Goal: Task Accomplishment & Management: Use online tool/utility

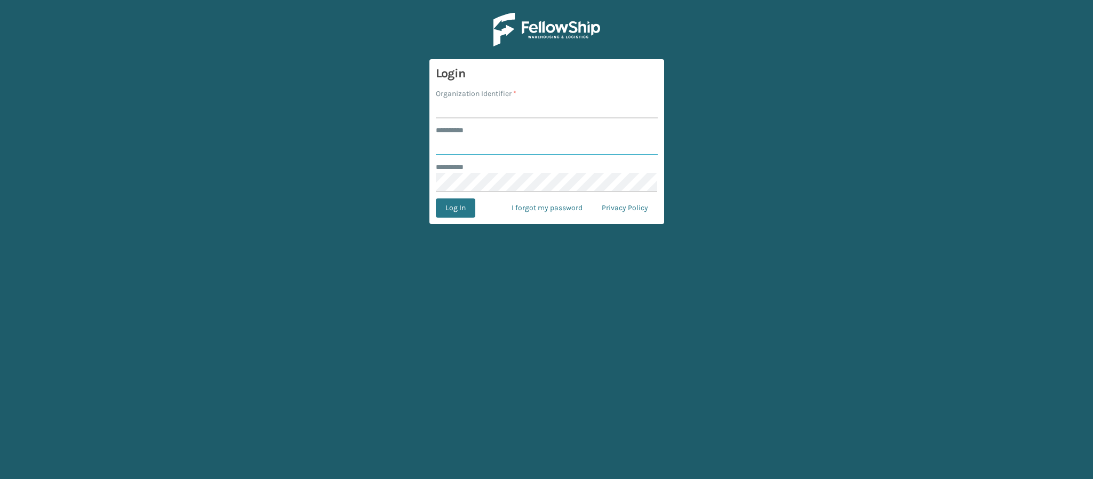
type input "*******"
click at [484, 114] on input "Organization Identifier *" at bounding box center [547, 108] width 222 height 19
type input "MilliardLV"
click at [449, 205] on button "Log In" at bounding box center [455, 207] width 39 height 19
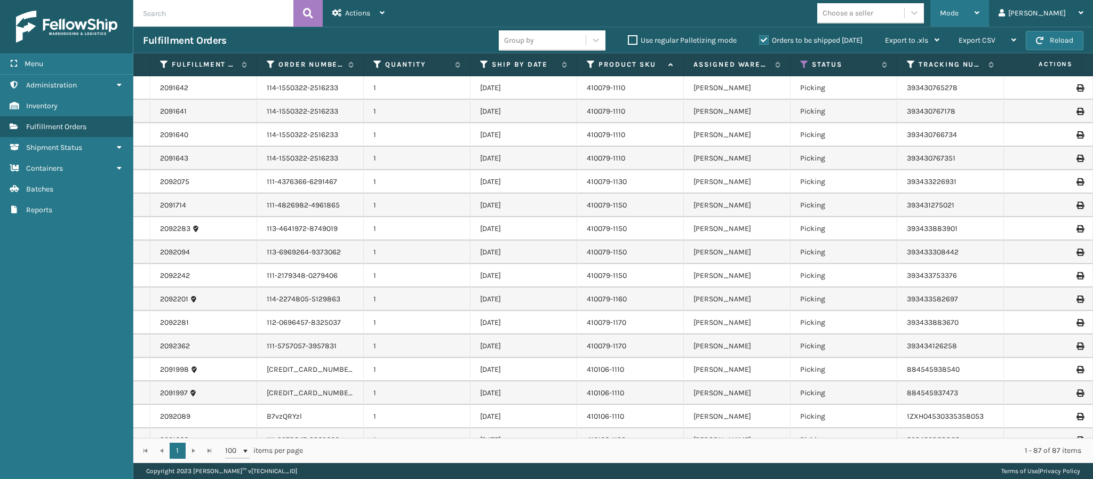
click at [980, 21] on div "Mode" at bounding box center [959, 13] width 39 height 27
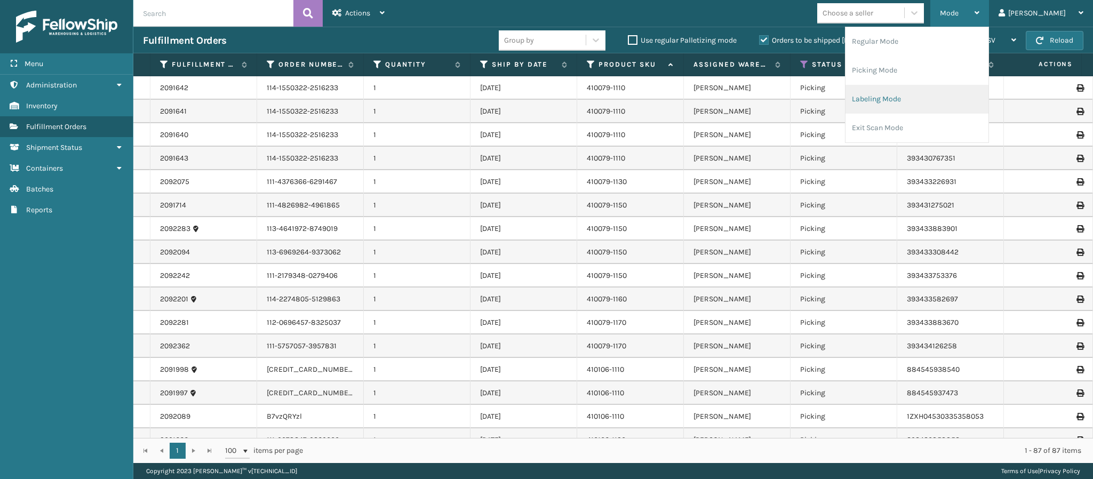
click at [942, 97] on li "Labeling Mode" at bounding box center [917, 99] width 143 height 29
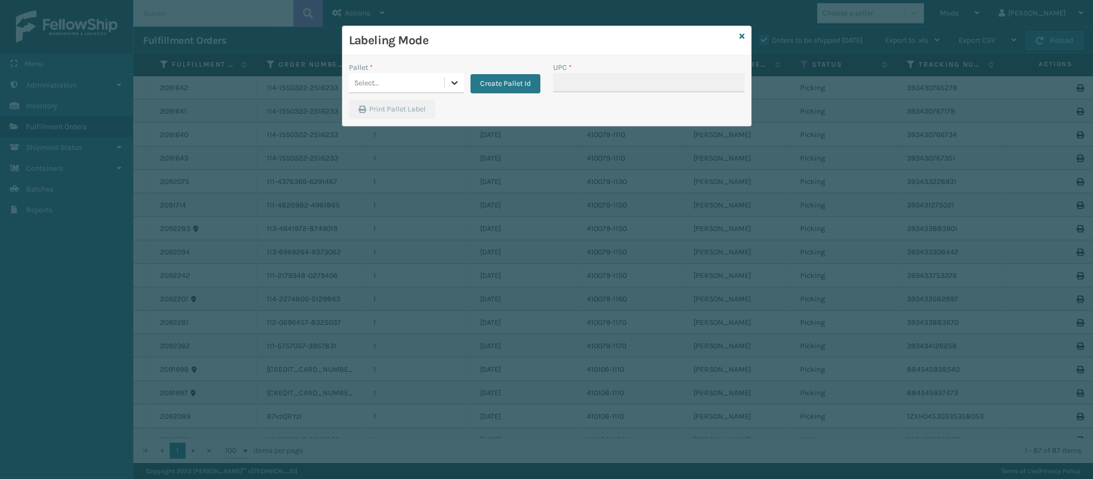
click at [456, 87] on icon at bounding box center [454, 82] width 11 height 11
click at [498, 79] on button "Create Pallet Id" at bounding box center [506, 83] width 70 height 19
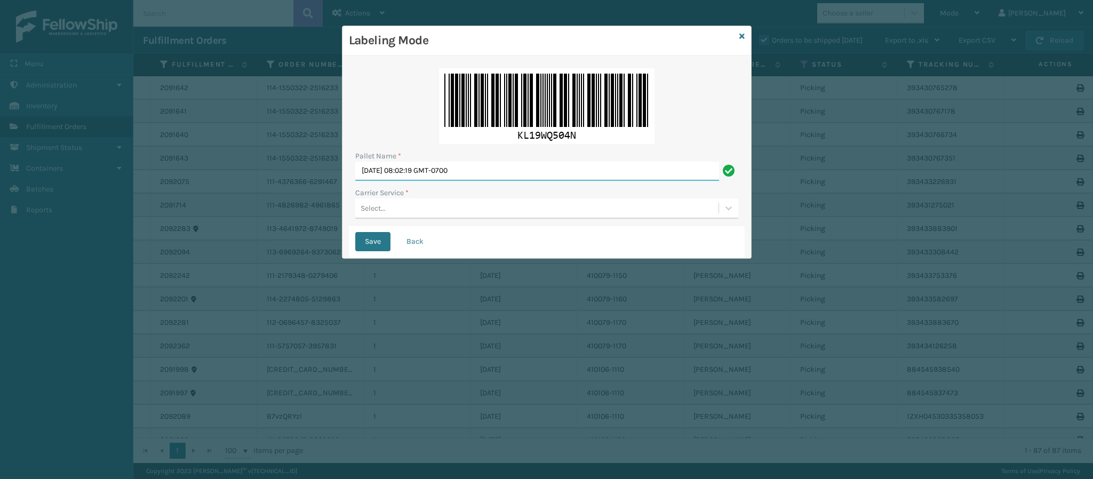
click at [472, 171] on input "[DATE] 08:02:19 GMT-0700" at bounding box center [537, 171] width 364 height 19
type input "y"
type input "Ups Ground Box Truck"
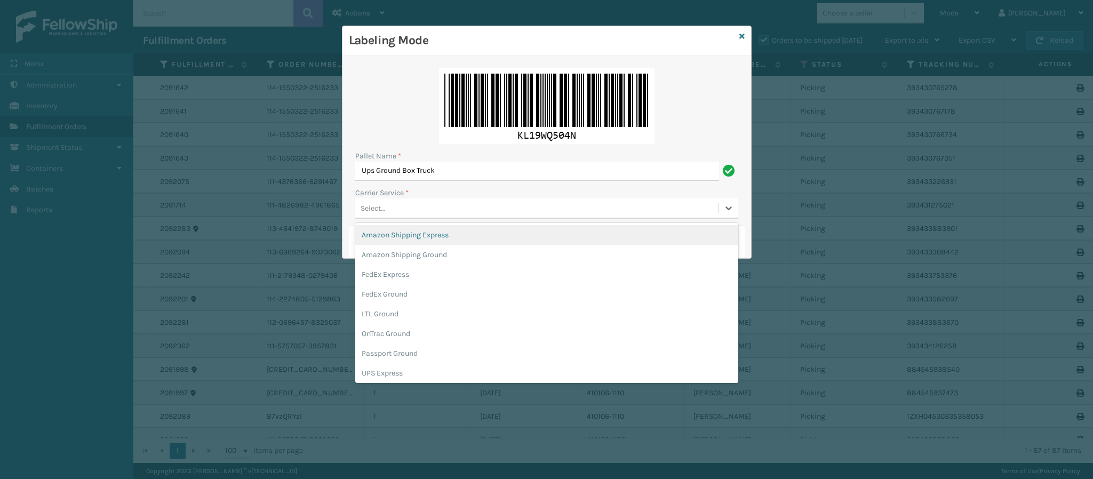
click at [519, 209] on div "Select..." at bounding box center [536, 209] width 363 height 18
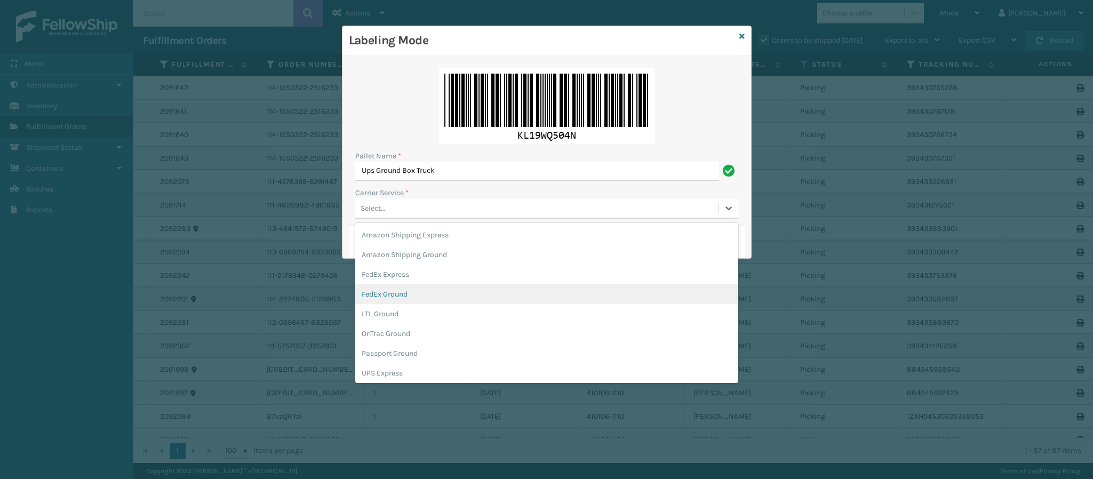
scroll to position [61, 0]
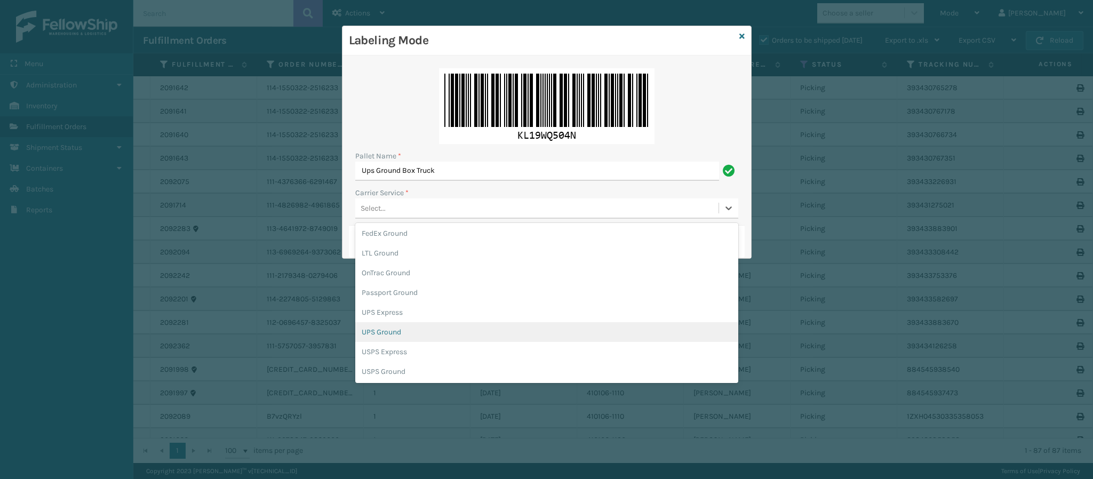
click at [418, 337] on div "UPS Ground" at bounding box center [546, 332] width 383 height 20
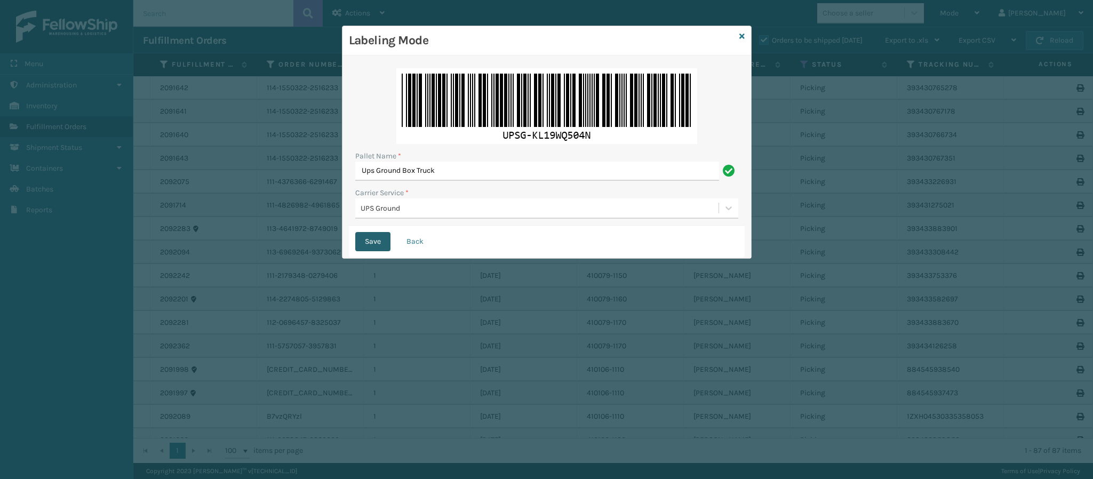
click at [375, 241] on button "Save" at bounding box center [372, 241] width 35 height 19
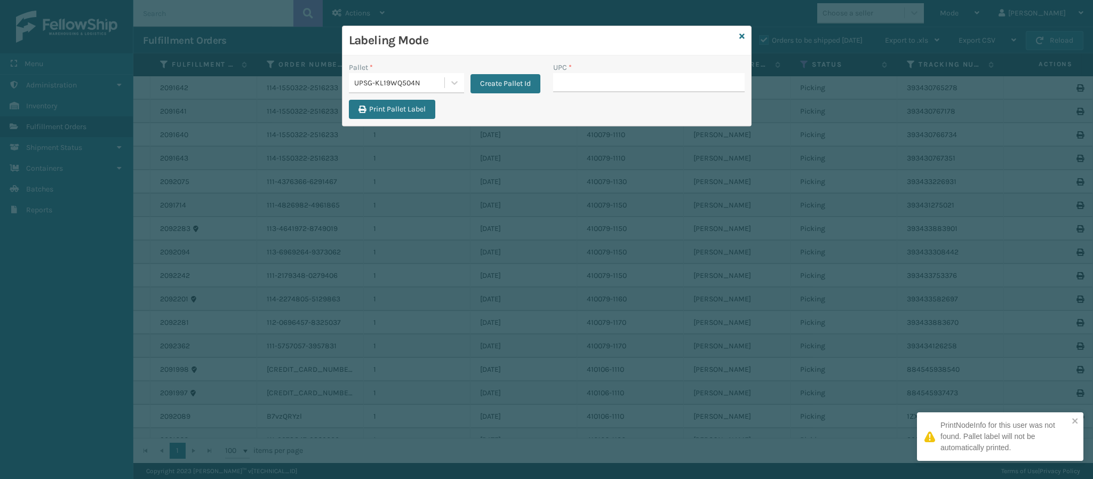
click at [626, 93] on div "UPC *" at bounding box center [649, 81] width 204 height 38
click at [626, 89] on input "UPC *" at bounding box center [649, 82] width 192 height 19
type input "8499860093"
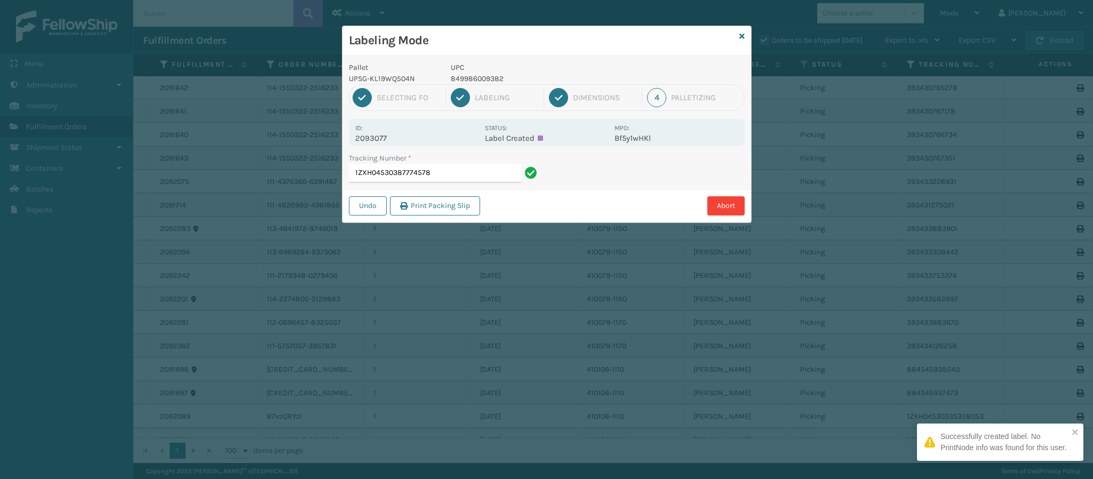
click at [375, 141] on p "2093077" at bounding box center [416, 138] width 123 height 10
copy p "2093077"
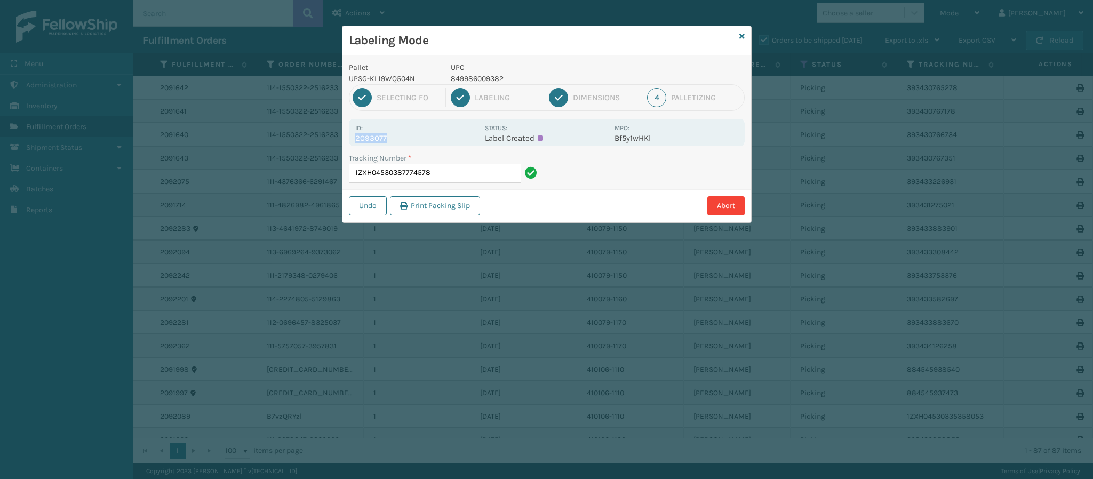
copy p "2093077"
click at [456, 180] on input "1ZXH04530387774578" at bounding box center [435, 173] width 172 height 19
click at [455, 181] on input "1ZXH04530387774578" at bounding box center [435, 173] width 172 height 19
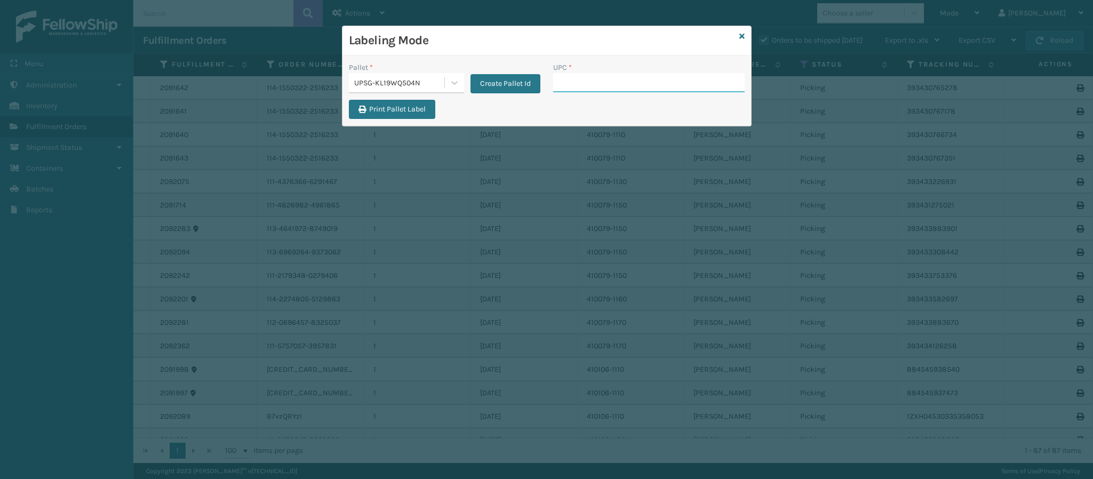
type input "8"
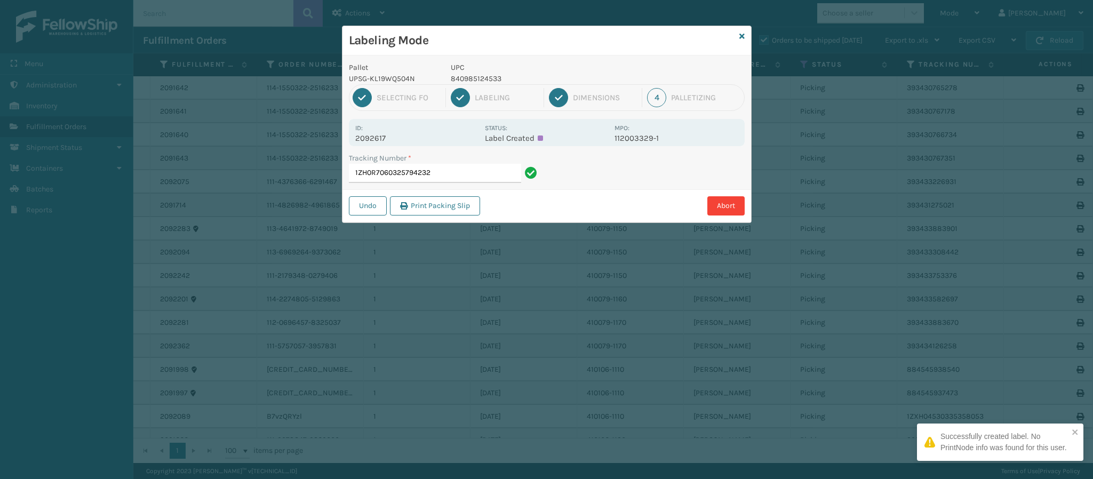
click at [379, 138] on p "2092617" at bounding box center [416, 138] width 123 height 10
copy p "2092617"
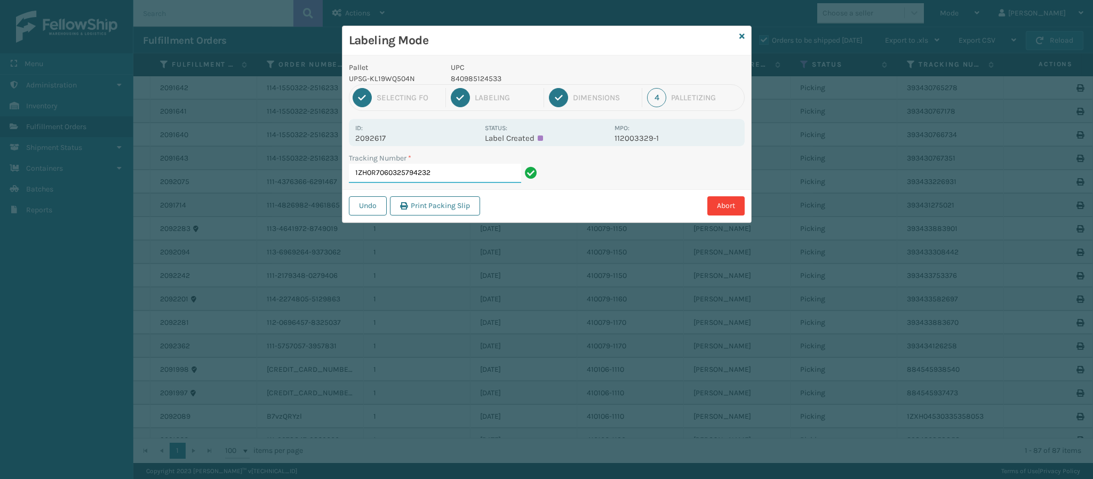
click at [456, 173] on input "1ZH0R7060325794232" at bounding box center [435, 173] width 172 height 19
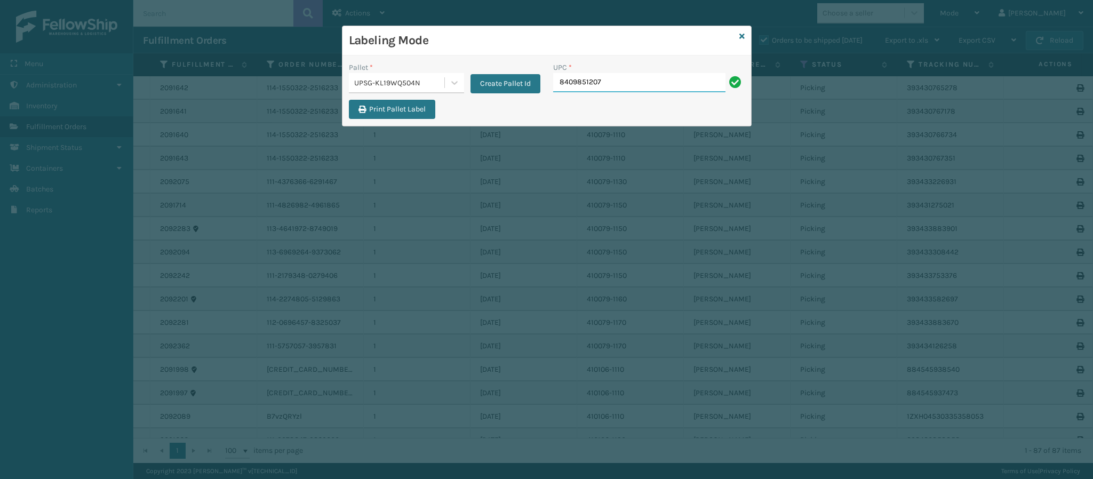
type input "84098512078"
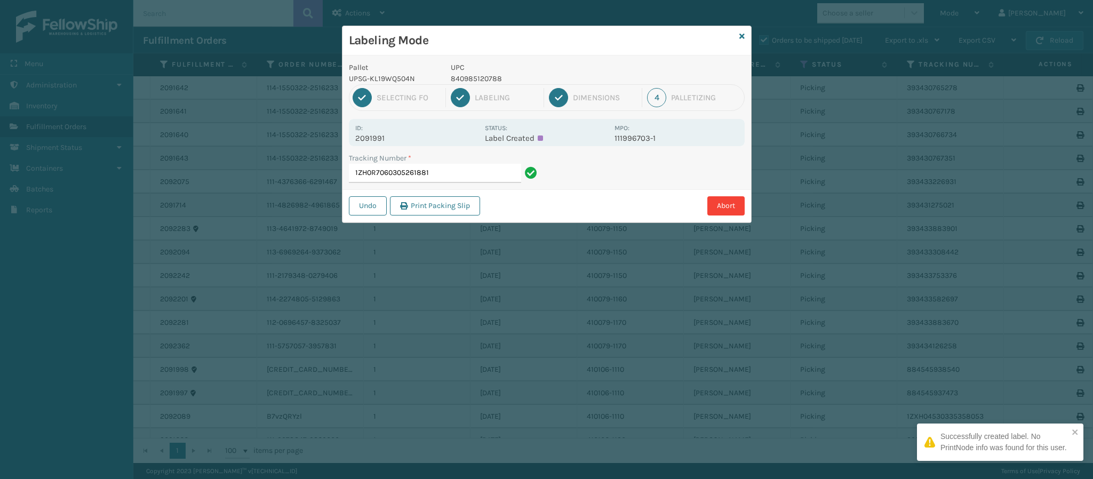
click at [381, 133] on div "Id: 2091991" at bounding box center [416, 132] width 123 height 21
click at [383, 135] on p "2091991" at bounding box center [416, 138] width 123 height 10
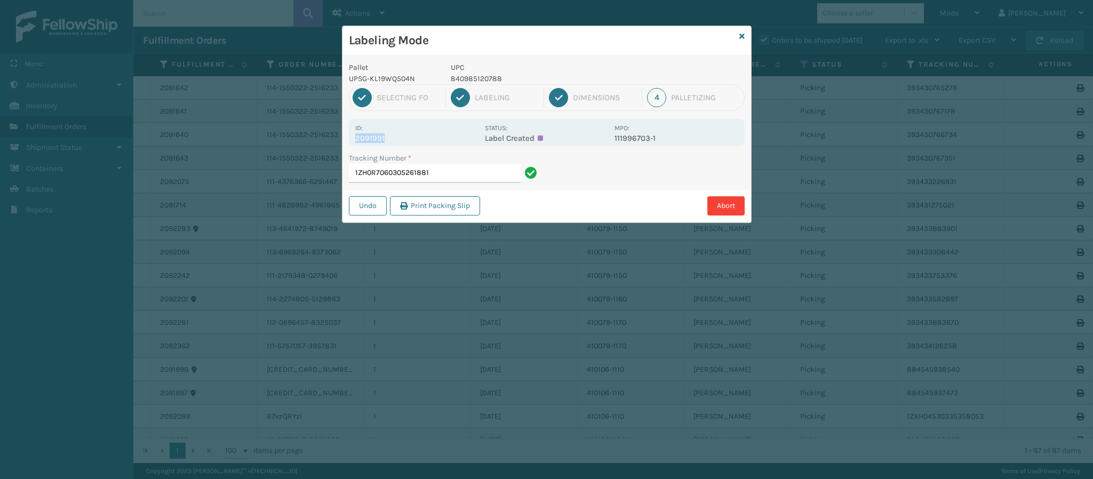
copy p "2091991"
click at [450, 178] on input "1ZH0R7060305261881" at bounding box center [435, 173] width 172 height 19
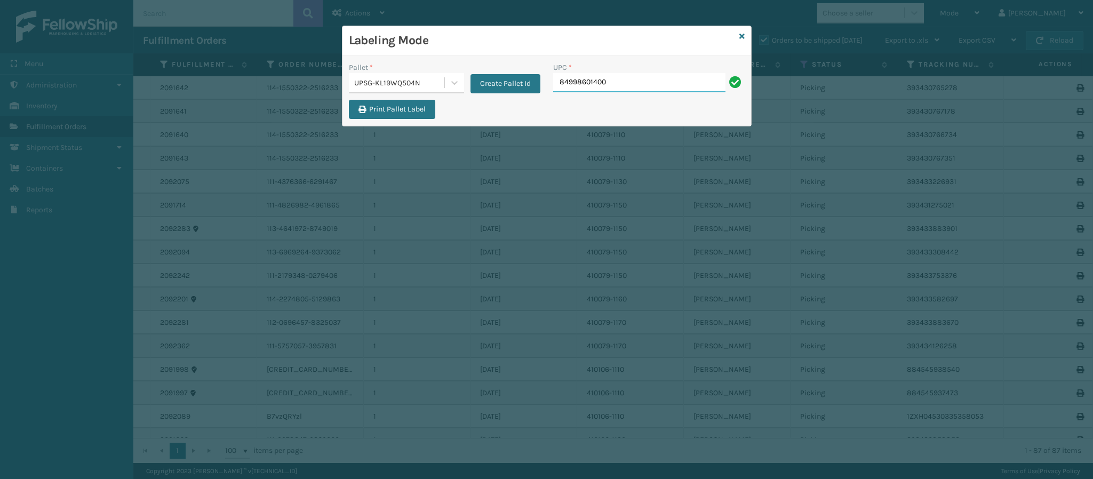
type input "849986014003"
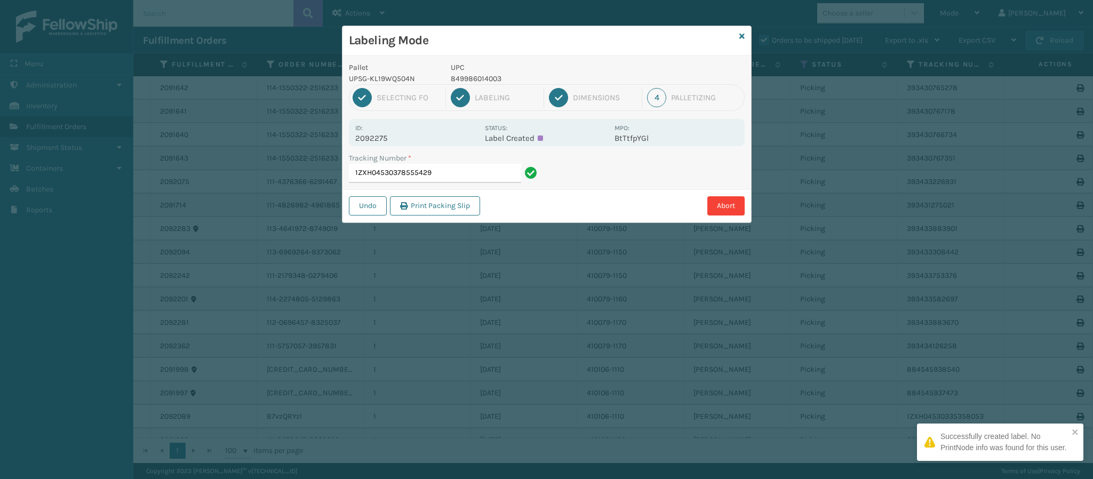
drag, startPoint x: 385, startPoint y: 133, endPoint x: 399, endPoint y: 142, distance: 16.6
click at [399, 142] on p "2092275" at bounding box center [416, 138] width 123 height 10
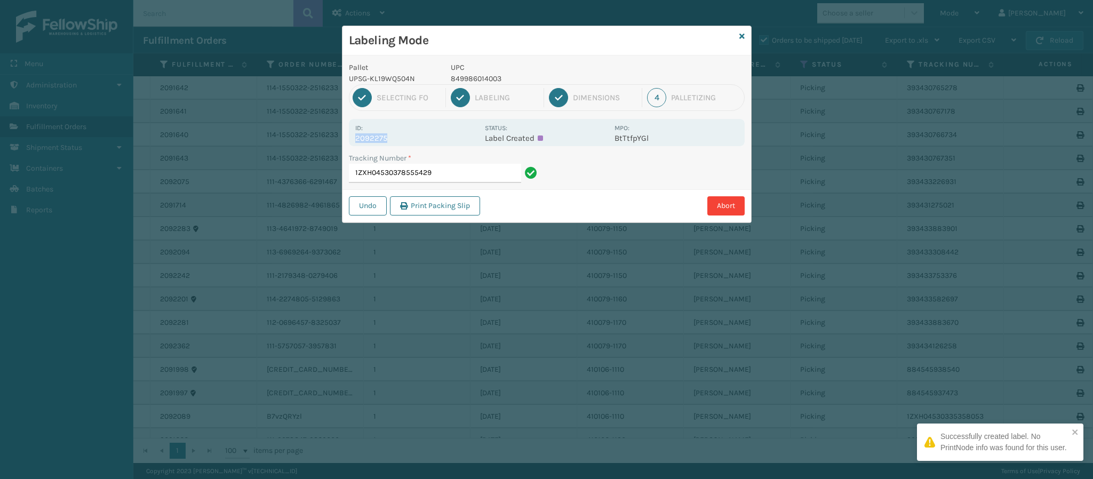
click at [399, 142] on p "2092275" at bounding box center [416, 138] width 123 height 10
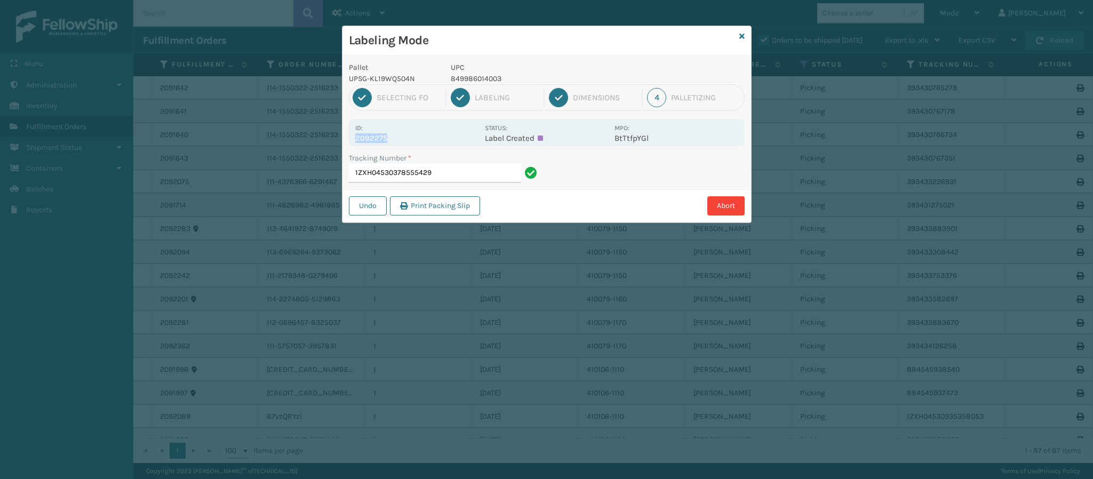
copy p "2092275"
drag, startPoint x: 456, startPoint y: 175, endPoint x: 464, endPoint y: 189, distance: 16.0
click at [464, 189] on div "Tracking Number * 1ZXH04530378555429" at bounding box center [445, 171] width 204 height 37
click at [464, 173] on input "1ZXH04530378555429" at bounding box center [435, 173] width 172 height 19
click at [396, 134] on div "Id: 2092275" at bounding box center [416, 132] width 123 height 21
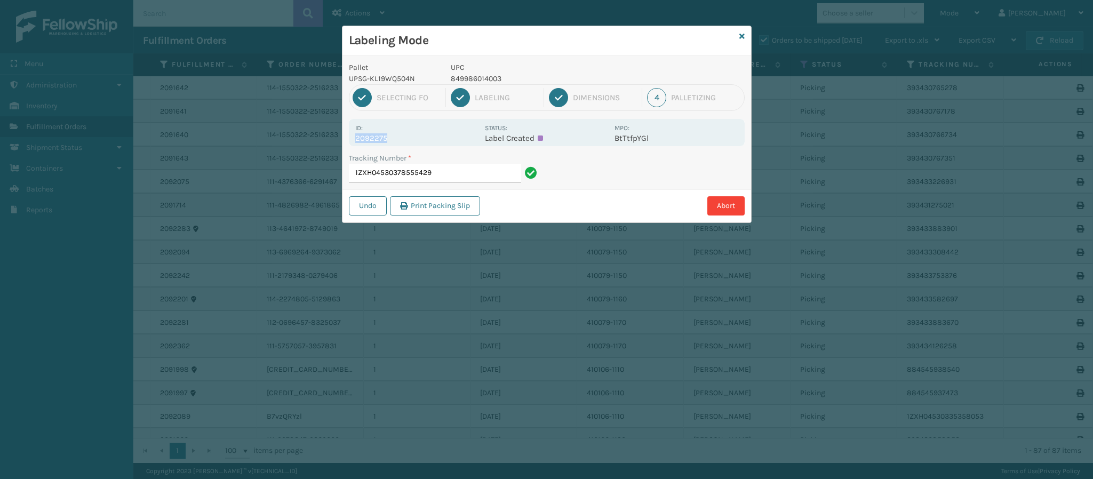
click at [395, 136] on p "2092275" at bounding box center [416, 138] width 123 height 10
drag, startPoint x: 459, startPoint y: 194, endPoint x: 458, endPoint y: 186, distance: 8.7
click at [458, 186] on div "Pallet UPSG-KL19WQ504N UPC 849986014003 1 Selecting FO 2 Labeling 3 Dimensions …" at bounding box center [547, 138] width 409 height 167
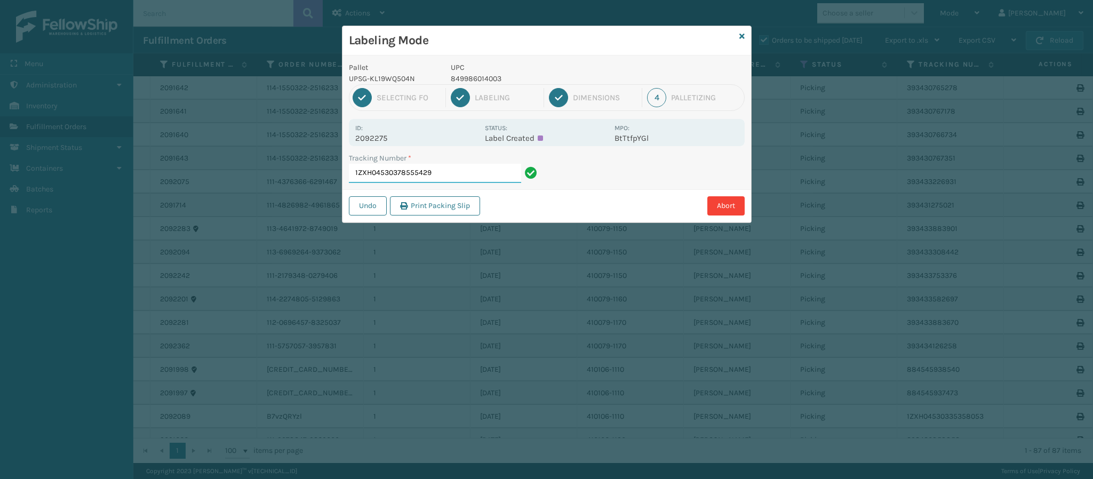
click at [455, 178] on input "1ZXH04530378555429" at bounding box center [435, 173] width 172 height 19
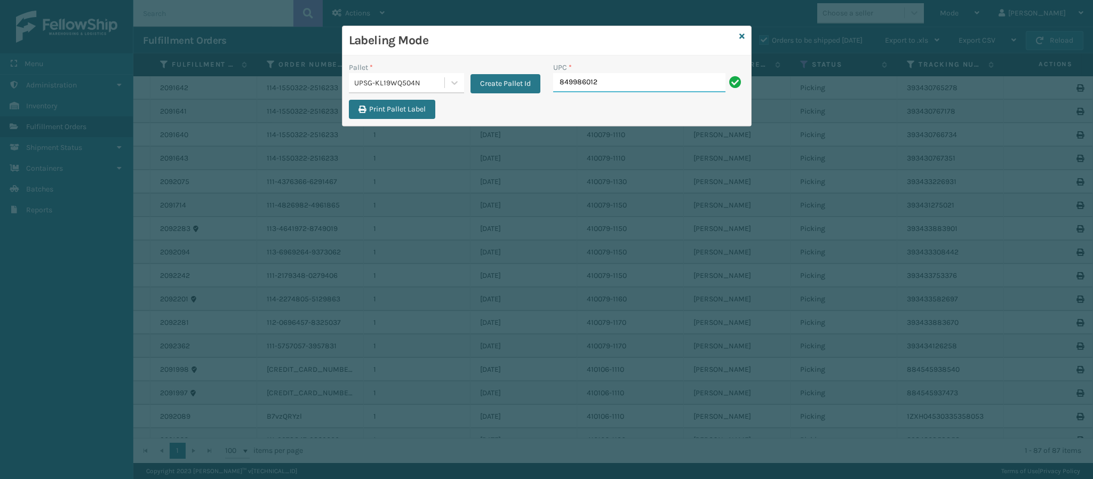
type input "8499860126"
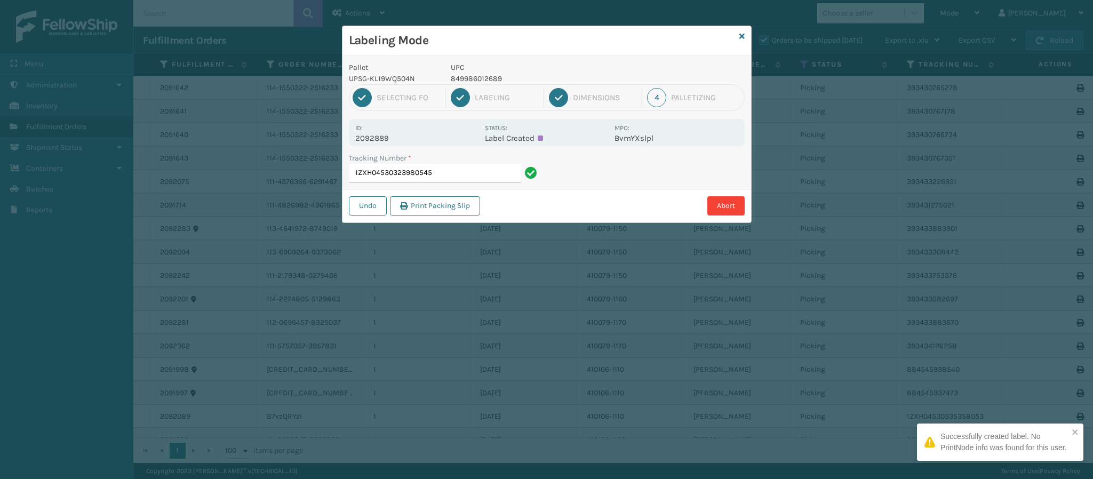
click at [385, 138] on p "2092889" at bounding box center [416, 138] width 123 height 10
copy p "2092889"
click at [458, 173] on input "1ZXH04530323980545" at bounding box center [435, 173] width 172 height 19
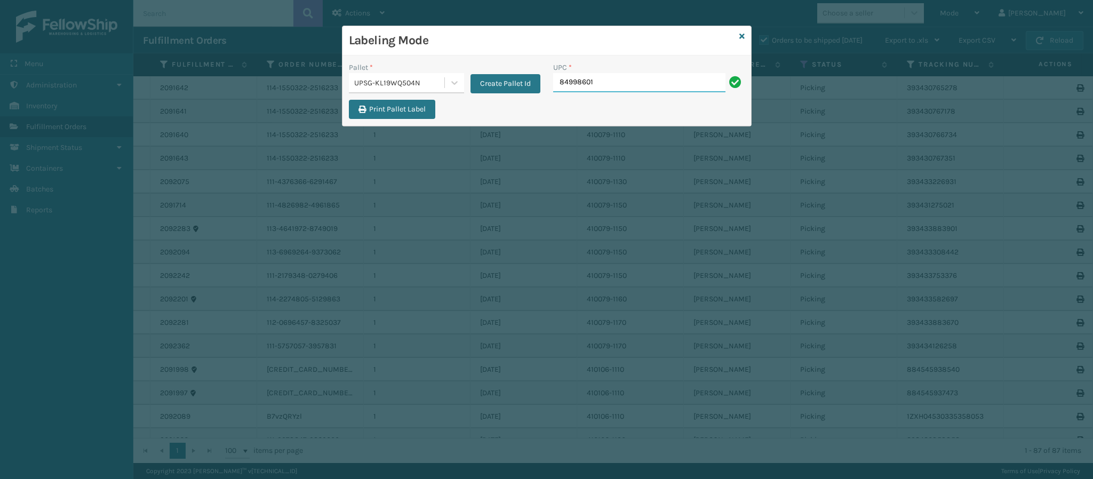
type input "849986012"
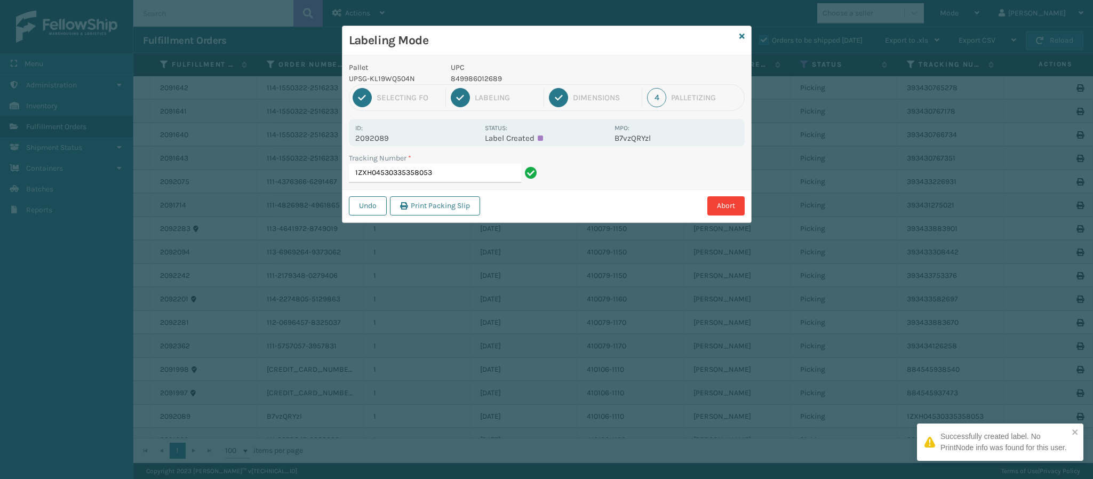
drag, startPoint x: 395, startPoint y: 141, endPoint x: 389, endPoint y: 133, distance: 9.8
click at [391, 137] on p "2092089" at bounding box center [416, 138] width 123 height 10
click at [389, 133] on div "Id: 2092089" at bounding box center [416, 132] width 123 height 21
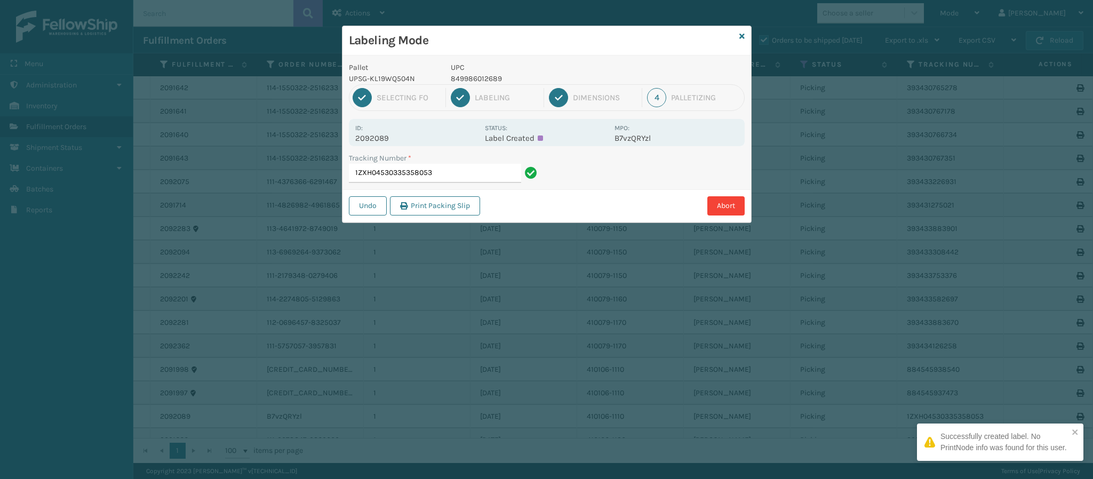
click at [388, 140] on p "2092089" at bounding box center [416, 138] width 123 height 10
click at [387, 139] on p "2092089" at bounding box center [416, 138] width 123 height 10
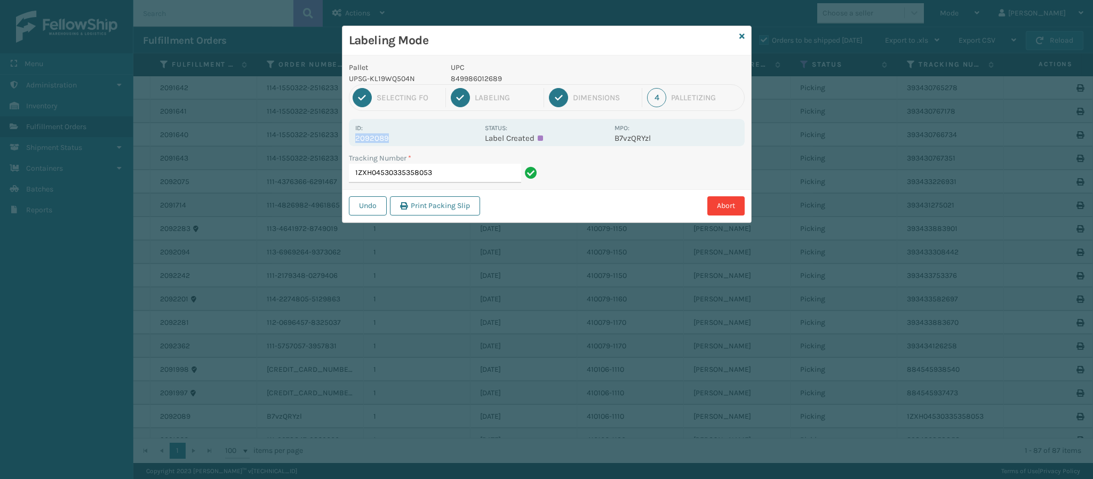
click at [387, 139] on p "2092089" at bounding box center [416, 138] width 123 height 10
copy p "2092089"
click at [450, 169] on input "1ZXH04530335358053" at bounding box center [435, 173] width 172 height 19
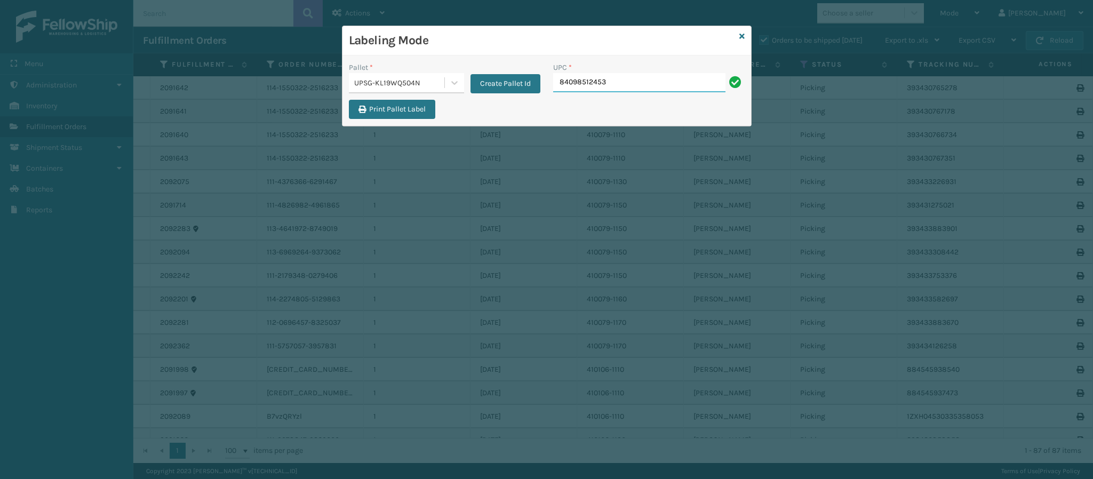
type input "840985124533"
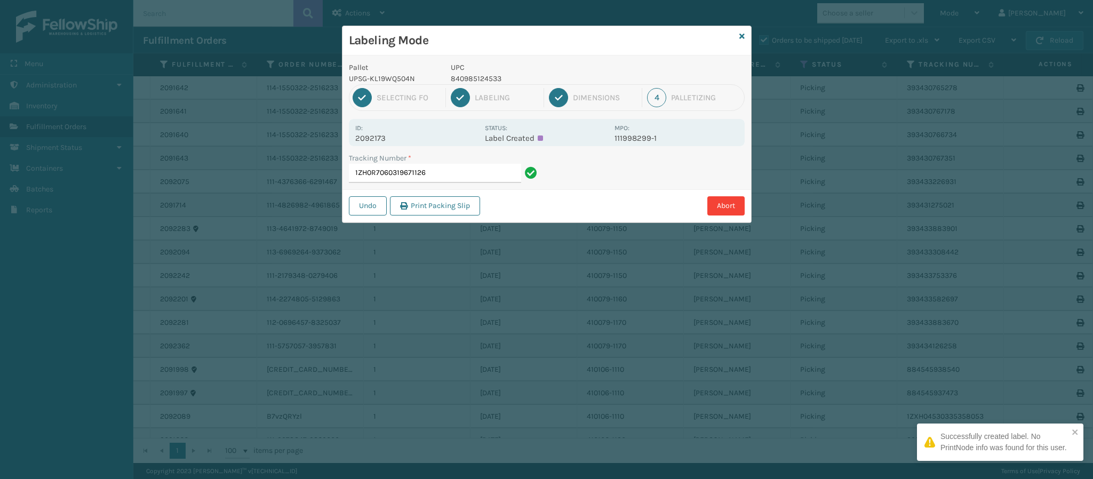
click at [385, 133] on div "Id: 2092173" at bounding box center [416, 132] width 123 height 21
click at [388, 139] on p "2092173" at bounding box center [416, 138] width 123 height 10
click at [387, 138] on p "2092173" at bounding box center [416, 138] width 123 height 10
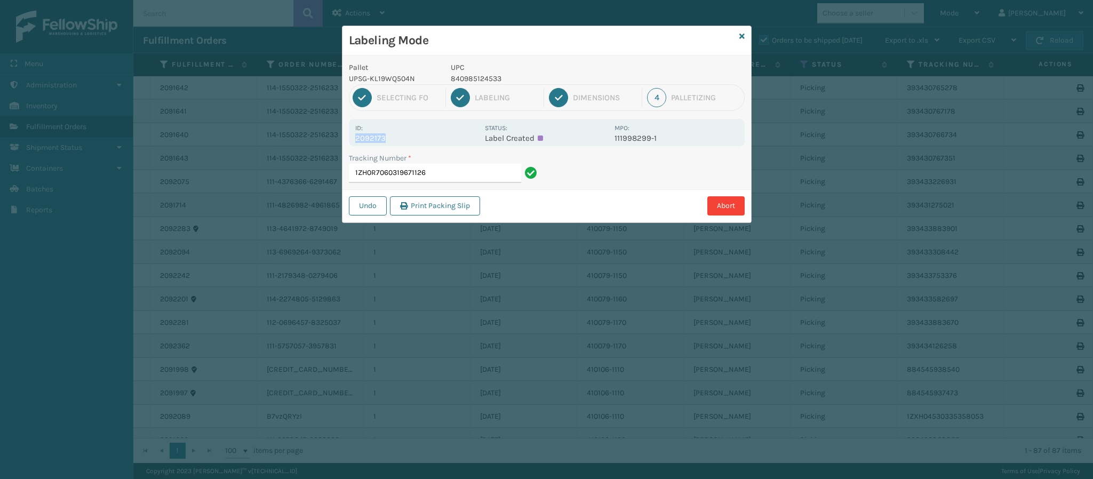
copy p "2092173"
click at [442, 170] on input "1ZH0R7060319671126" at bounding box center [435, 173] width 172 height 19
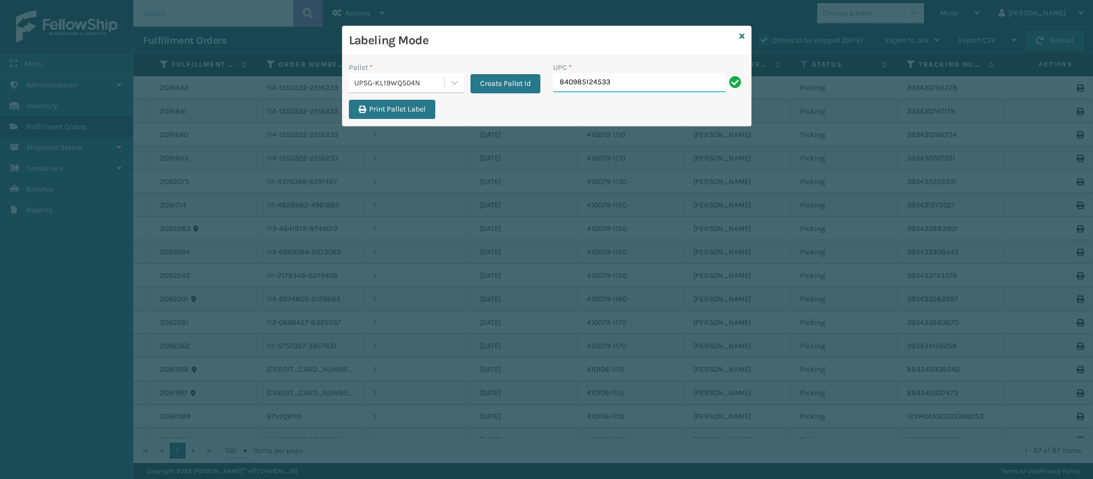
type input "840985124533"
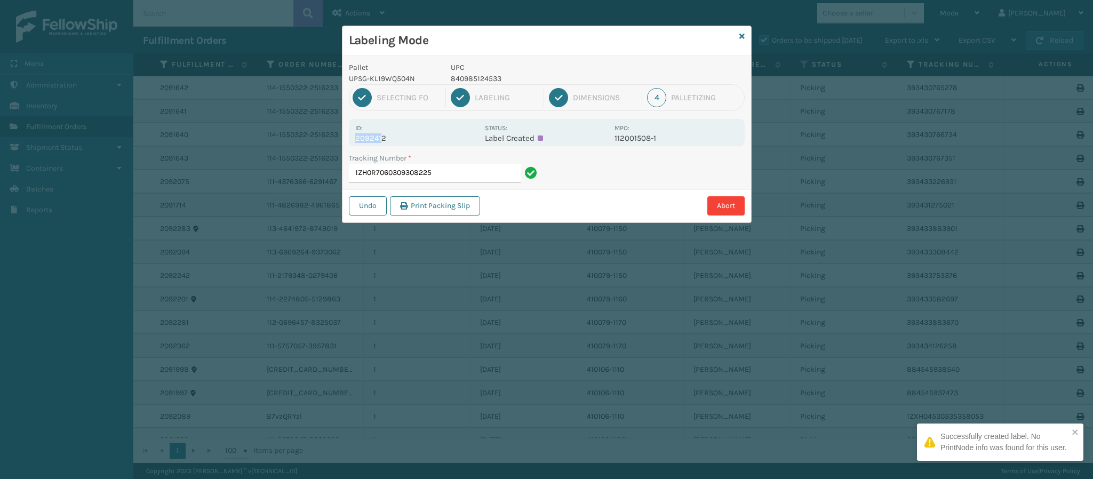
drag, startPoint x: 381, startPoint y: 133, endPoint x: 384, endPoint y: 138, distance: 5.5
click at [383, 138] on div "Id: 2092412" at bounding box center [416, 132] width 123 height 21
click at [384, 138] on p "2092412" at bounding box center [416, 138] width 123 height 10
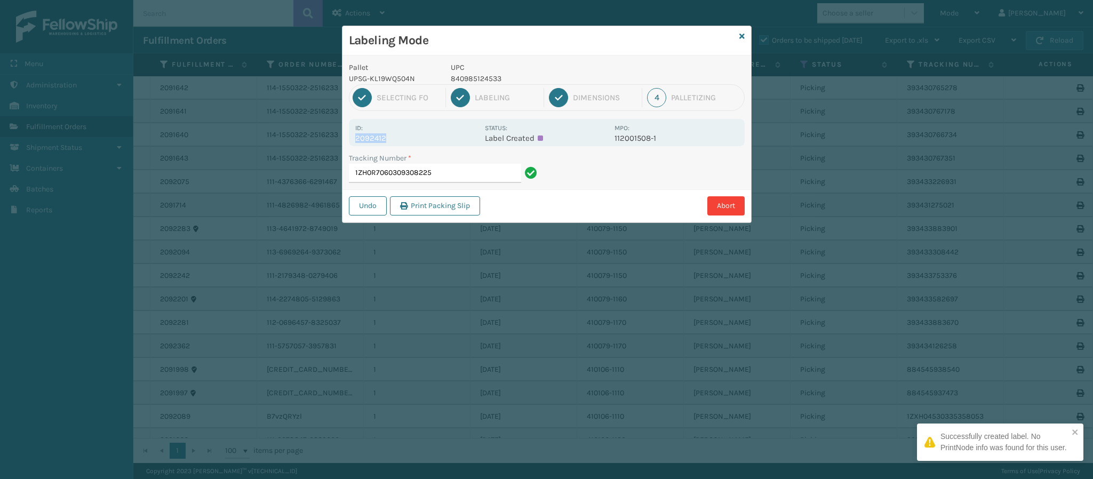
copy p "2092412"
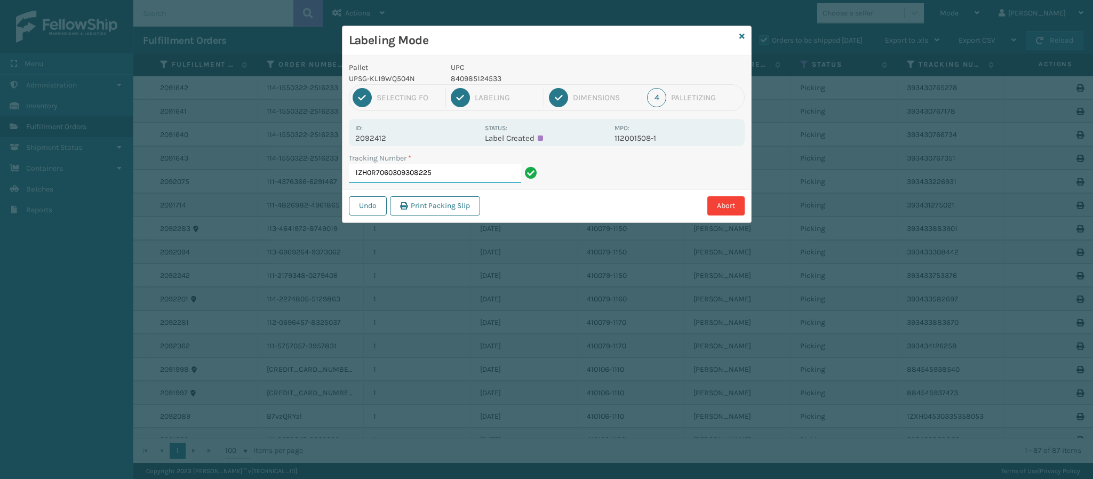
drag, startPoint x: 463, startPoint y: 173, endPoint x: 458, endPoint y: 173, distance: 5.4
click at [458, 173] on input "1ZH0R7060309308225" at bounding box center [435, 173] width 172 height 19
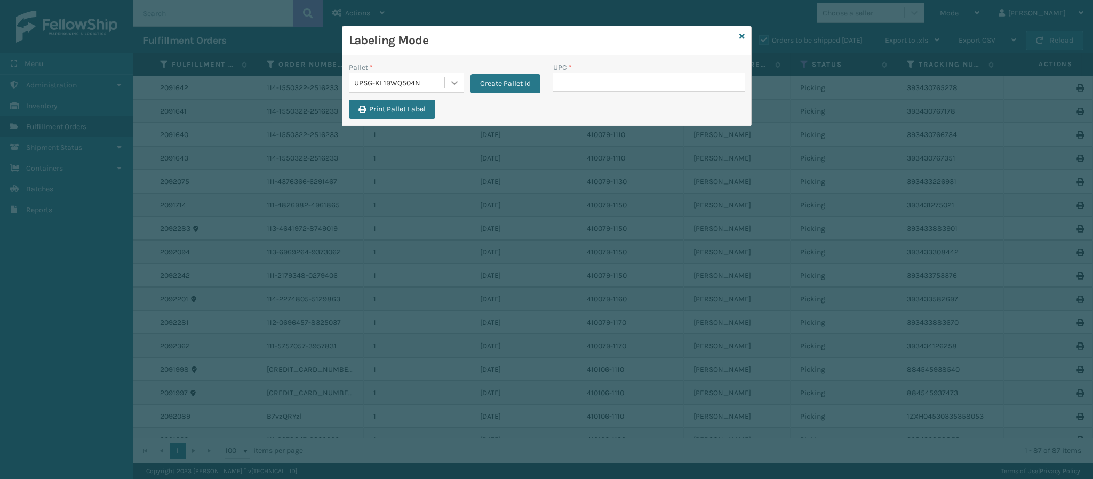
click at [453, 77] on icon at bounding box center [454, 82] width 11 height 11
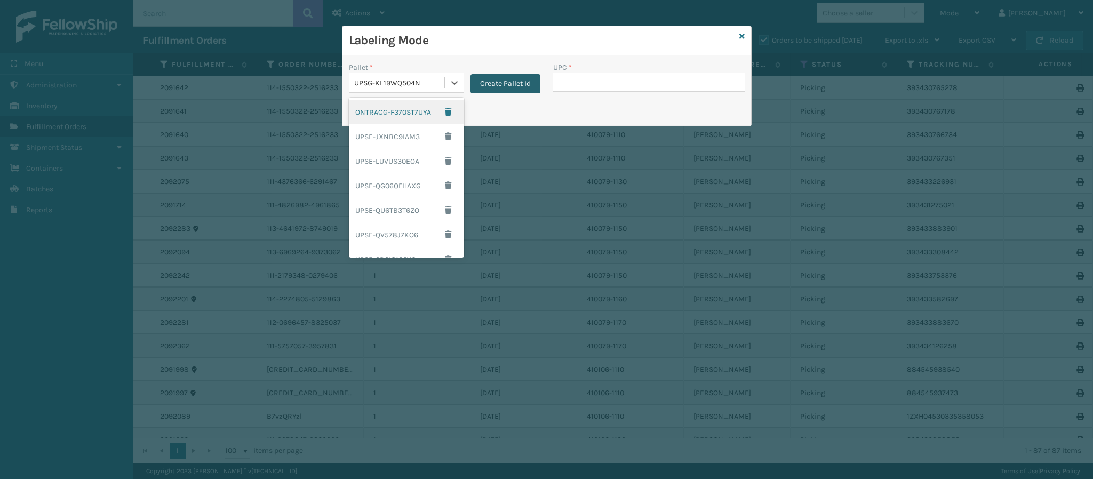
click at [508, 81] on button "Create Pallet Id" at bounding box center [506, 83] width 70 height 19
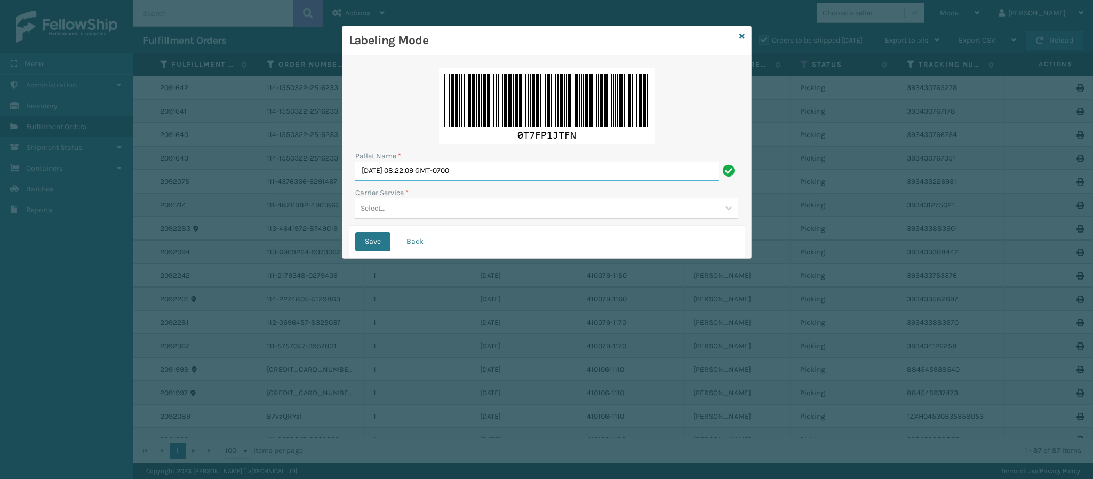
click at [474, 175] on input "[DATE] 08:22:09 GMT-0700" at bounding box center [537, 171] width 364 height 19
type input "FedEx Ground T34663"
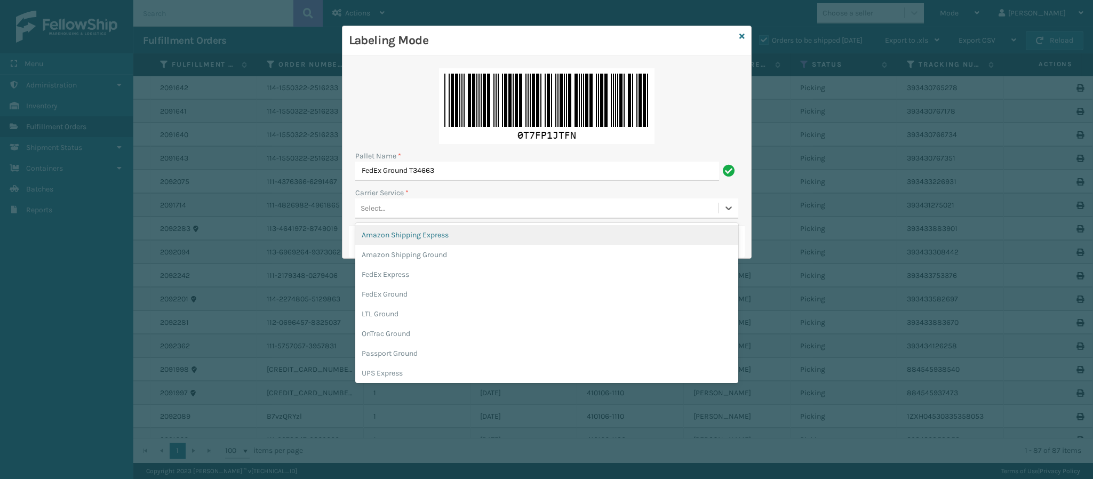
click at [470, 208] on div "Select..." at bounding box center [536, 209] width 363 height 18
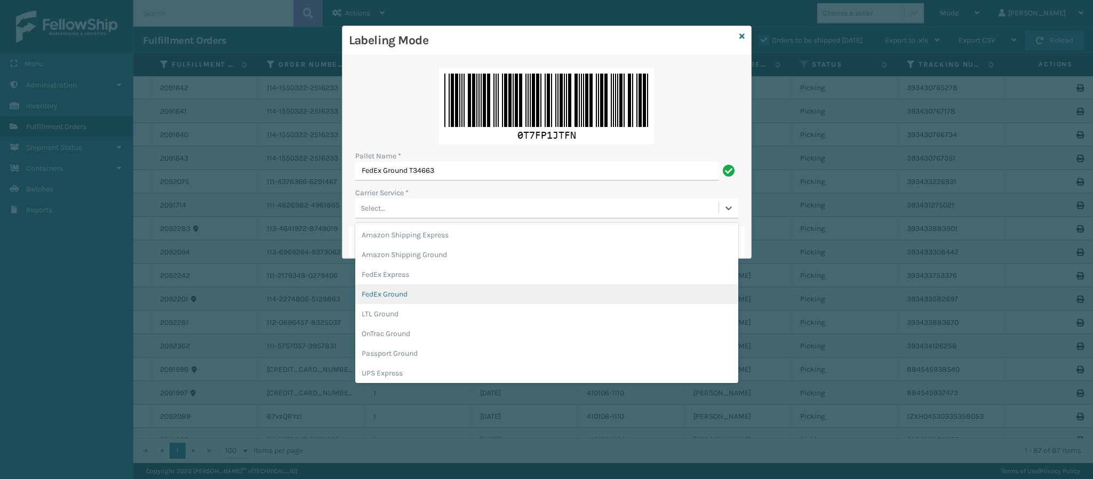
click at [426, 288] on div "FedEx Ground" at bounding box center [546, 294] width 383 height 20
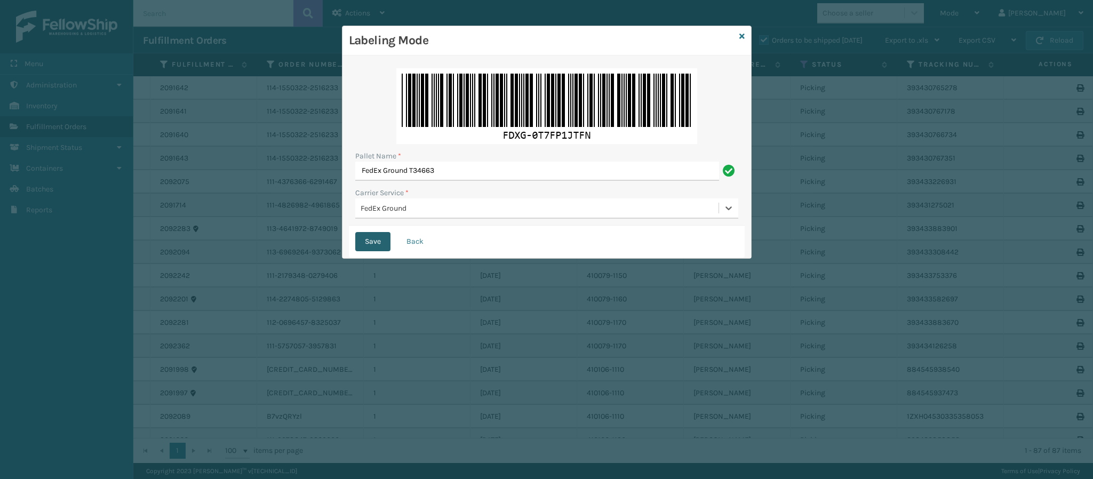
click at [371, 235] on button "Save" at bounding box center [372, 241] width 35 height 19
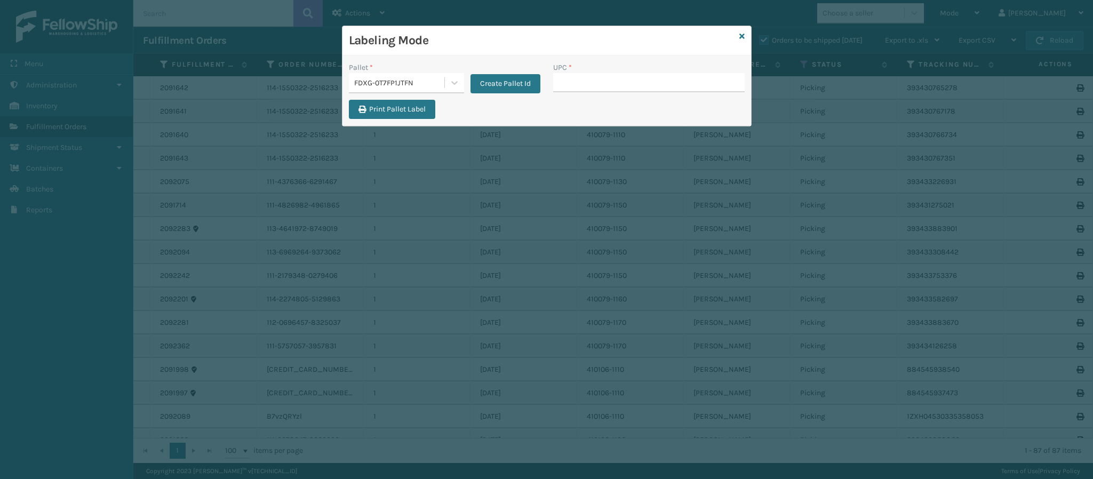
click at [607, 90] on input "UPC *" at bounding box center [649, 82] width 192 height 19
type input "849986012320"
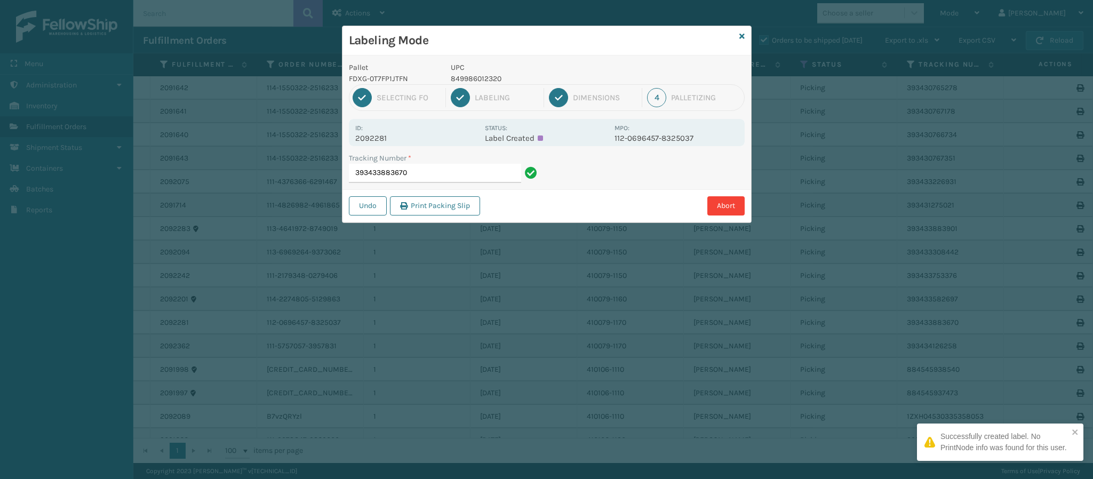
click at [395, 137] on p "2092281" at bounding box center [416, 138] width 123 height 10
copy p "2092281"
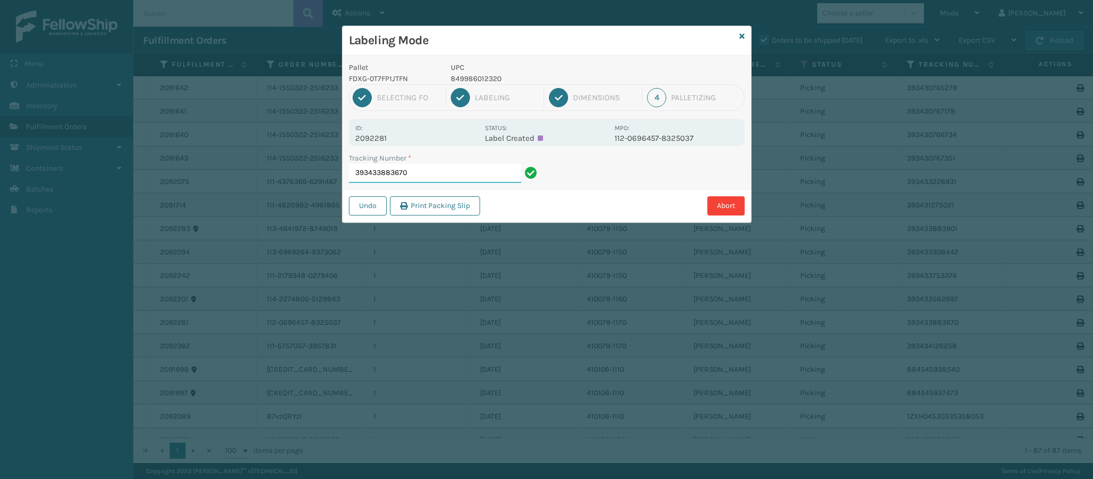
click at [432, 173] on input "393433883670" at bounding box center [435, 173] width 172 height 19
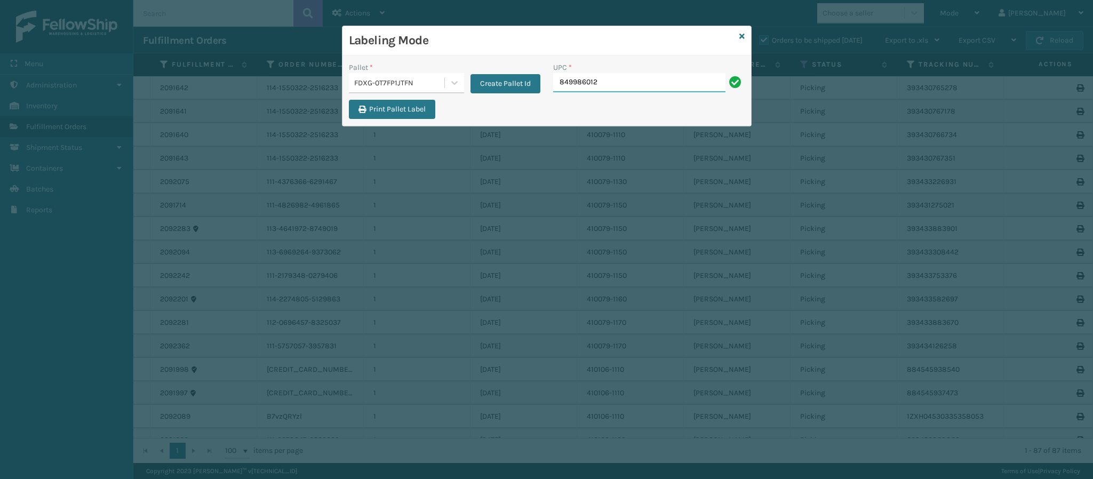
type input "8499860123"
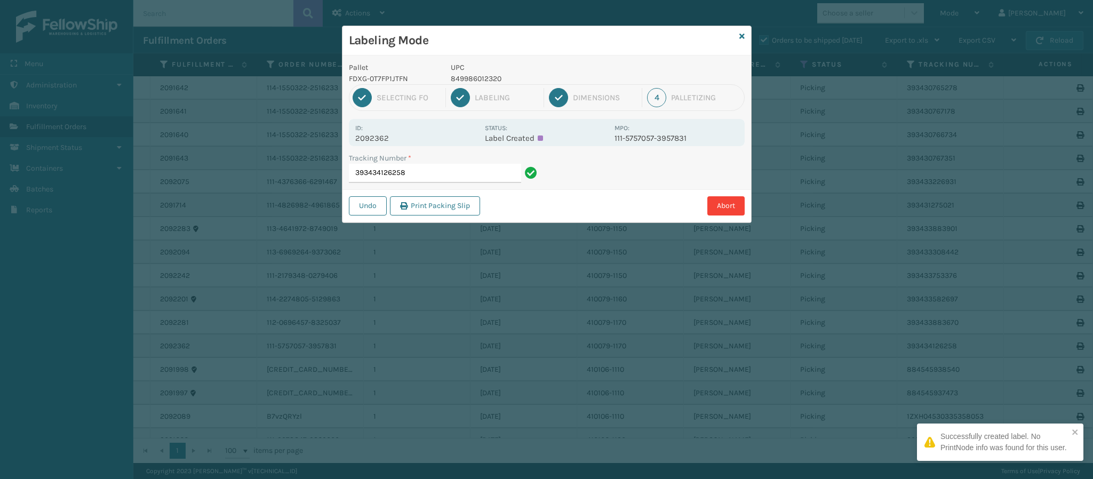
click at [387, 146] on div "Id: 2092362 Status: Label Created MPO: 111-5757057-3957831" at bounding box center [547, 132] width 396 height 27
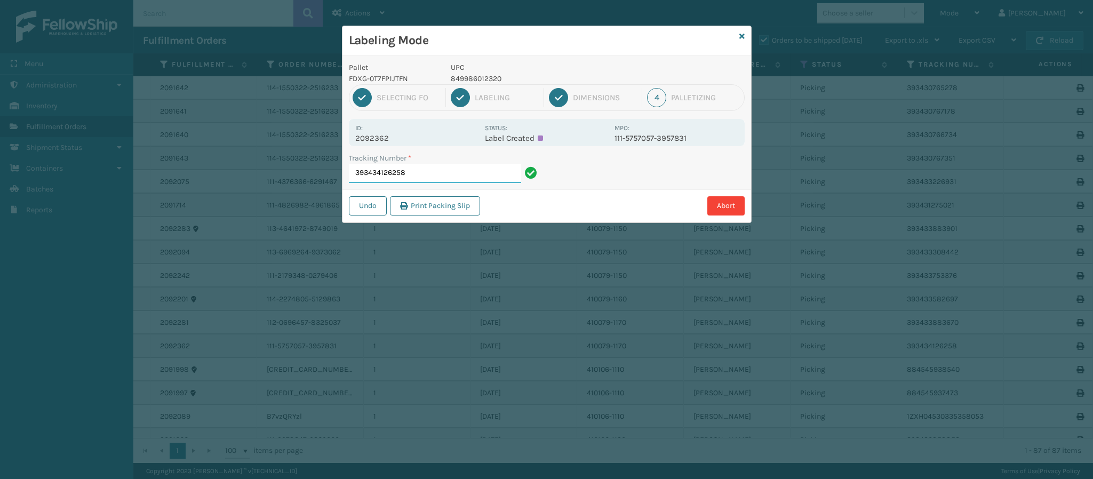
click at [488, 170] on input "393434126258" at bounding box center [435, 173] width 172 height 19
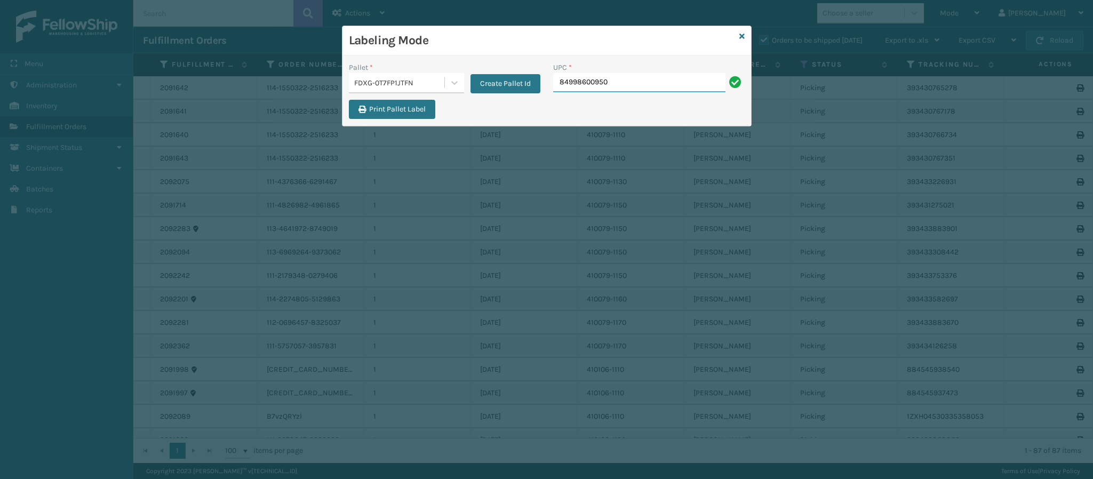
type input "849986009504"
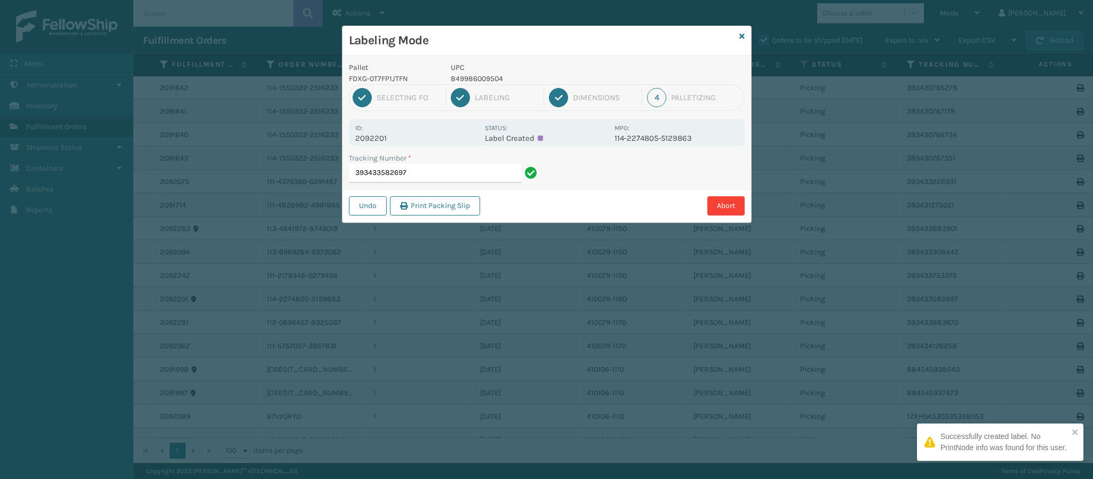
click at [389, 138] on p "2092201" at bounding box center [416, 138] width 123 height 10
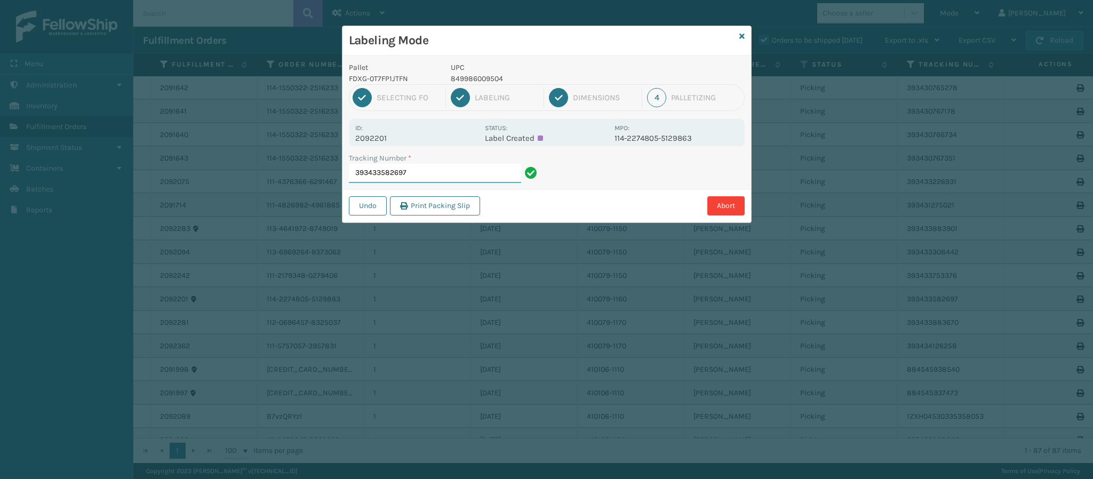
click at [423, 173] on input "393433582697" at bounding box center [435, 173] width 172 height 19
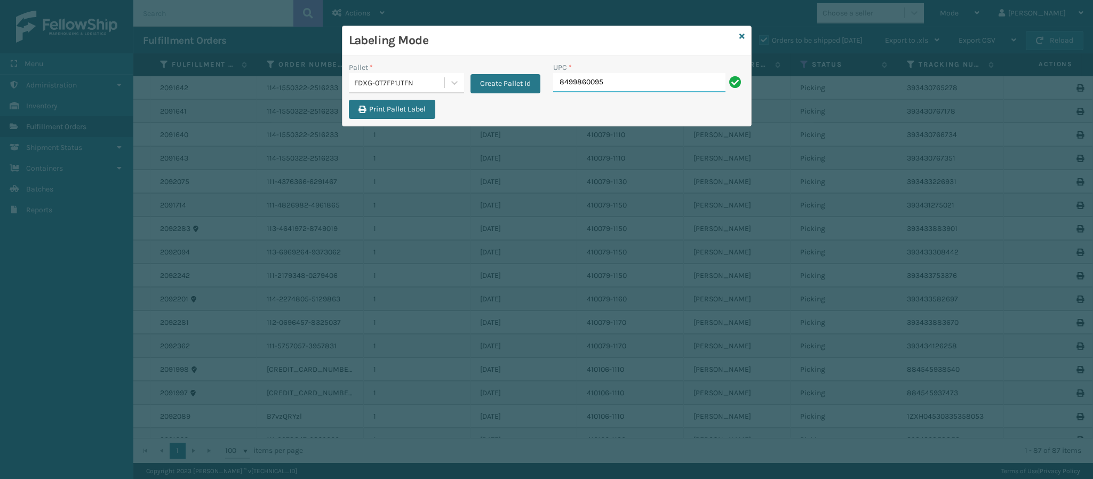
type input "84998600950"
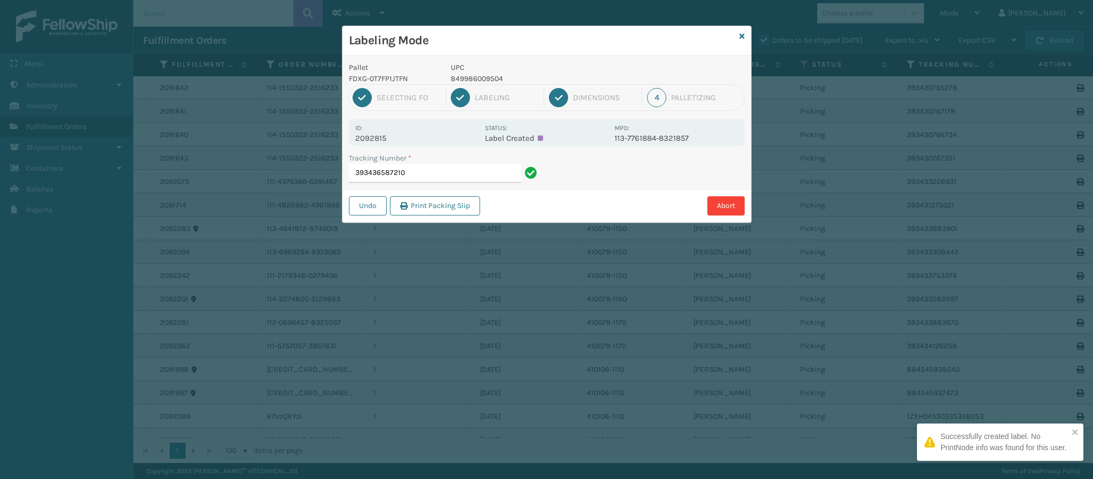
click at [386, 137] on p "2092815" at bounding box center [416, 138] width 123 height 10
click at [461, 174] on input "393436587210" at bounding box center [435, 173] width 172 height 19
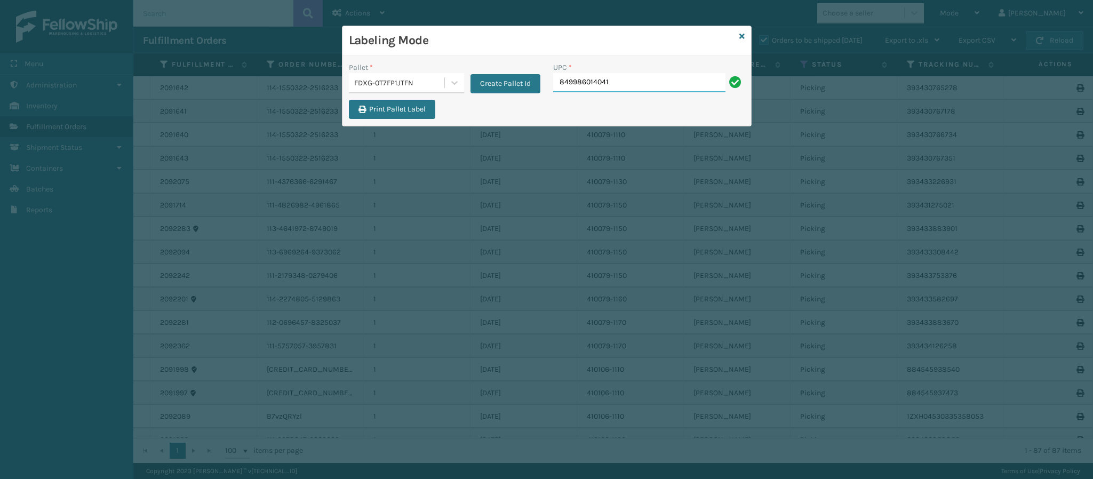
type input "849986014041"
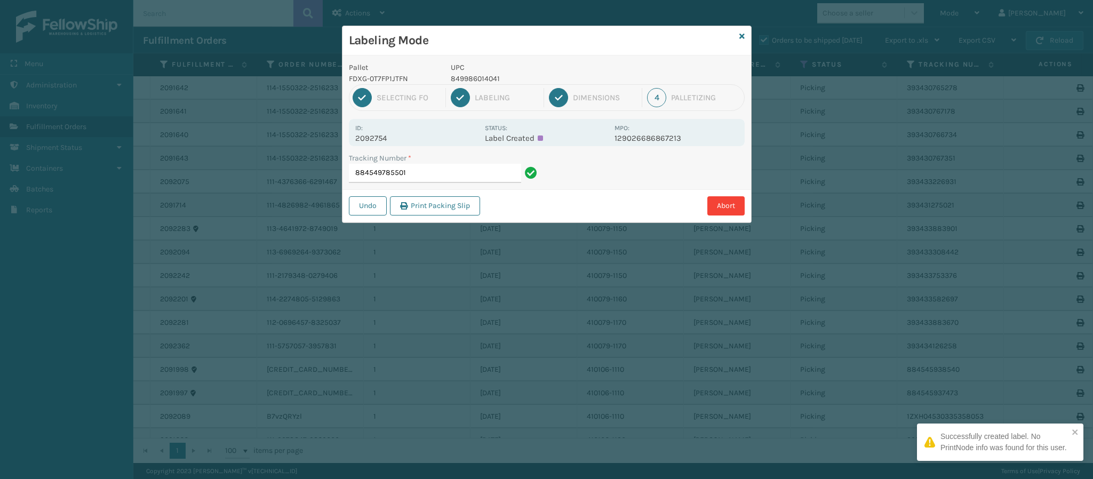
click at [384, 139] on p "2092754" at bounding box center [416, 138] width 123 height 10
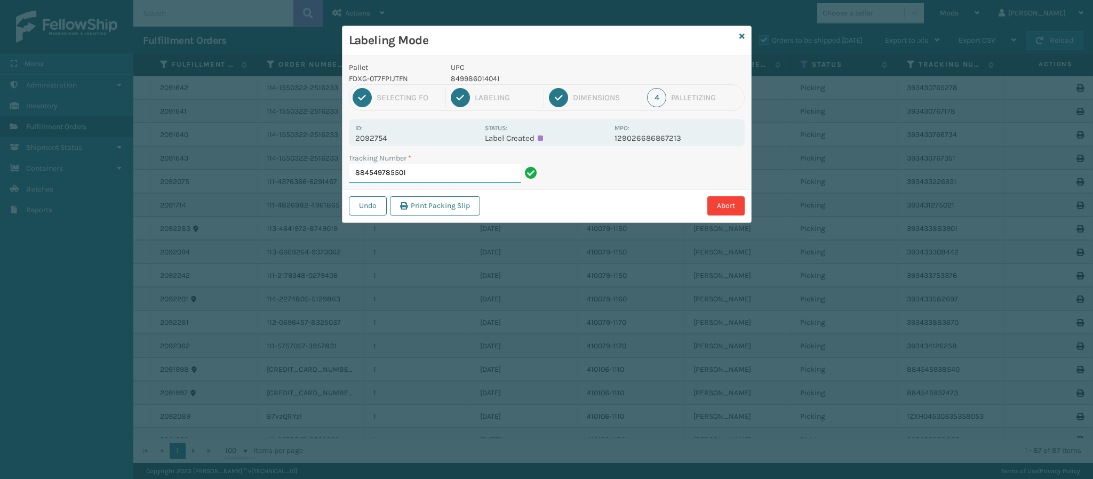
click at [445, 170] on input "884549785501" at bounding box center [435, 173] width 172 height 19
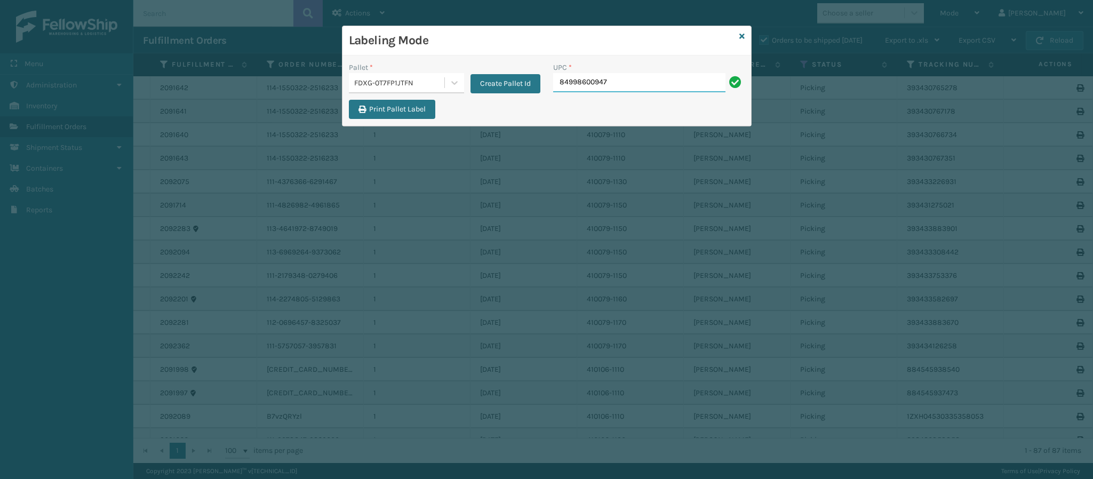
type input "849986009474"
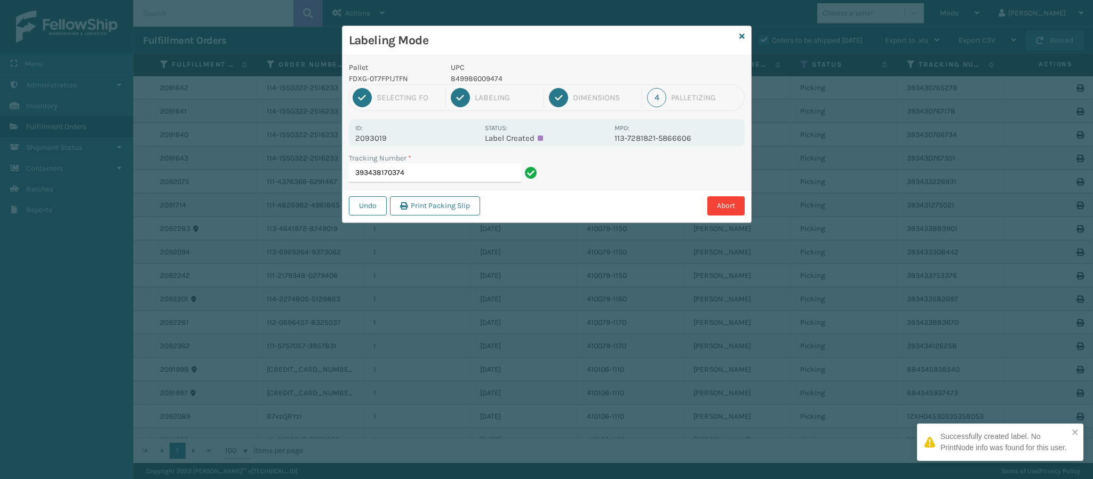
click at [388, 140] on p "2093019" at bounding box center [416, 138] width 123 height 10
click at [480, 175] on input "393438170374" at bounding box center [435, 173] width 172 height 19
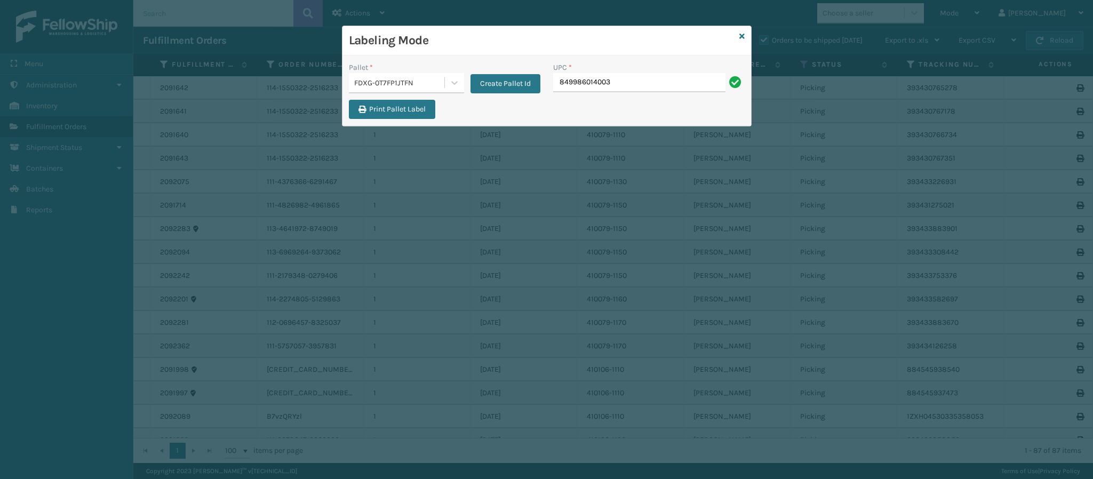
type input "849986014003"
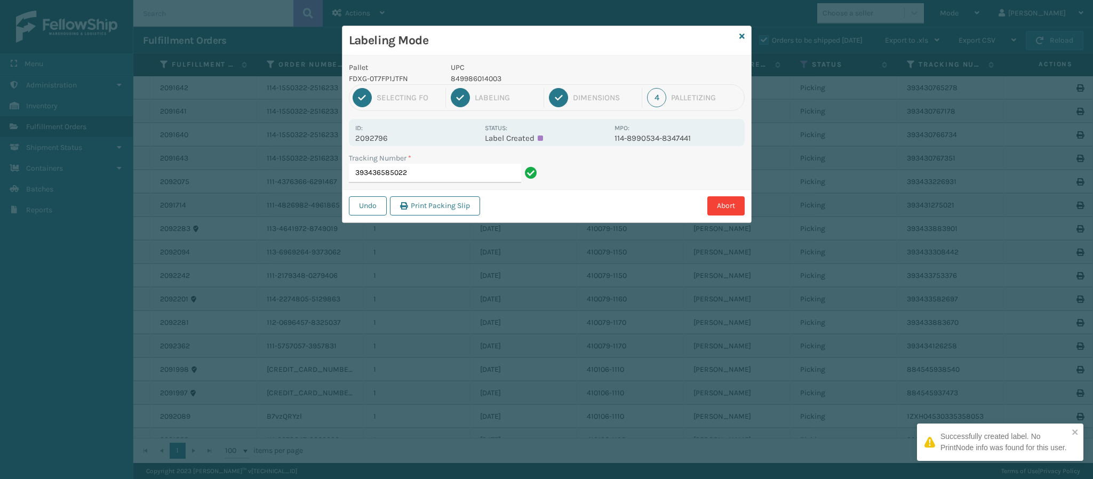
click at [378, 146] on div "Id: 2092796 Status: Label Created MPO: 114-8990534-8347441" at bounding box center [547, 132] width 396 height 27
click at [380, 138] on p "2092796" at bounding box center [416, 138] width 123 height 10
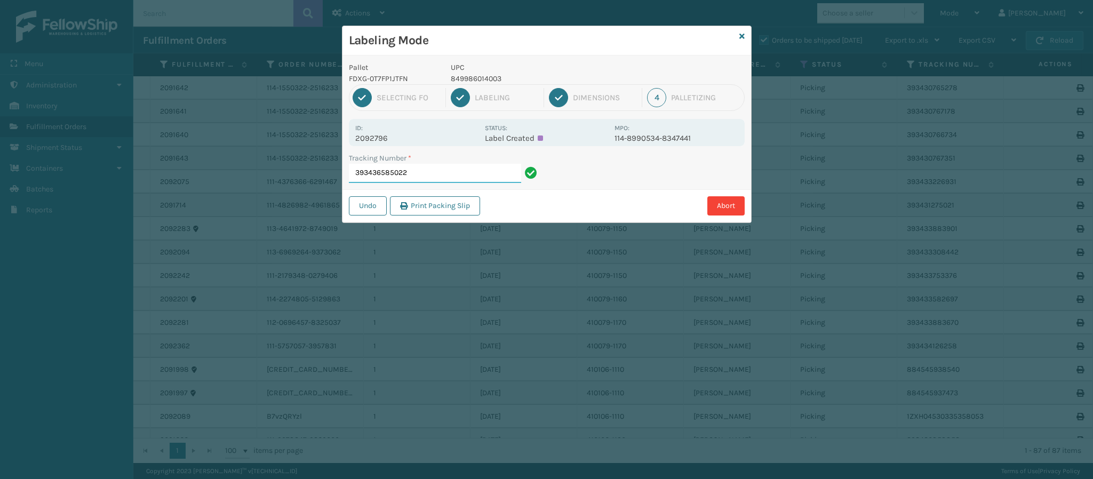
click at [444, 174] on input "393436585022" at bounding box center [435, 173] width 172 height 19
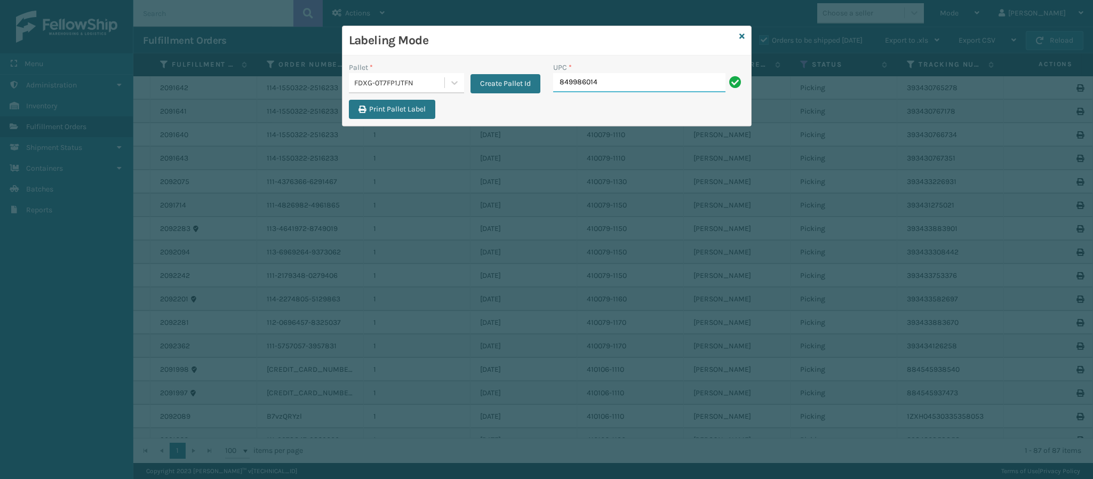
type input "8499860140"
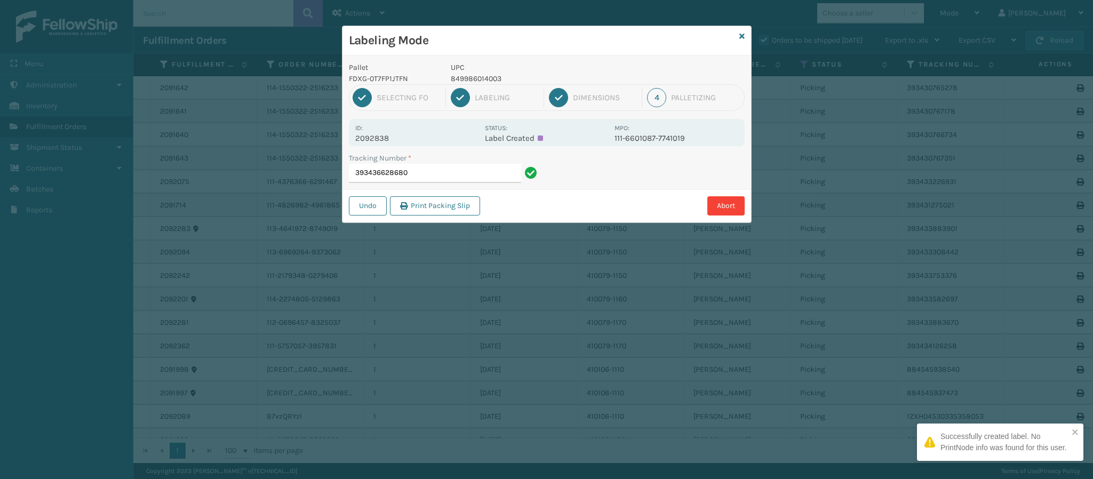
click at [387, 140] on p "2092838" at bounding box center [416, 138] width 123 height 10
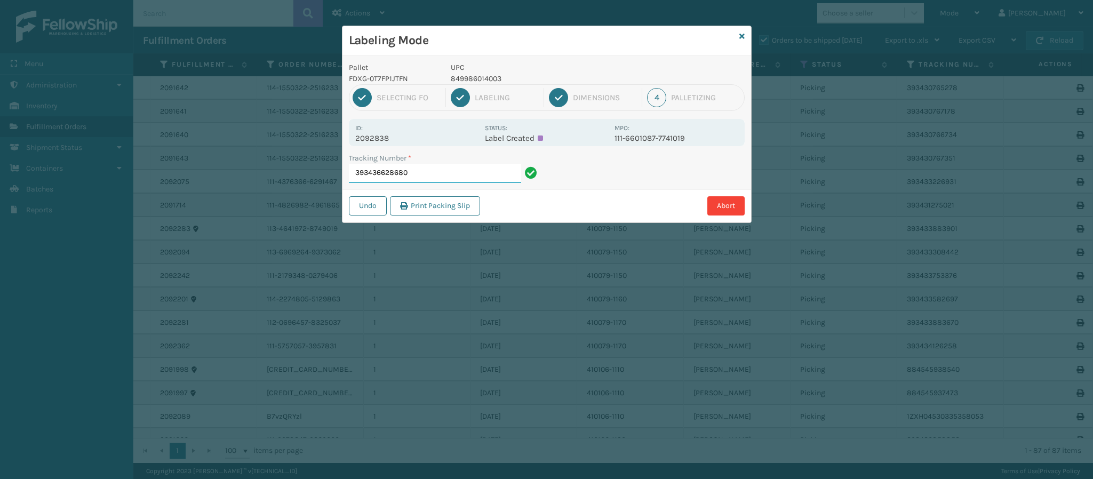
click at [463, 179] on input "393436628680" at bounding box center [435, 173] width 172 height 19
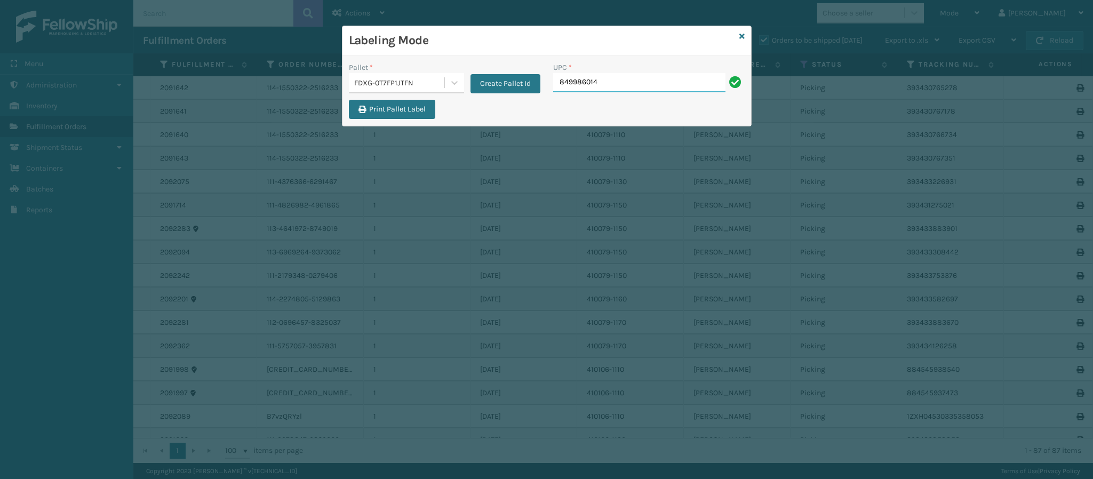
type input "8499860140"
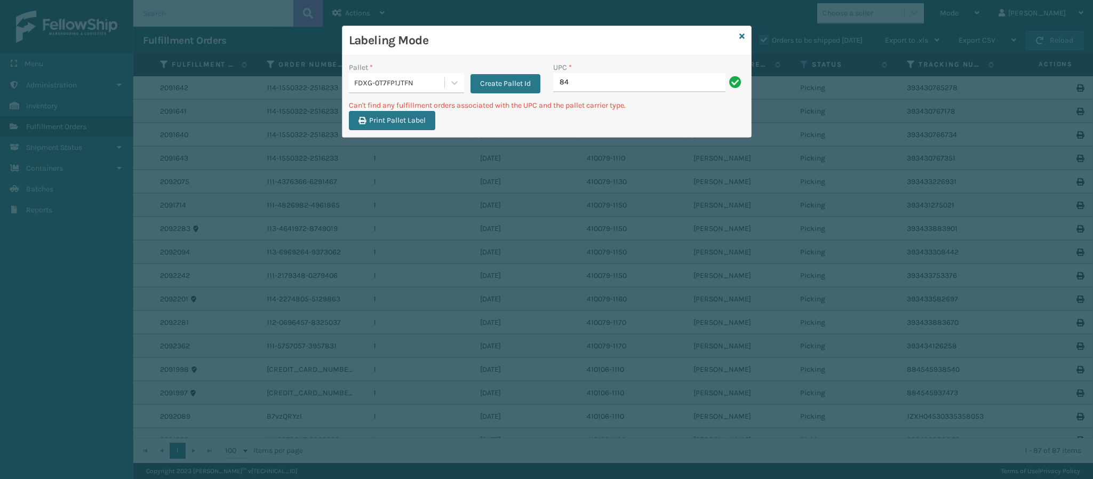
type input "8"
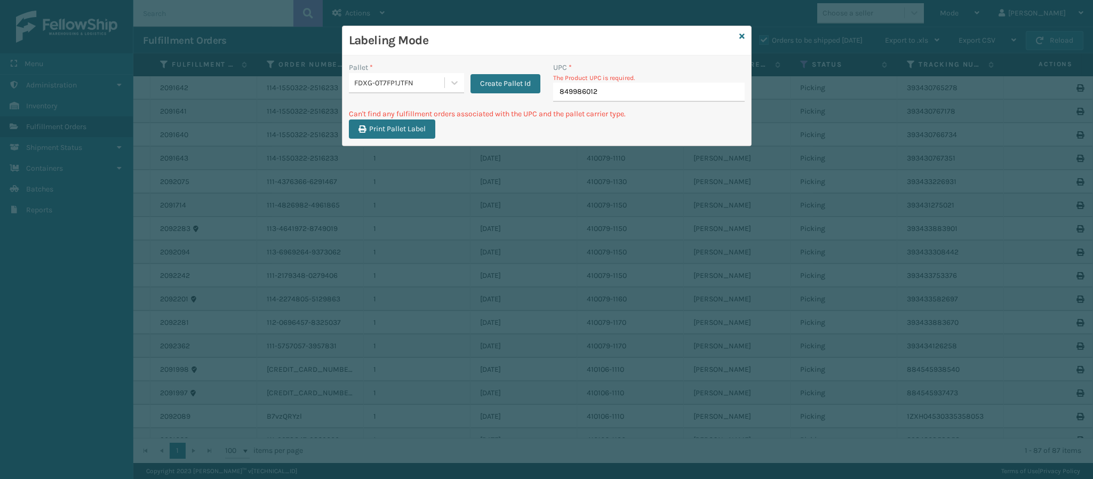
type input "8499860122"
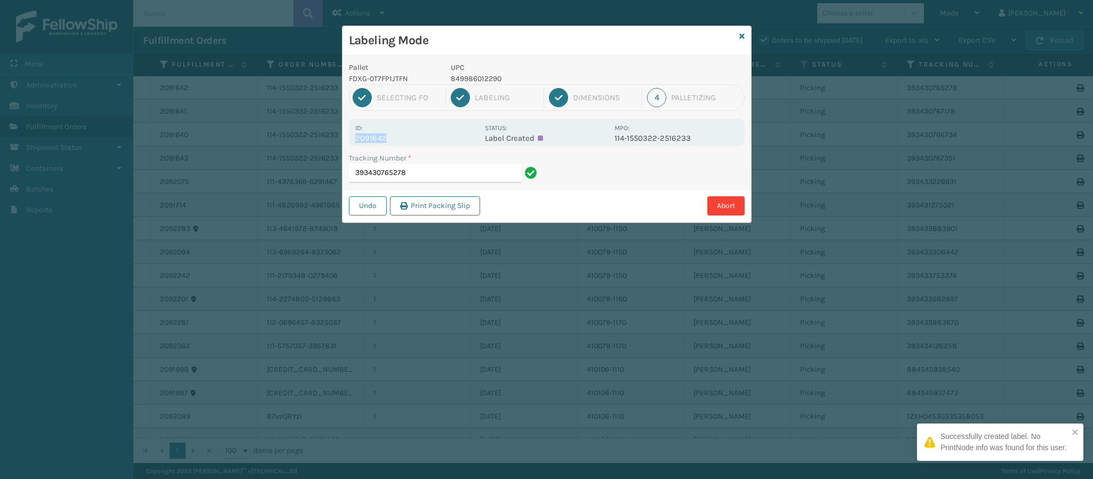
drag, startPoint x: 385, startPoint y: 132, endPoint x: 394, endPoint y: 139, distance: 11.8
click at [391, 136] on div "Id: 2091642" at bounding box center [416, 132] width 123 height 21
click at [391, 137] on p "2091642" at bounding box center [416, 138] width 123 height 10
click at [439, 178] on input "393430765278" at bounding box center [435, 173] width 172 height 19
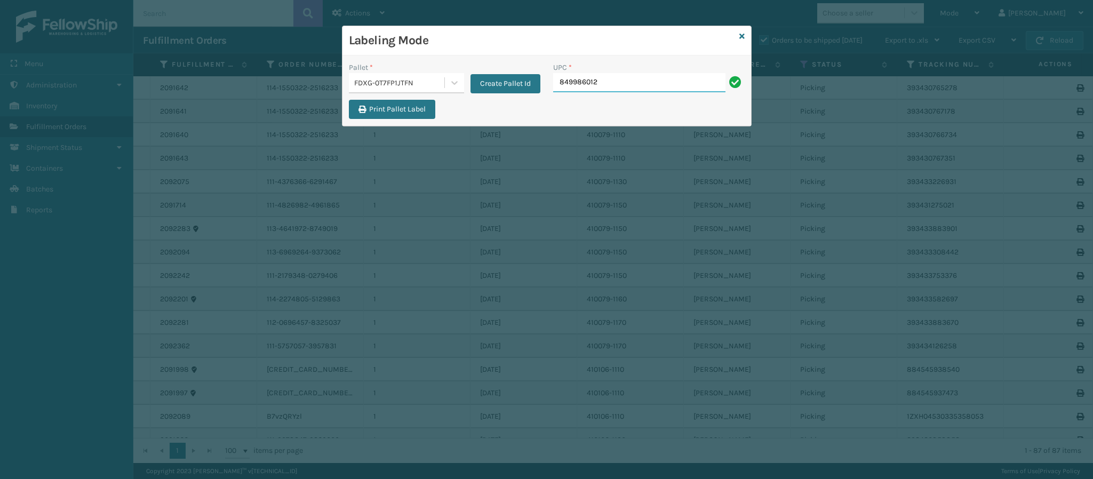
type input "8499860126"
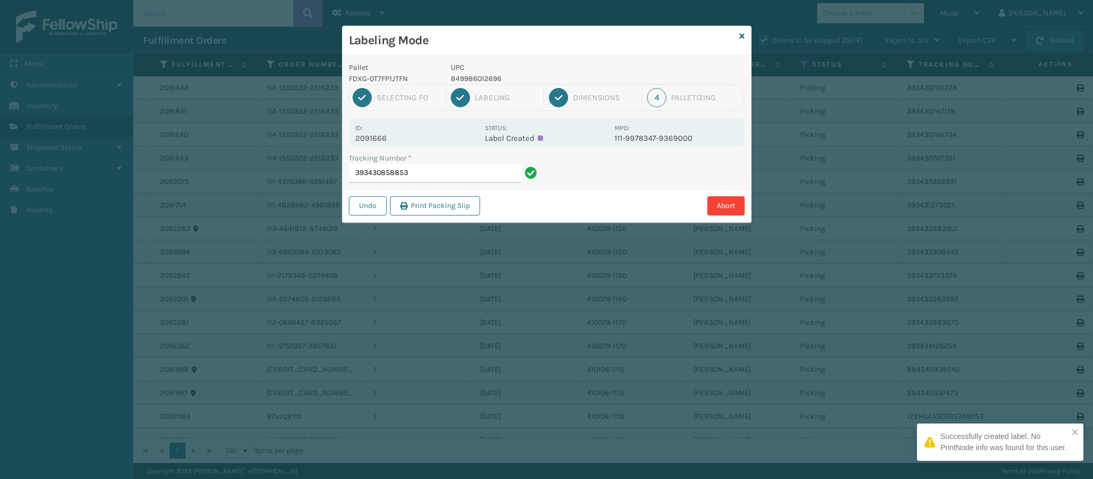
click at [378, 128] on div "Id: 2091666" at bounding box center [416, 132] width 123 height 21
click at [383, 137] on p "2091666" at bounding box center [416, 138] width 123 height 10
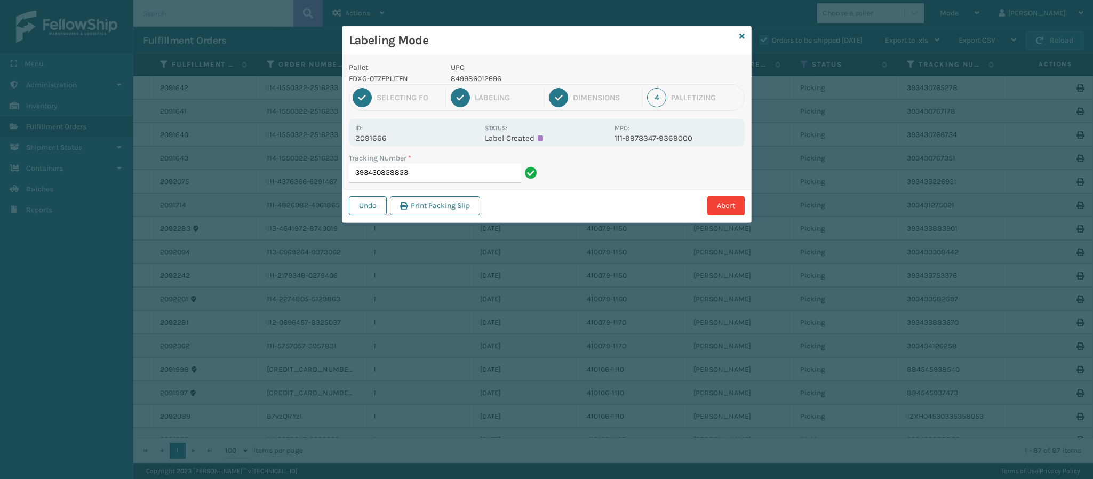
click at [383, 137] on p "2091666" at bounding box center [416, 138] width 123 height 10
click at [476, 168] on div "Tracking Number * 393430858853" at bounding box center [445, 168] width 192 height 30
click at [476, 168] on input "393430858853" at bounding box center [435, 173] width 172 height 19
drag, startPoint x: 482, startPoint y: 184, endPoint x: 467, endPoint y: 164, distance: 24.9
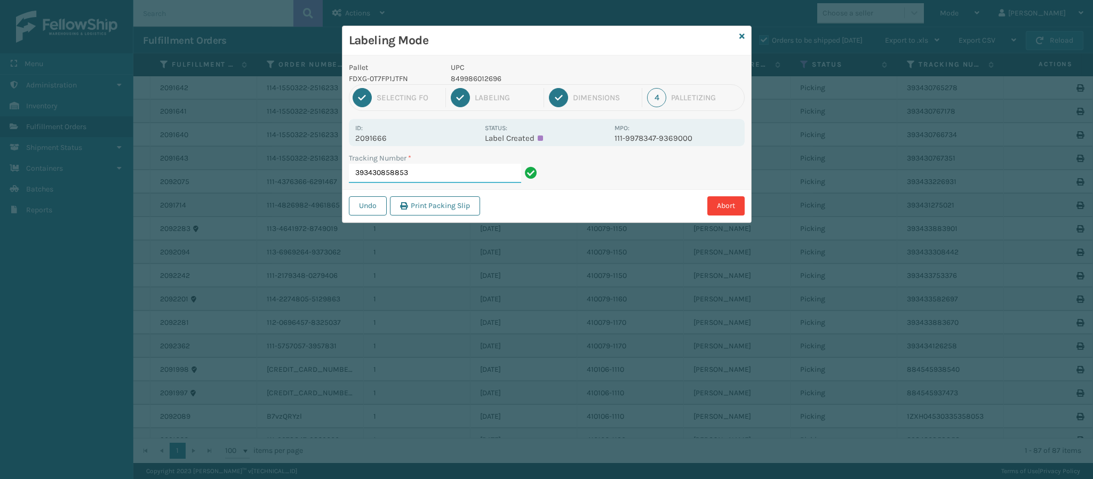
click at [480, 176] on input "393430858853" at bounding box center [435, 173] width 172 height 19
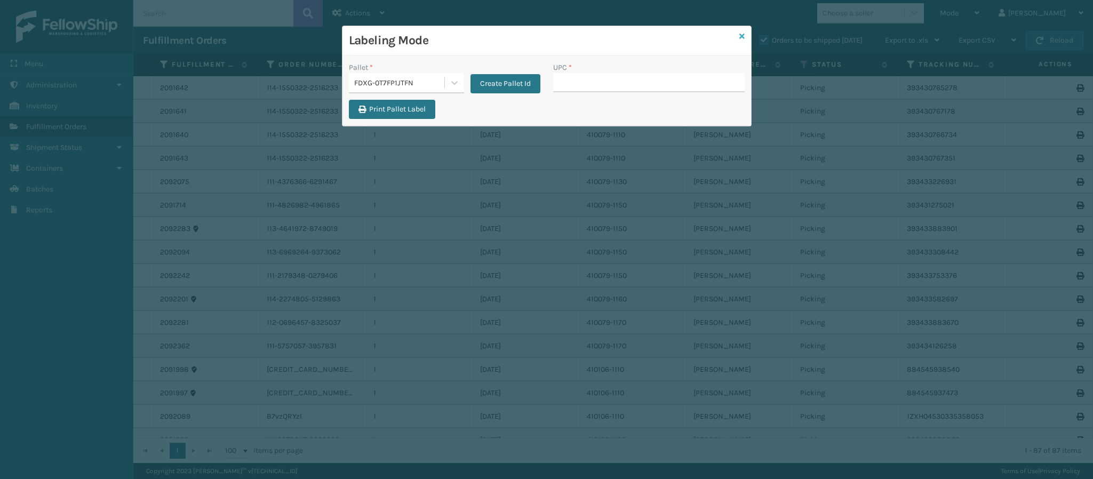
click at [739, 31] on link at bounding box center [741, 36] width 5 height 11
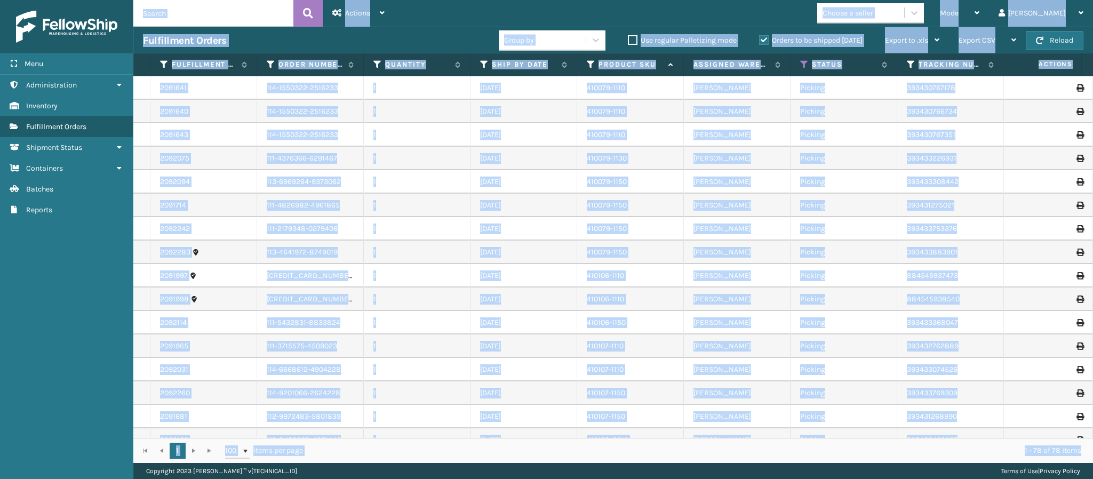
click at [739, 31] on div "Group by Use regular Palletizing mode Orders to be shipped [DATE] Export to .xl…" at bounding box center [724, 40] width 450 height 27
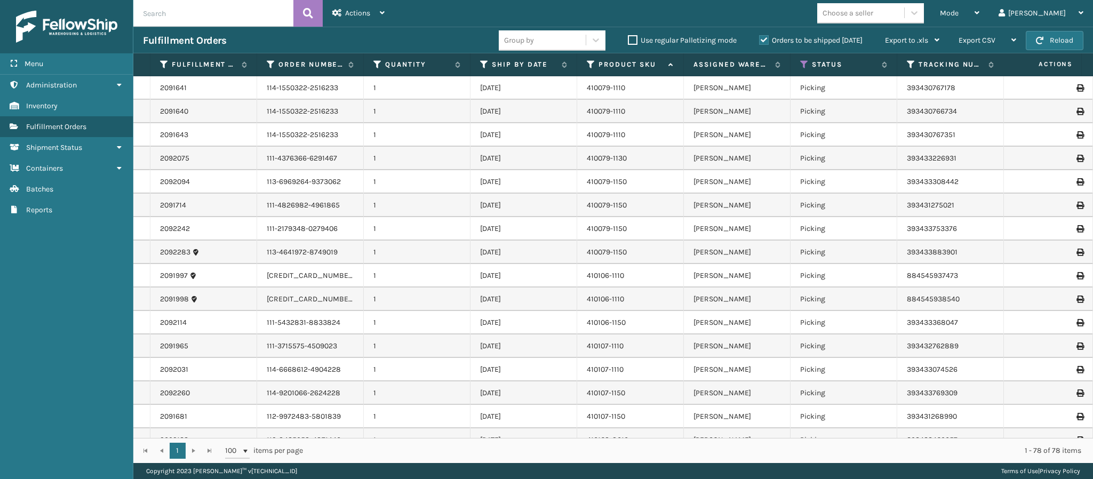
click at [739, 31] on div "Group by Use regular Palletizing mode Orders to be shipped [DATE] Export to .xl…" at bounding box center [724, 40] width 450 height 27
click at [230, 10] on input "text" at bounding box center [213, 13] width 160 height 27
type input "393436585022"
click at [305, 13] on icon at bounding box center [308, 13] width 10 height 16
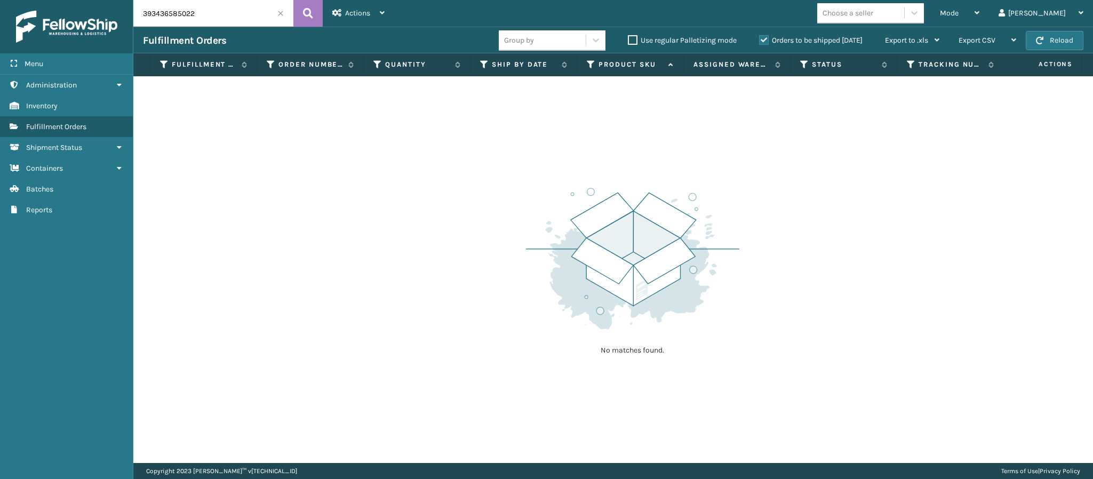
click at [762, 41] on label "Orders to be shipped [DATE]" at bounding box center [811, 40] width 104 height 9
click at [760, 41] on input "Orders to be shipped [DATE]" at bounding box center [759, 37] width 1 height 7
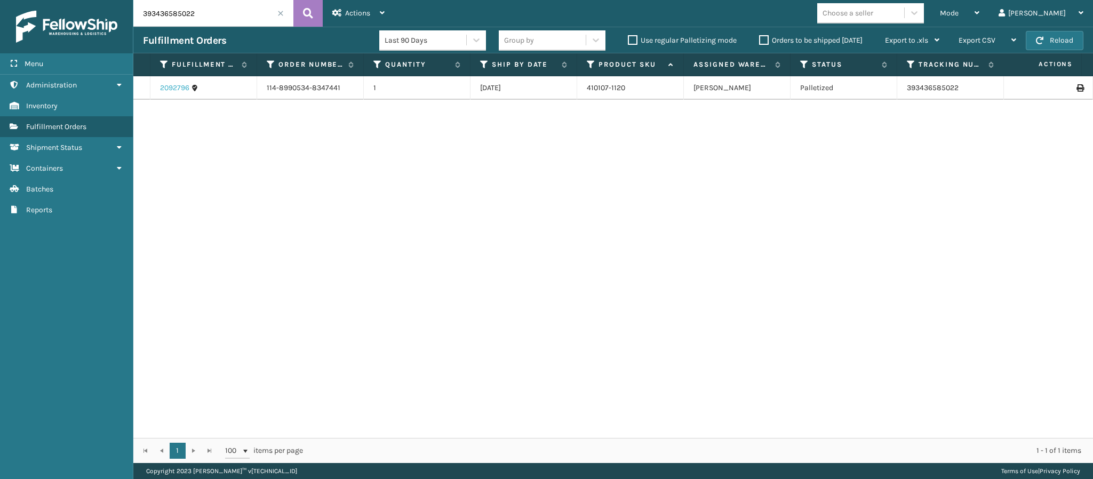
click at [177, 85] on link "2092796" at bounding box center [174, 88] width 29 height 11
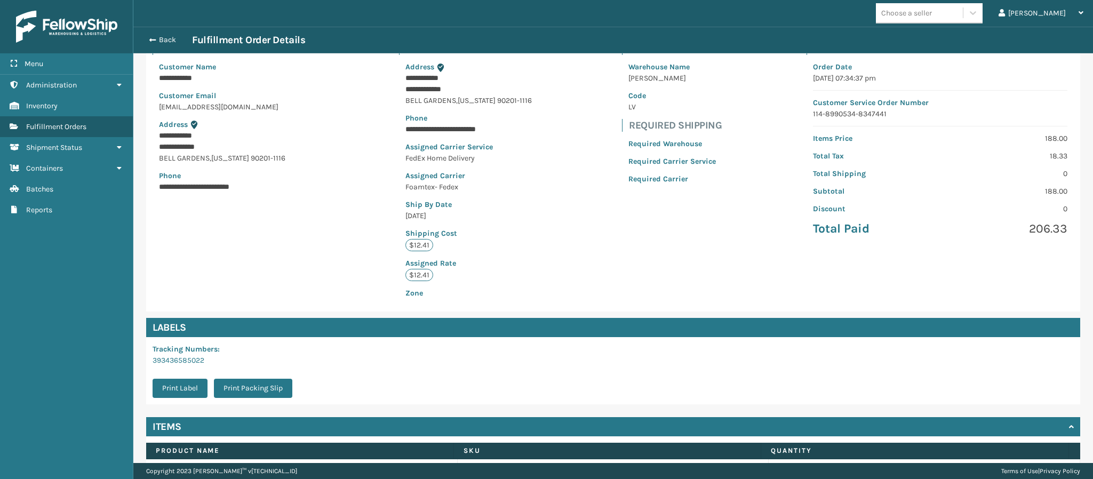
scroll to position [152, 0]
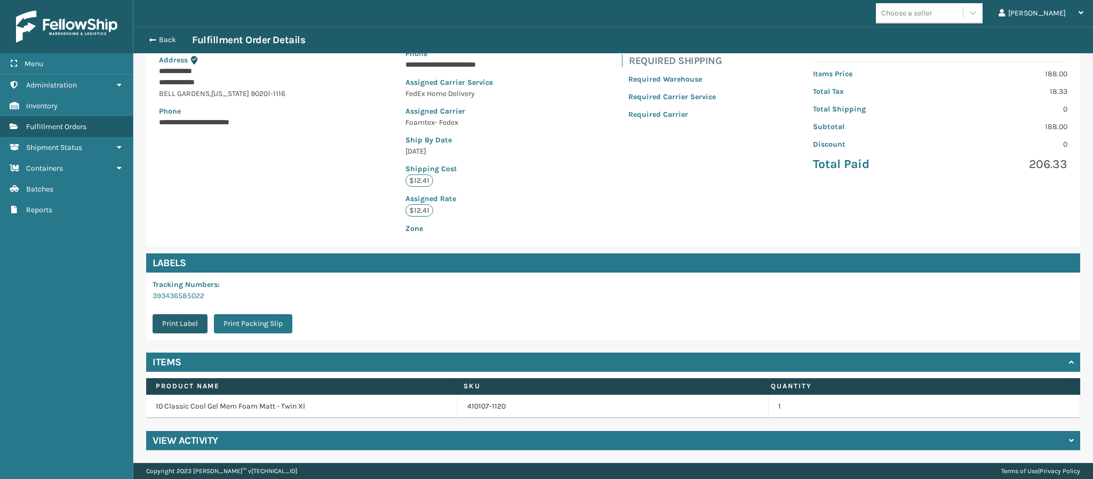
click at [190, 329] on button "Print Label" at bounding box center [180, 323] width 55 height 19
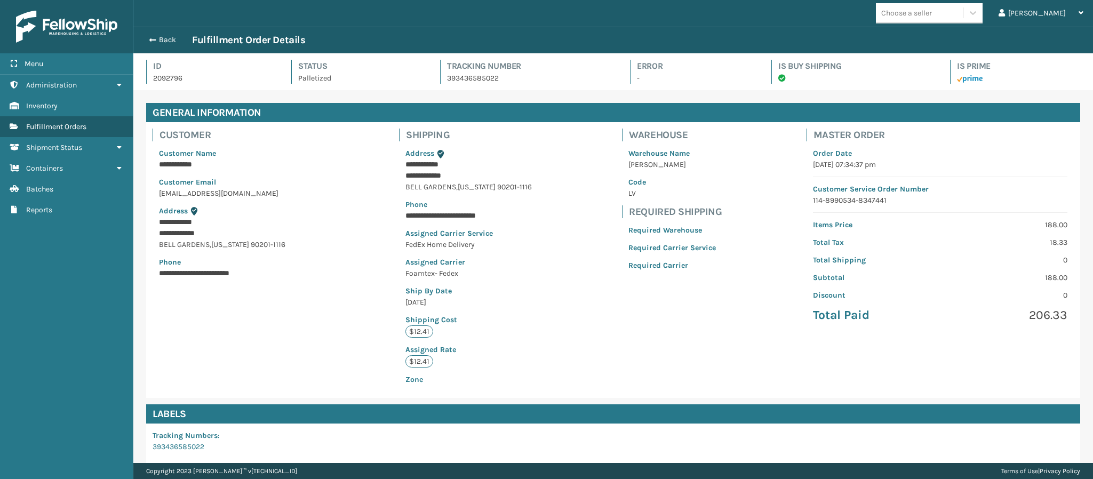
scroll to position [26, 960]
click at [154, 37] on button "Back" at bounding box center [167, 40] width 49 height 10
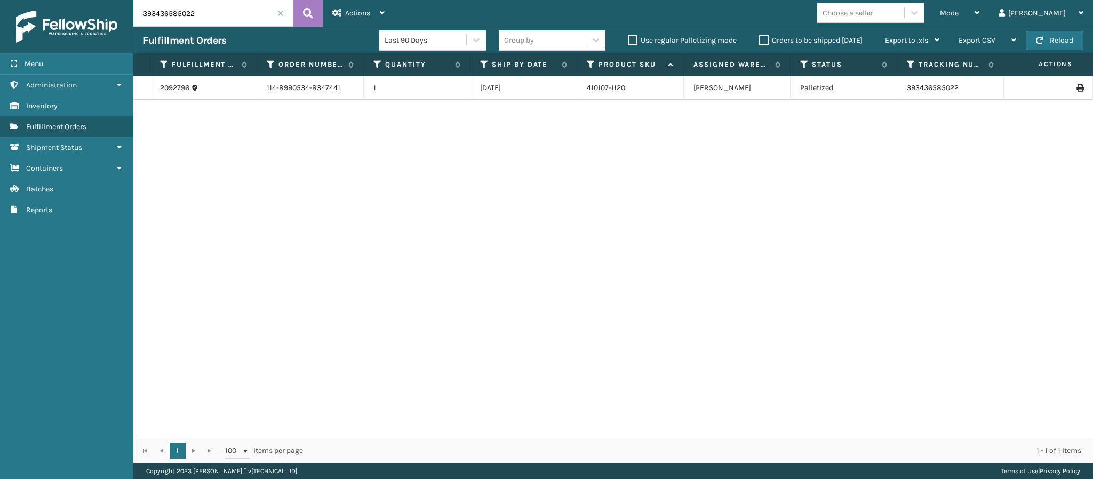
click at [274, 9] on input "393436585022" at bounding box center [213, 13] width 160 height 27
click at [280, 12] on span at bounding box center [280, 13] width 6 height 6
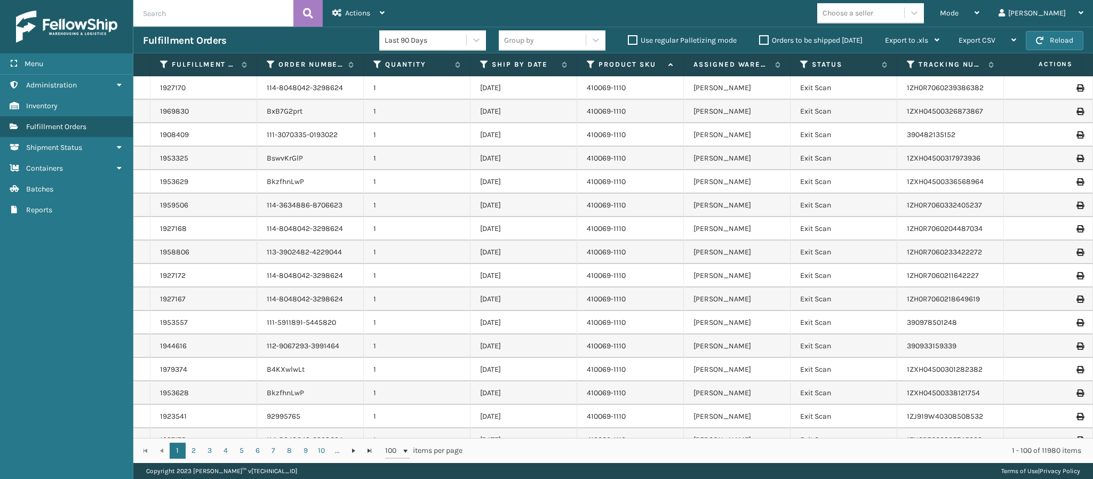
click at [759, 37] on label "Orders to be shipped [DATE]" at bounding box center [811, 40] width 104 height 9
click at [759, 37] on input "Orders to be shipped [DATE]" at bounding box center [759, 37] width 1 height 7
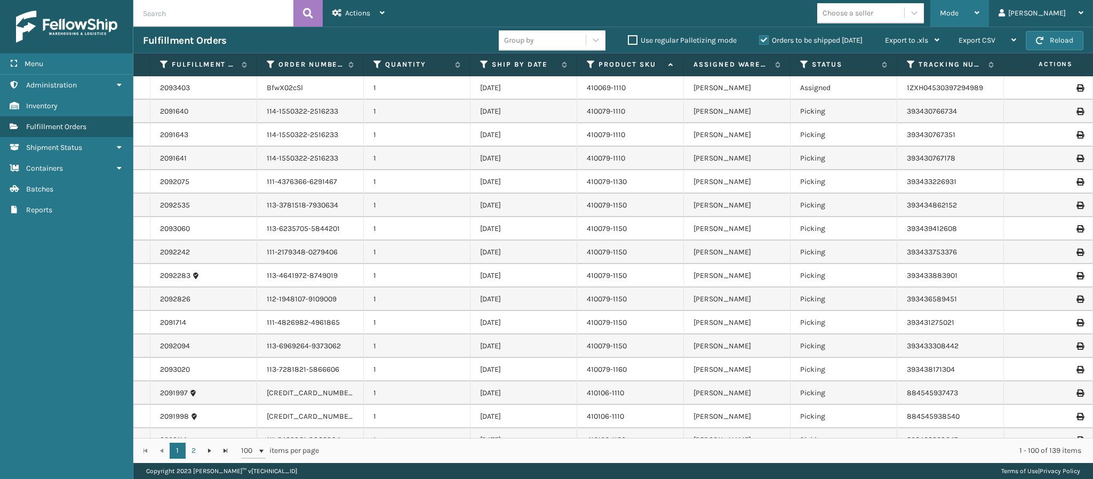
click at [989, 16] on div "Mode Regular Mode Picking Mode Labeling Mode Exit Scan Mode" at bounding box center [960, 13] width 59 height 27
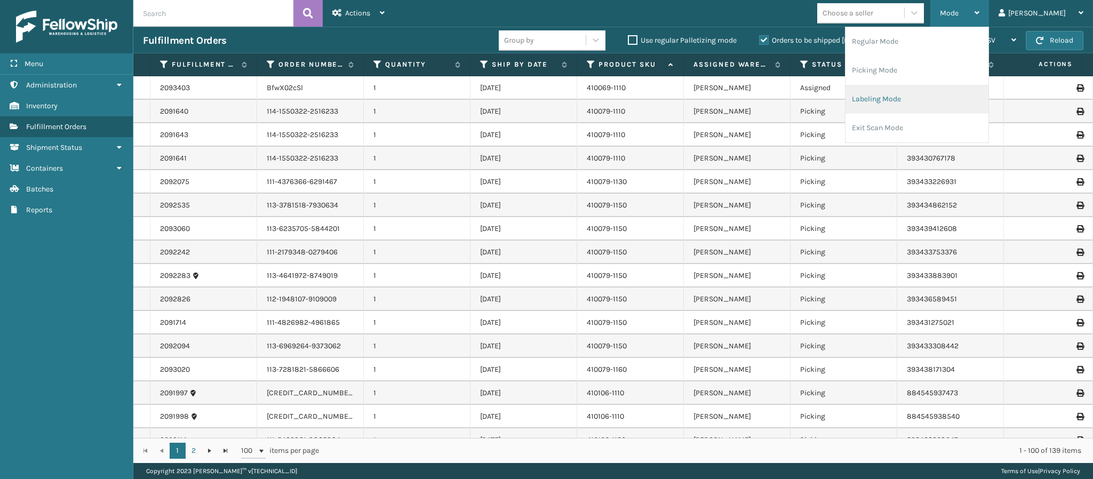
click at [914, 107] on li "Labeling Mode" at bounding box center [917, 99] width 143 height 29
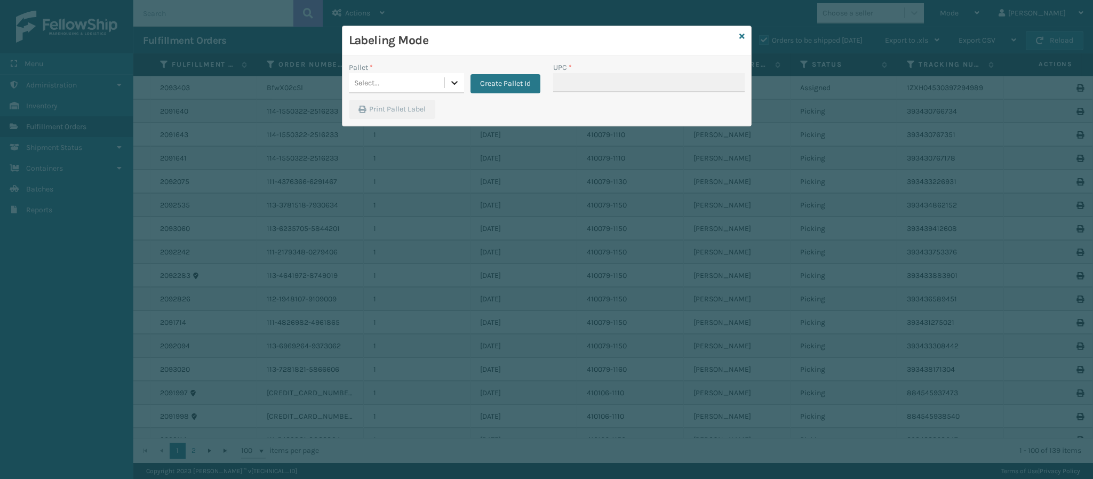
click at [453, 87] on icon at bounding box center [454, 82] width 11 height 11
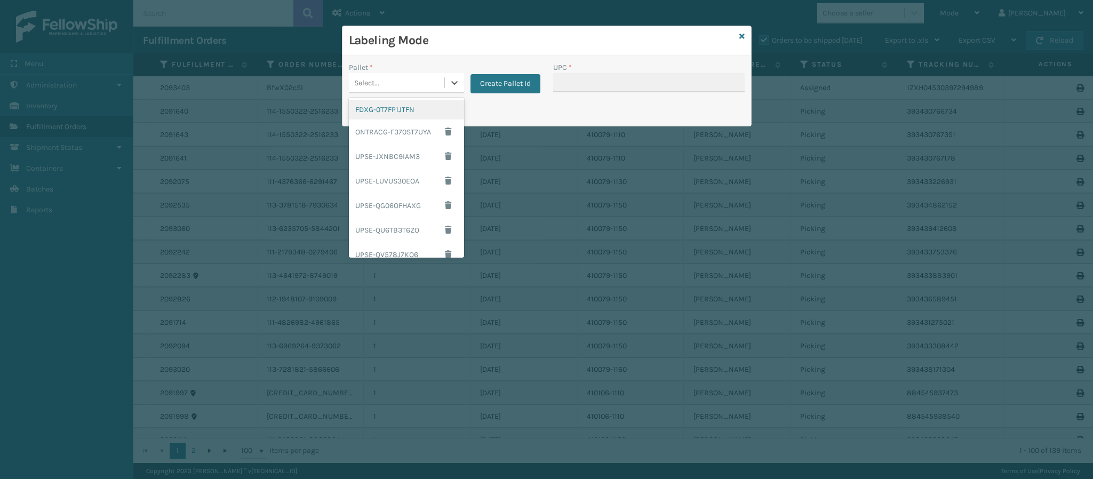
click at [415, 113] on div "FDXG-0T7FP1JTFN" at bounding box center [406, 110] width 115 height 20
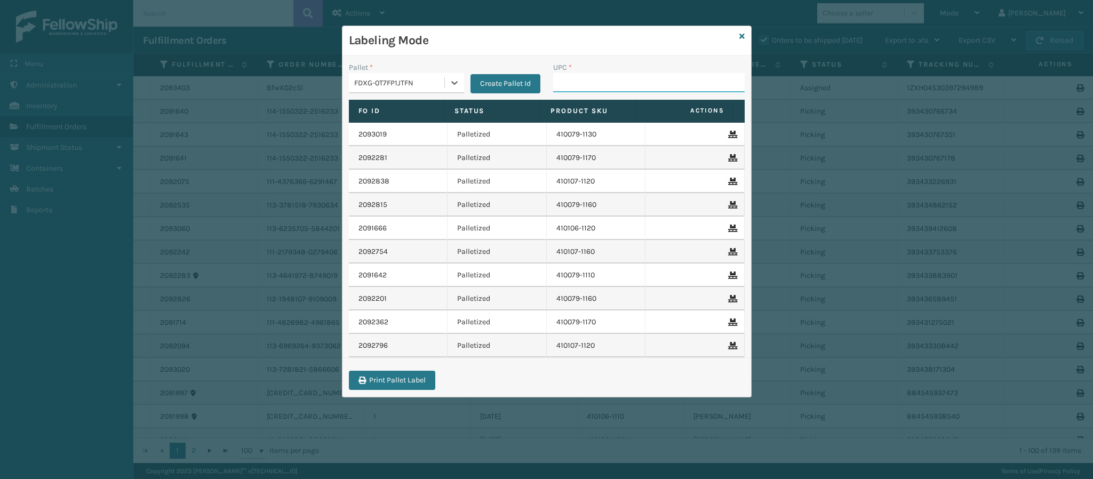
click at [656, 86] on input "UPC *" at bounding box center [649, 82] width 192 height 19
type input "8499860338"
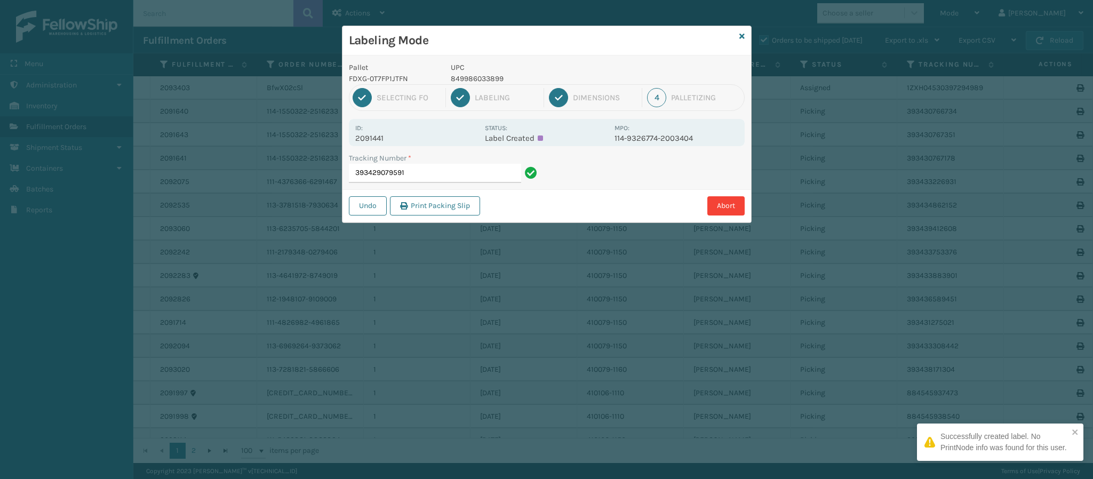
click at [375, 139] on p "2091441" at bounding box center [416, 138] width 123 height 10
click at [415, 167] on input "393429079591" at bounding box center [435, 173] width 172 height 19
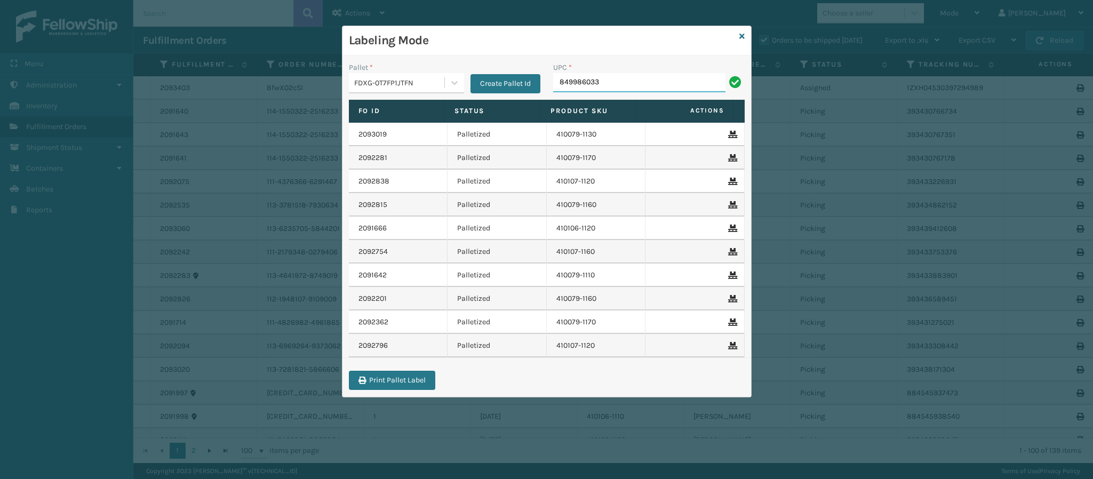
type input "8499860338"
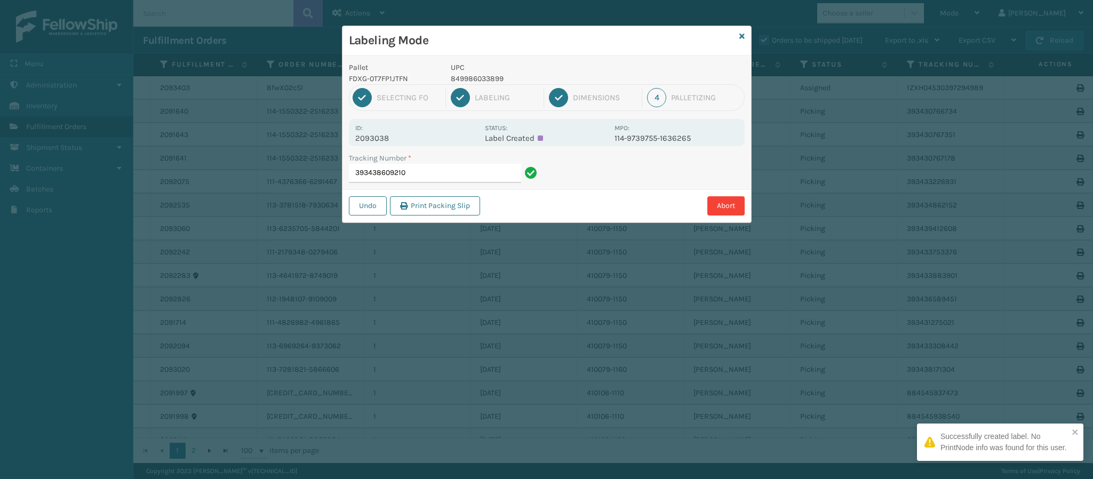
click at [385, 144] on div "Id: 2093038 Status: Label Created MPO: 114-9739755-1636265" at bounding box center [547, 132] width 396 height 27
click at [483, 173] on input "393438609210" at bounding box center [435, 173] width 172 height 19
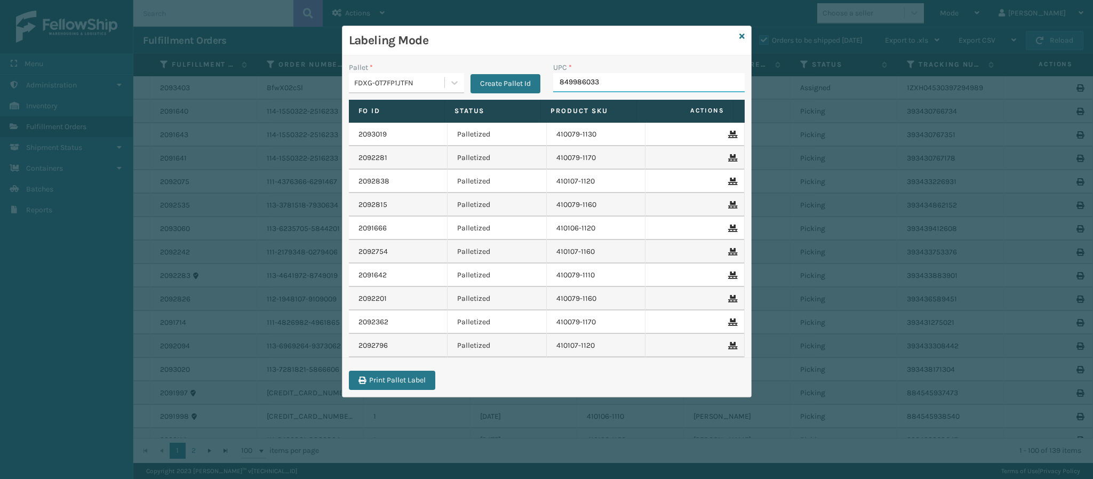
type input "8499860338"
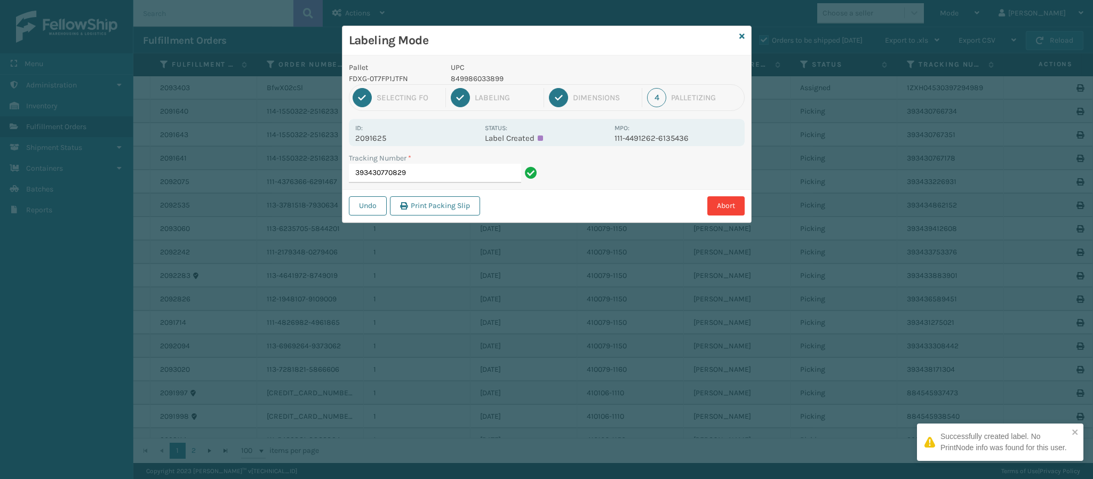
click at [383, 141] on p "2091625" at bounding box center [416, 138] width 123 height 10
click at [432, 174] on input "393430770829" at bounding box center [435, 173] width 172 height 19
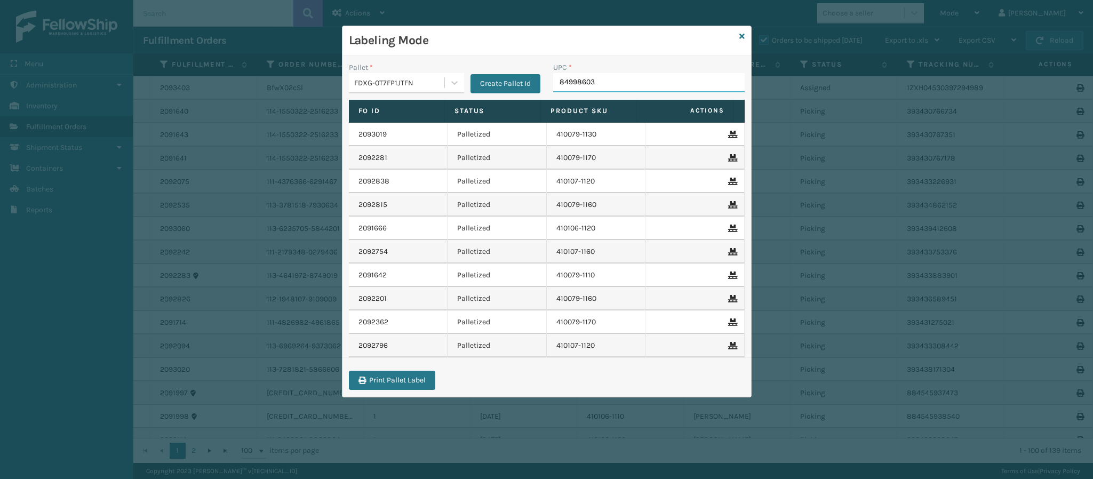
type input "849986033"
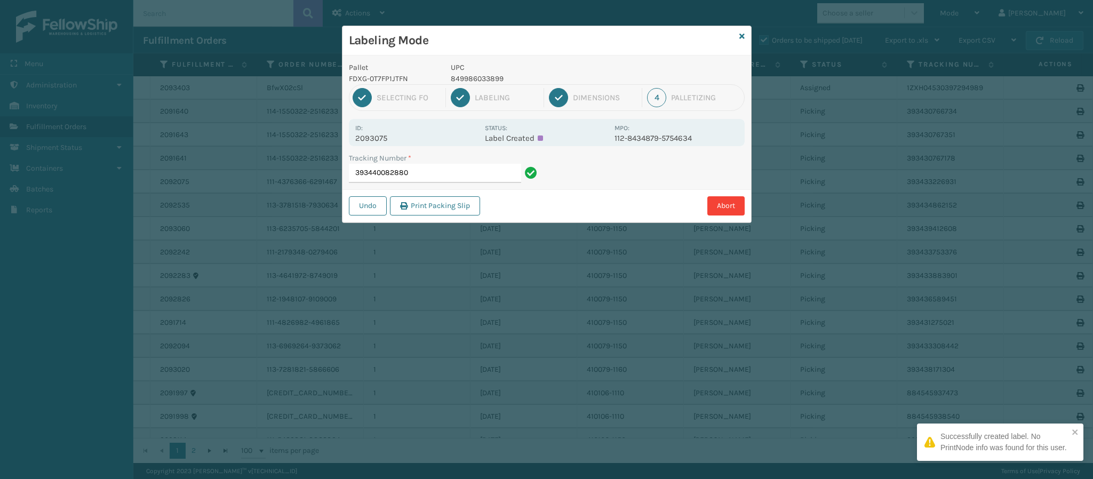
click at [386, 134] on p "2093075" at bounding box center [416, 138] width 123 height 10
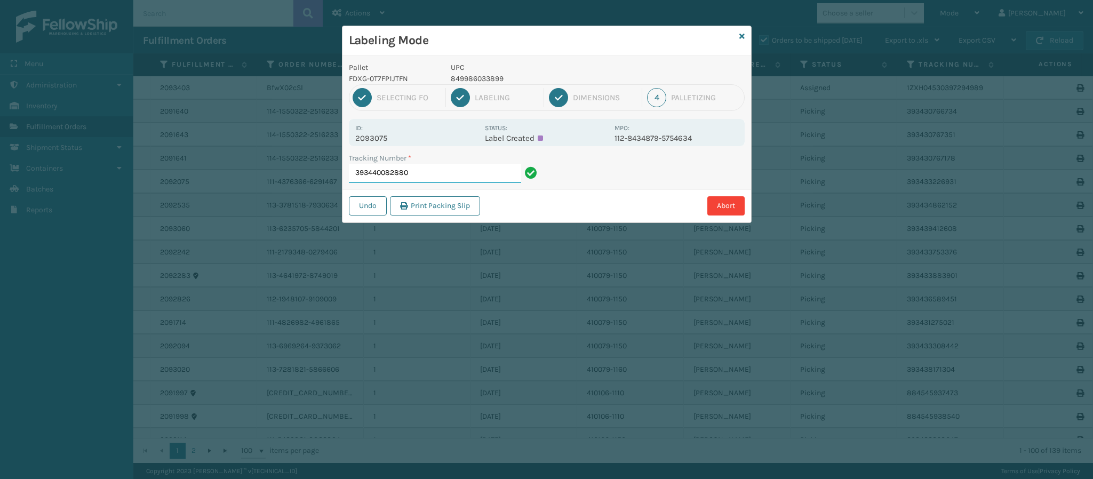
click at [442, 177] on input "393440082880" at bounding box center [435, 173] width 172 height 19
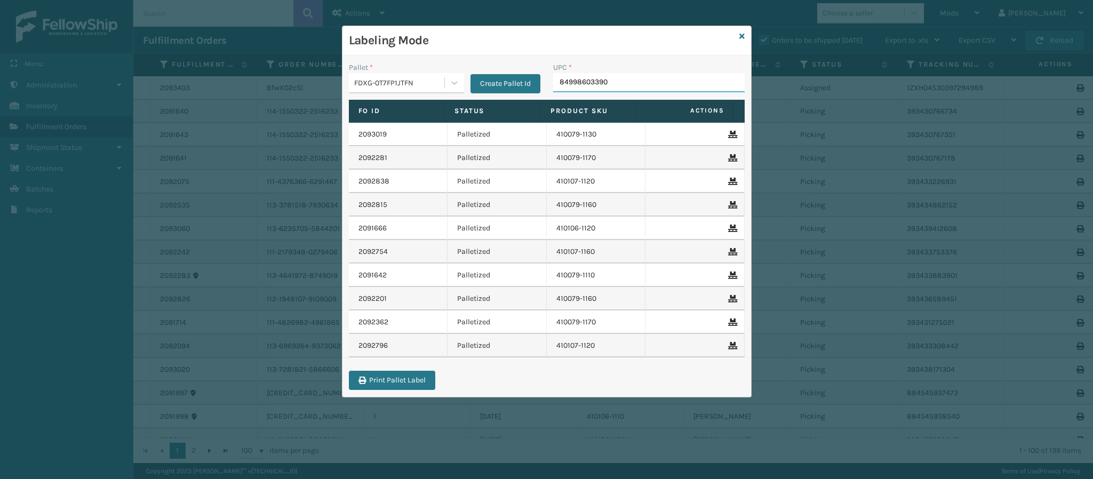
type input "849986033905"
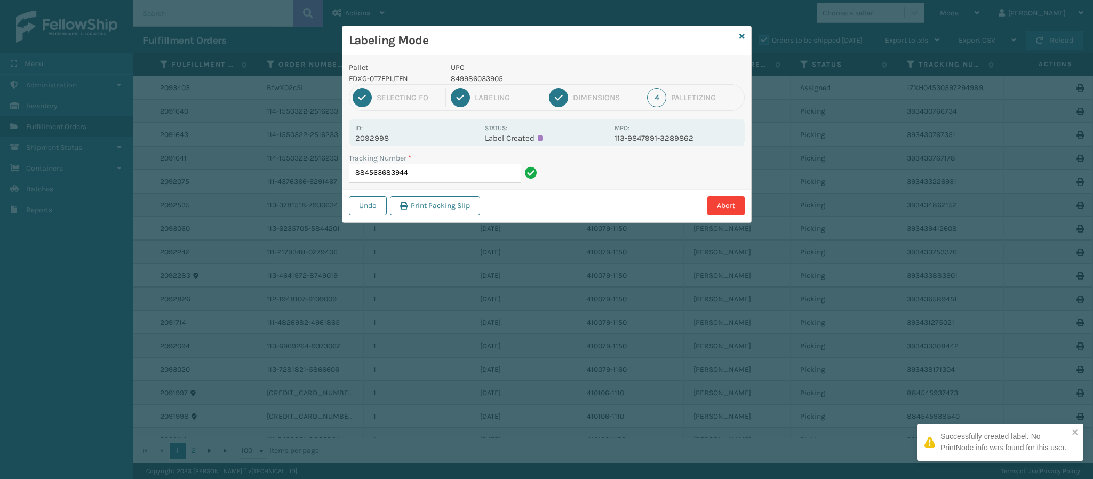
click at [385, 136] on p "2092998" at bounding box center [416, 138] width 123 height 10
click at [458, 179] on input "884563683944" at bounding box center [435, 173] width 172 height 19
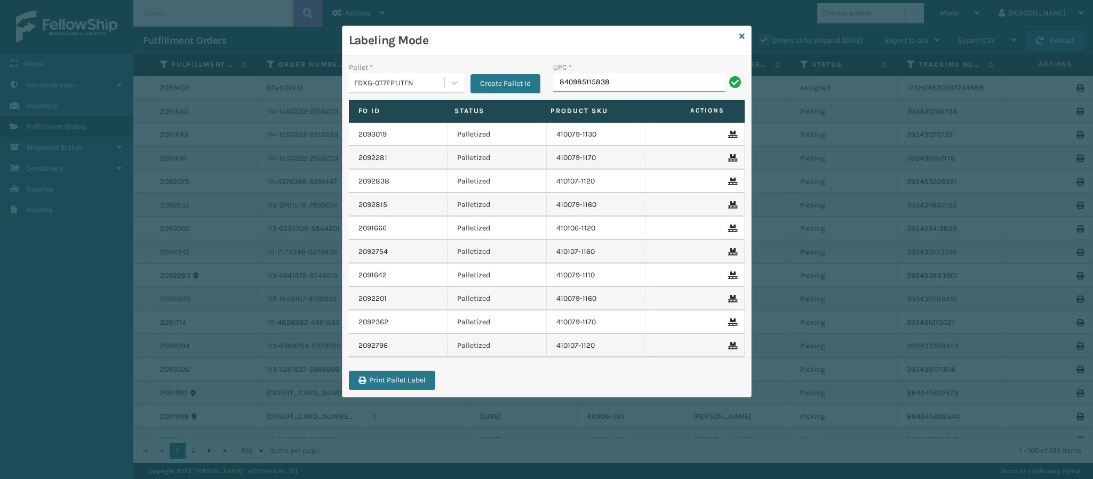
type input "840985115838"
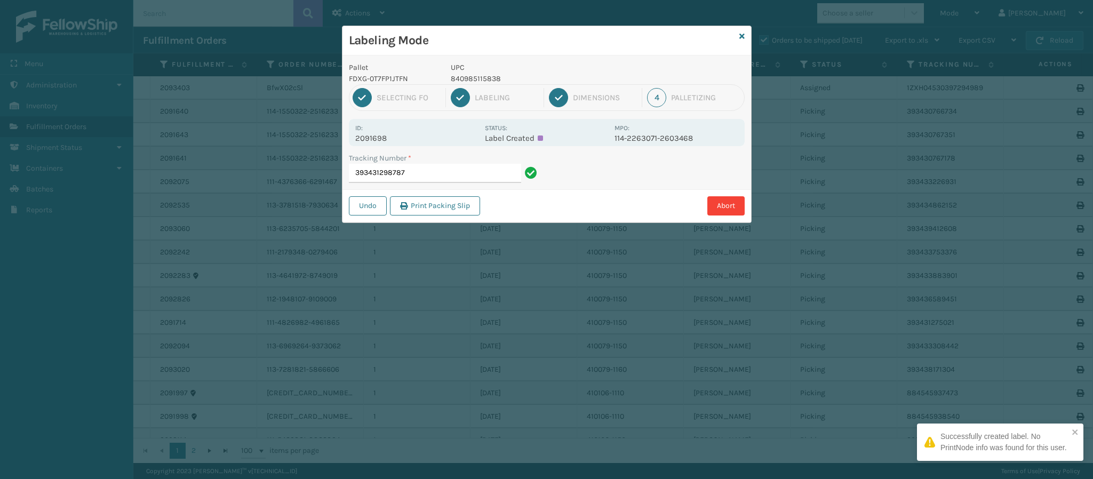
click at [384, 133] on div "Id: 2091698" at bounding box center [416, 132] width 123 height 21
drag, startPoint x: 392, startPoint y: 146, endPoint x: 381, endPoint y: 127, distance: 22.2
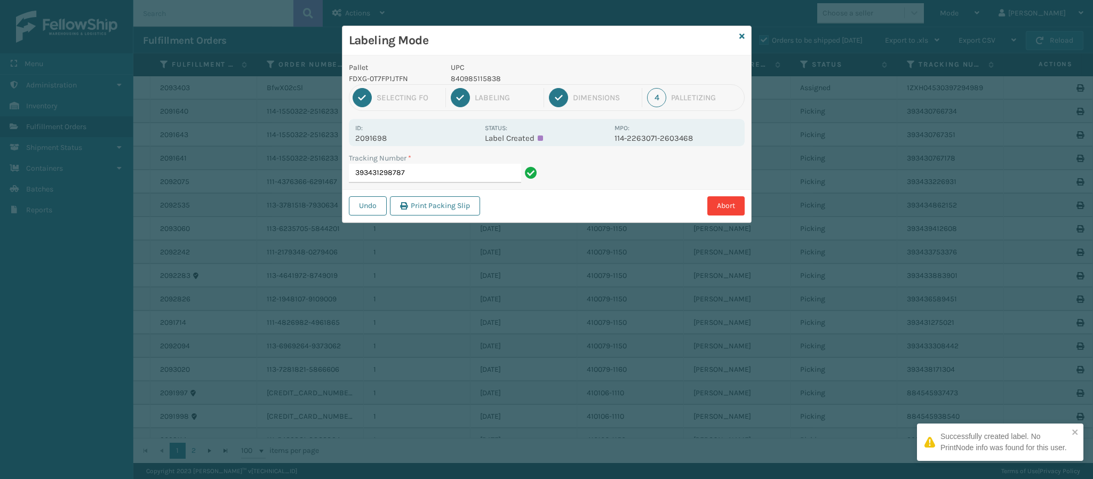
click at [387, 137] on div "Id: 2091698 Status: Label Created MPO: 114-2263071-2603468" at bounding box center [547, 132] width 396 height 27
click at [381, 127] on div "Id: 2091698" at bounding box center [416, 132] width 123 height 21
click at [384, 141] on div "Id: 2091698 Status: Label Created MPO: 114-2263071-2603468" at bounding box center [547, 132] width 396 height 27
click at [383, 141] on p "2091698" at bounding box center [416, 138] width 123 height 10
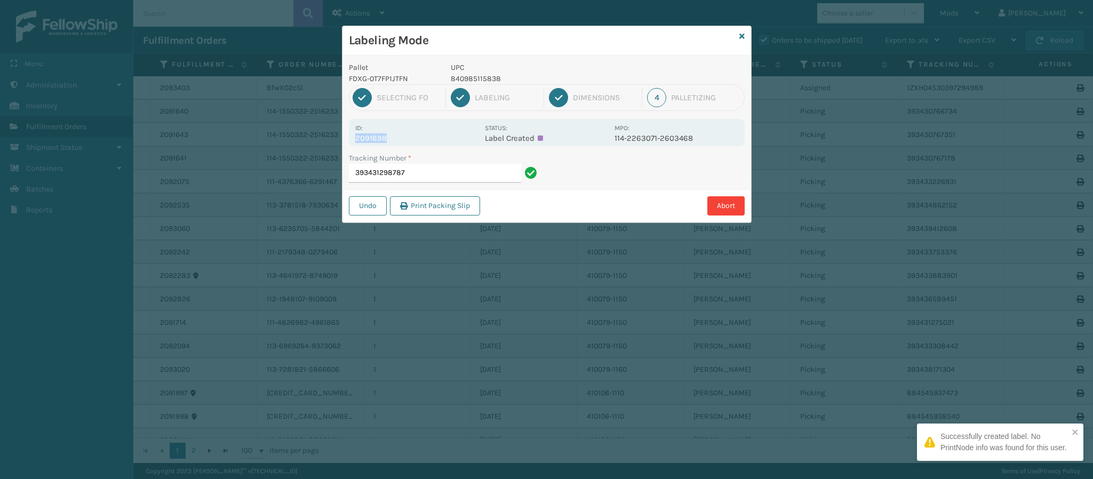
click at [383, 141] on p "2091698" at bounding box center [416, 138] width 123 height 10
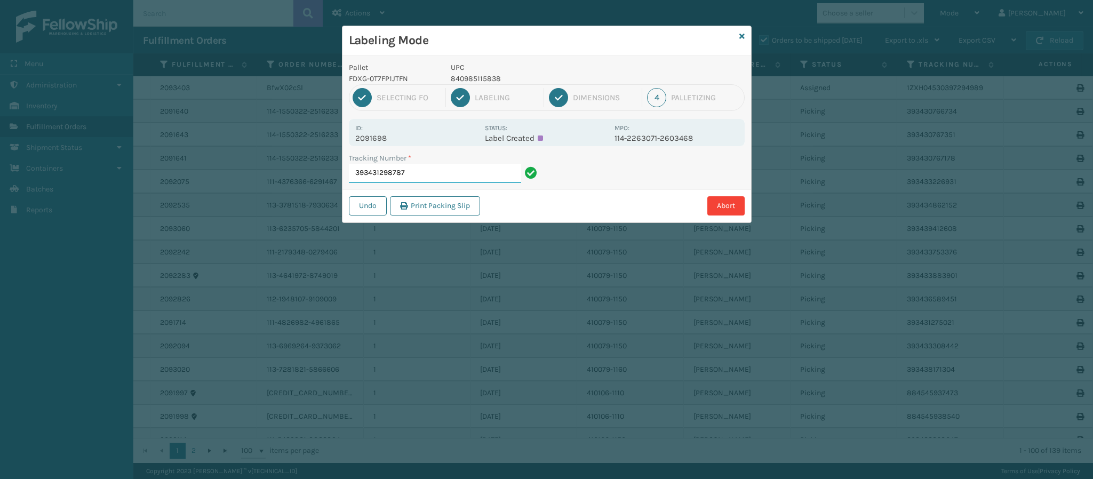
click at [458, 171] on input "393431298787" at bounding box center [435, 173] width 172 height 19
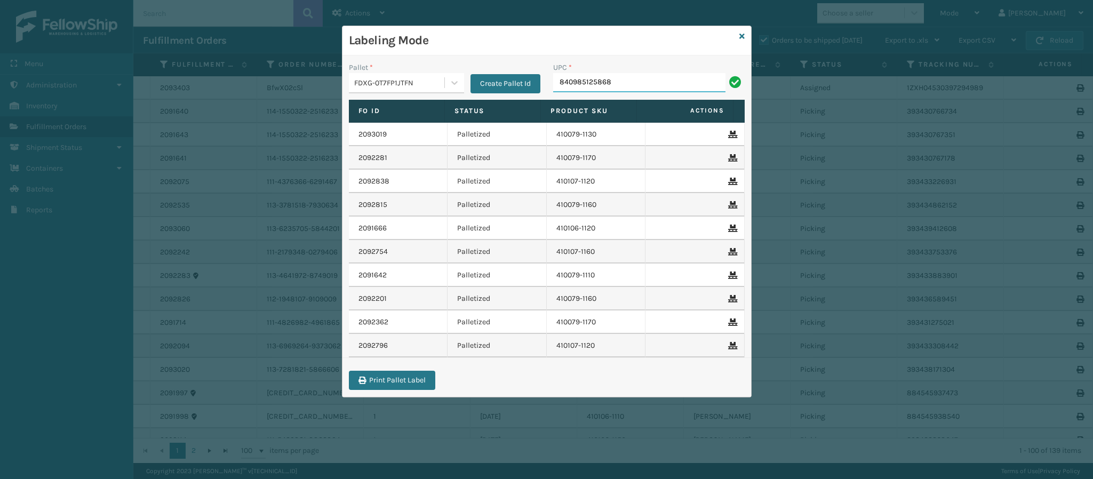
type input "840985125868"
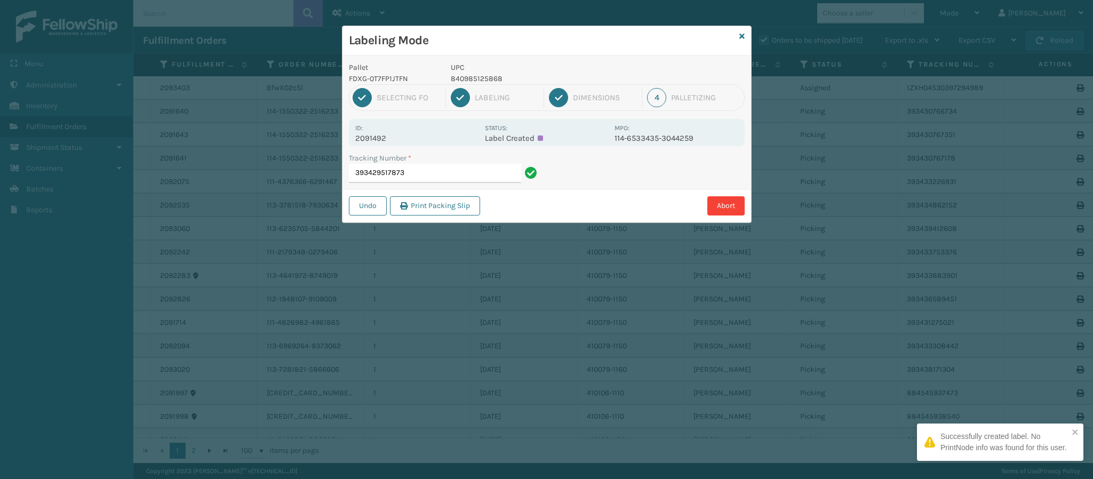
click at [377, 140] on p "2091492" at bounding box center [416, 138] width 123 height 10
click at [432, 173] on input "393429517873" at bounding box center [435, 173] width 172 height 19
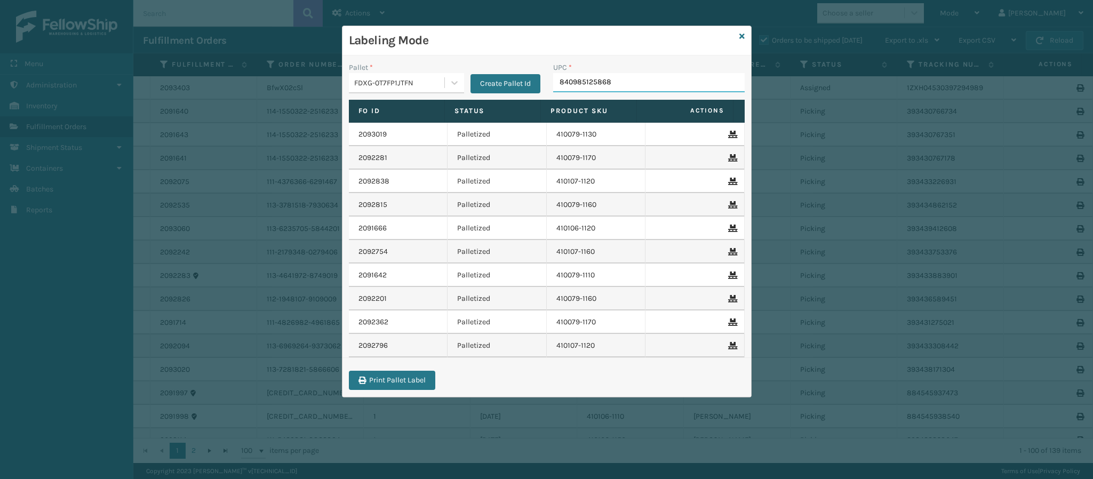
type input "840985125868"
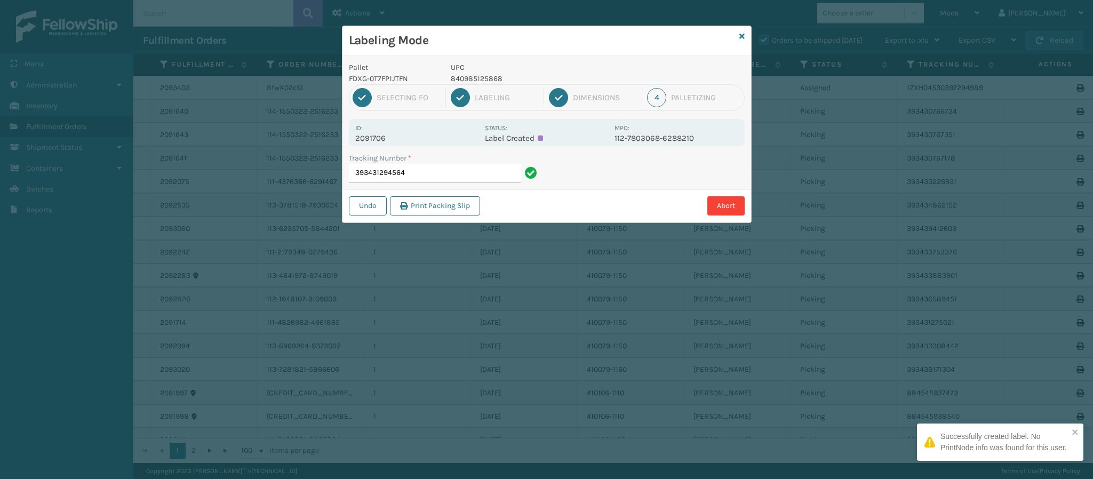
drag, startPoint x: 385, startPoint y: 140, endPoint x: 384, endPoint y: 134, distance: 5.4
click at [385, 136] on p "2091706" at bounding box center [416, 138] width 123 height 10
click at [384, 137] on p "2091706" at bounding box center [416, 138] width 123 height 10
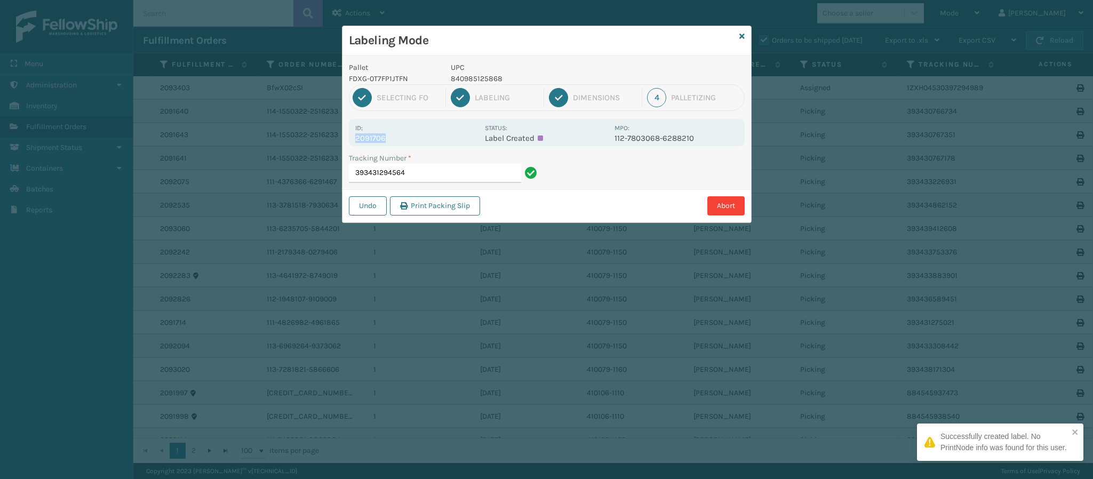
click at [384, 137] on p "2091706" at bounding box center [416, 138] width 123 height 10
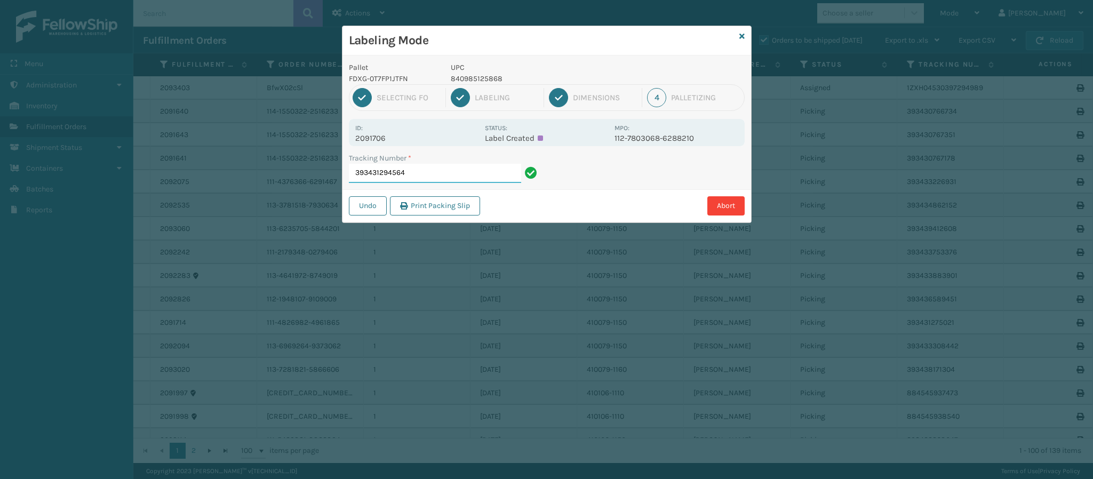
click at [474, 178] on input "393431294564" at bounding box center [435, 173] width 172 height 19
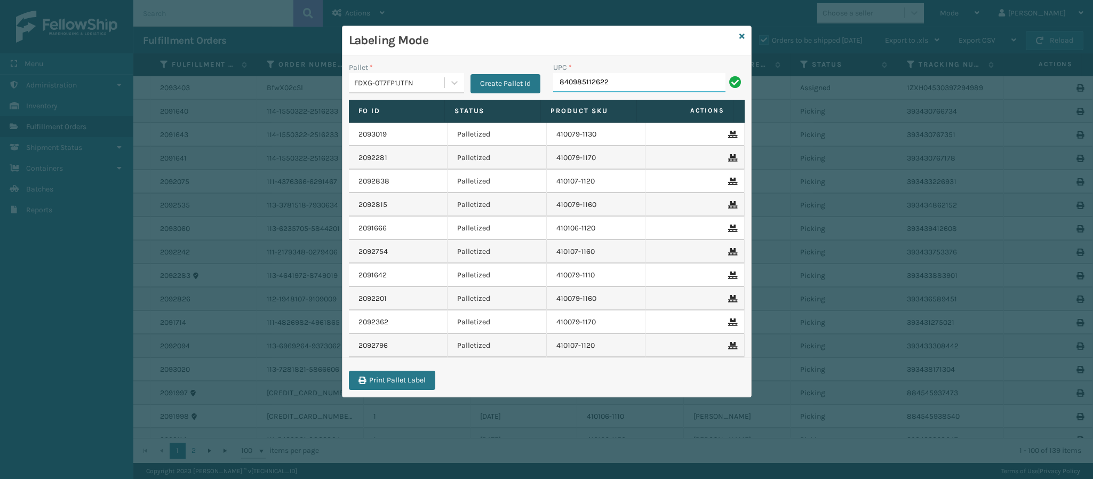
type input "840985112622"
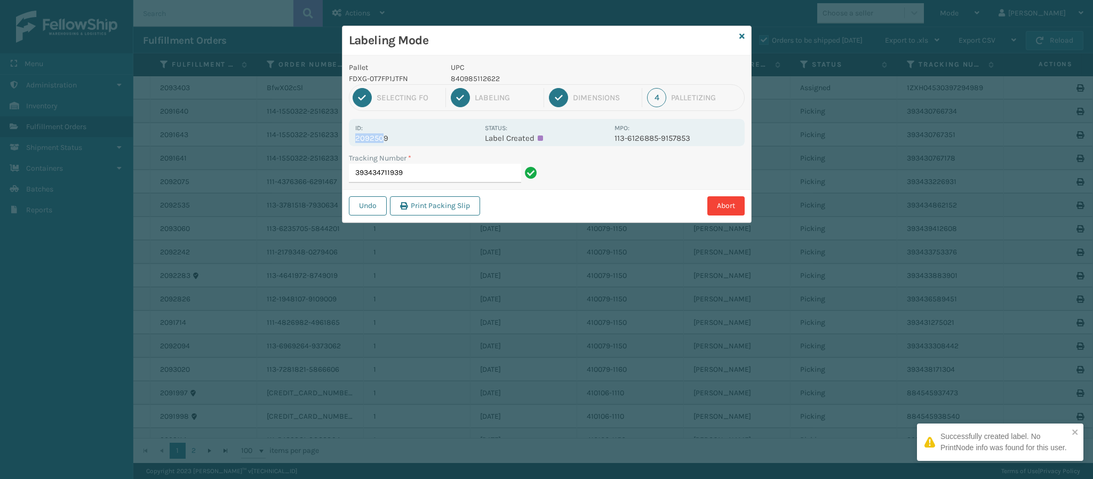
click at [384, 135] on div "Id: 2092509" at bounding box center [416, 132] width 123 height 21
click at [386, 134] on p "2092509" at bounding box center [416, 138] width 123 height 10
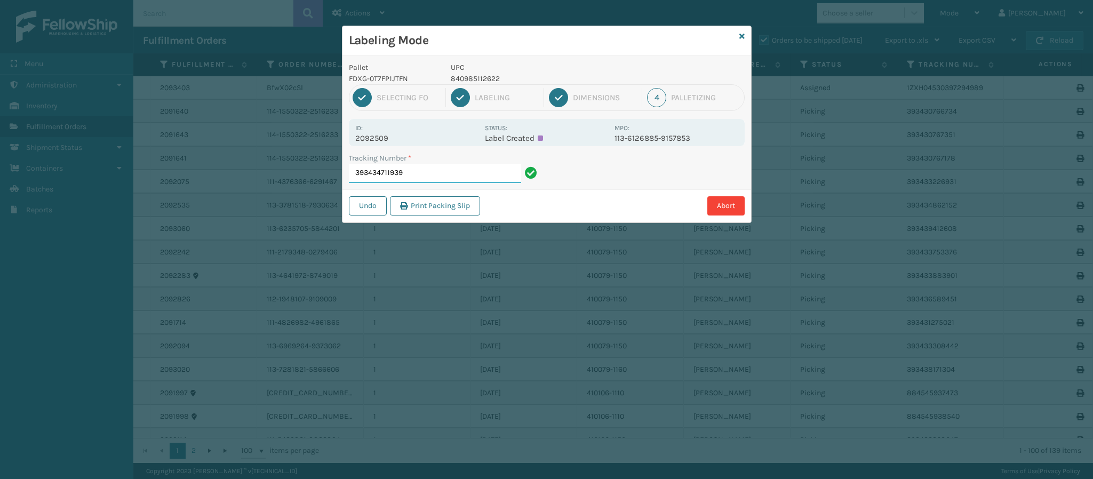
click at [427, 171] on input "393434711939" at bounding box center [435, 173] width 172 height 19
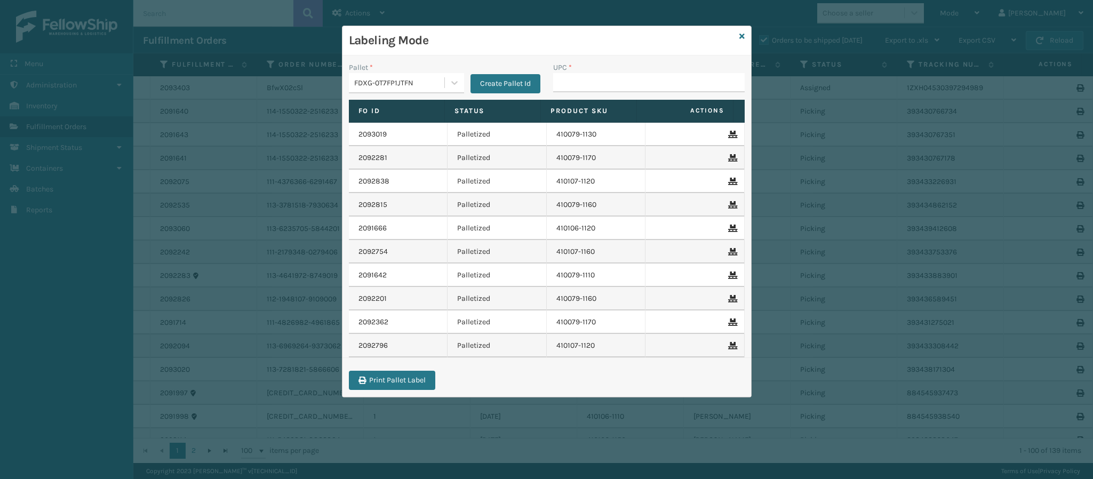
click at [578, 98] on div "UPC *" at bounding box center [649, 81] width 204 height 38
click at [579, 88] on input "UPC *" at bounding box center [649, 82] width 192 height 19
type input "8409851"
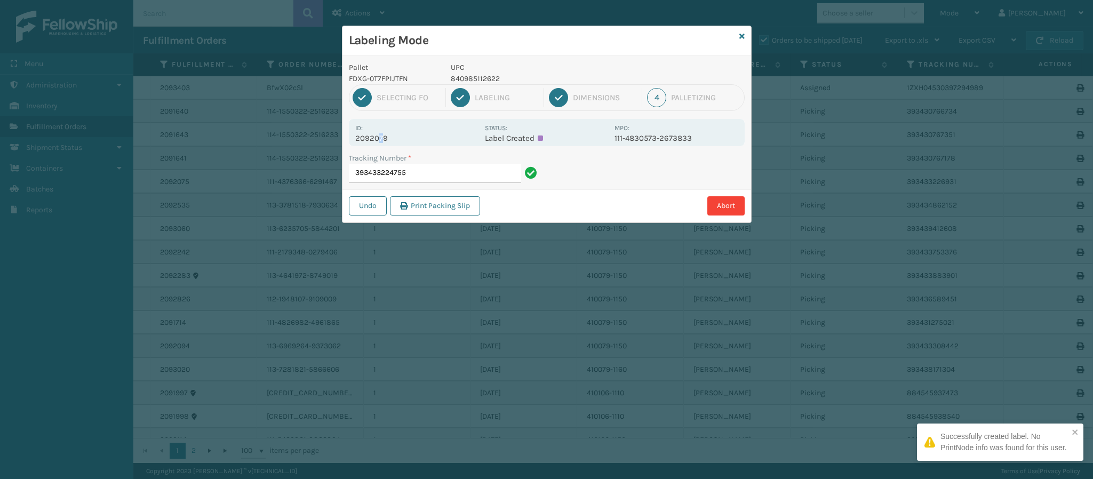
drag, startPoint x: 379, startPoint y: 133, endPoint x: 383, endPoint y: 138, distance: 5.7
click at [383, 136] on p "2092079" at bounding box center [416, 138] width 123 height 10
click at [383, 139] on p "2092079" at bounding box center [416, 138] width 123 height 10
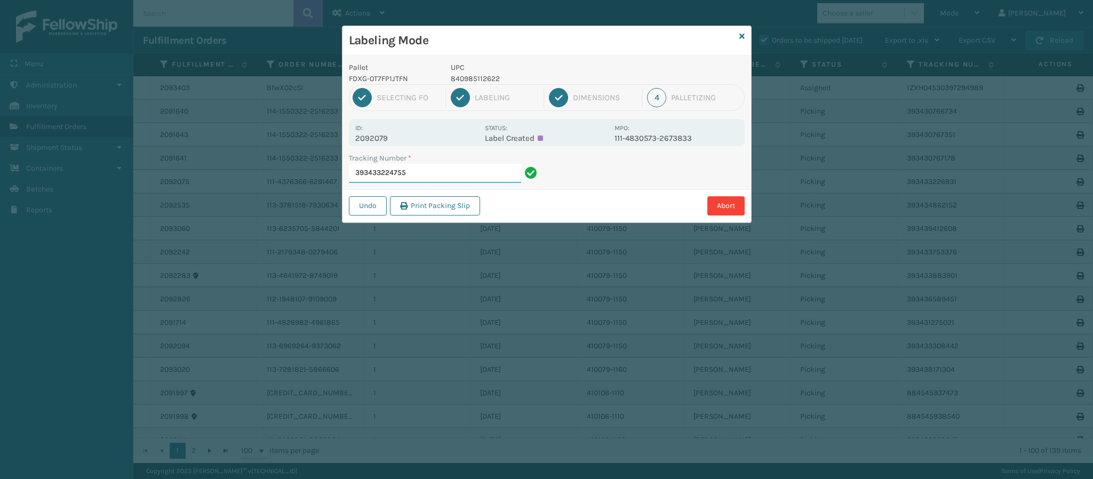
click at [434, 186] on div "Tracking Number * 393433224755" at bounding box center [445, 171] width 204 height 37
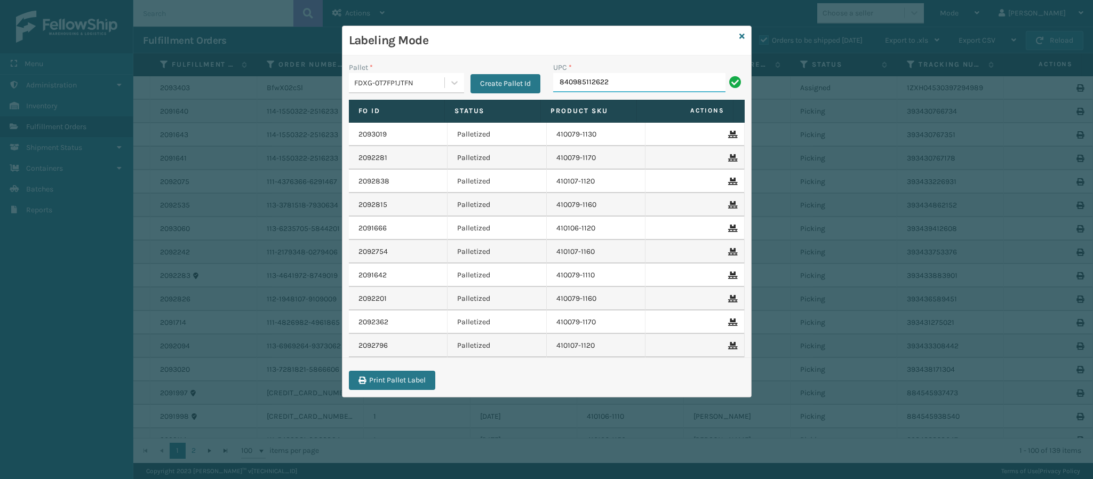
type input "840985112622"
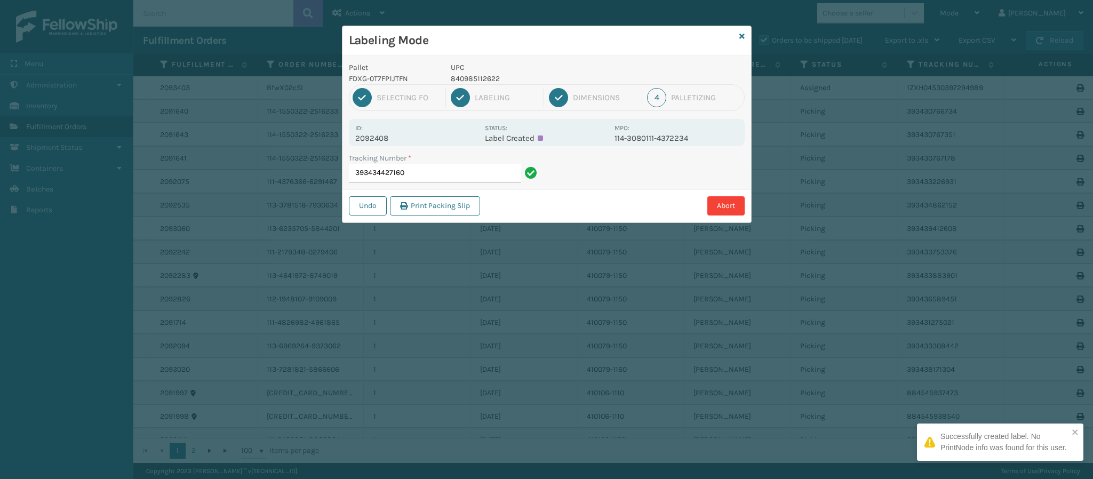
click at [383, 138] on p "2092408" at bounding box center [416, 138] width 123 height 10
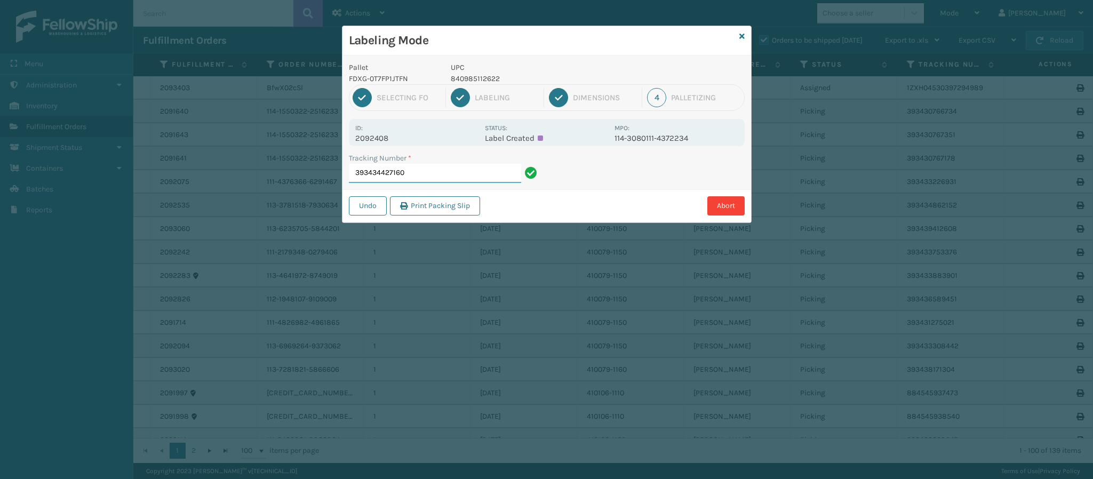
drag, startPoint x: 418, startPoint y: 164, endPoint x: 423, endPoint y: 171, distance: 8.9
click at [420, 166] on input "393434427160" at bounding box center [435, 173] width 172 height 19
click at [422, 172] on input "393434427160" at bounding box center [435, 173] width 172 height 19
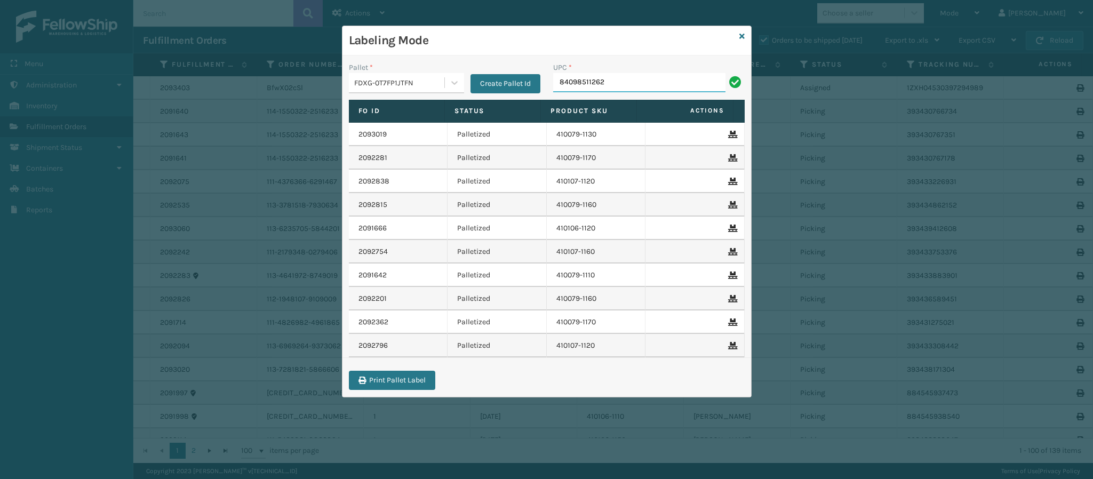
type input "840985112622"
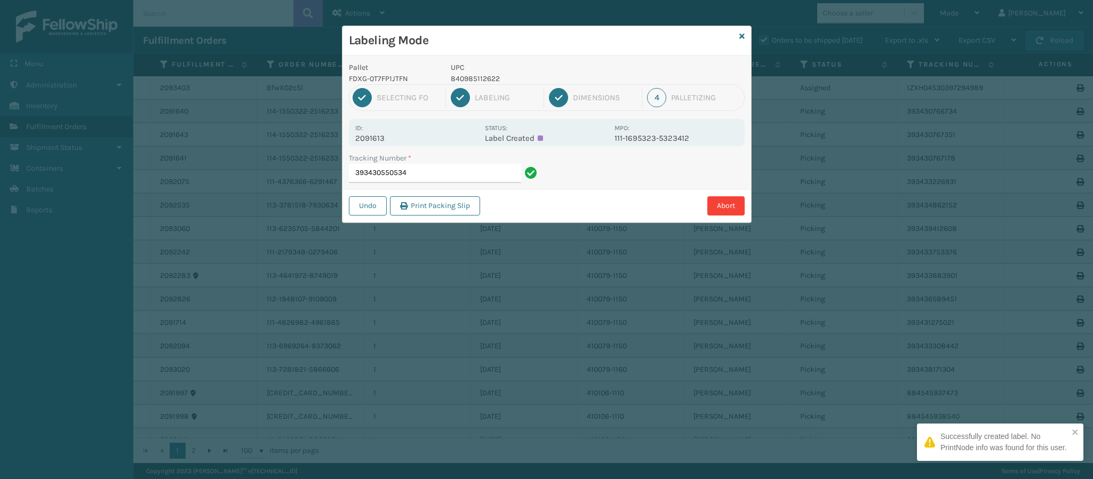
click at [387, 136] on p "2091613" at bounding box center [416, 138] width 123 height 10
click at [423, 177] on input "393430550534" at bounding box center [435, 173] width 172 height 19
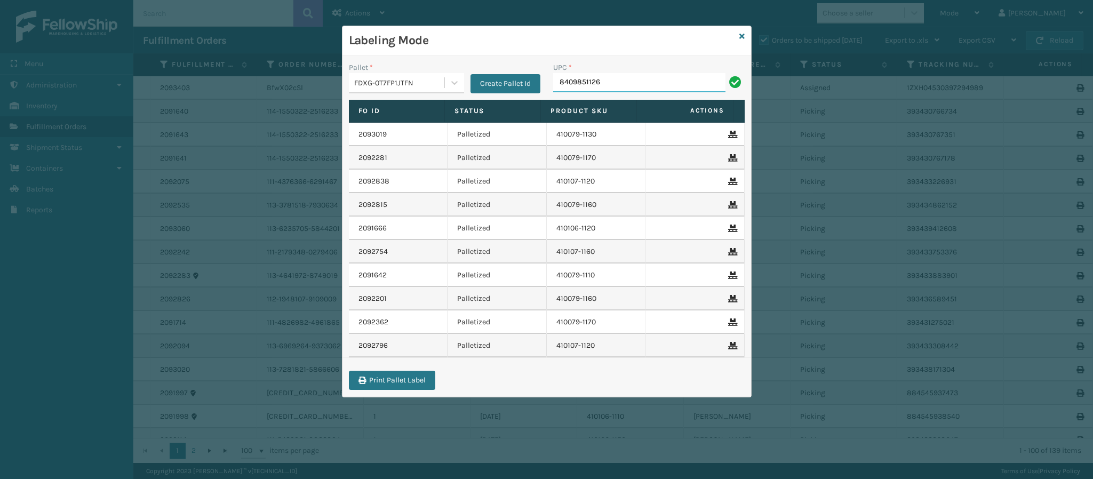
type input "84098511262"
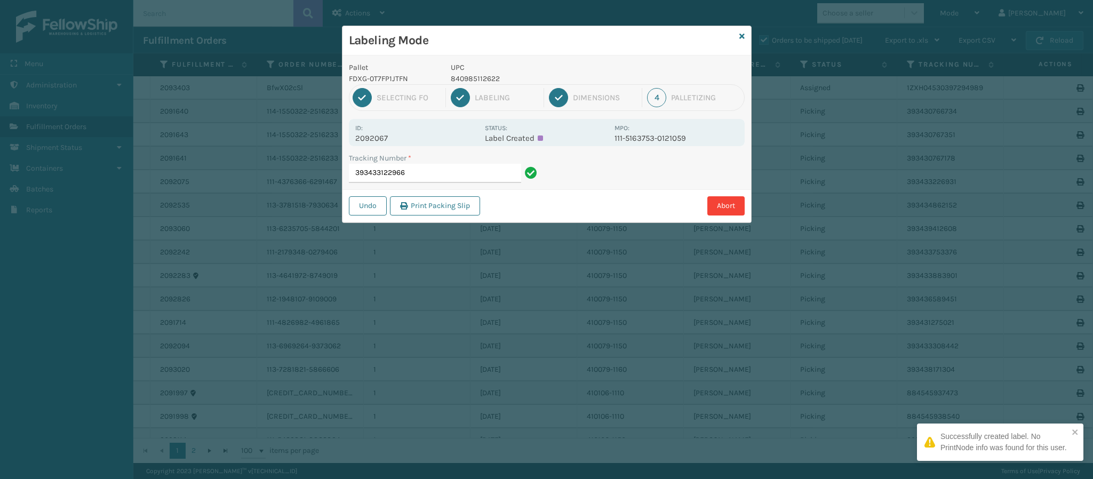
click at [387, 136] on p "2092067" at bounding box center [416, 138] width 123 height 10
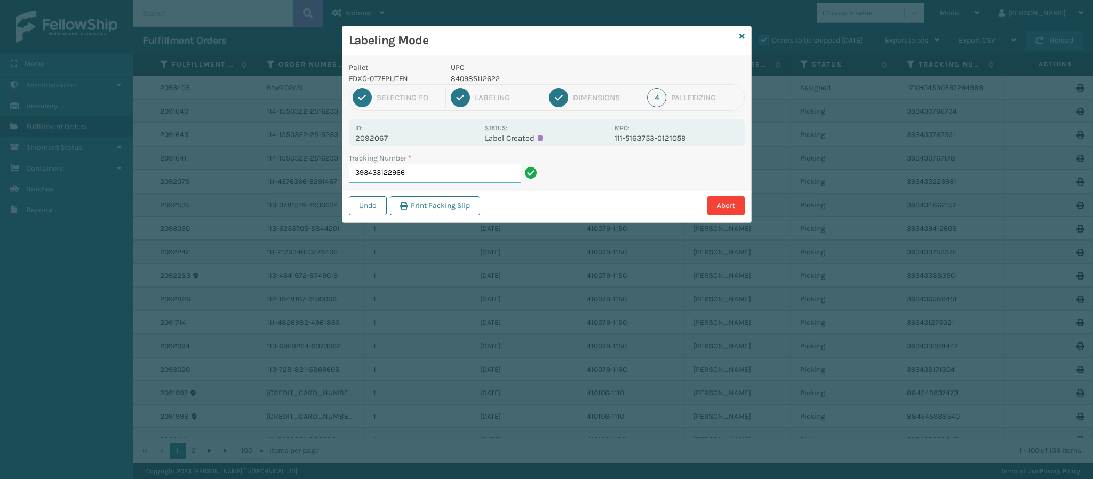
click at [431, 175] on input "393433122966" at bounding box center [435, 173] width 172 height 19
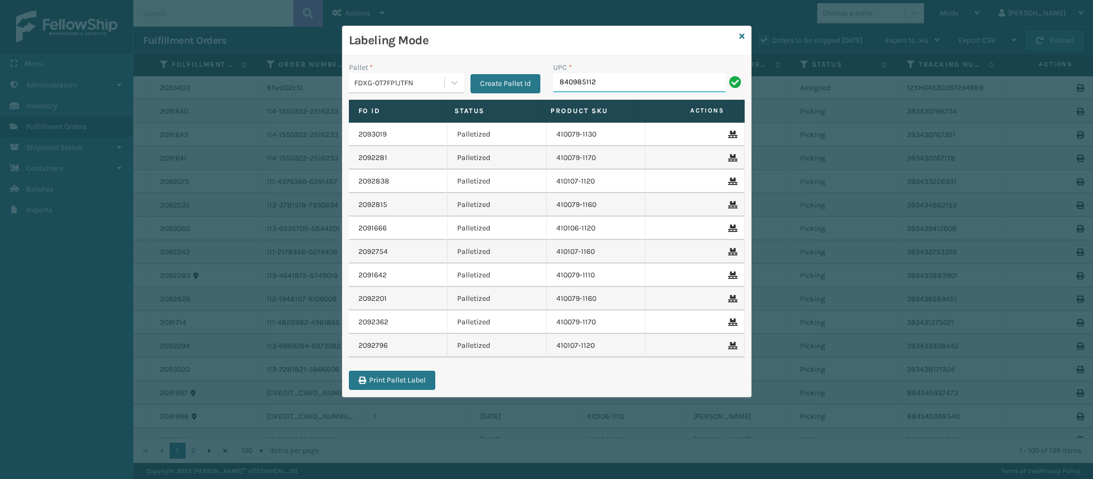
type input "8409851126"
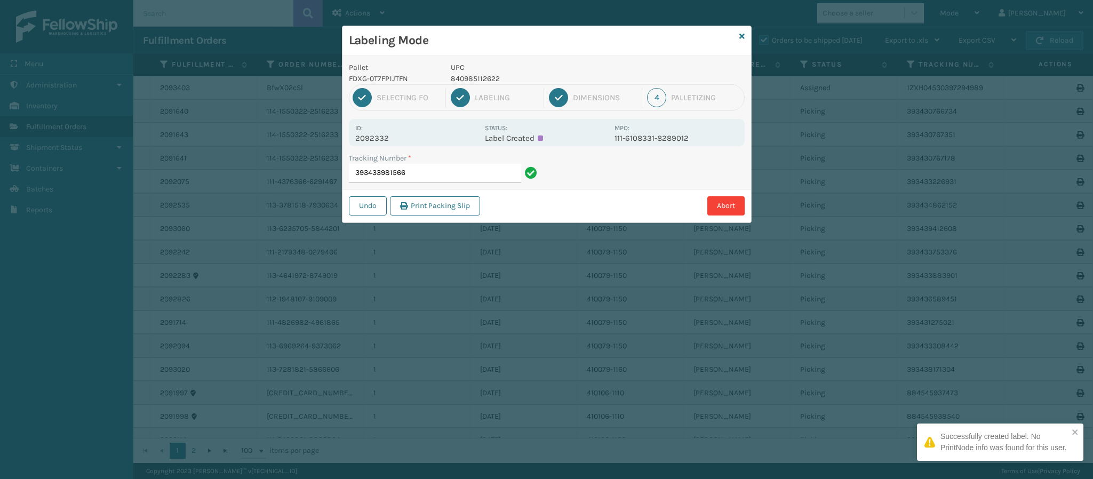
click at [389, 136] on p "2092332" at bounding box center [416, 138] width 123 height 10
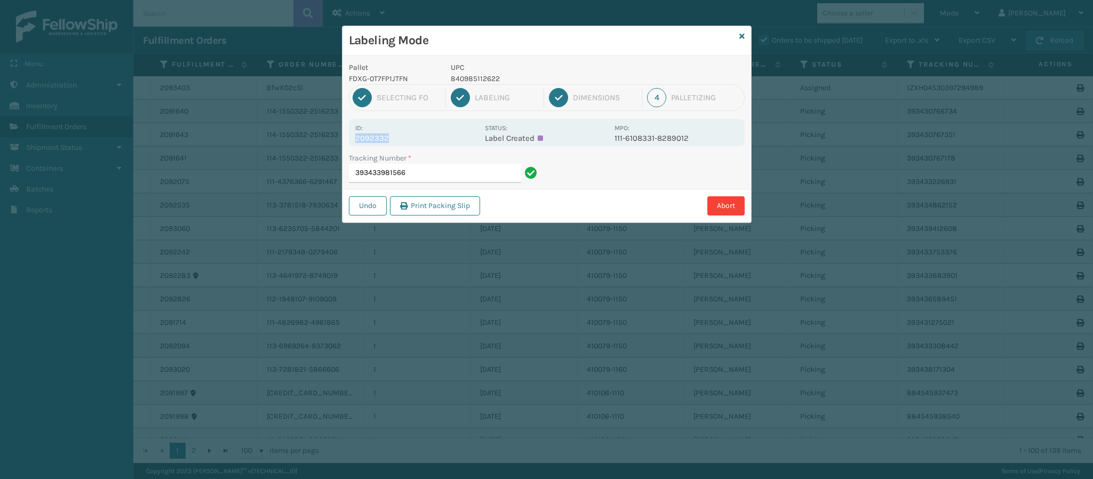
drag, startPoint x: 455, startPoint y: 202, endPoint x: 450, endPoint y: 168, distance: 34.4
click at [455, 198] on button "Print Packing Slip" at bounding box center [435, 205] width 90 height 19
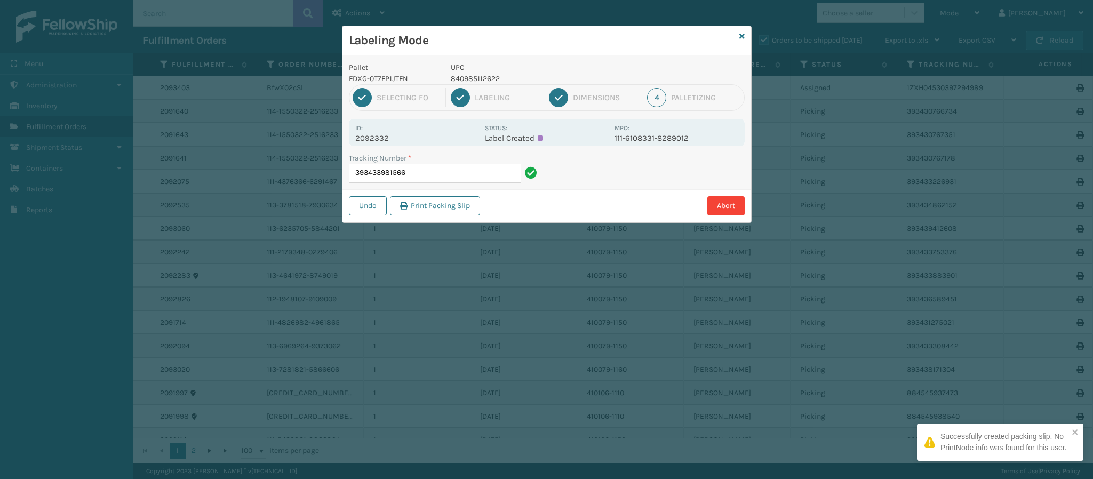
click at [375, 140] on p "2092332" at bounding box center [416, 138] width 123 height 10
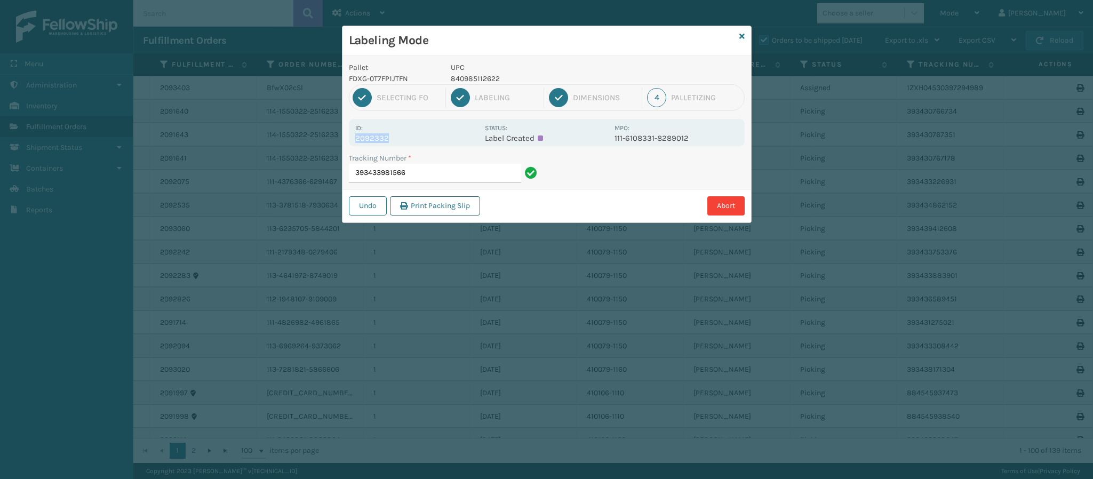
click at [442, 198] on button "Print Packing Slip" at bounding box center [435, 205] width 90 height 19
click at [393, 138] on p "2092332" at bounding box center [416, 138] width 123 height 10
click at [393, 137] on p "2092332" at bounding box center [416, 138] width 123 height 10
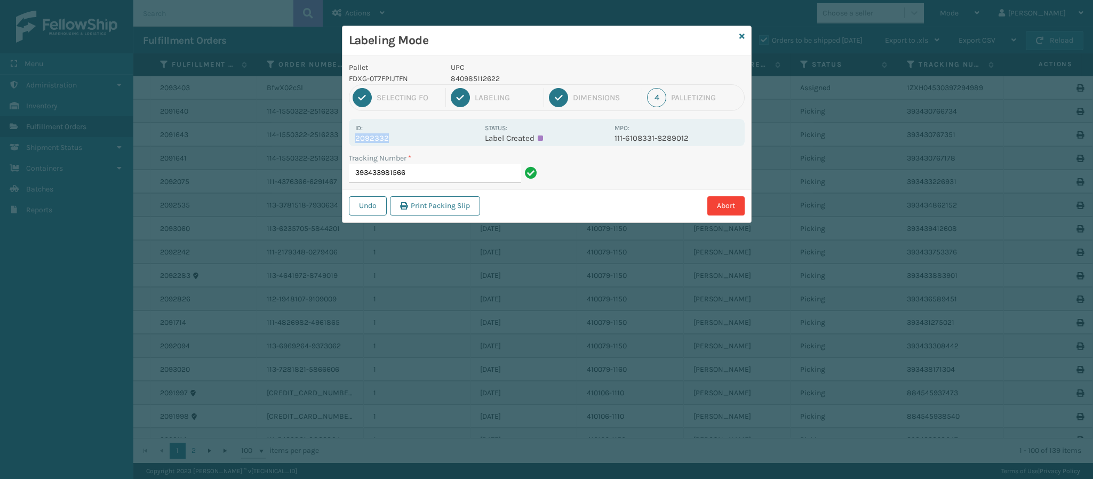
click at [393, 137] on p "2092332" at bounding box center [416, 138] width 123 height 10
click at [423, 167] on input "393433981566" at bounding box center [435, 173] width 172 height 19
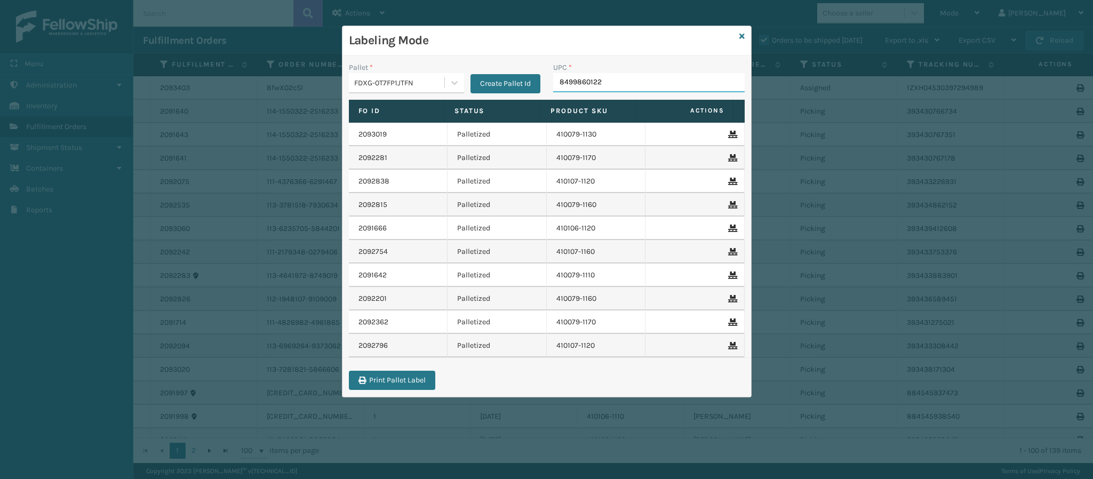
type input "84998601229"
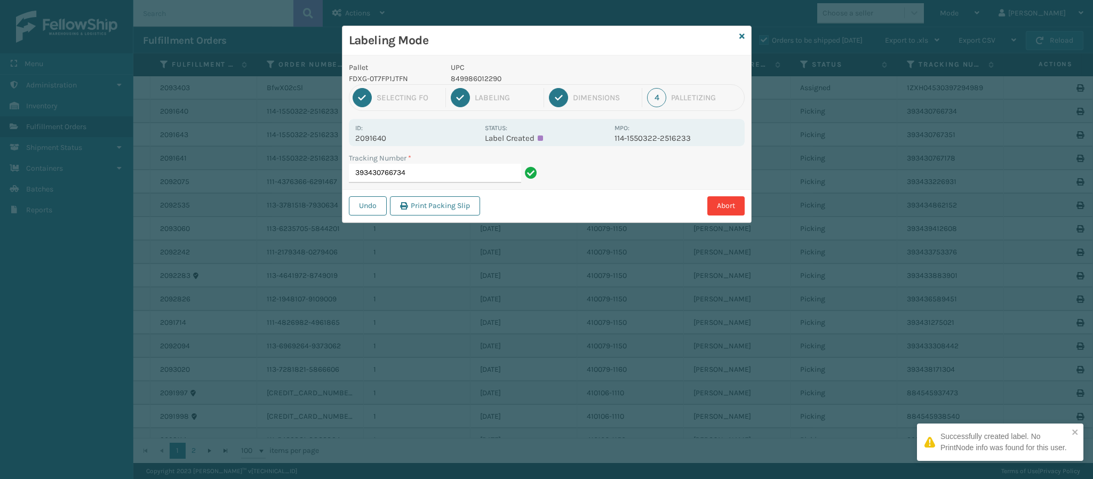
click at [376, 140] on p "2091640" at bounding box center [416, 138] width 123 height 10
click at [455, 177] on input "393430766734" at bounding box center [435, 173] width 172 height 19
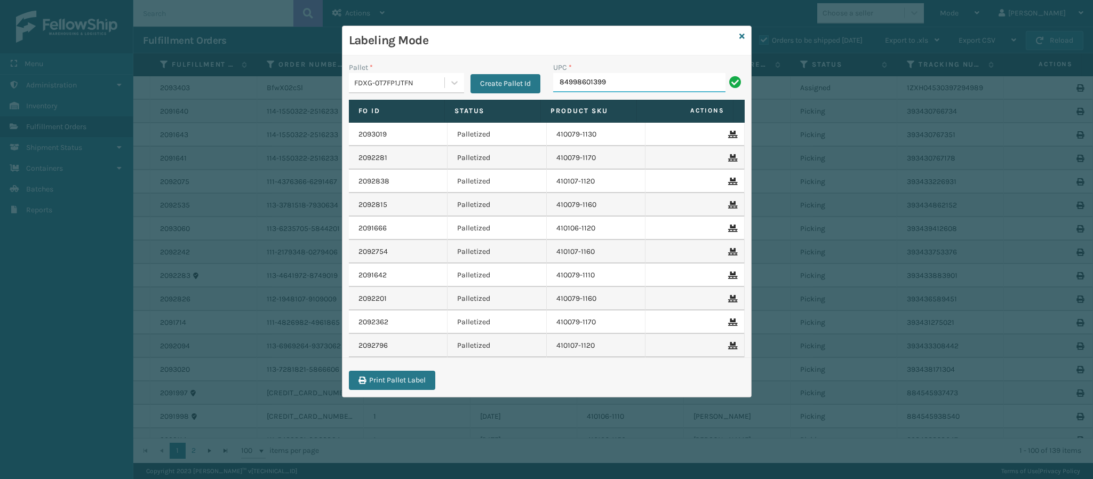
type input "849986013990"
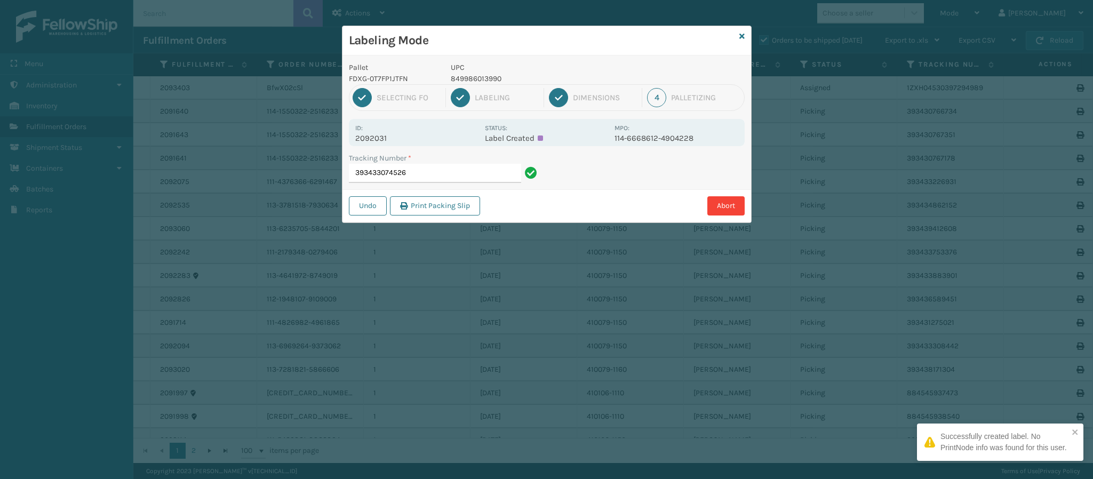
click at [383, 139] on p "2092031" at bounding box center [416, 138] width 123 height 10
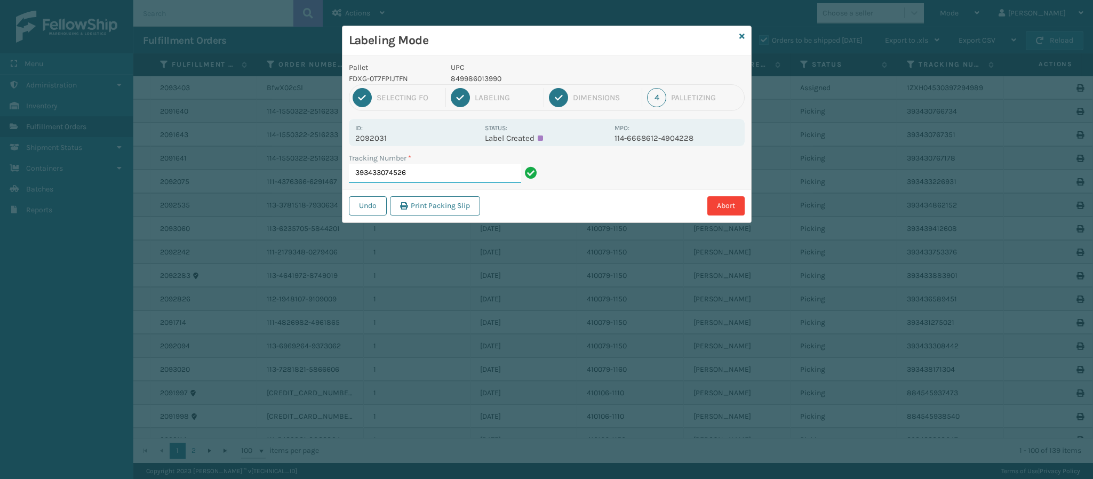
click at [450, 170] on input "393433074526" at bounding box center [435, 173] width 172 height 19
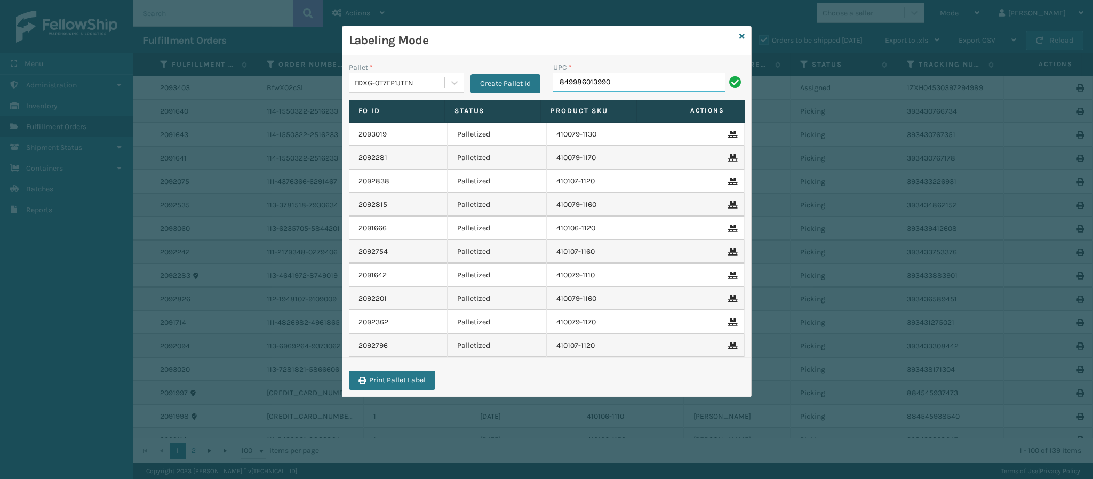
type input "849986013990"
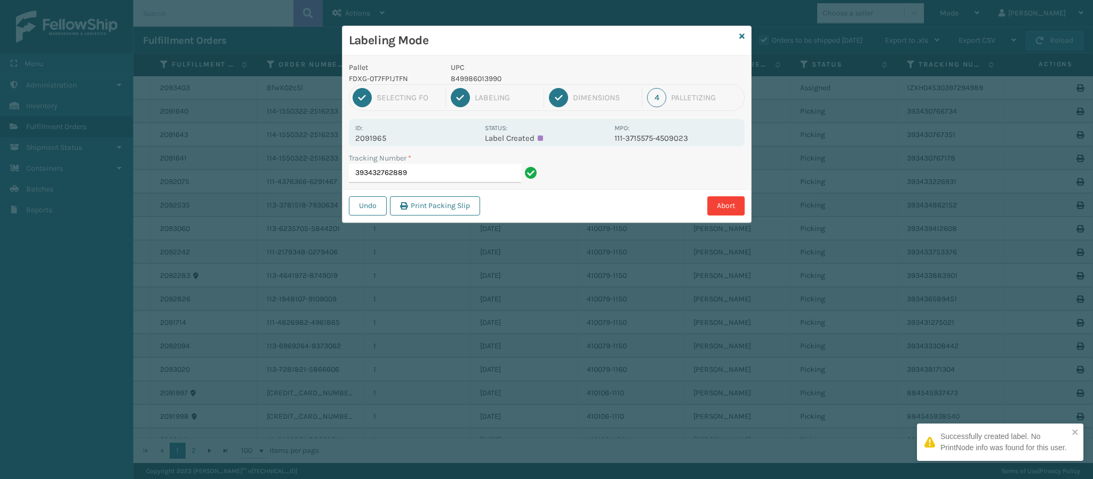
click at [380, 133] on div "Id: 2091965" at bounding box center [416, 132] width 123 height 21
click at [433, 175] on input "393432762889" at bounding box center [435, 173] width 172 height 19
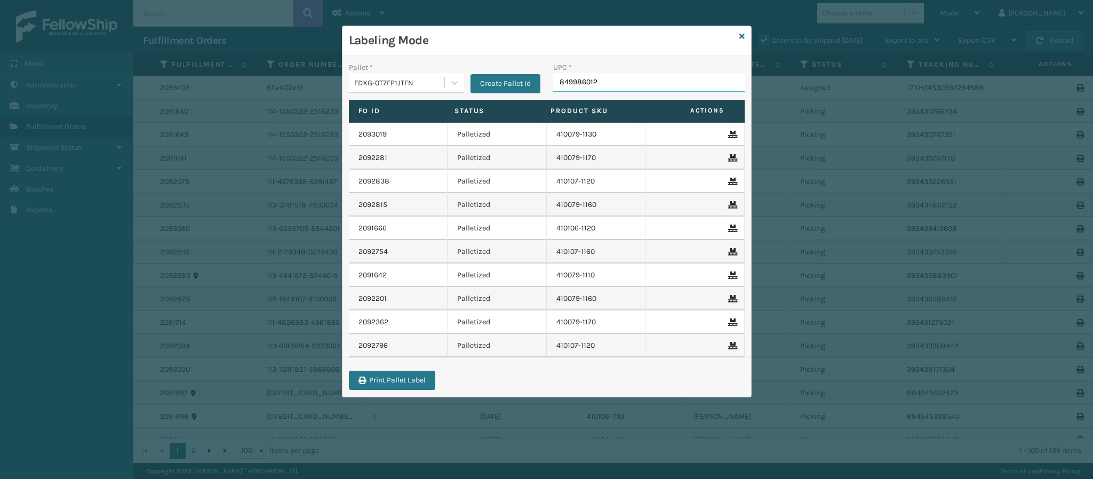
type input "8499860126"
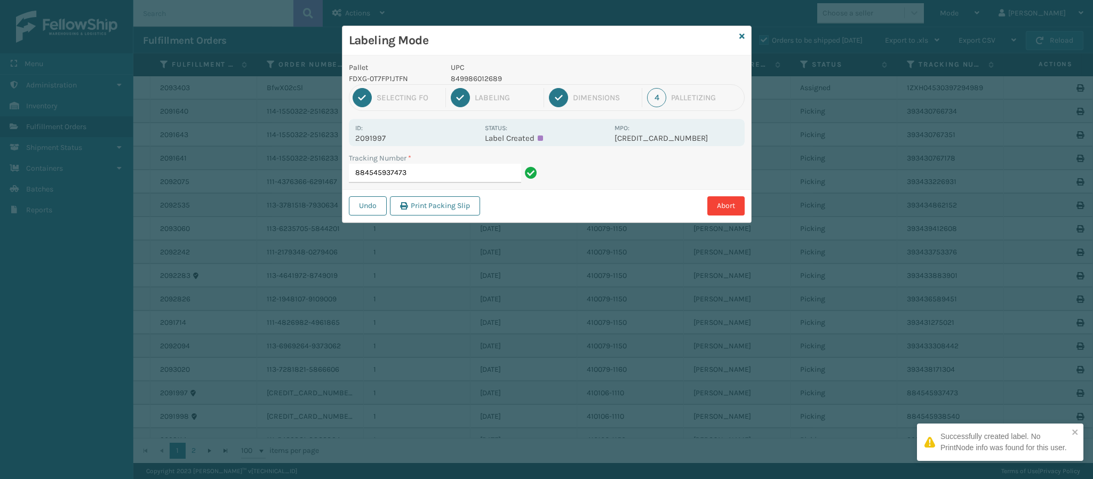
click at [381, 140] on p "2091997" at bounding box center [416, 138] width 123 height 10
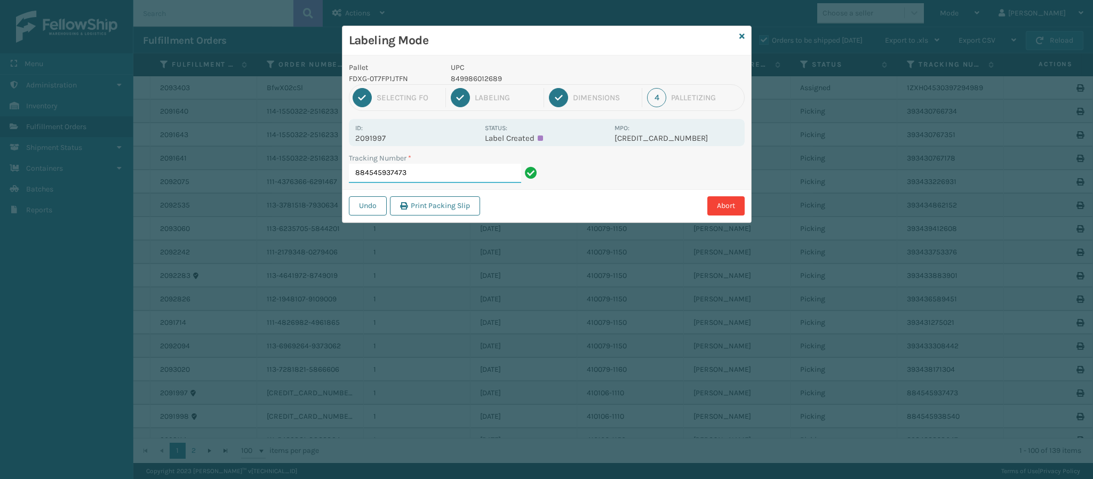
click at [431, 176] on input "884545937473" at bounding box center [435, 173] width 172 height 19
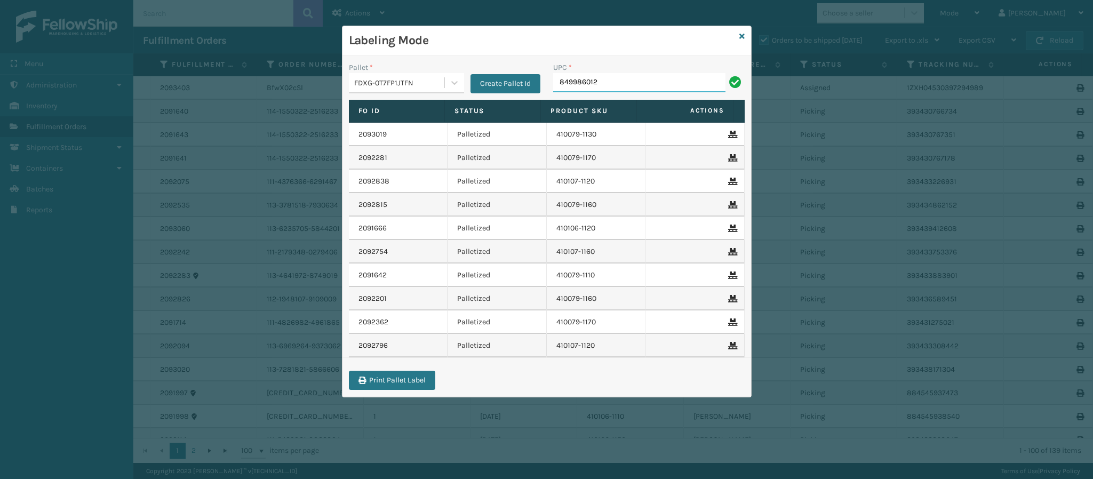
type input "8499860126"
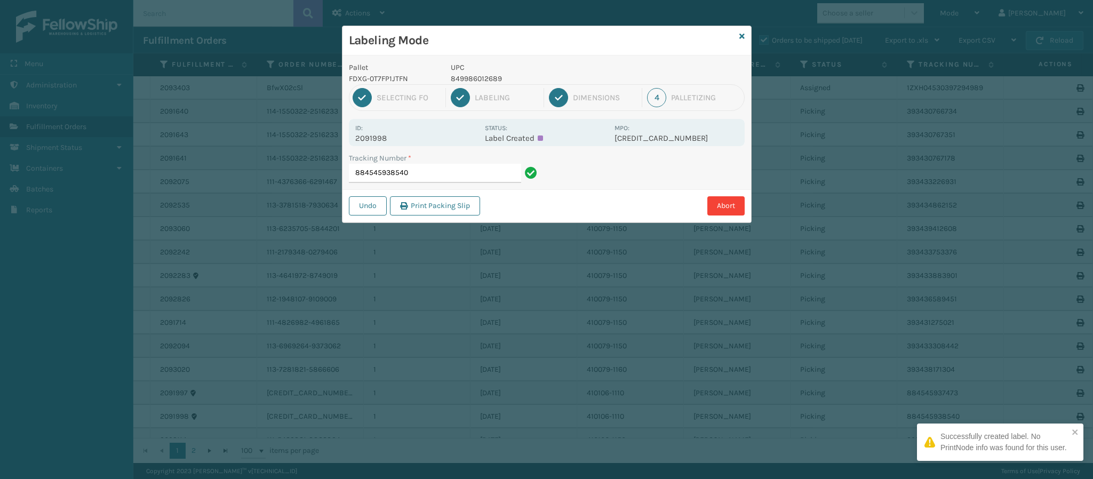
click at [386, 138] on p "2091998" at bounding box center [416, 138] width 123 height 10
click at [384, 138] on p "2091998" at bounding box center [416, 138] width 123 height 10
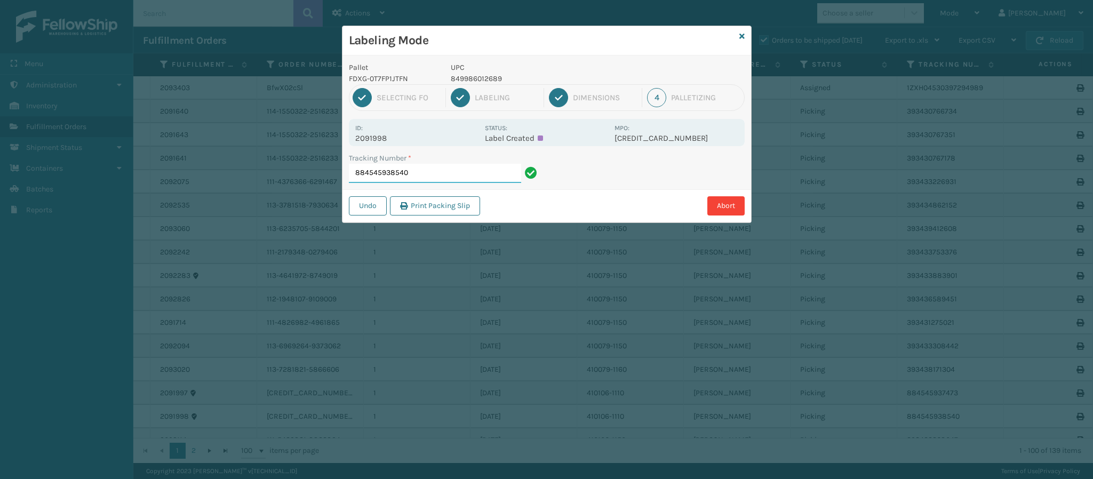
click at [430, 173] on input "884545938540" at bounding box center [435, 173] width 172 height 19
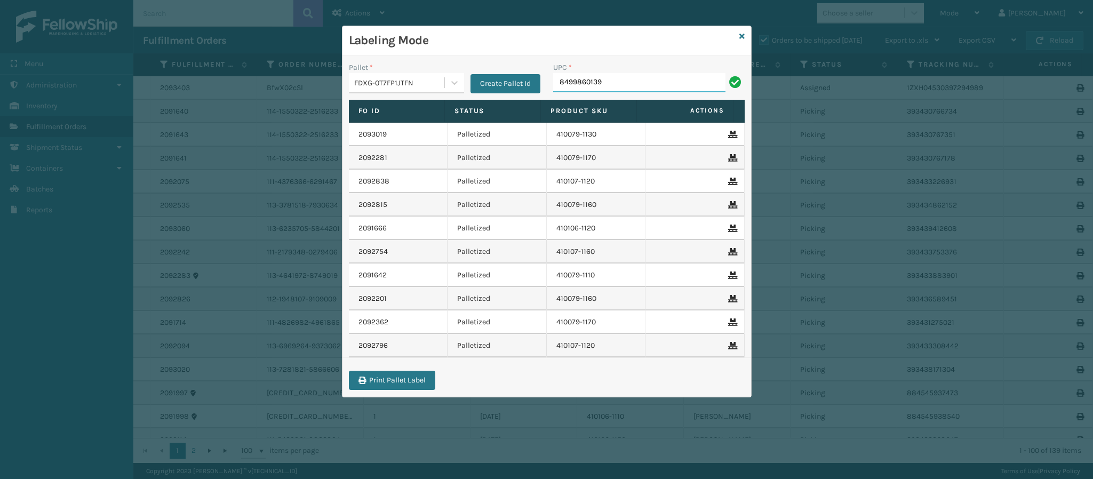
type input "84998601399"
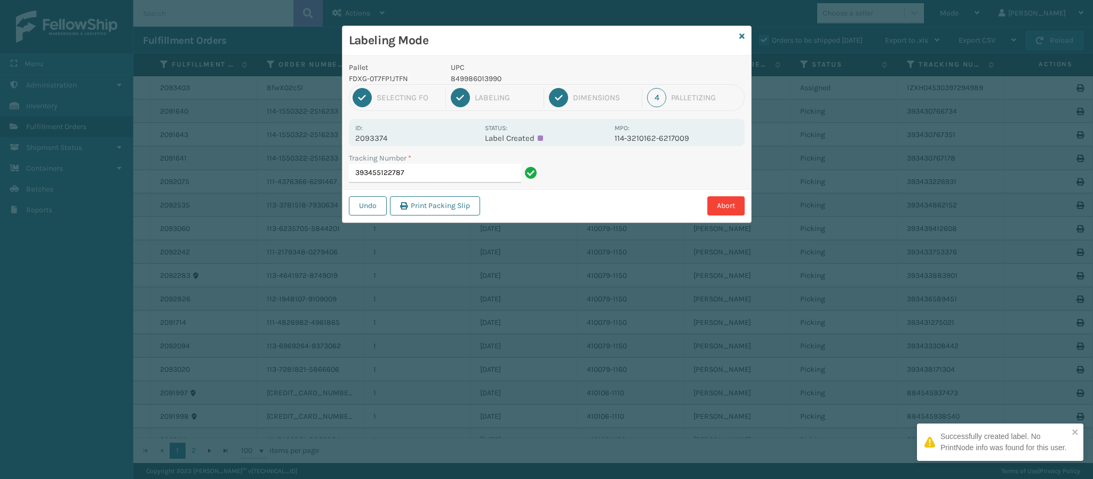
click at [373, 135] on p "2093374" at bounding box center [416, 138] width 123 height 10
click at [372, 135] on p "2093374" at bounding box center [416, 138] width 123 height 10
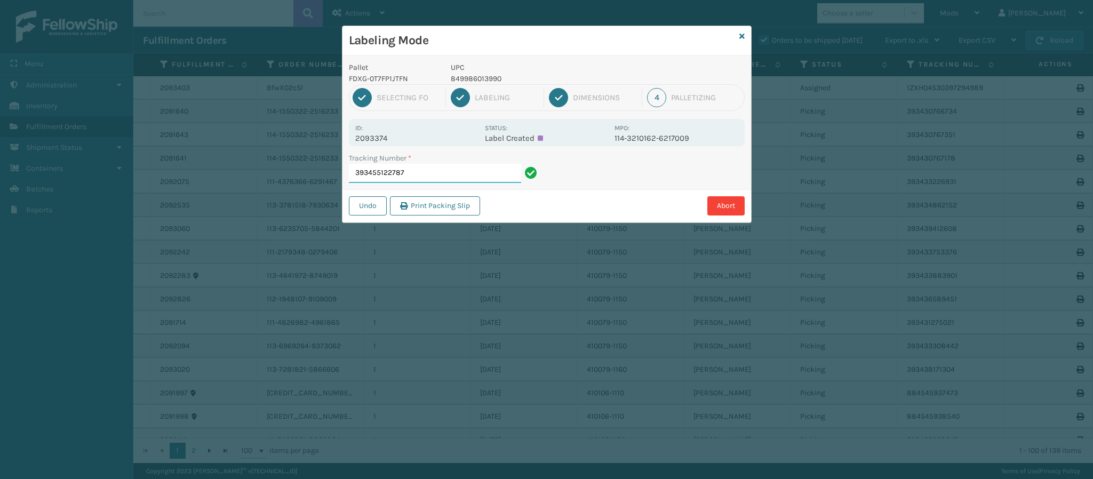
click at [452, 168] on input "393455122787" at bounding box center [435, 173] width 172 height 19
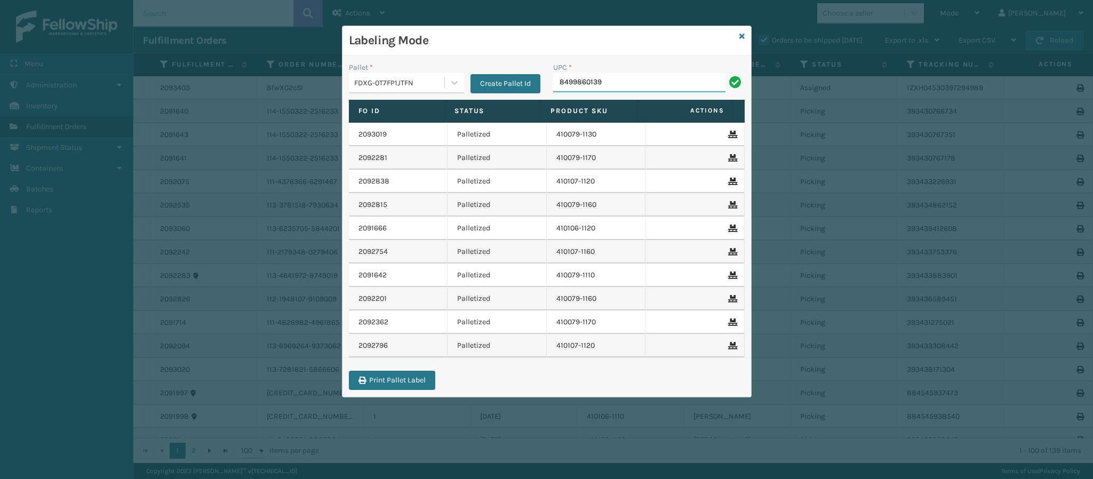
type input "84998601399"
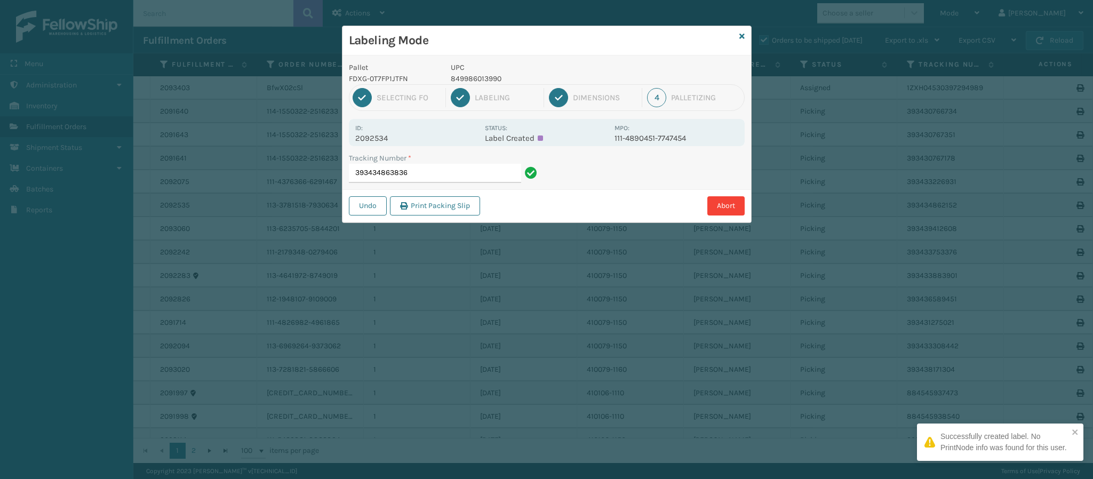
click at [383, 138] on p "2092534" at bounding box center [416, 138] width 123 height 10
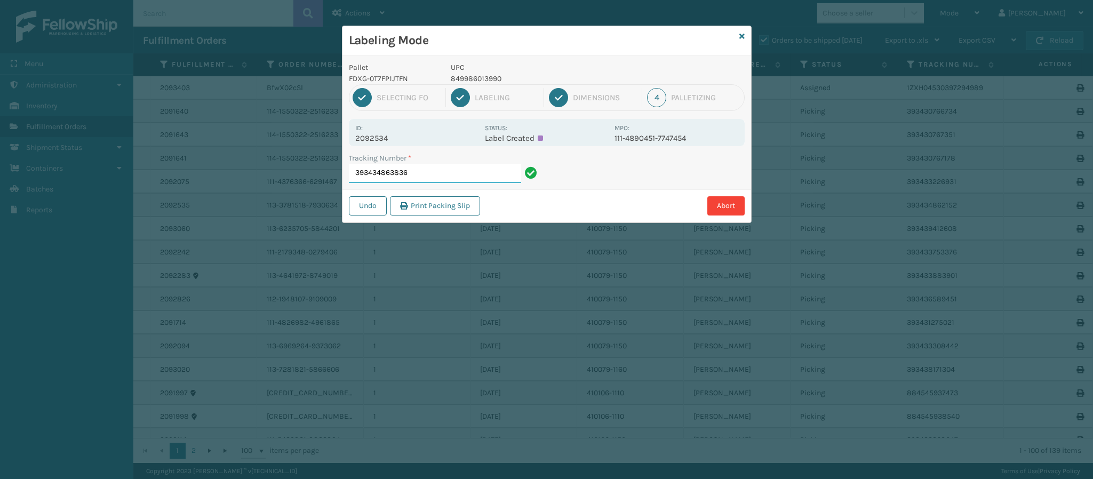
click at [464, 175] on input "393434863836" at bounding box center [435, 173] width 172 height 19
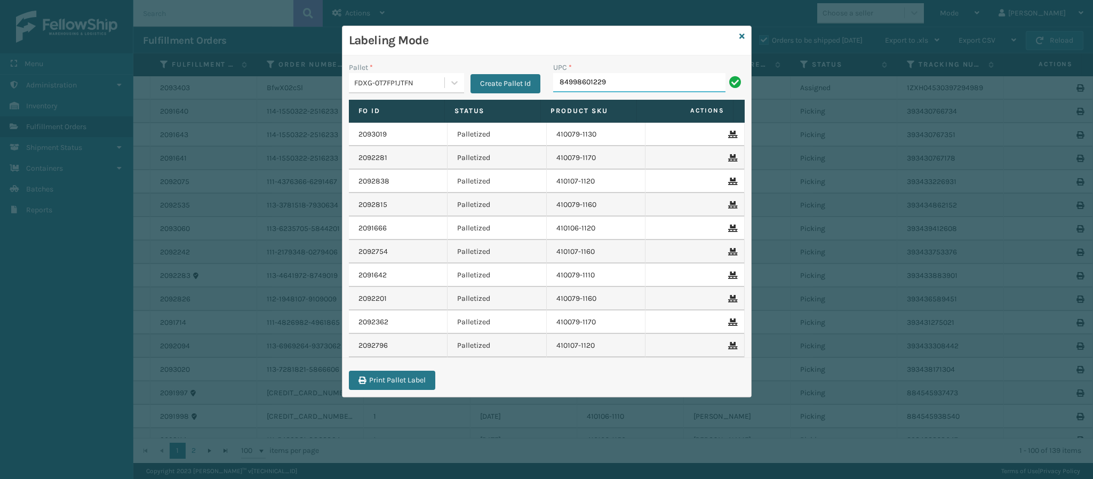
type input "849986012290"
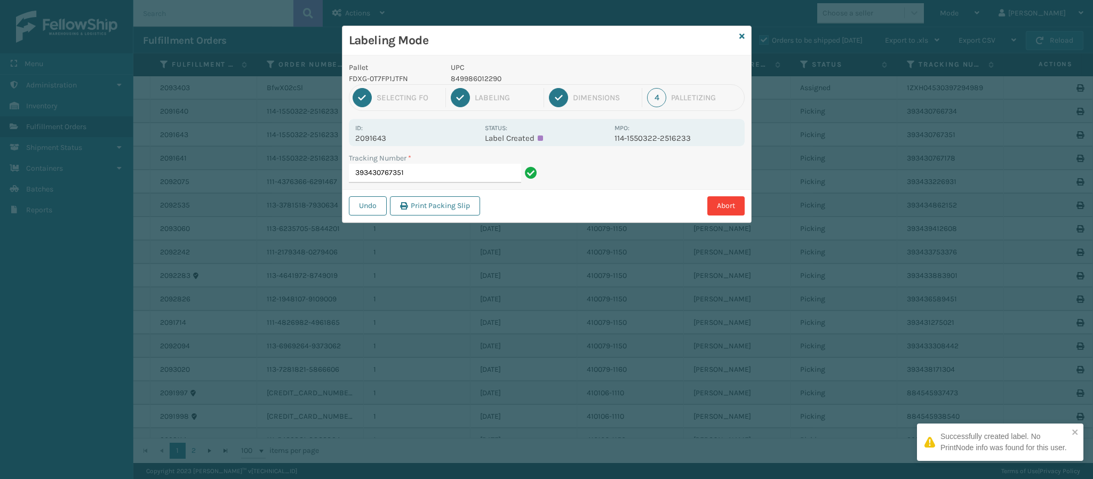
click at [383, 138] on p "2091643" at bounding box center [416, 138] width 123 height 10
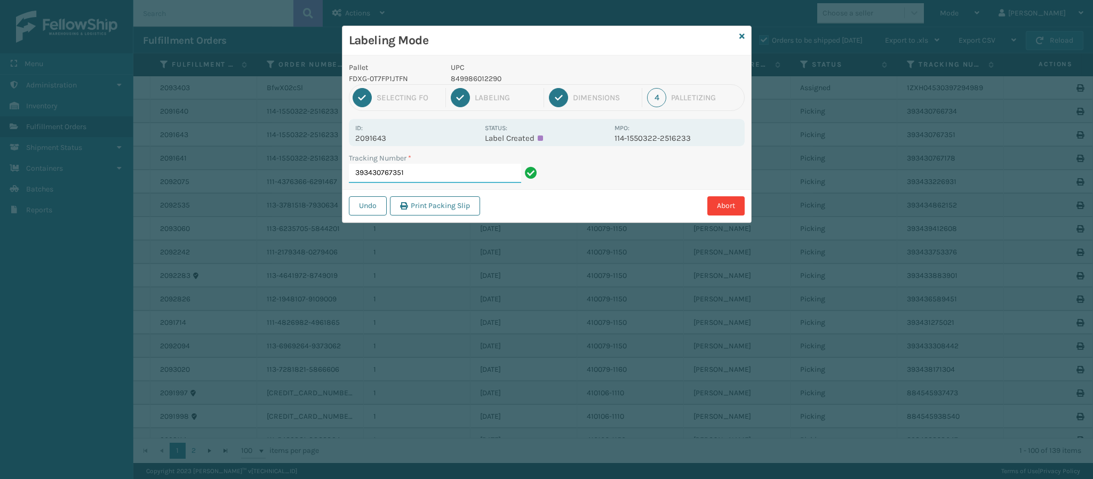
click at [434, 180] on input "393430767351" at bounding box center [435, 173] width 172 height 19
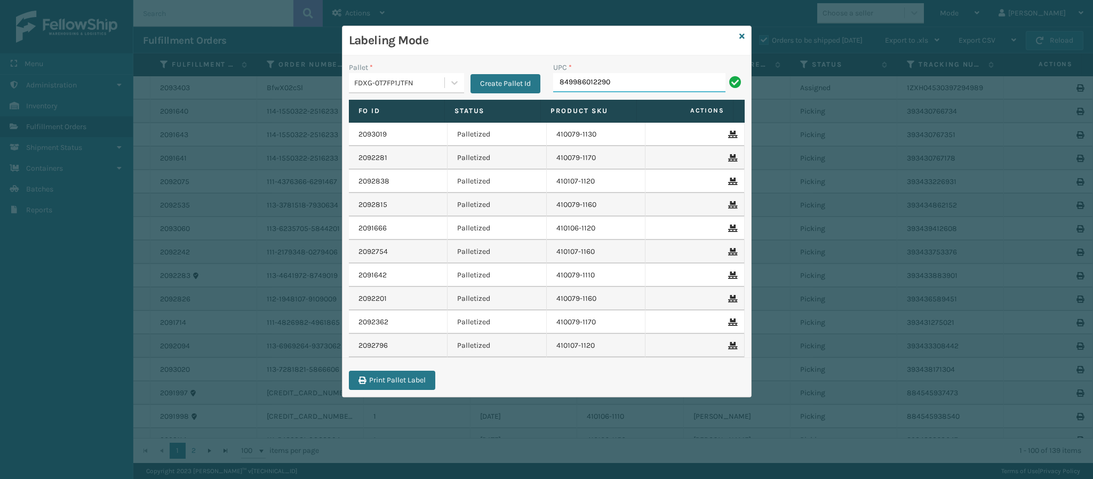
type input "849986012290"
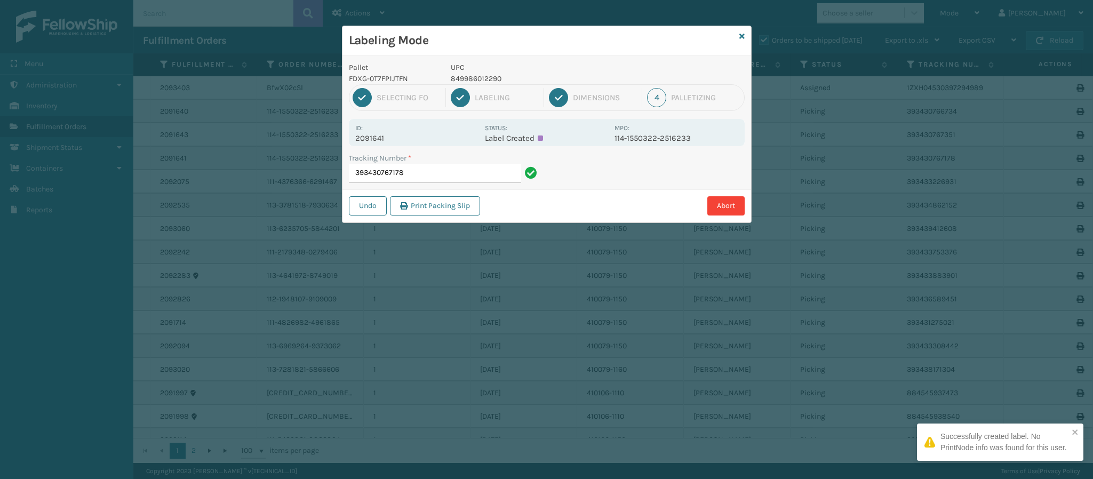
click at [378, 138] on p "2091641" at bounding box center [416, 138] width 123 height 10
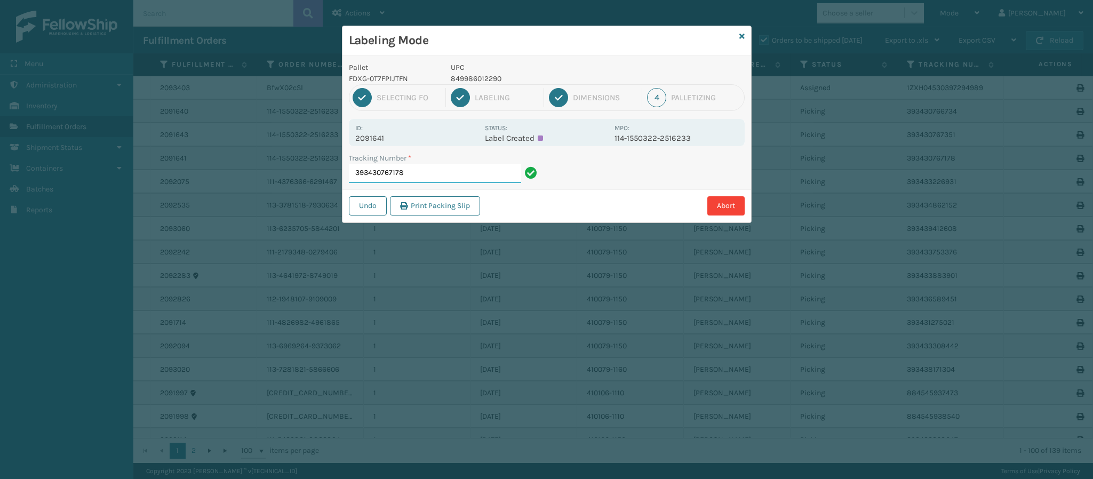
click at [439, 173] on input "393430767178" at bounding box center [435, 173] width 172 height 19
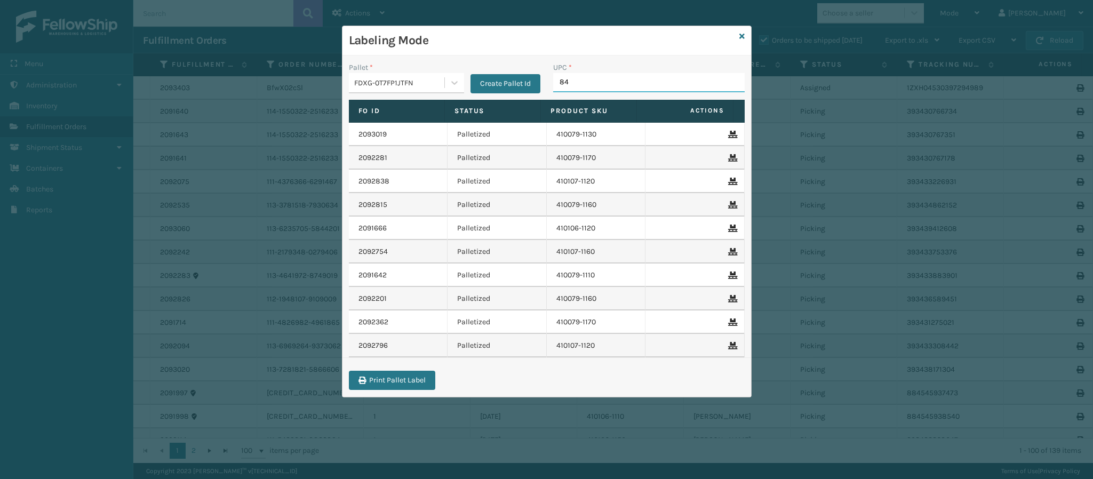
type input "849"
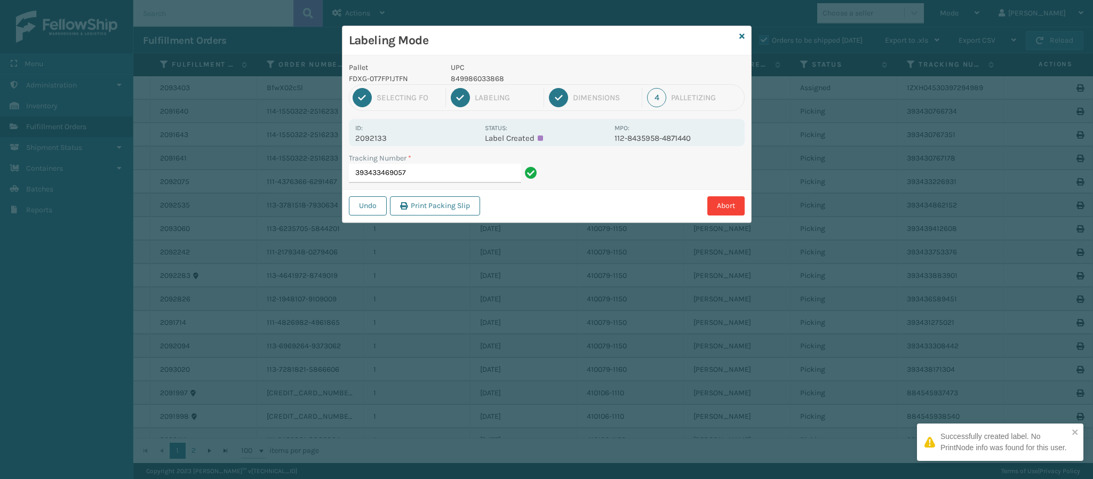
click at [373, 138] on p "2092133" at bounding box center [416, 138] width 123 height 10
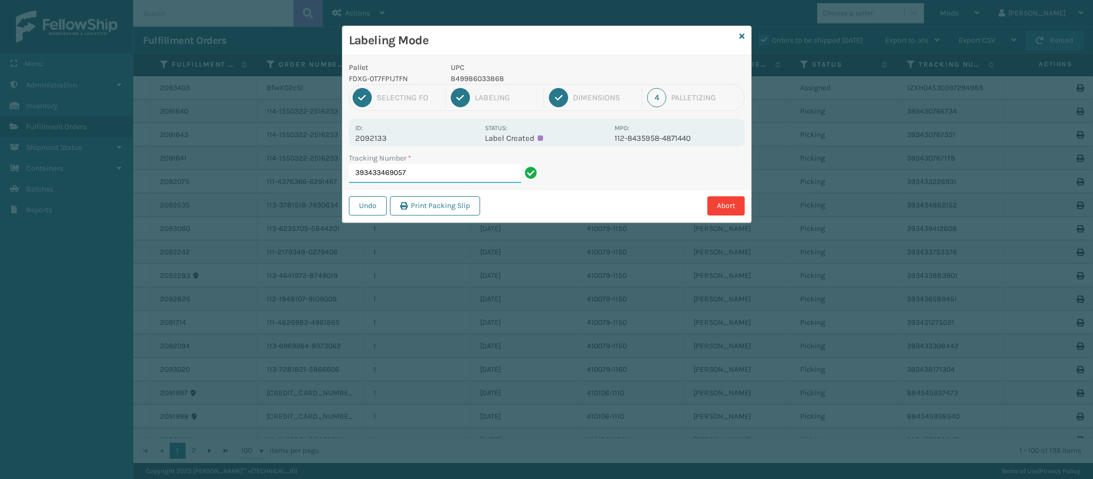
click at [426, 173] on input "393433469057" at bounding box center [435, 173] width 172 height 19
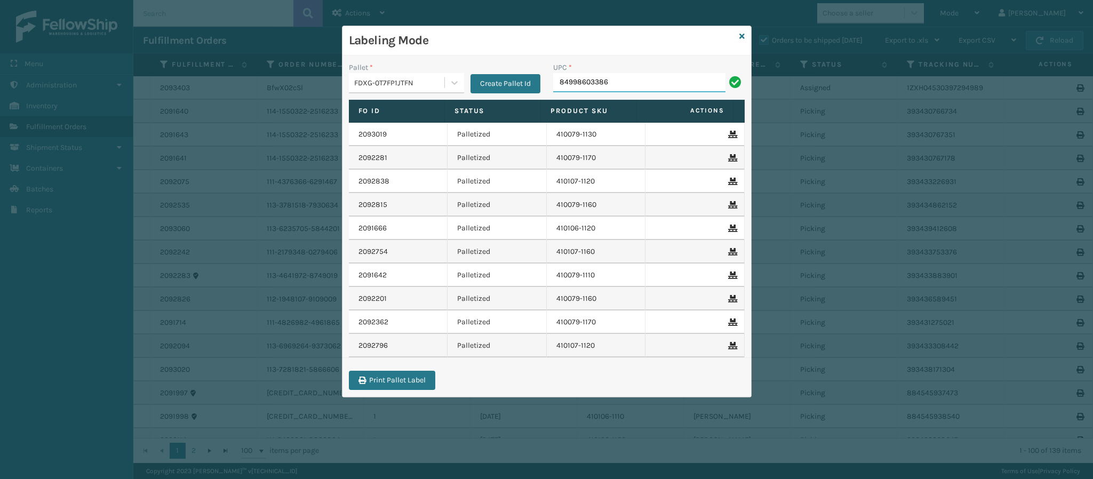
type input "849986033868"
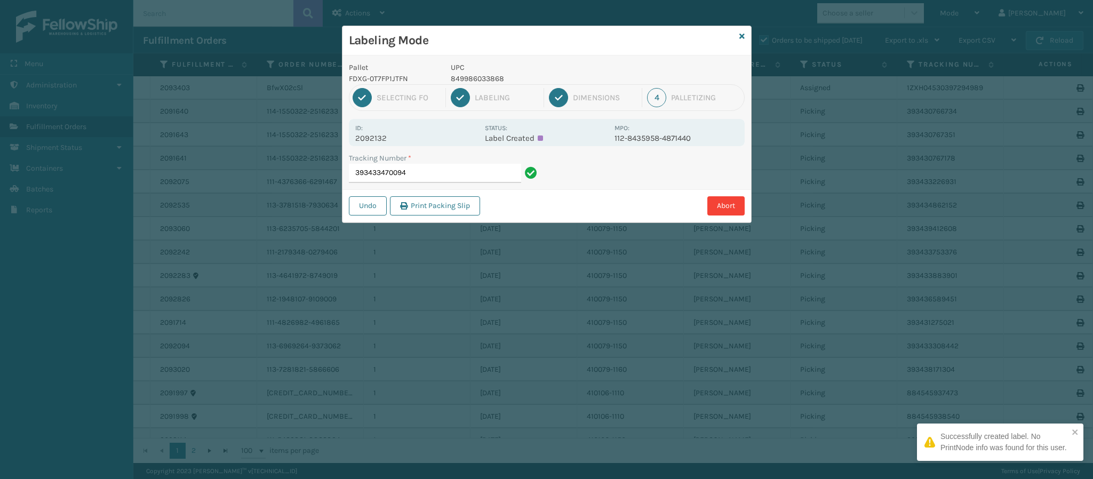
click at [384, 138] on p "2092132" at bounding box center [416, 138] width 123 height 10
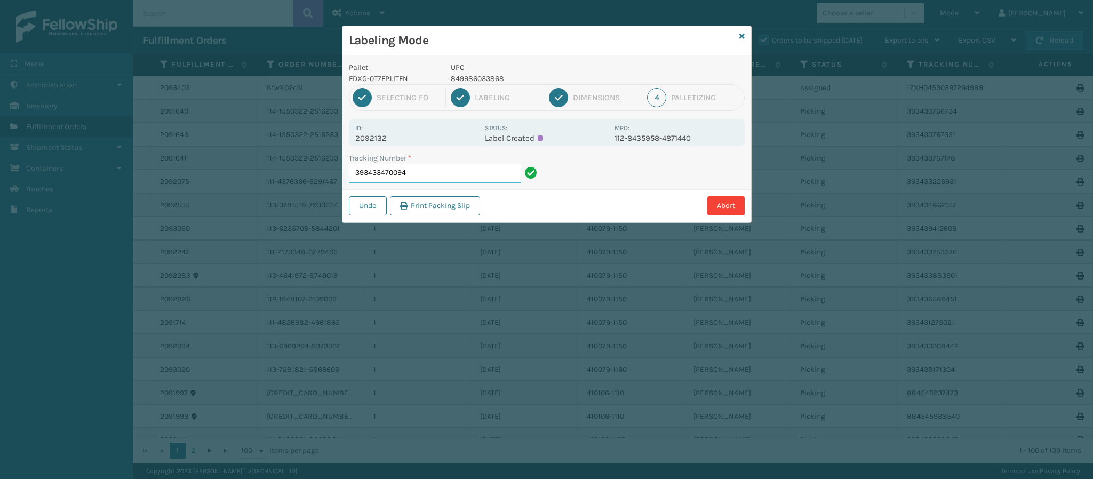
click at [439, 178] on input "393433470094" at bounding box center [435, 173] width 172 height 19
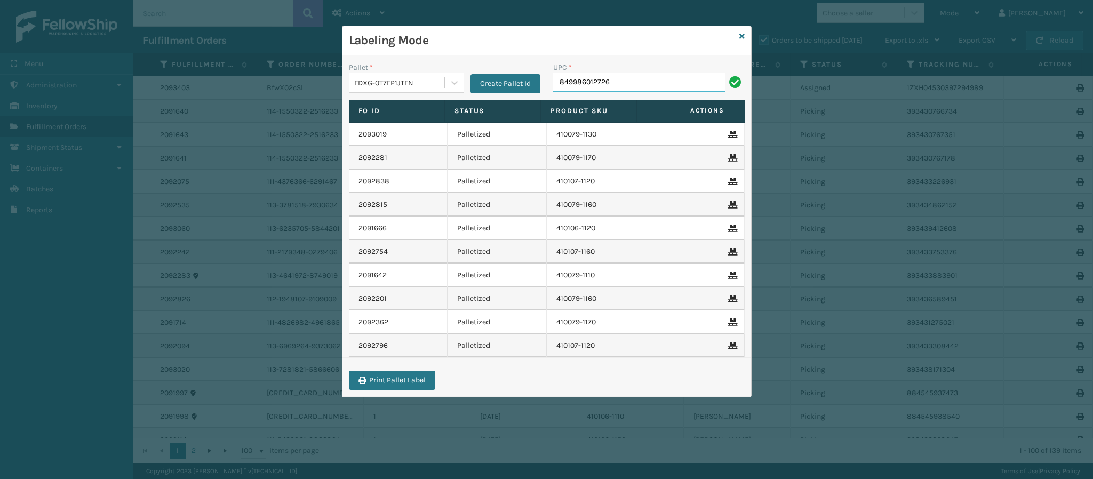
type input "849986012726"
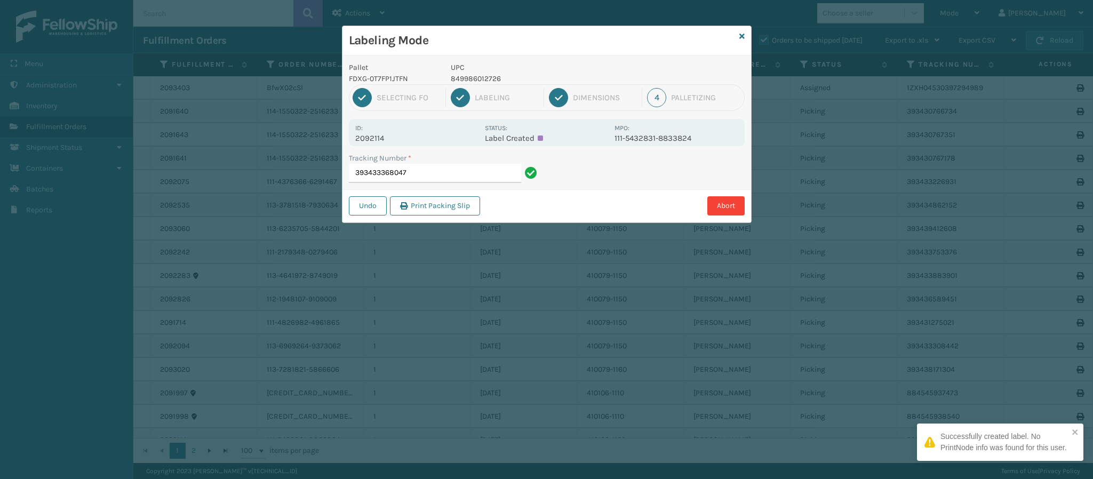
click at [387, 137] on p "2092114" at bounding box center [416, 138] width 123 height 10
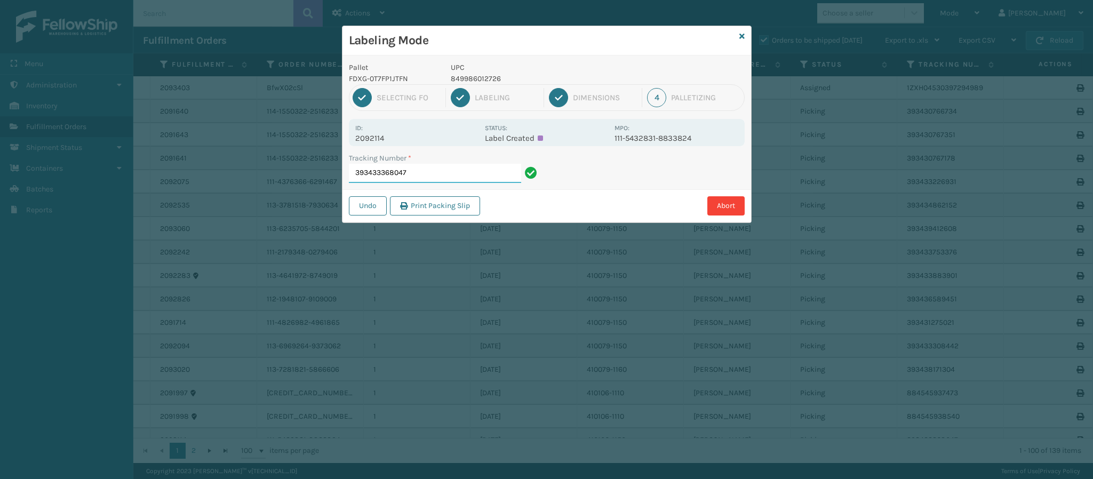
click at [423, 171] on input "393433368047" at bounding box center [435, 173] width 172 height 19
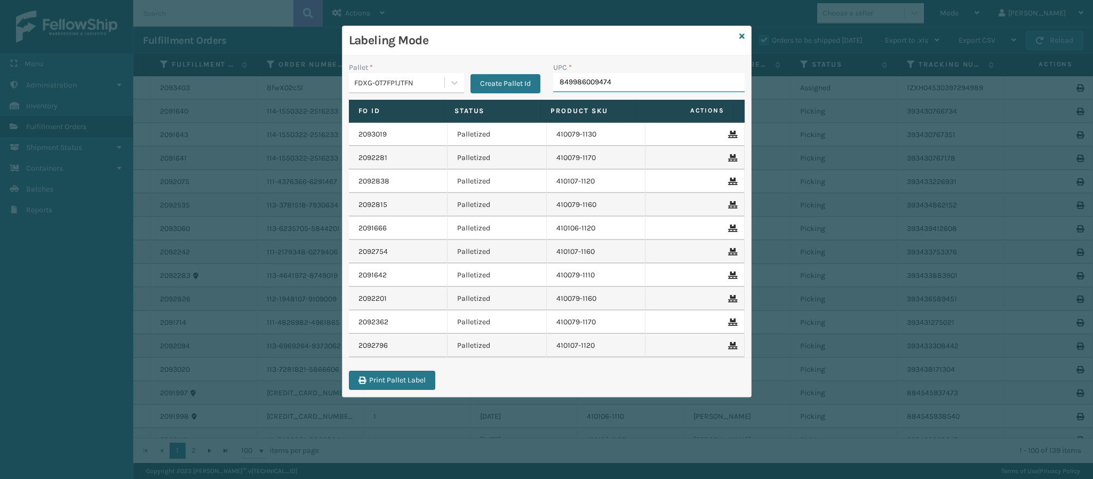
type input "849986009474"
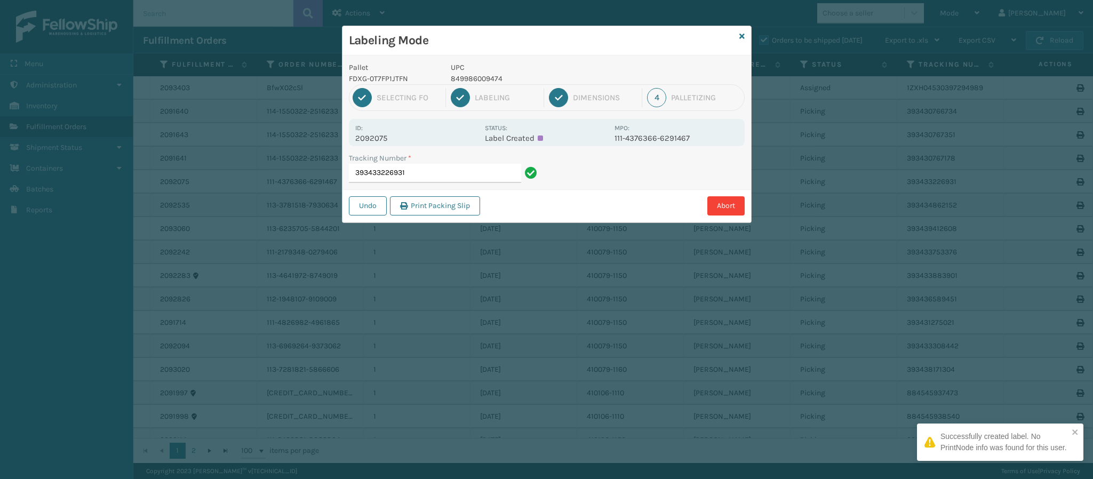
click at [391, 136] on p "2092075" at bounding box center [416, 138] width 123 height 10
click at [389, 135] on p "2092075" at bounding box center [416, 138] width 123 height 10
click at [441, 183] on input "393433226931" at bounding box center [435, 173] width 172 height 19
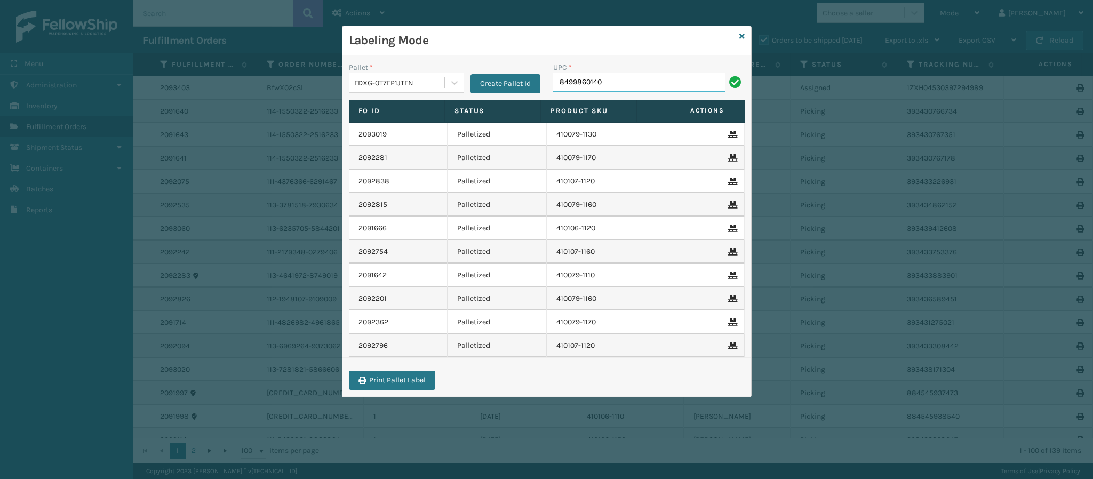
type input "84998601403"
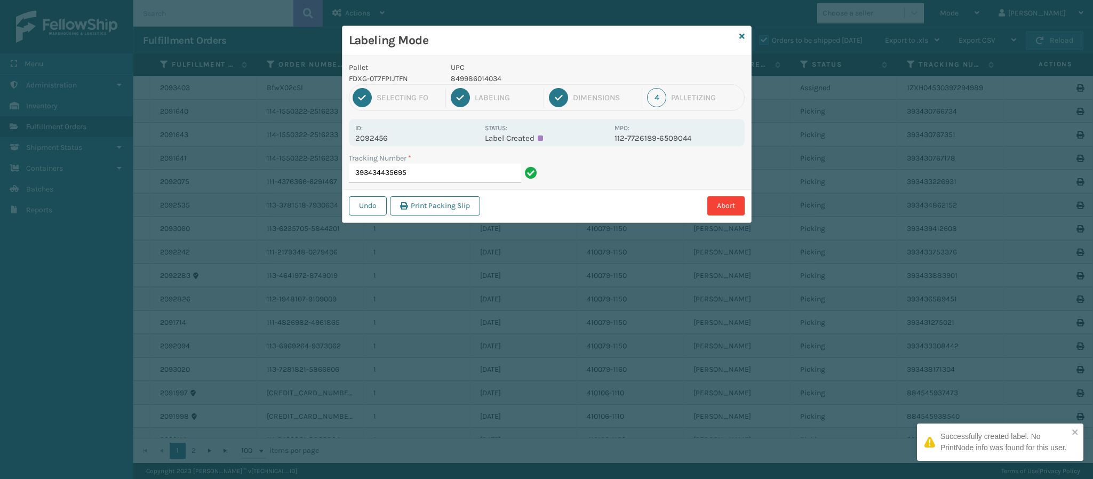
click at [381, 140] on p "2092456" at bounding box center [416, 138] width 123 height 10
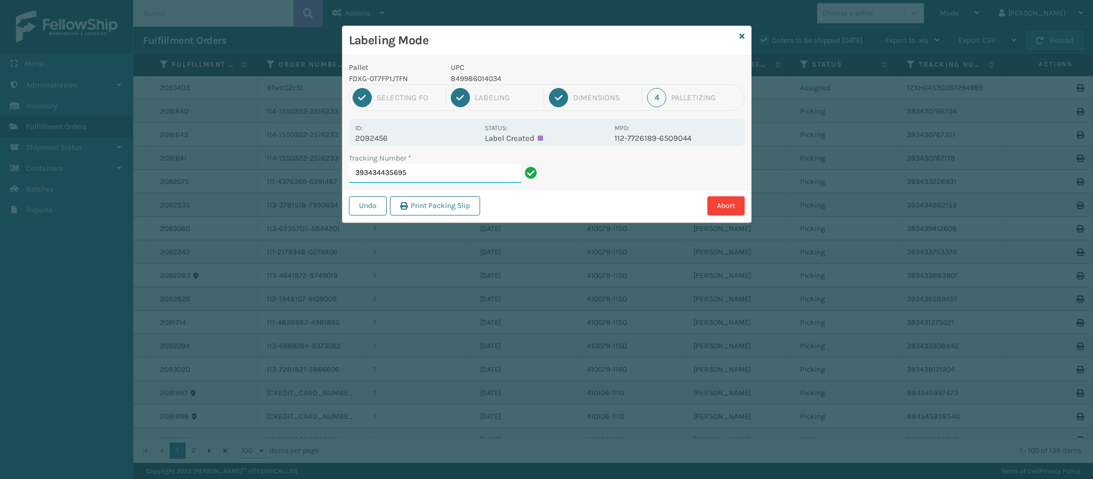
click at [453, 173] on input "393434435695" at bounding box center [435, 173] width 172 height 19
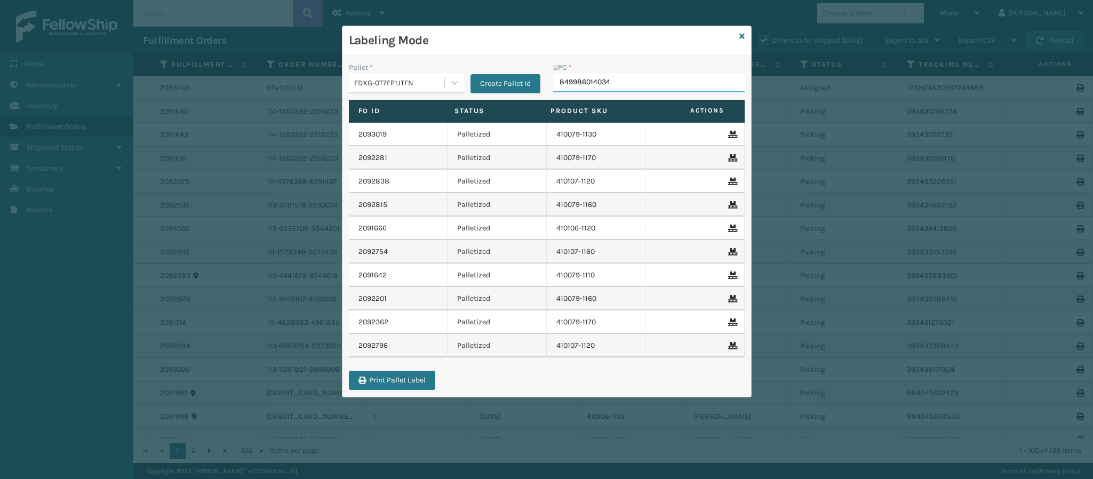
type input "849986014034"
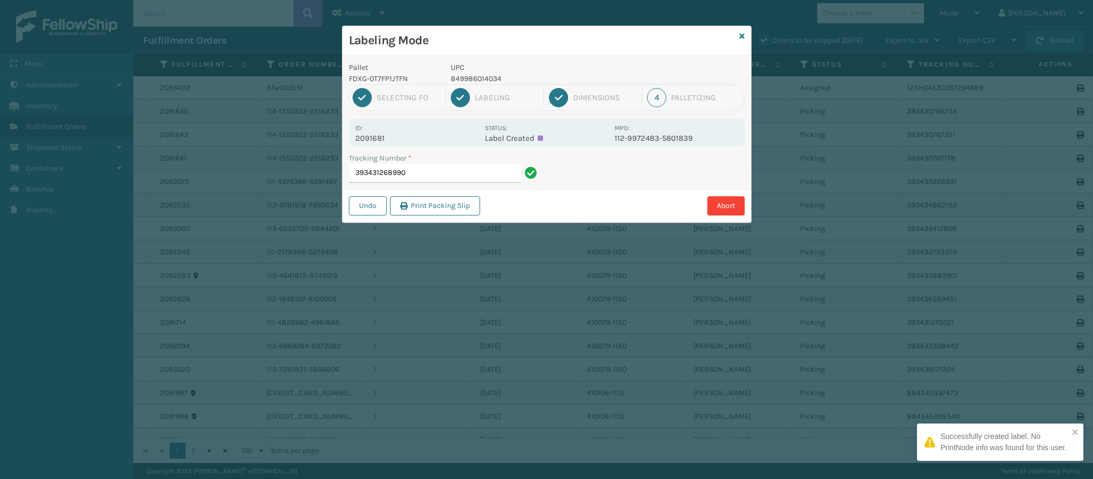
click at [386, 137] on p "2091681" at bounding box center [416, 138] width 123 height 10
click at [386, 138] on p "2091681" at bounding box center [416, 138] width 123 height 10
click at [416, 190] on div "Undo Print Packing Slip Abort" at bounding box center [547, 205] width 409 height 33
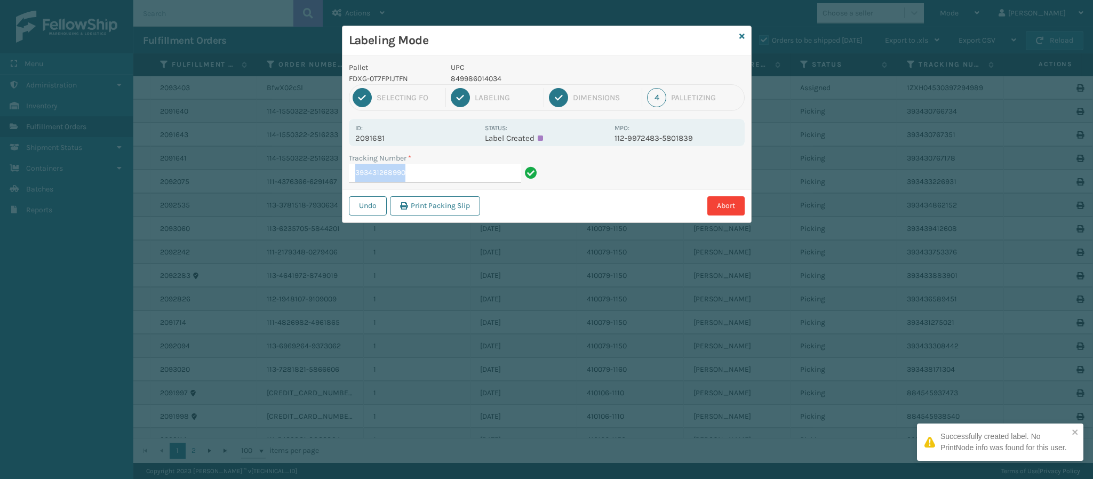
drag, startPoint x: 416, startPoint y: 190, endPoint x: 418, endPoint y: 183, distance: 7.6
click at [418, 185] on div "Pallet FDXG-0T7FP1JTFN UPC 849986014034 1 Selecting FO 2 Labeling 3 Dimensions …" at bounding box center [547, 138] width 409 height 167
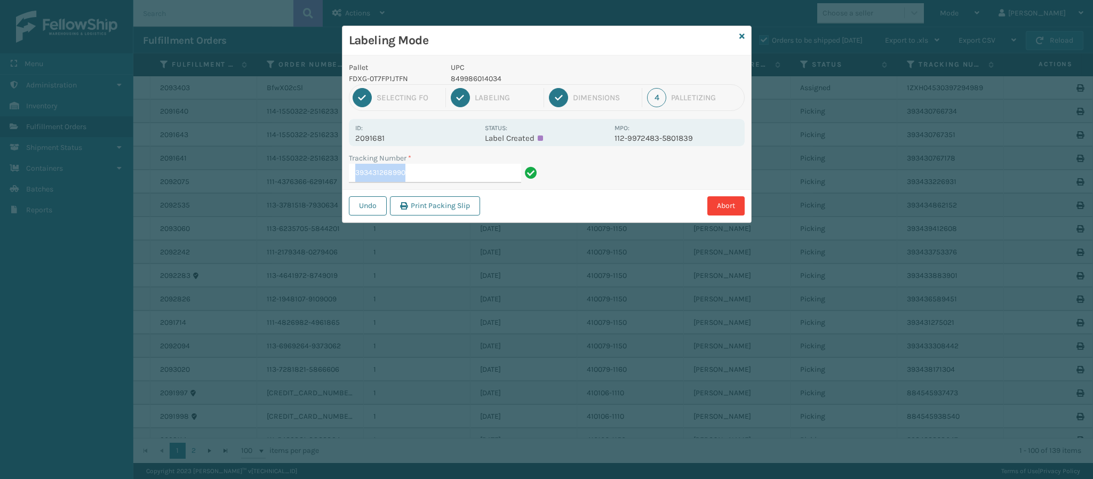
click at [418, 181] on input "393431268990" at bounding box center [435, 173] width 172 height 19
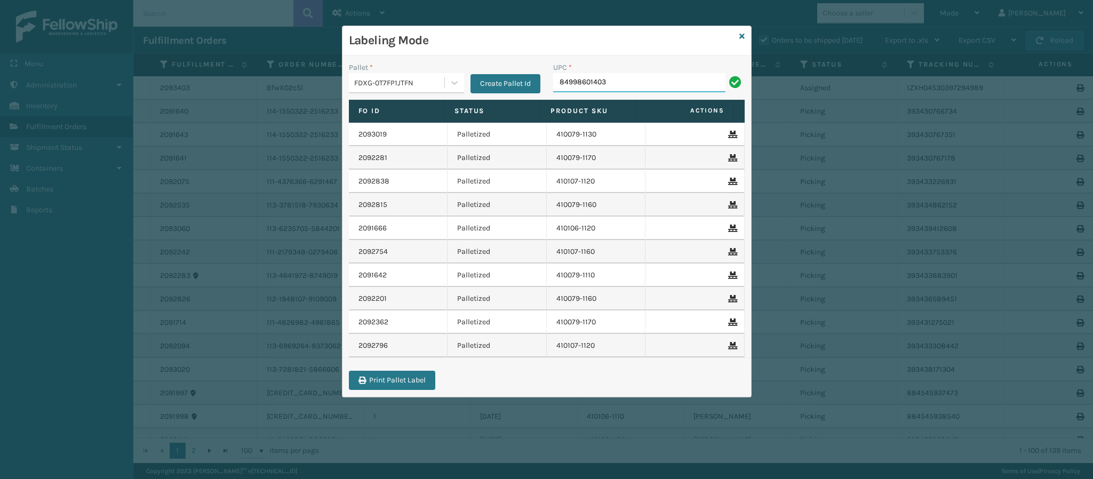
type input "849986014034"
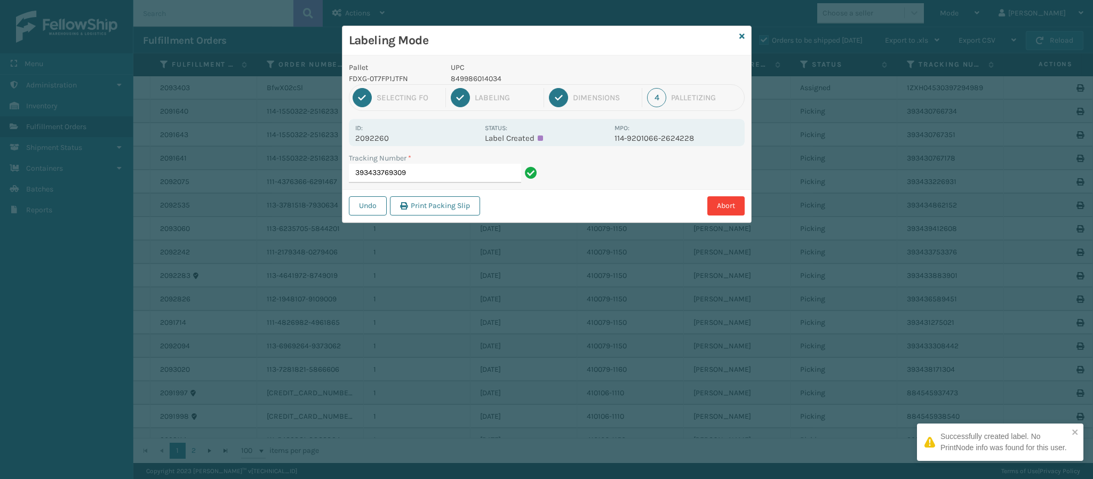
drag, startPoint x: 383, startPoint y: 134, endPoint x: 389, endPoint y: 139, distance: 8.0
click at [383, 134] on p "2092260" at bounding box center [416, 138] width 123 height 10
click at [391, 141] on p "2092260" at bounding box center [416, 138] width 123 height 10
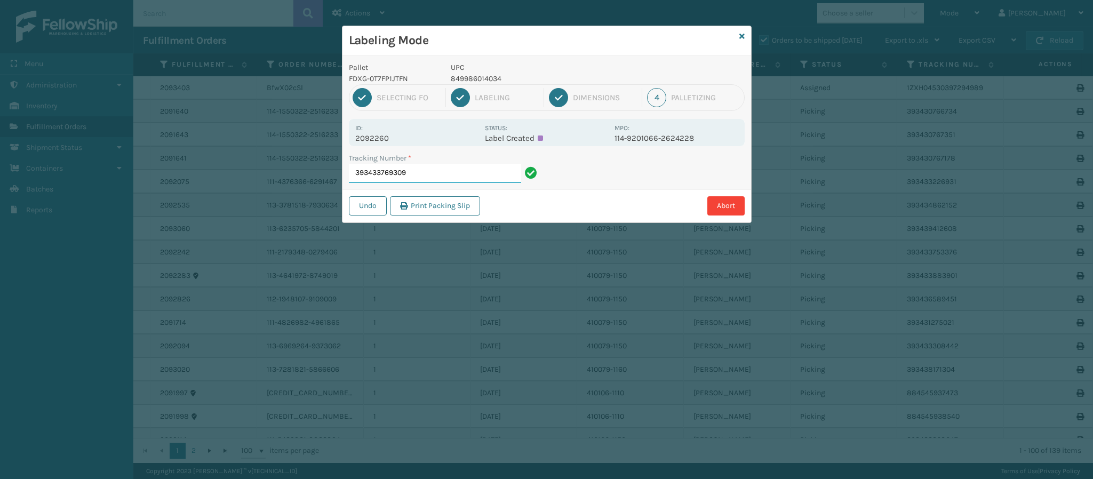
click at [450, 176] on input "393433769309" at bounding box center [435, 173] width 172 height 19
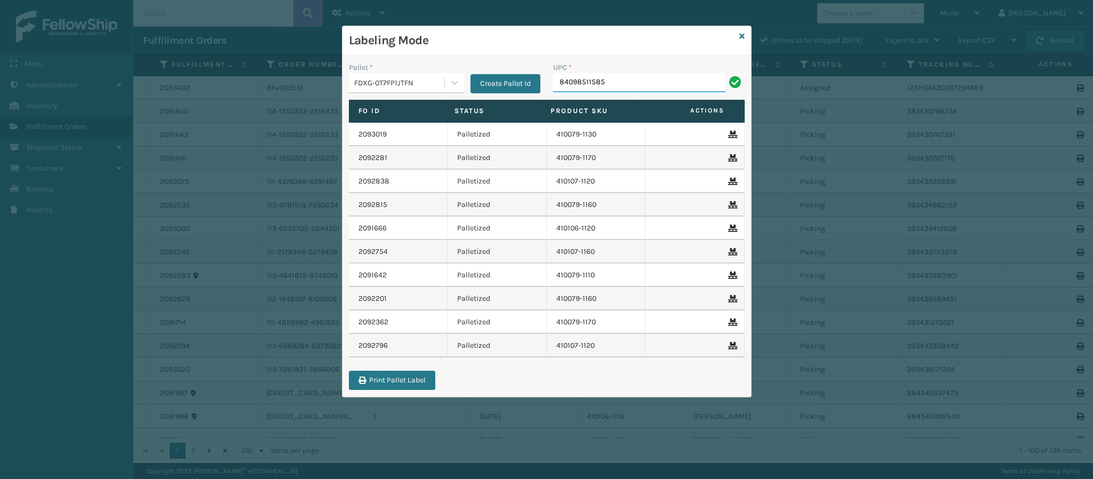
type input "840985115852"
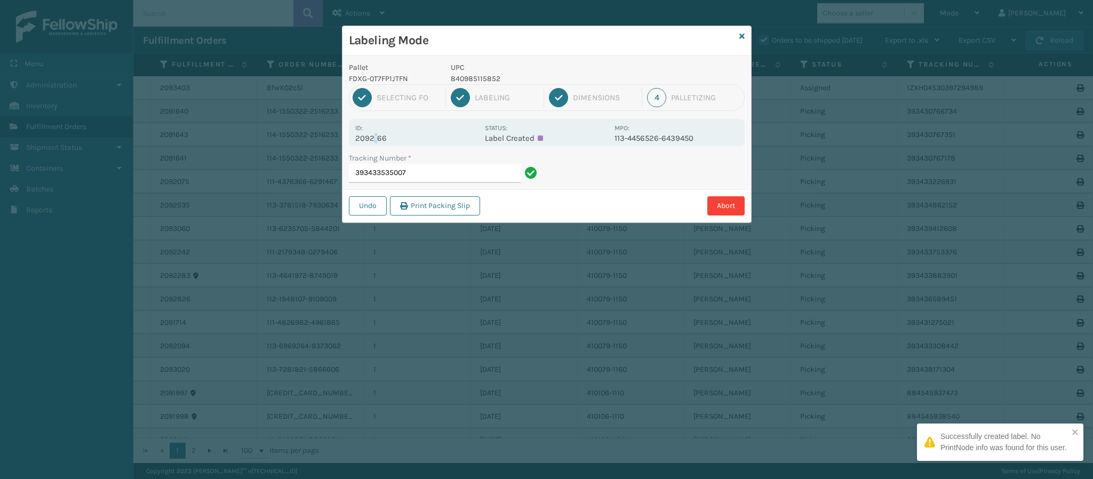
click at [376, 143] on p "2092166" at bounding box center [416, 138] width 123 height 10
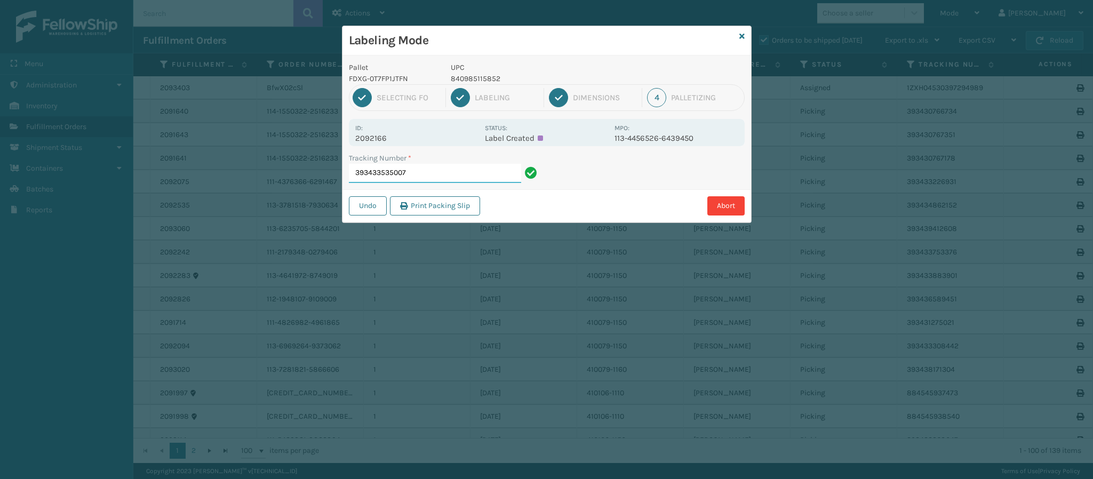
click at [444, 179] on input "393433535007" at bounding box center [435, 173] width 172 height 19
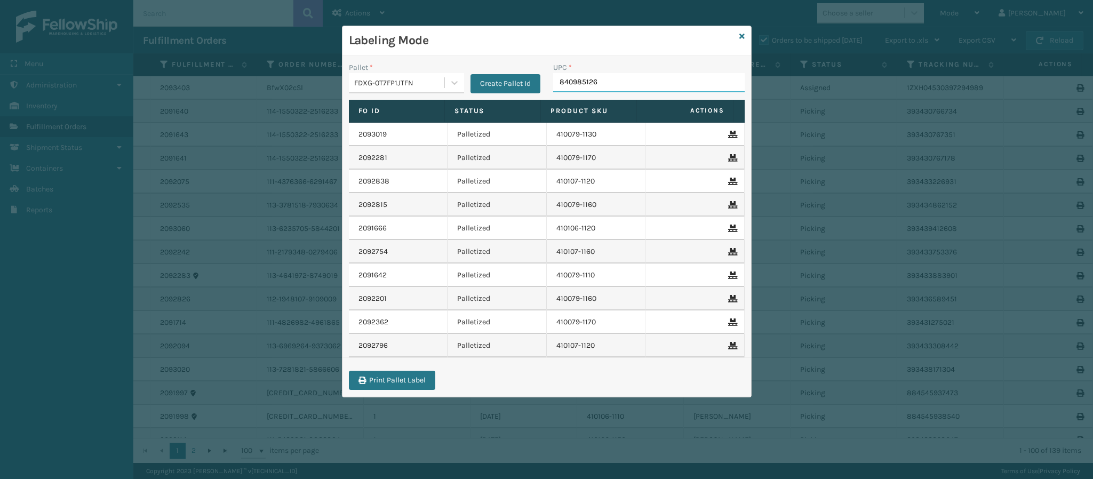
type input "8409851264"
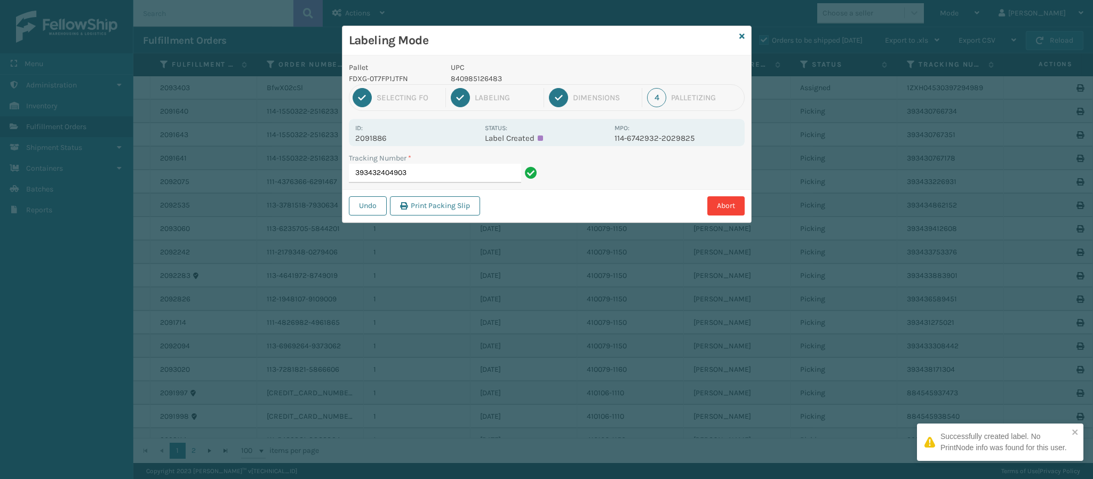
click at [389, 137] on p "2091886" at bounding box center [416, 138] width 123 height 10
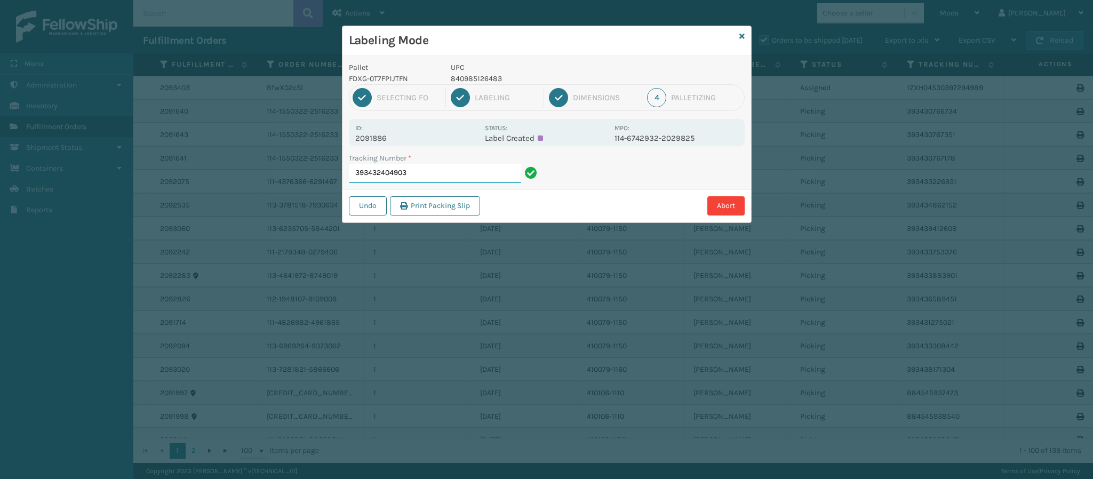
click at [415, 174] on input "393432404903" at bounding box center [435, 173] width 172 height 19
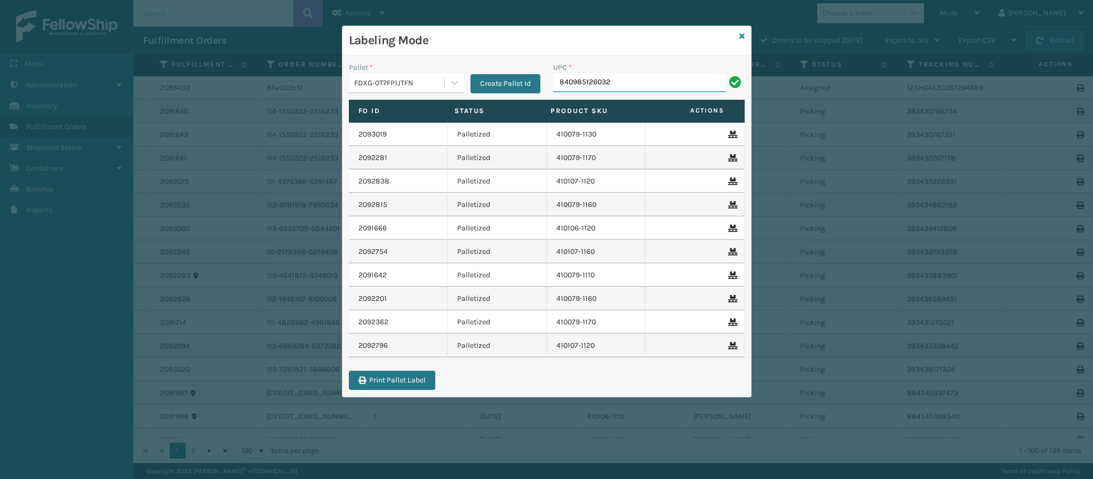
type input "840985126032"
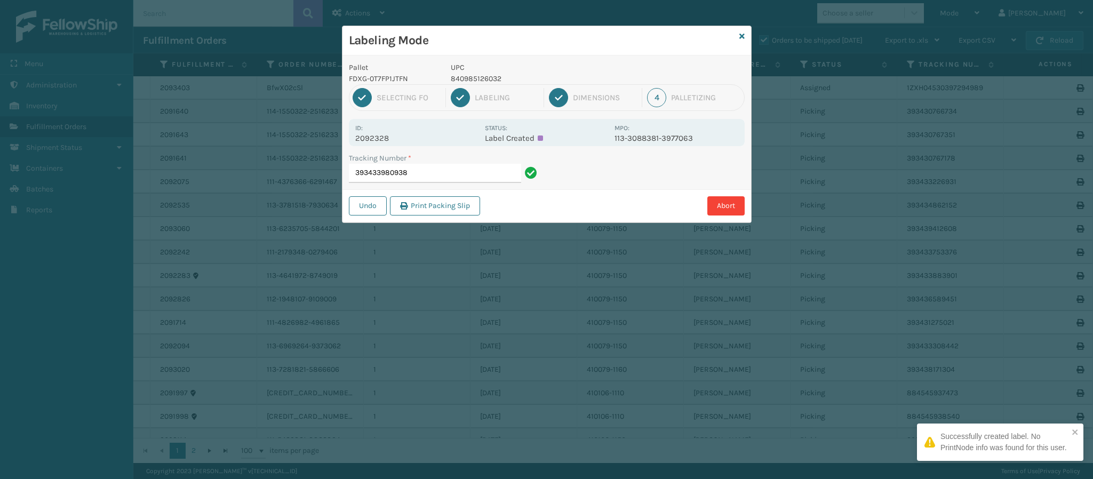
click at [386, 138] on p "2092328" at bounding box center [416, 138] width 123 height 10
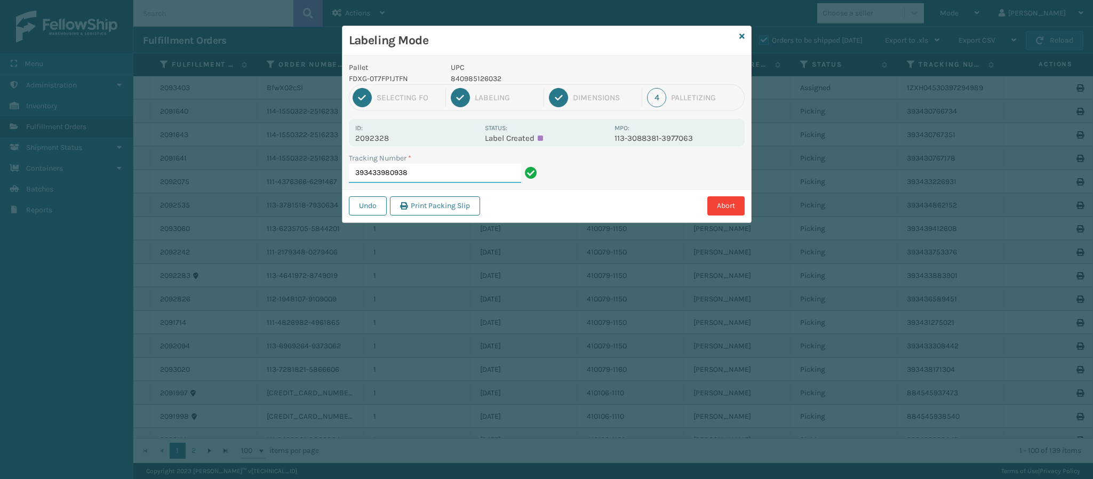
click at [455, 174] on input "393433980938" at bounding box center [435, 173] width 172 height 19
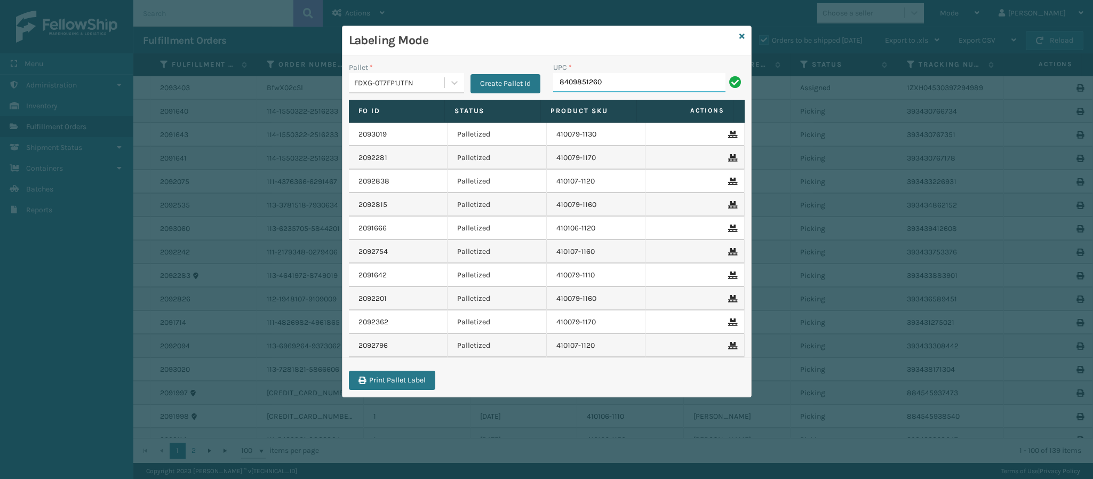
type input "84098512603"
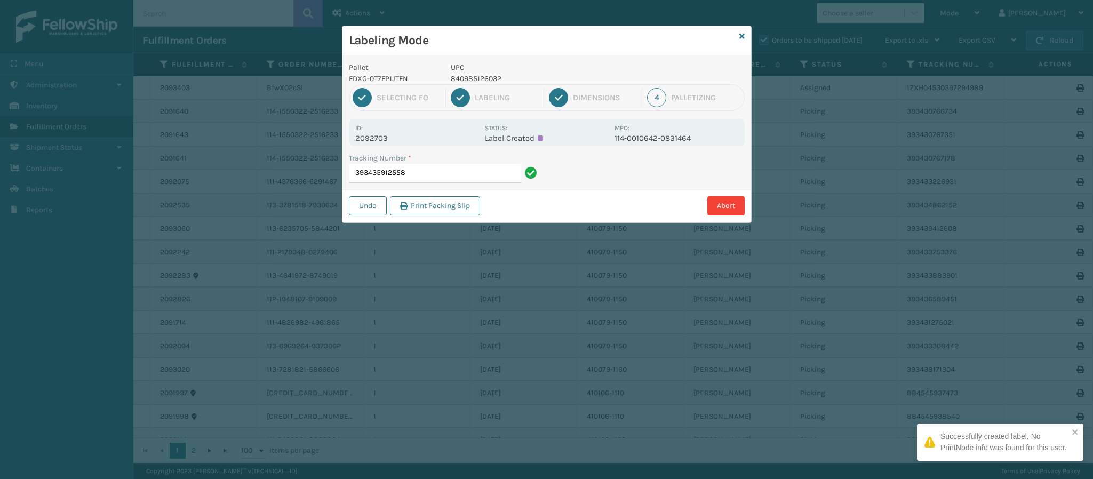
click at [381, 139] on p "2092703" at bounding box center [416, 138] width 123 height 10
click at [447, 178] on input "393435912558" at bounding box center [435, 173] width 172 height 19
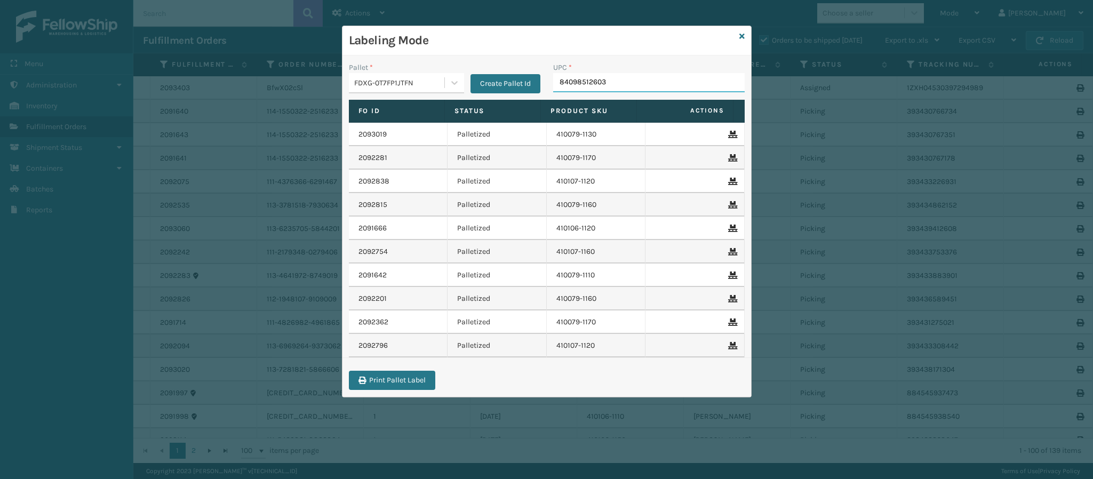
type input "840985126032"
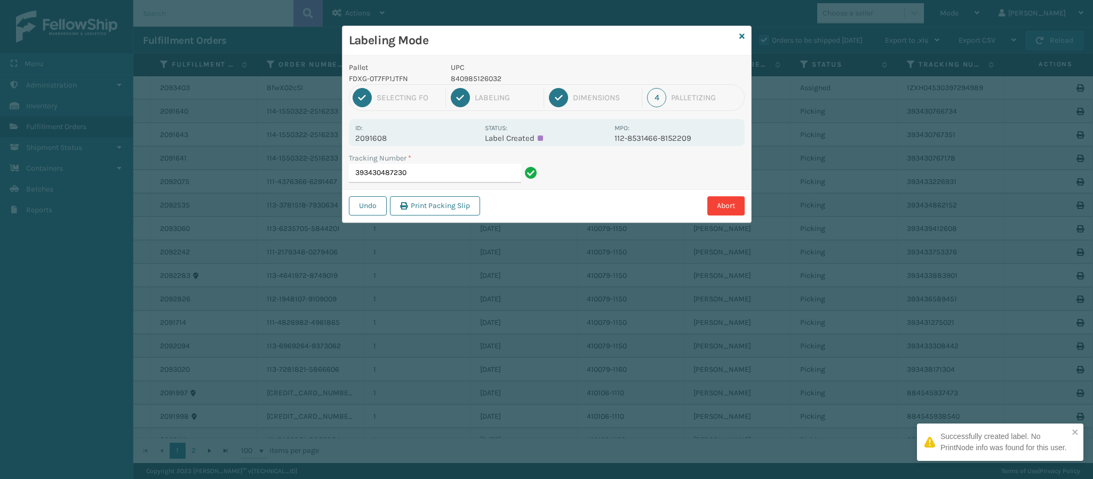
click at [373, 139] on p "2091608" at bounding box center [416, 138] width 123 height 10
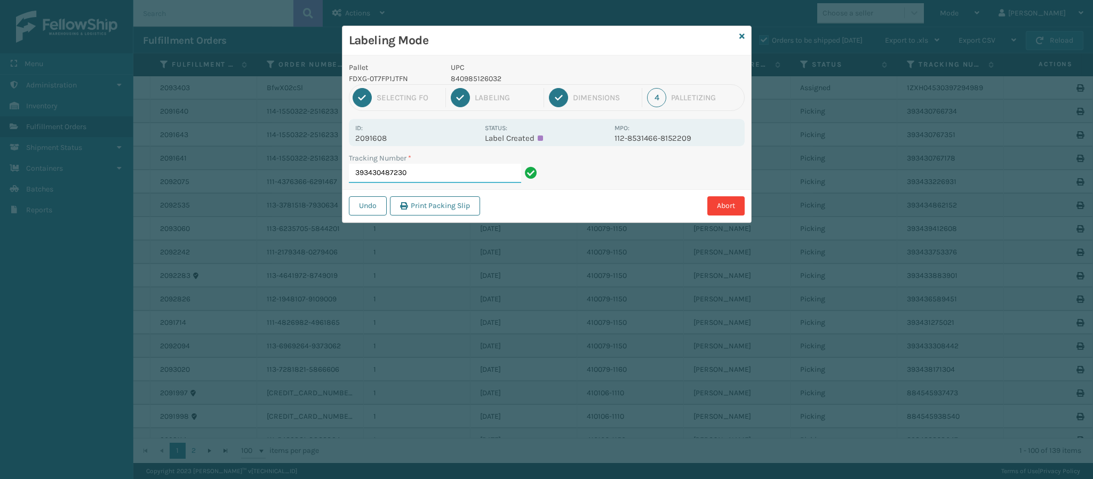
click at [466, 178] on input "393430487230" at bounding box center [435, 173] width 172 height 19
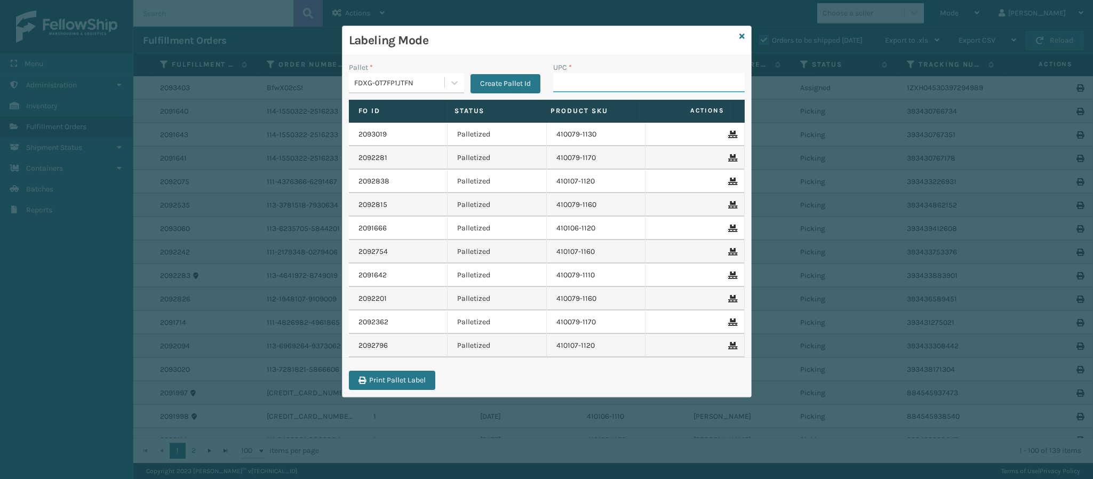
click at [627, 81] on input "UPC *" at bounding box center [649, 82] width 192 height 19
type input "840985126"
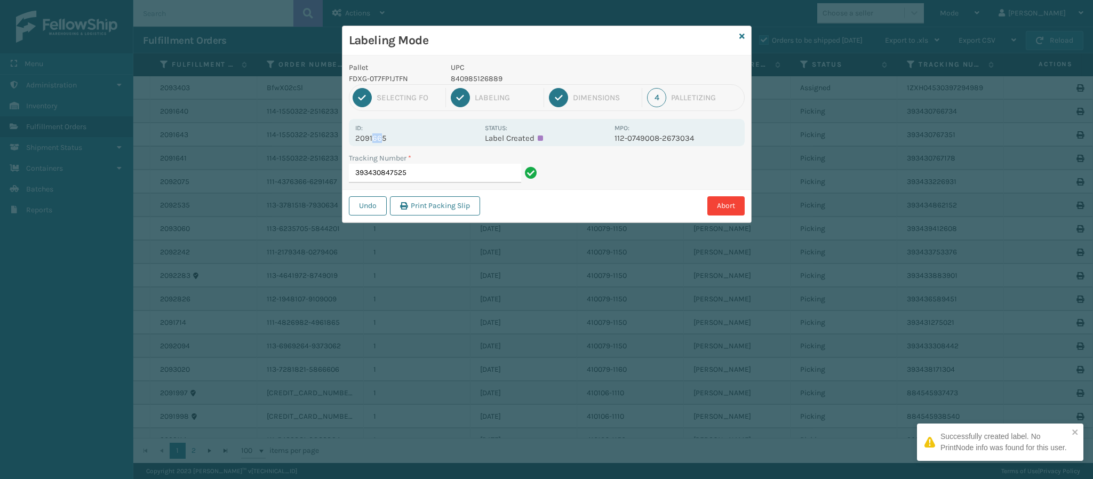
drag, startPoint x: 380, startPoint y: 141, endPoint x: 371, endPoint y: 136, distance: 10.1
click at [371, 136] on p "2091665" at bounding box center [416, 138] width 123 height 10
click at [450, 166] on input "393430847525" at bounding box center [435, 173] width 172 height 19
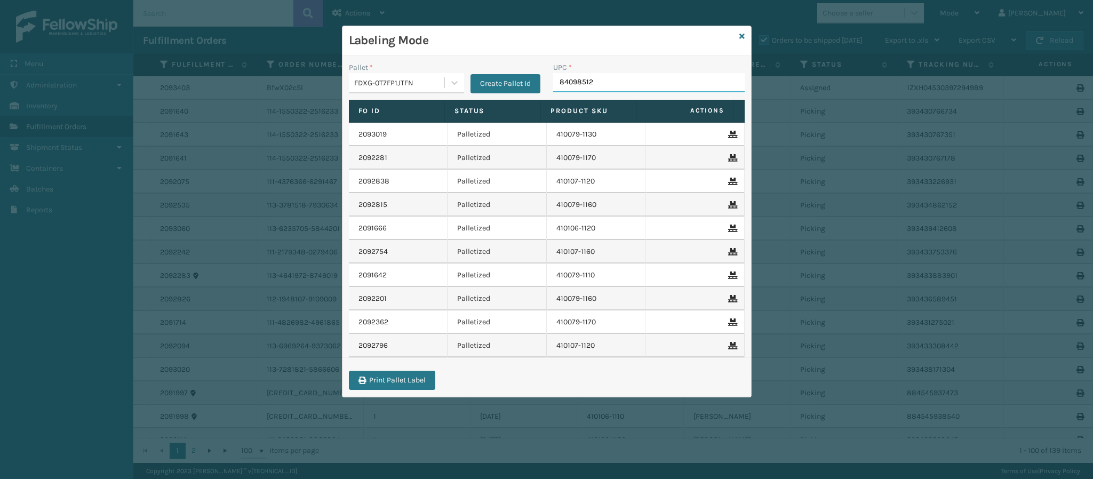
type input "840985126"
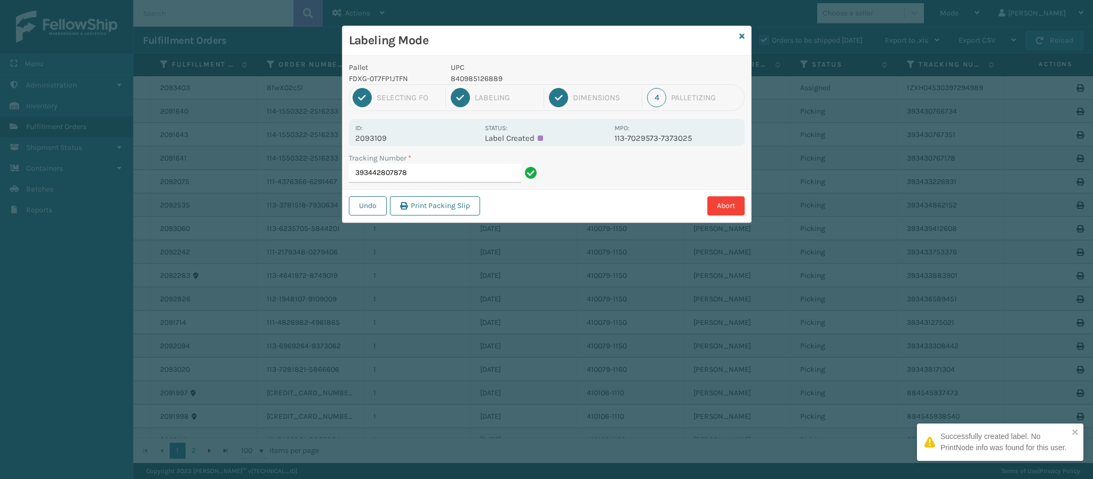
click at [380, 138] on p "2093109" at bounding box center [416, 138] width 123 height 10
click at [459, 173] on input "393442807878" at bounding box center [435, 173] width 172 height 19
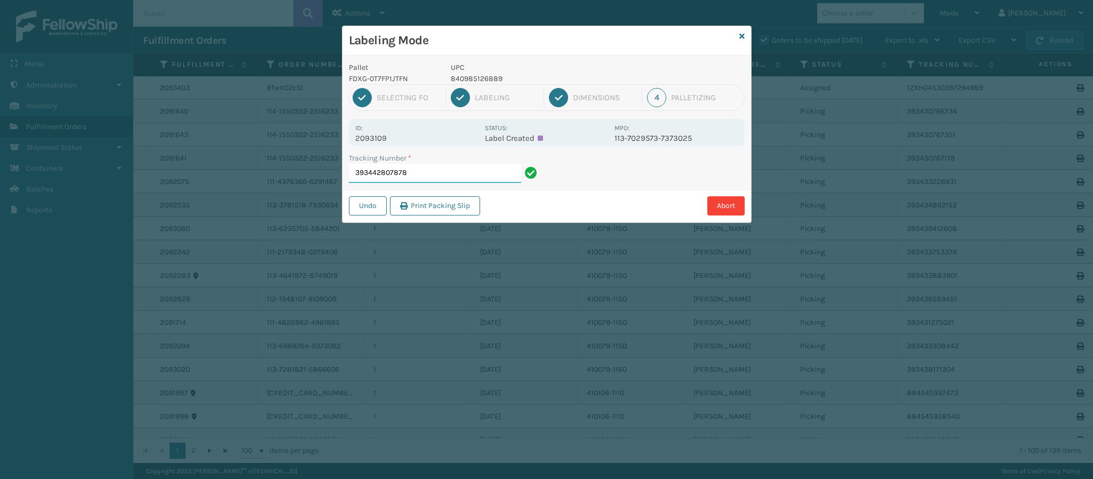
click at [459, 173] on input "393442807878" at bounding box center [435, 173] width 172 height 19
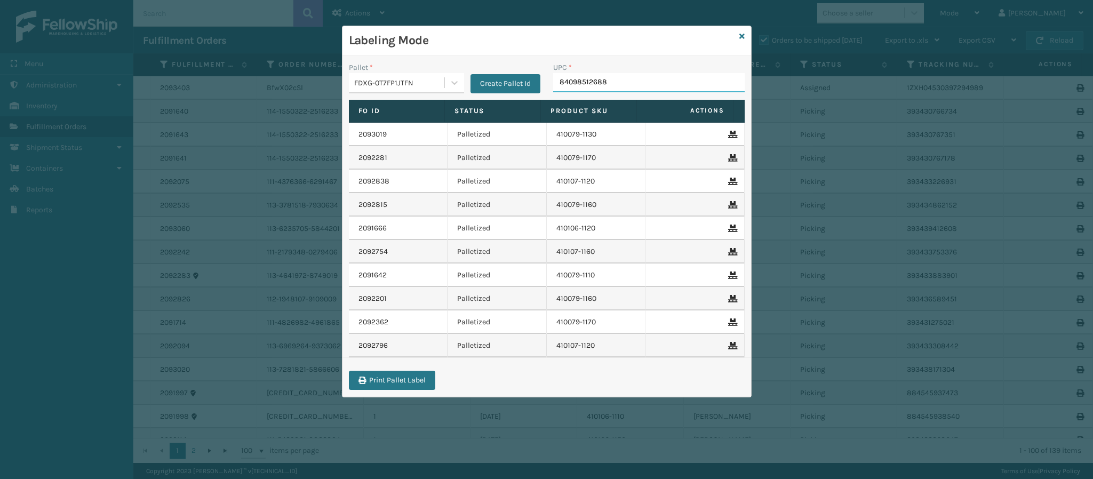
type input "840985126889"
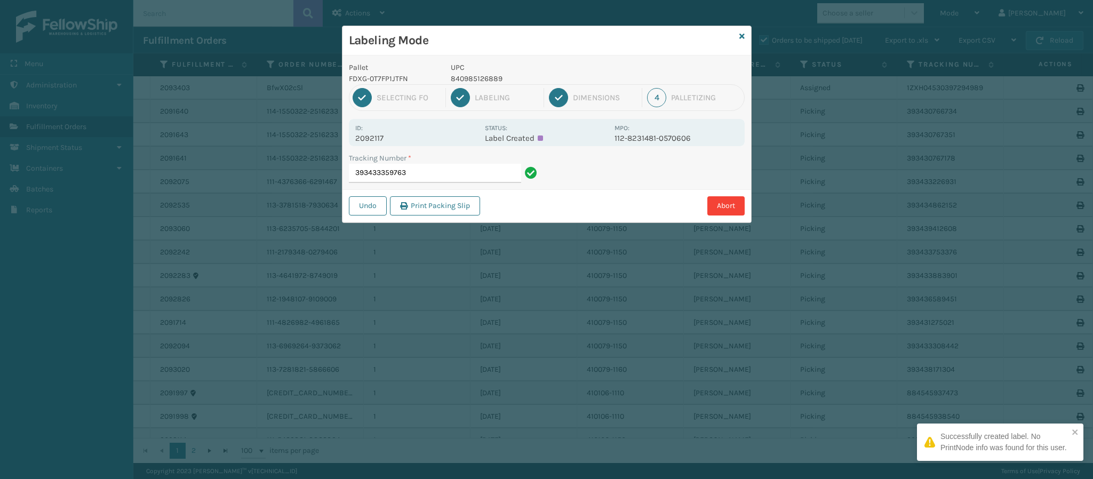
click at [367, 136] on p "2092117" at bounding box center [416, 138] width 123 height 10
click at [447, 171] on input "393433359763" at bounding box center [435, 173] width 172 height 19
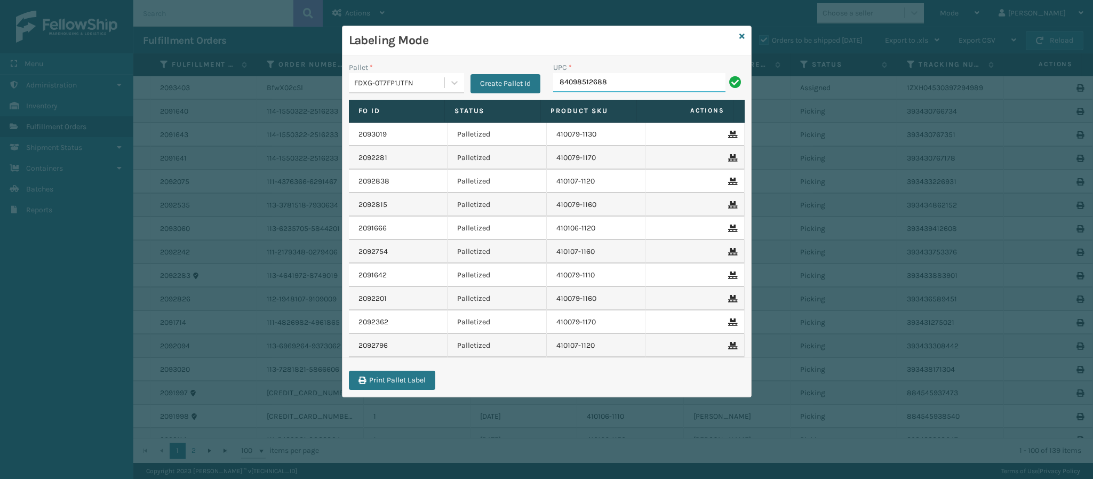
type input "840985126889"
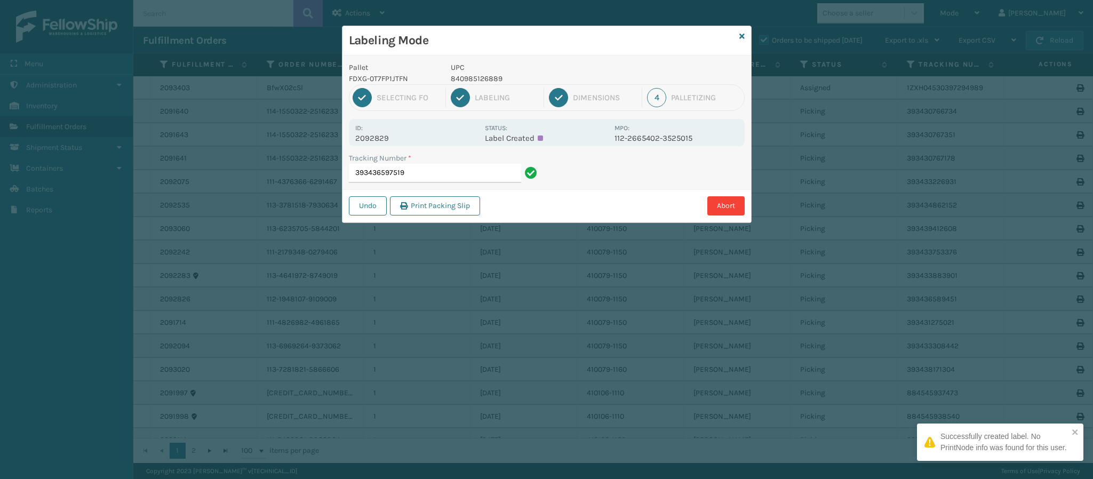
click at [373, 135] on p "2092829" at bounding box center [416, 138] width 123 height 10
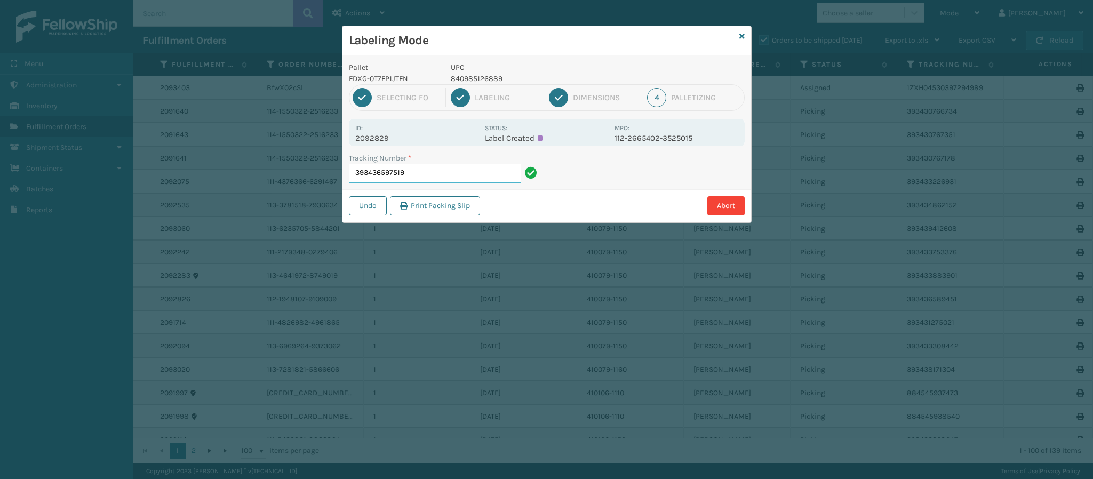
click at [458, 174] on input "393436597519" at bounding box center [435, 173] width 172 height 19
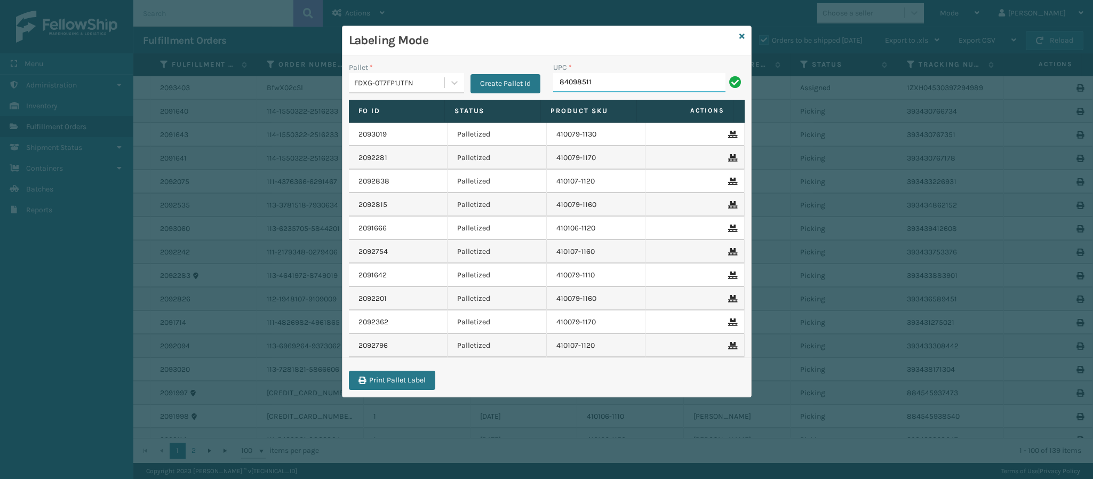
type input "840985117"
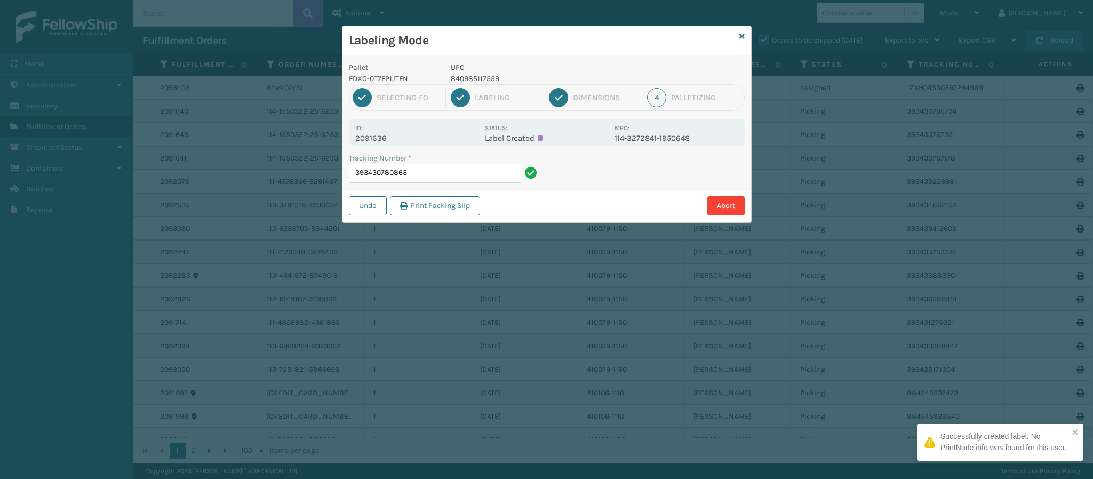
click at [388, 139] on p "2091636" at bounding box center [416, 138] width 123 height 10
click at [415, 170] on input "393430780863" at bounding box center [435, 173] width 172 height 19
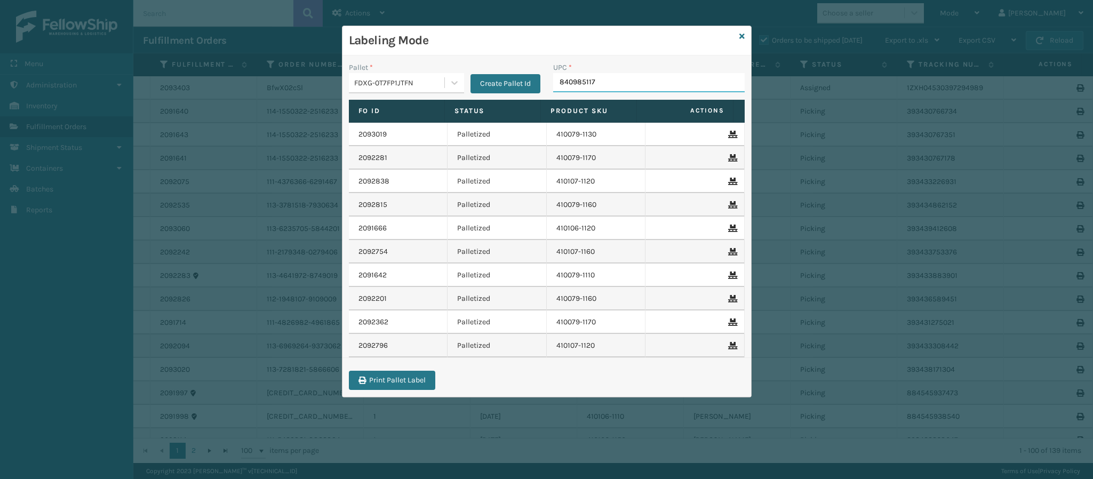
type input "8409851175"
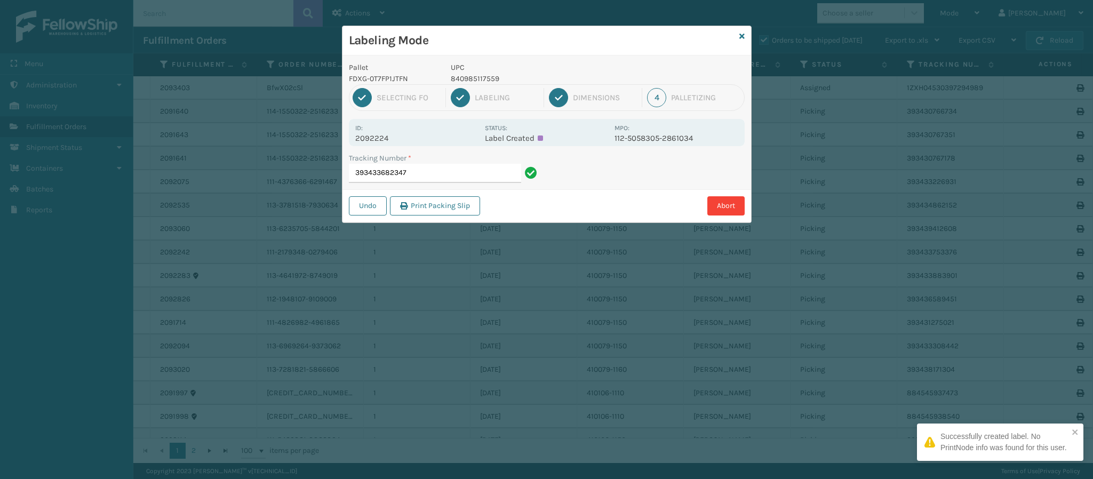
click at [373, 142] on p "2092224" at bounding box center [416, 138] width 123 height 10
click at [450, 173] on input "393433682347" at bounding box center [435, 173] width 172 height 19
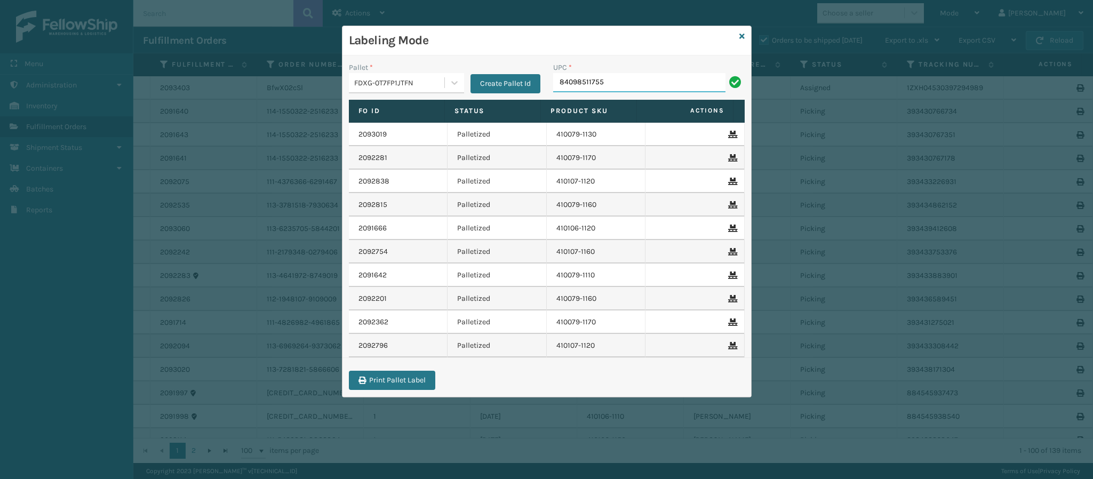
type input "840985117559"
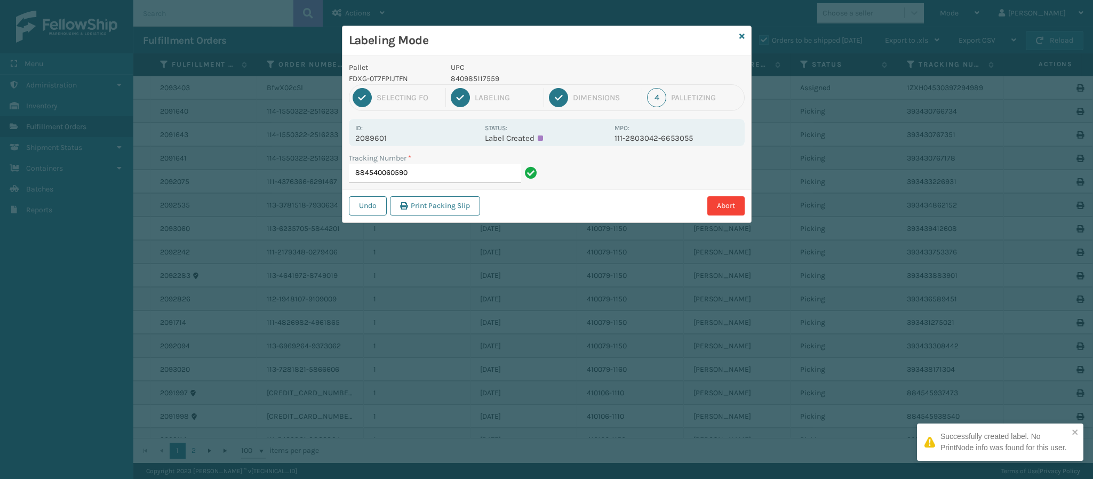
click at [393, 137] on p "2089601" at bounding box center [416, 138] width 123 height 10
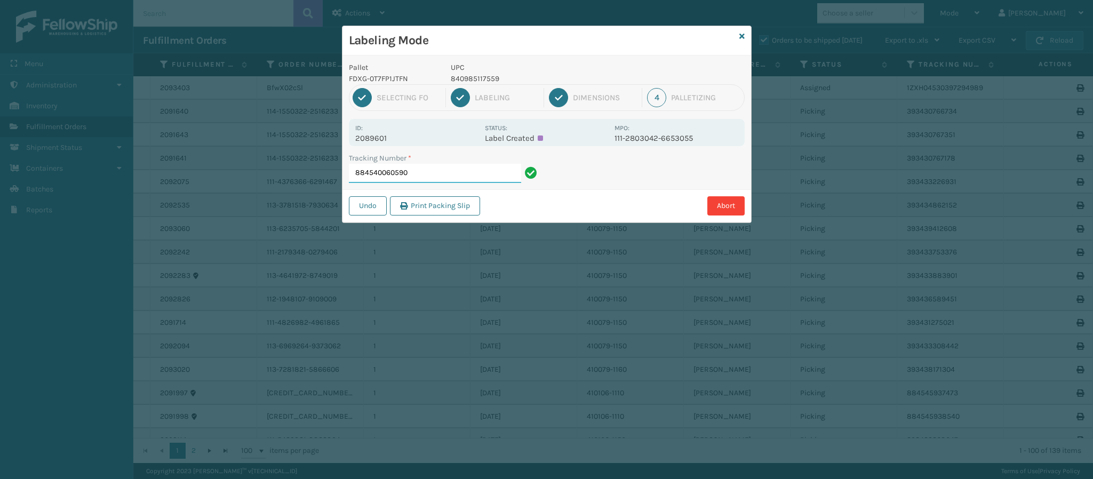
click at [423, 173] on input "884540060590" at bounding box center [435, 173] width 172 height 19
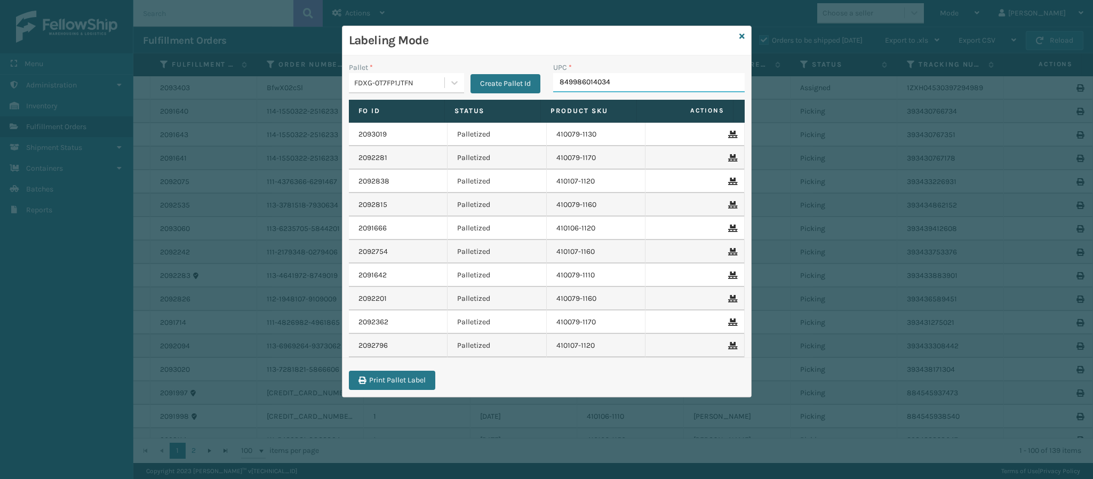
type input "849986014034"
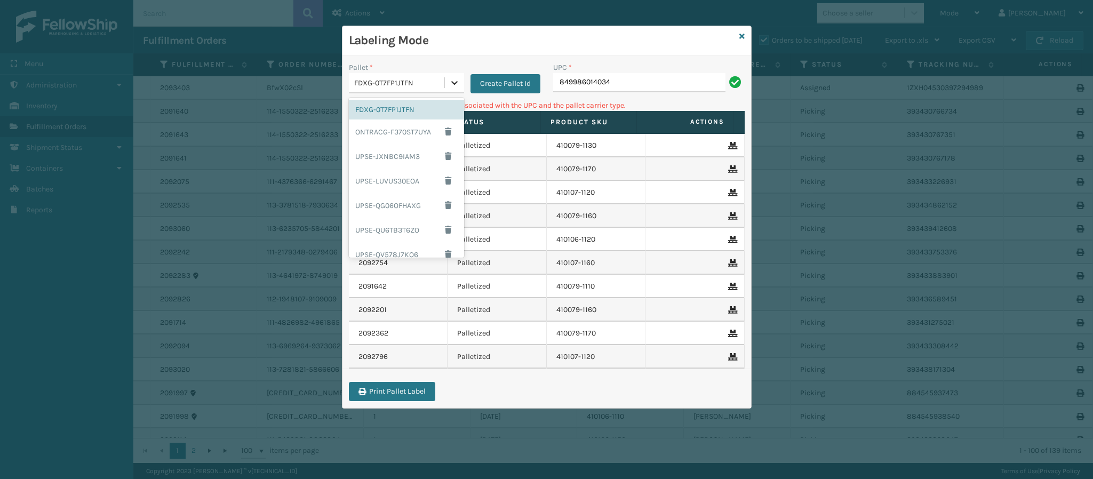
click at [451, 87] on icon at bounding box center [454, 82] width 11 height 11
click at [402, 217] on div "UPSG-KL19WQ504N" at bounding box center [406, 221] width 115 height 20
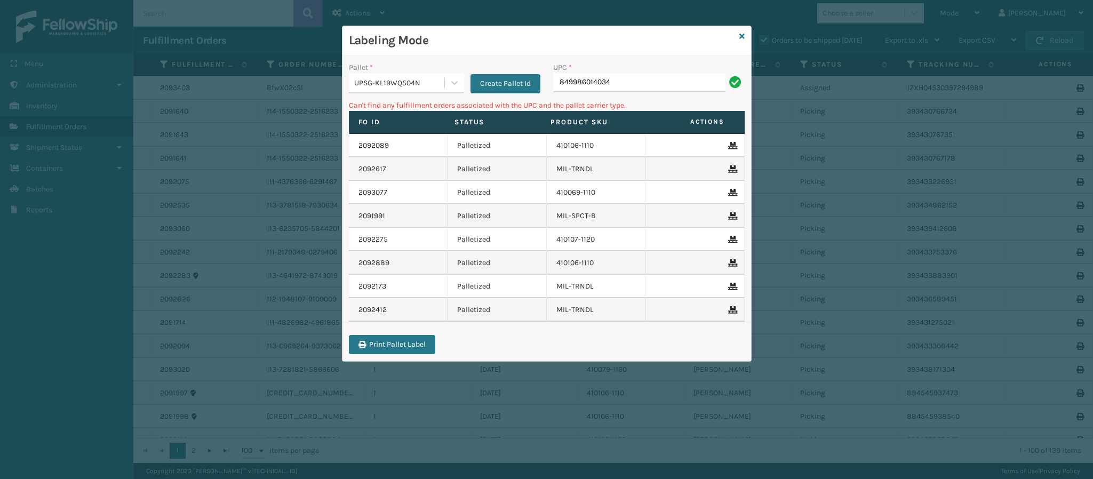
drag, startPoint x: 630, startPoint y: 72, endPoint x: 628, endPoint y: 81, distance: 8.7
click at [629, 79] on div "UPC * 849986014034" at bounding box center [649, 77] width 192 height 30
click at [628, 81] on input "849986014034" at bounding box center [639, 82] width 172 height 19
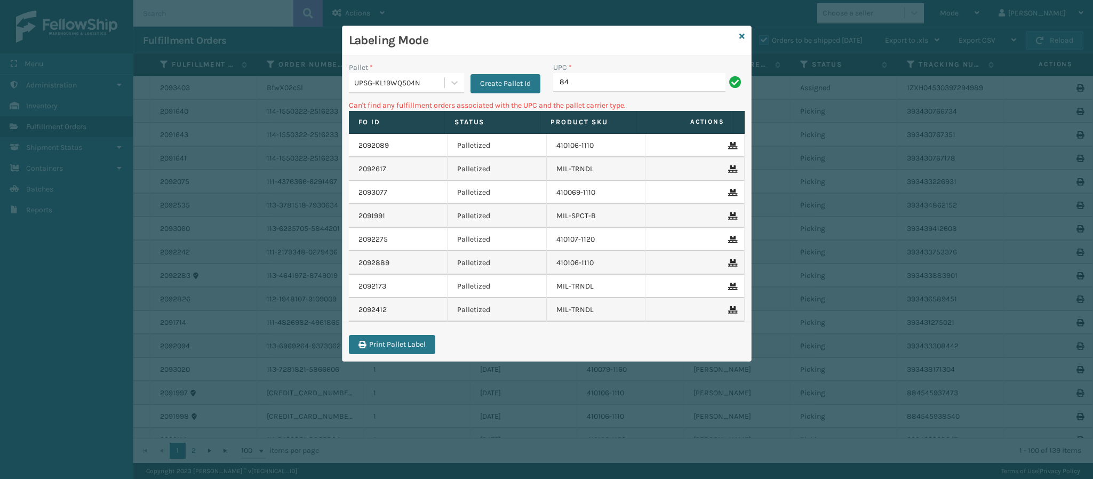
type input "8"
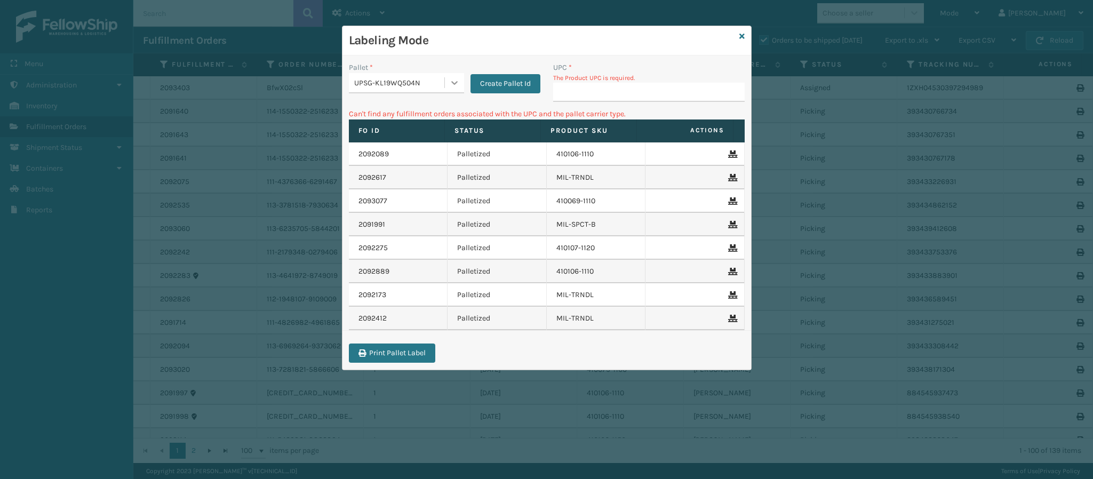
click at [461, 84] on div at bounding box center [454, 82] width 19 height 19
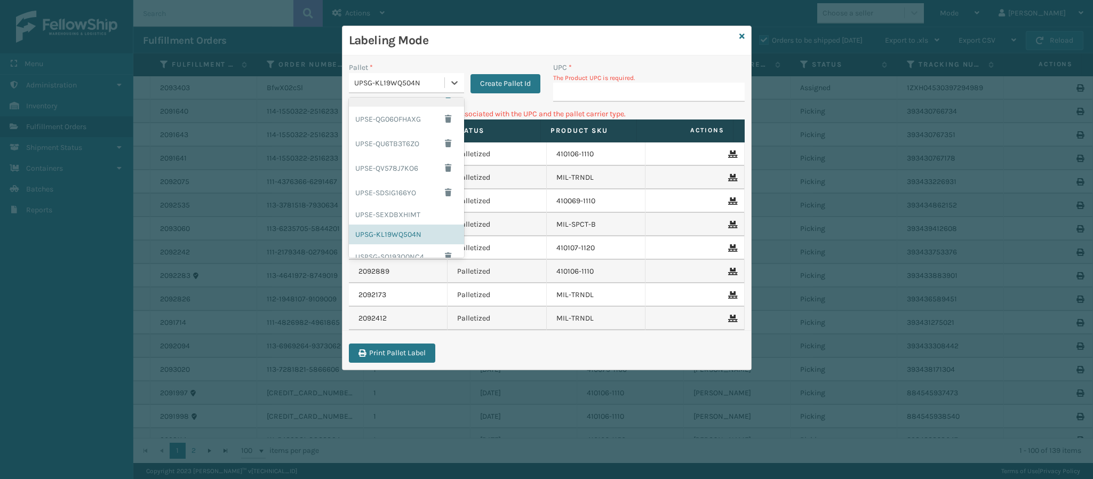
scroll to position [0, 0]
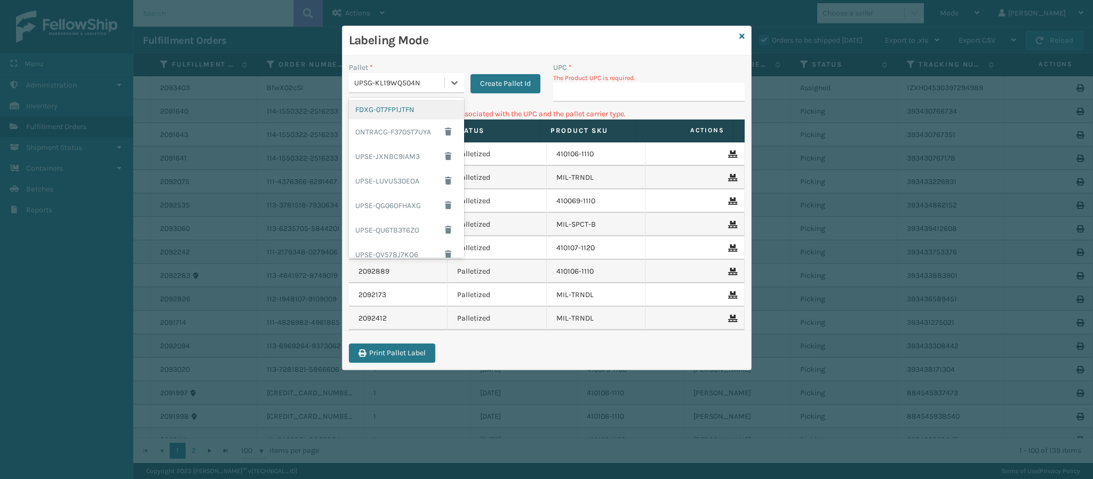
click at [391, 114] on div "FDXG-0T7FP1JTFN" at bounding box center [406, 110] width 115 height 20
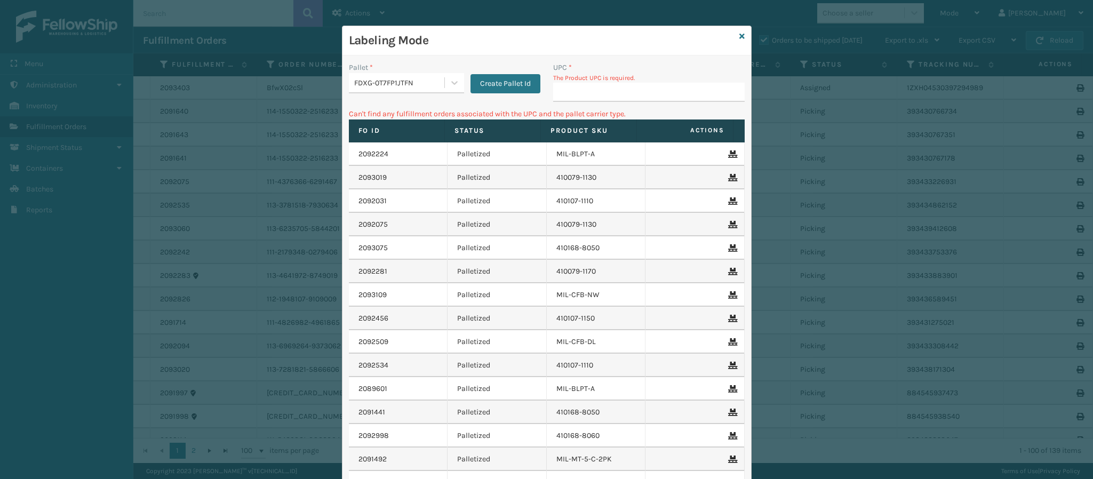
click at [732, 36] on div "Labeling Mode Pallet * FDXG-0T7FP1JTFN Create Pallet Id UPC * The Product UPC i…" at bounding box center [547, 298] width 410 height 544
click at [739, 40] on icon at bounding box center [741, 36] width 5 height 7
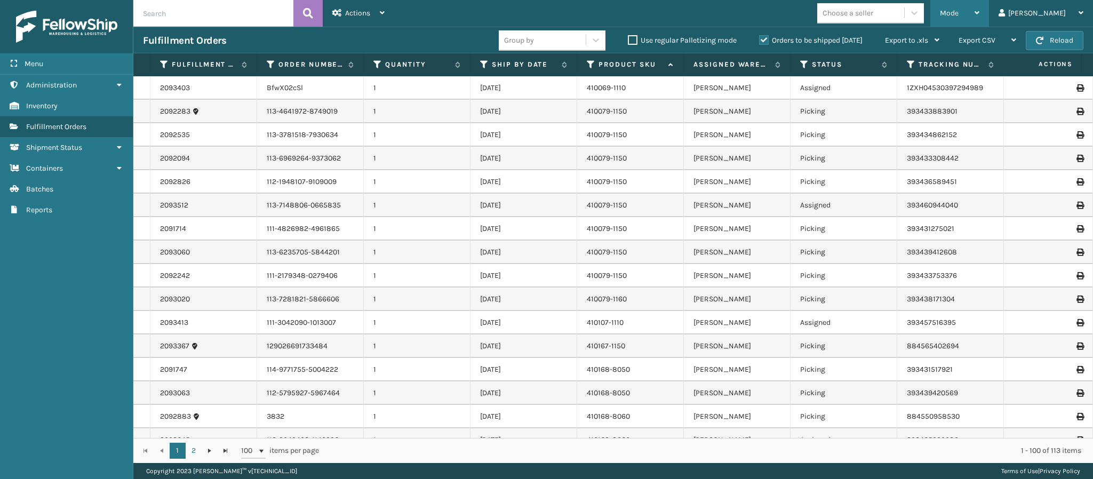
click at [980, 16] on icon at bounding box center [977, 12] width 5 height 7
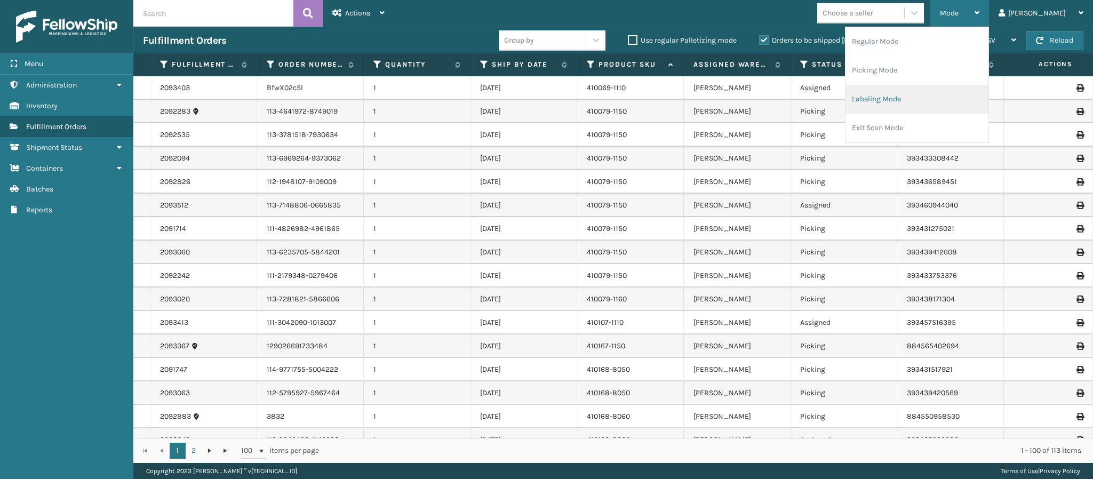
click at [919, 109] on li "Labeling Mode" at bounding box center [917, 99] width 143 height 29
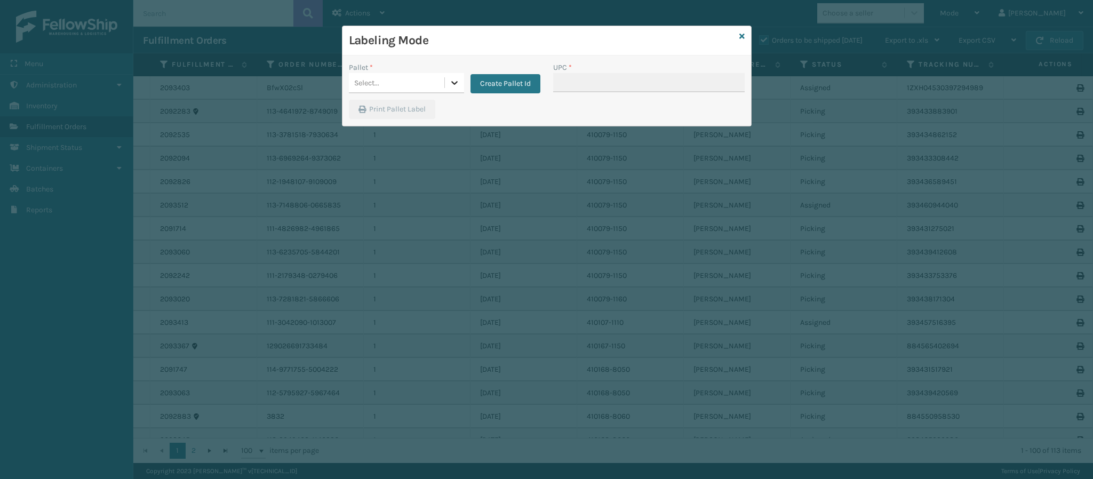
click at [458, 85] on icon at bounding box center [454, 82] width 11 height 11
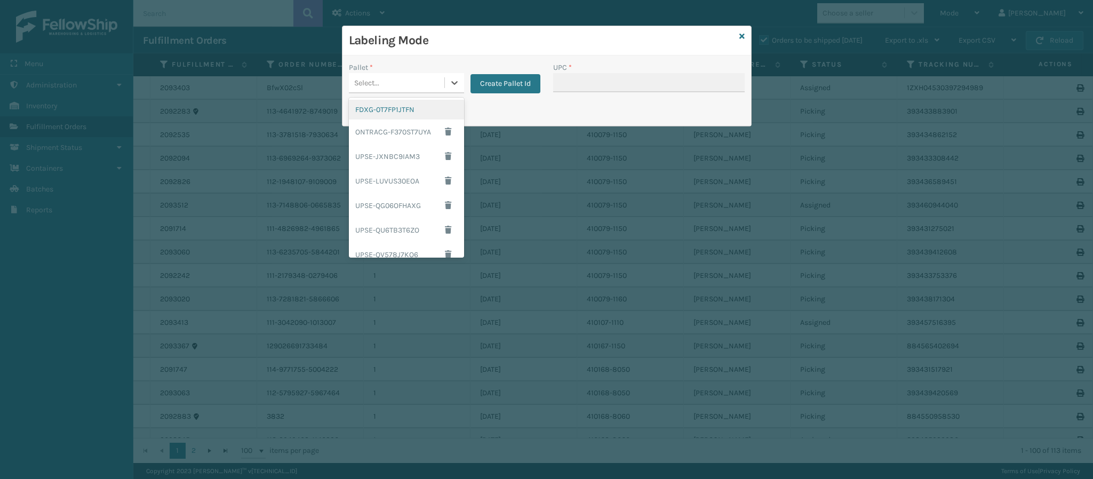
click at [399, 110] on div "FDXG-0T7FP1JTFN" at bounding box center [406, 110] width 115 height 20
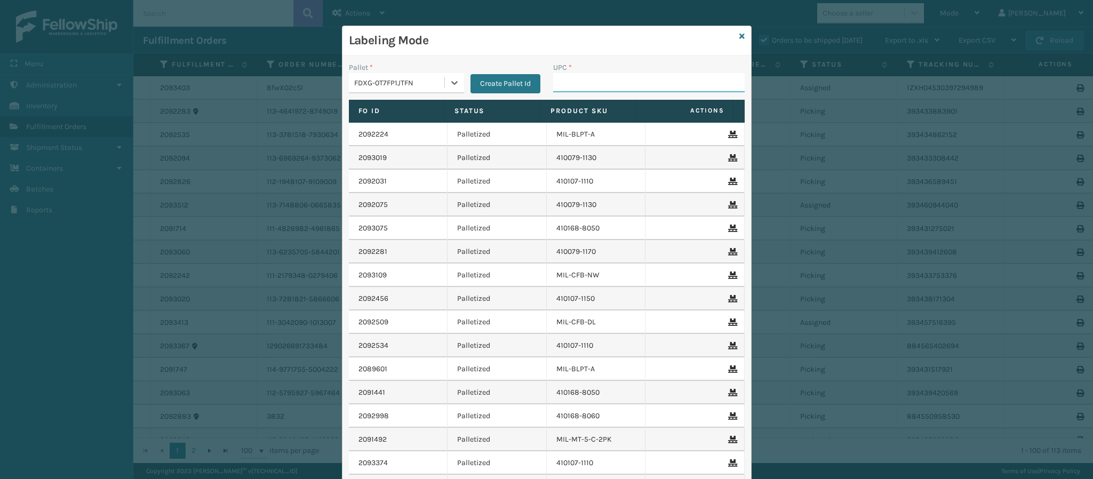
click at [643, 82] on input "UPC *" at bounding box center [649, 82] width 192 height 19
type input "849986014034"
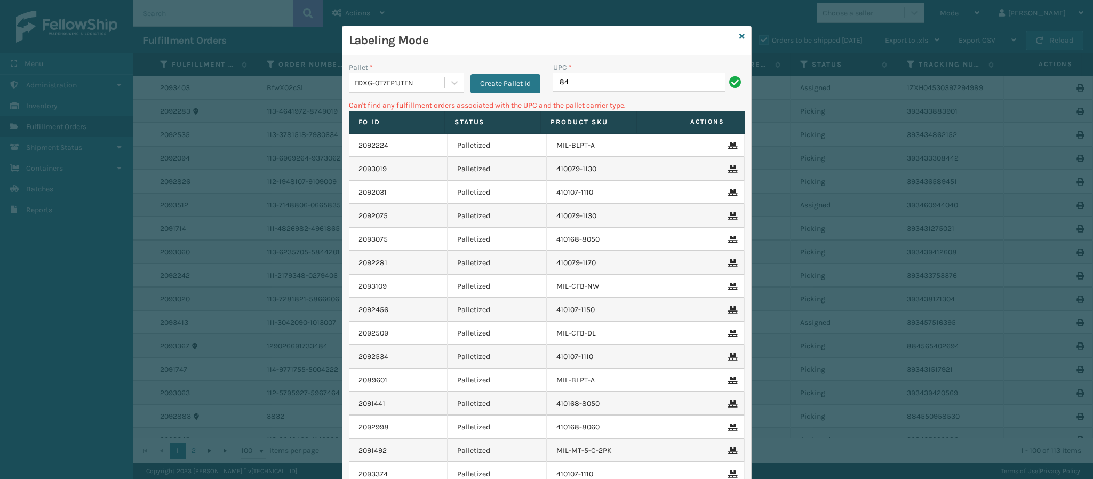
type input "8"
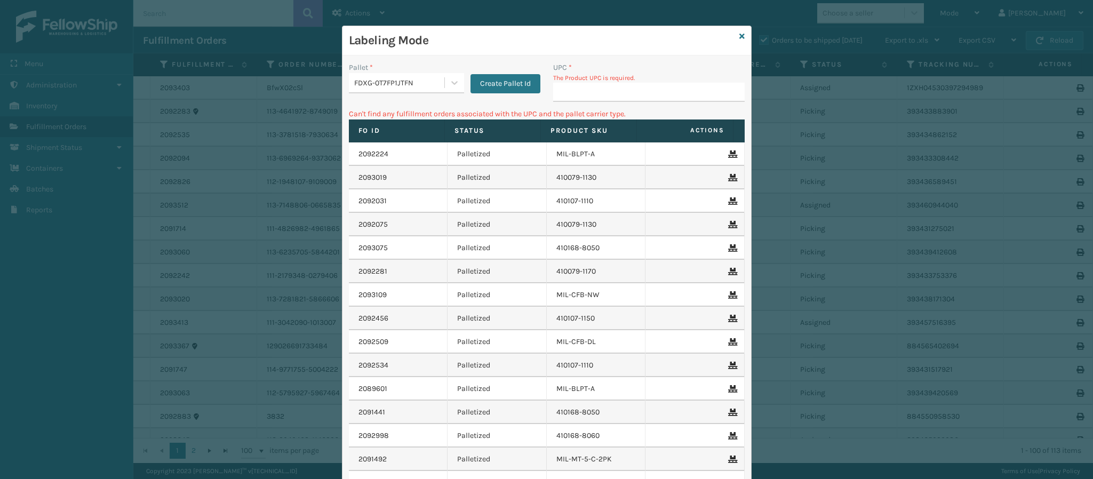
click at [738, 31] on div "Labeling Mode" at bounding box center [547, 40] width 409 height 29
click at [736, 26] on div "Labeling Mode" at bounding box center [547, 40] width 409 height 29
click at [739, 33] on icon at bounding box center [741, 36] width 5 height 7
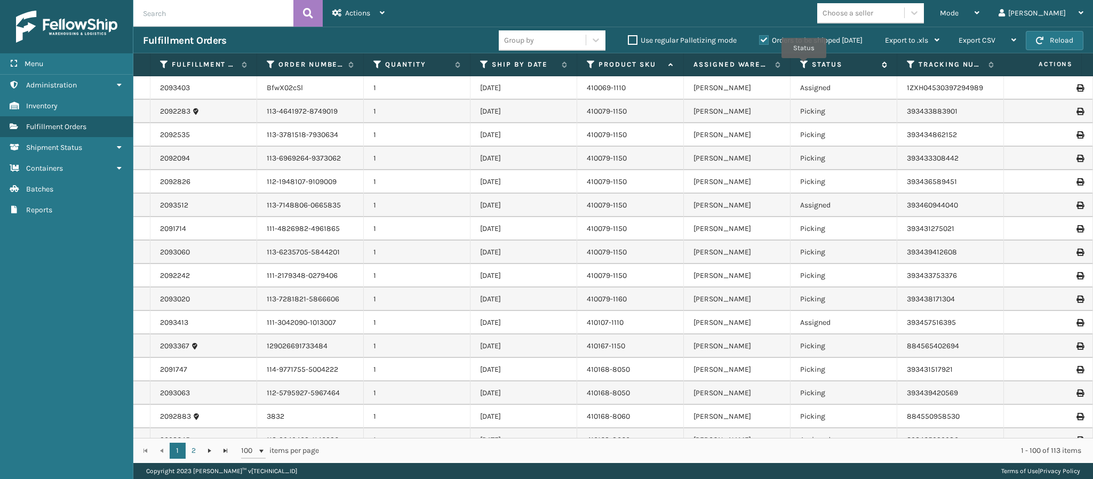
click at [804, 66] on icon at bounding box center [804, 65] width 9 height 10
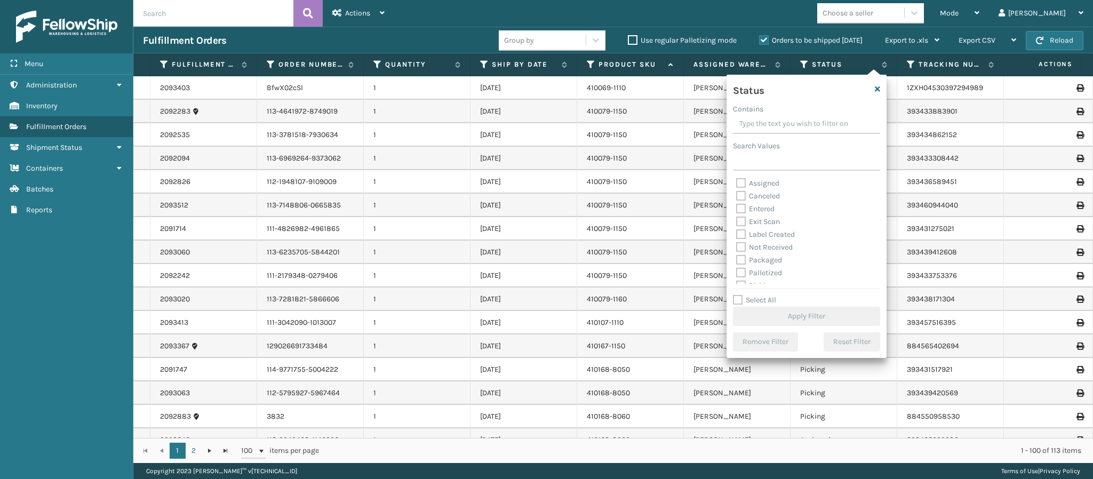
click at [745, 183] on label "Assigned" at bounding box center [757, 183] width 43 height 9
click at [737, 183] on input "Assigned" at bounding box center [736, 180] width 1 height 7
checkbox input "true"
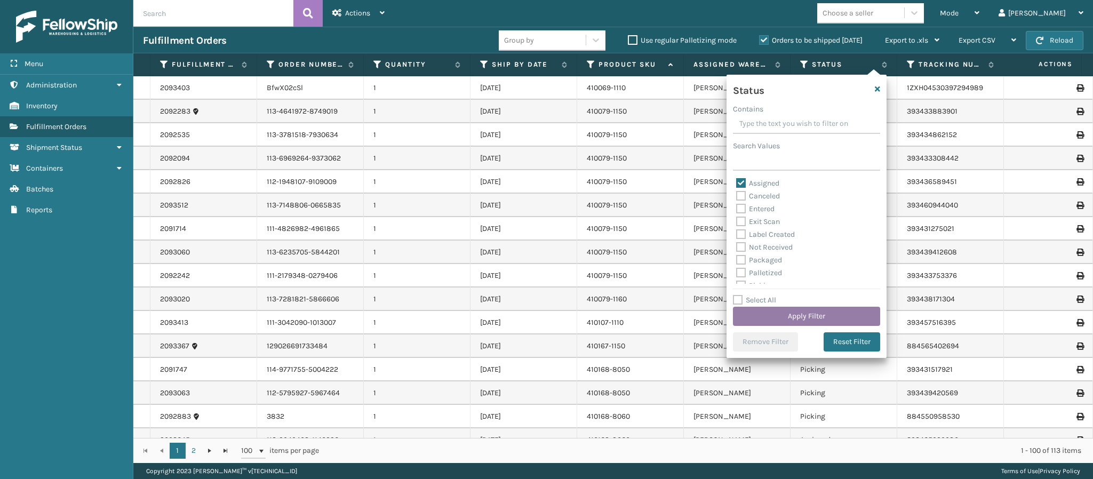
click at [812, 315] on button "Apply Filter" at bounding box center [806, 316] width 147 height 19
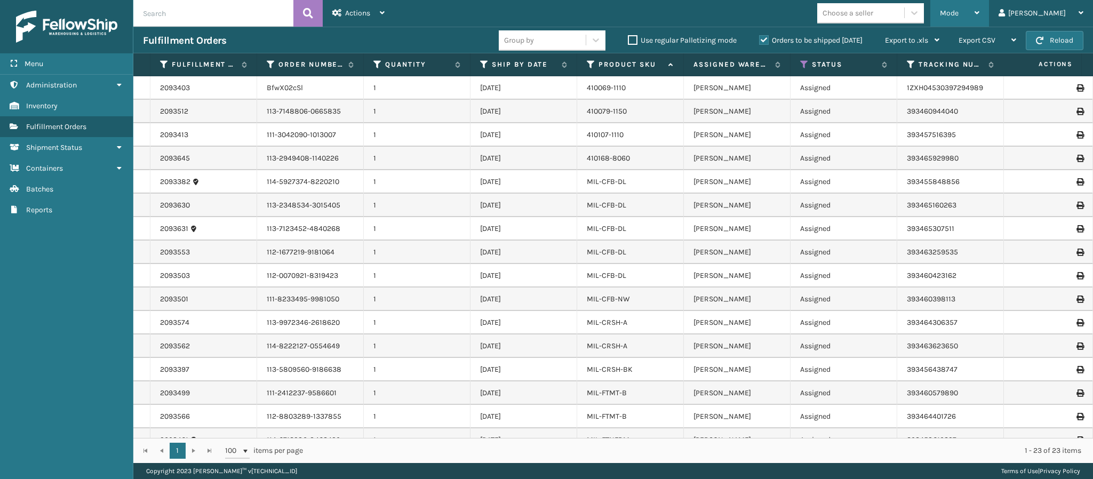
click at [980, 17] on div "Mode" at bounding box center [959, 13] width 39 height 27
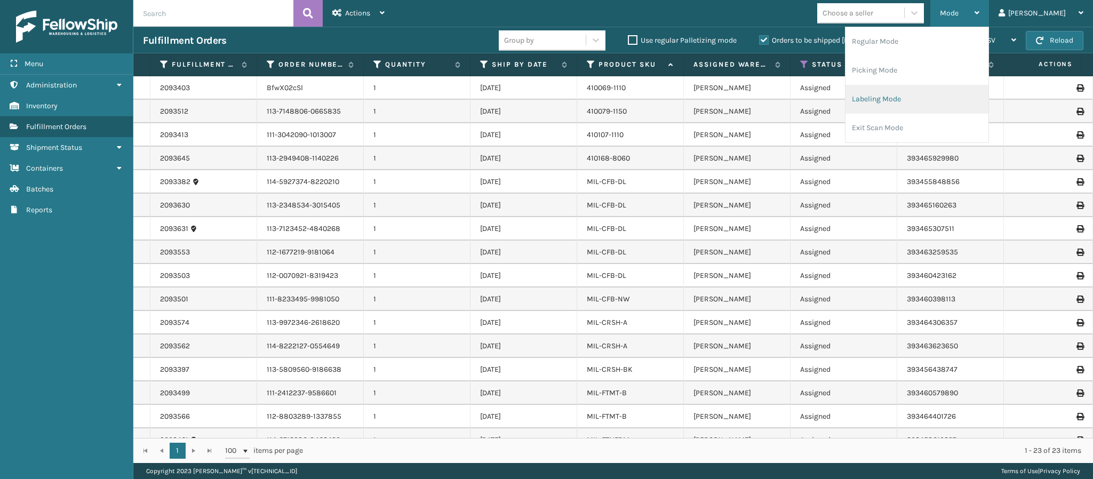
click at [966, 91] on li "Labeling Mode" at bounding box center [917, 99] width 143 height 29
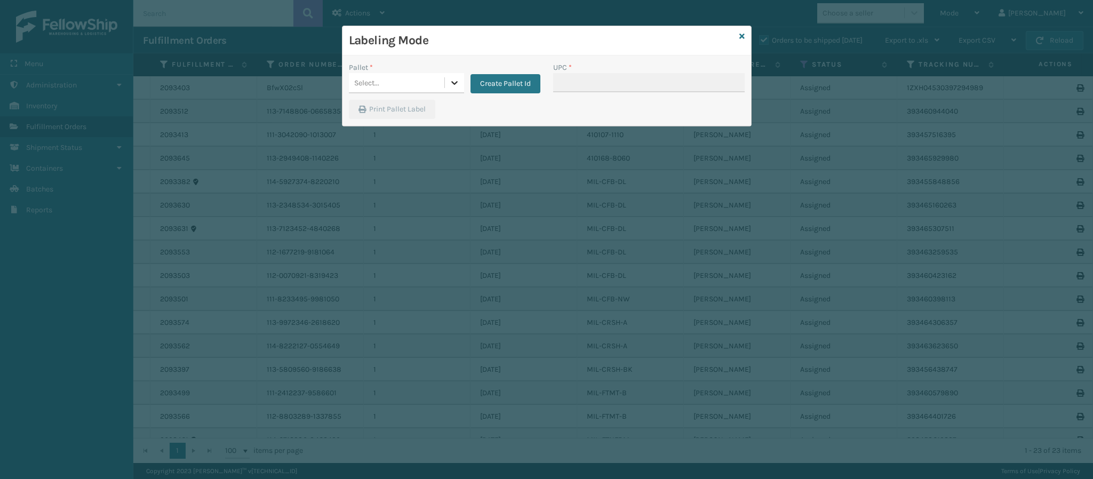
click at [460, 85] on div at bounding box center [454, 82] width 19 height 19
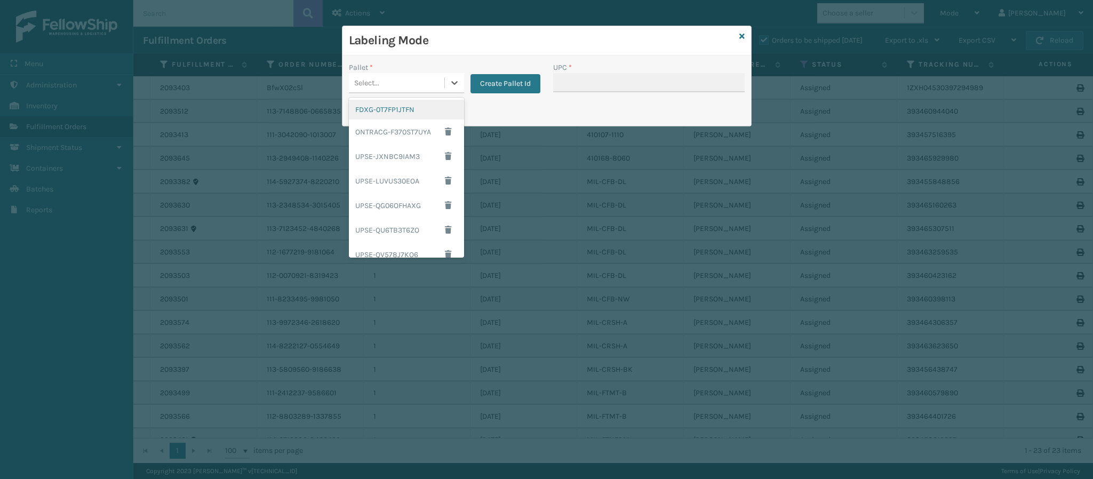
click at [419, 116] on div "FDXG-0T7FP1JTFN" at bounding box center [406, 110] width 115 height 20
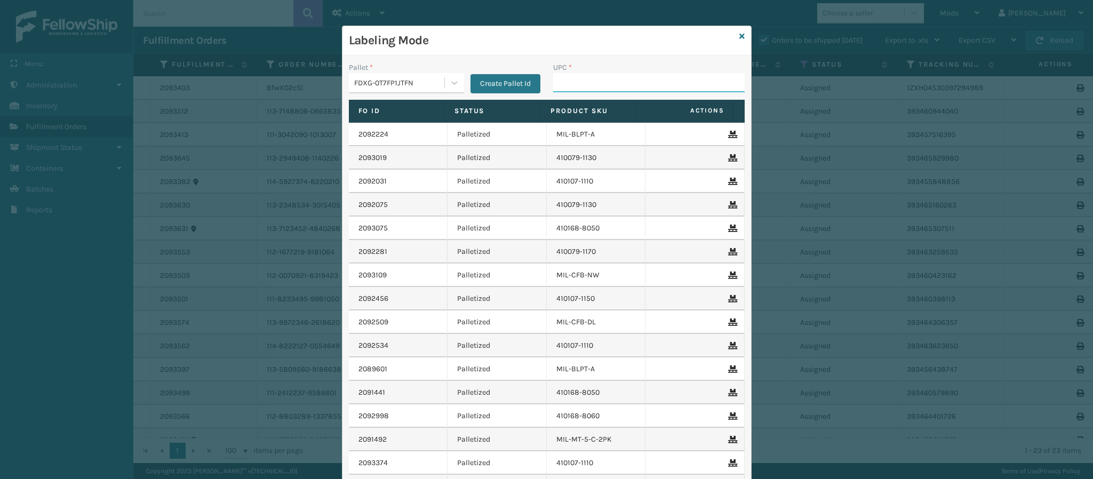
click at [629, 80] on input "UPC *" at bounding box center [649, 82] width 192 height 19
type input "8409851209"
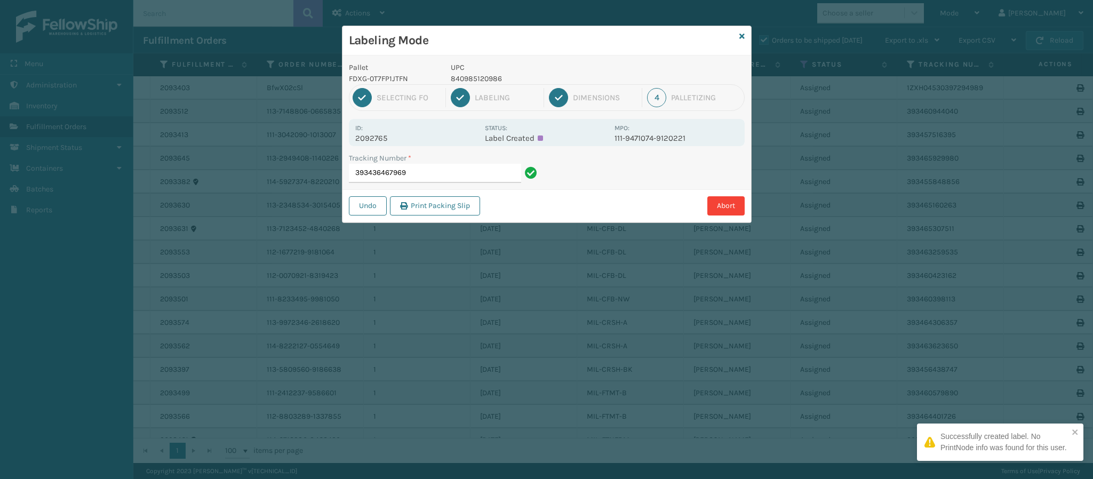
click at [385, 135] on p "2092765" at bounding box center [416, 138] width 123 height 10
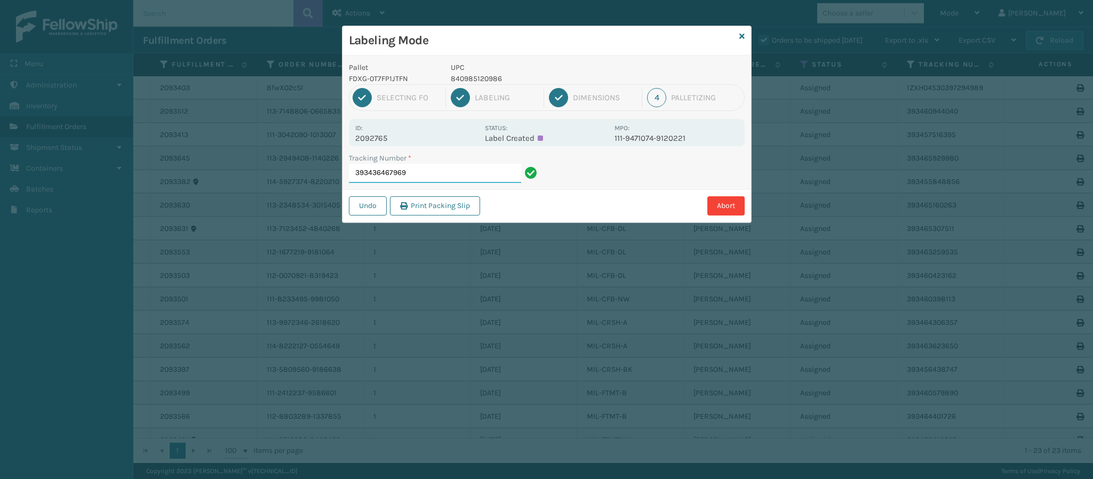
click at [434, 175] on input "393436467969" at bounding box center [435, 173] width 172 height 19
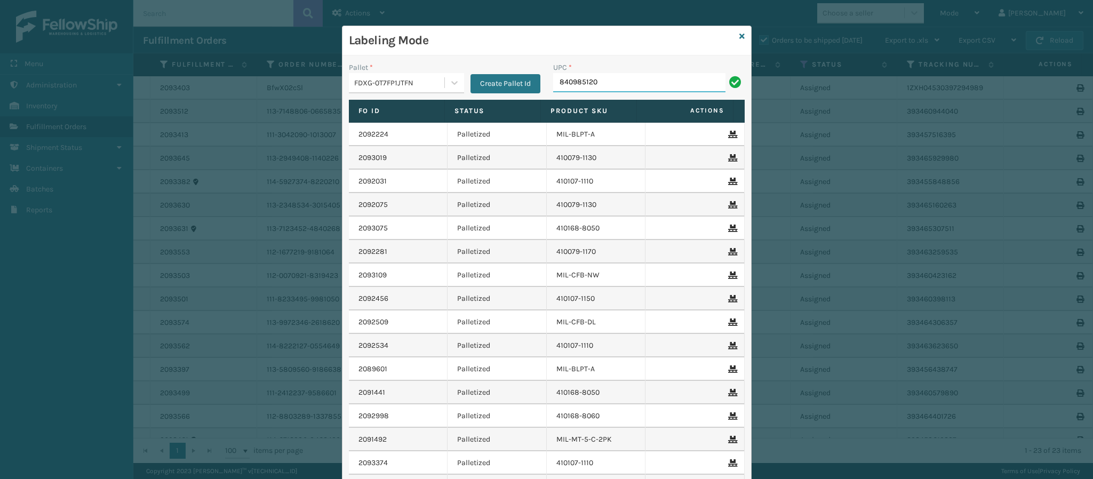
type input "8409851209"
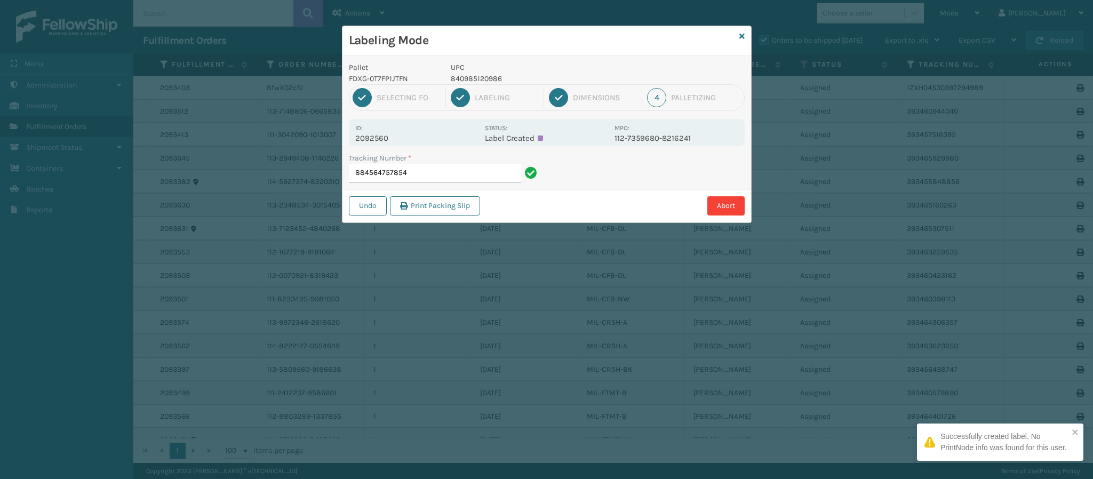
click at [378, 133] on div "Id: 2092560" at bounding box center [416, 132] width 123 height 21
click at [383, 140] on p "2092560" at bounding box center [416, 138] width 123 height 10
click at [385, 141] on p "2092560" at bounding box center [416, 138] width 123 height 10
click at [455, 178] on input "884564757854" at bounding box center [435, 173] width 172 height 19
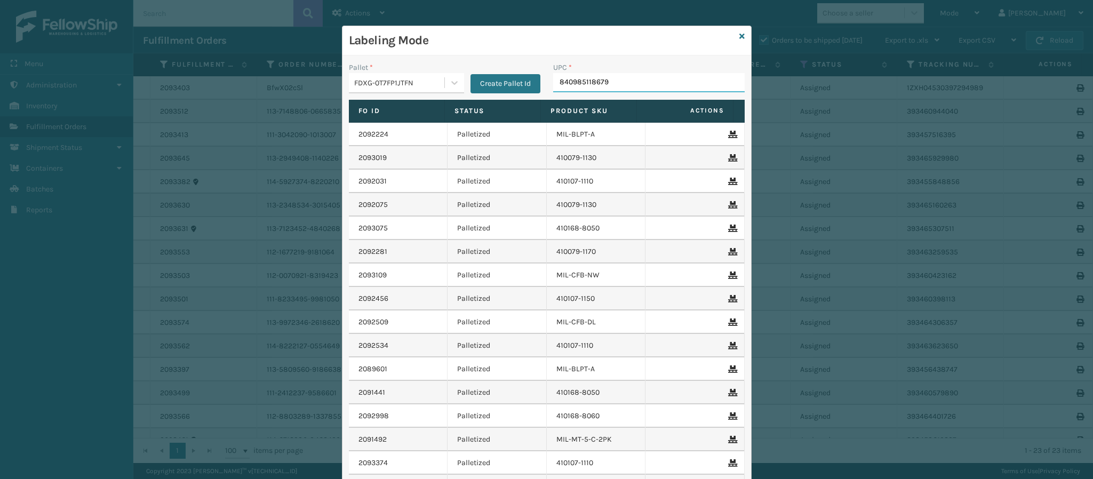
type input "840985118679"
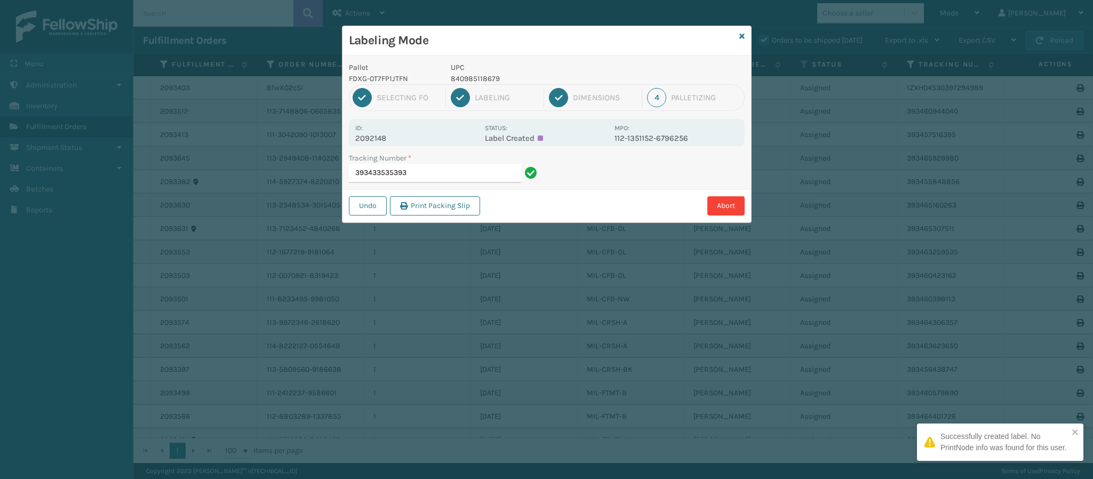
click at [387, 136] on p "2092148" at bounding box center [416, 138] width 123 height 10
click at [447, 178] on div "Tracking Number * 393433535393" at bounding box center [445, 171] width 204 height 37
click at [445, 172] on input "393433535393" at bounding box center [435, 173] width 172 height 19
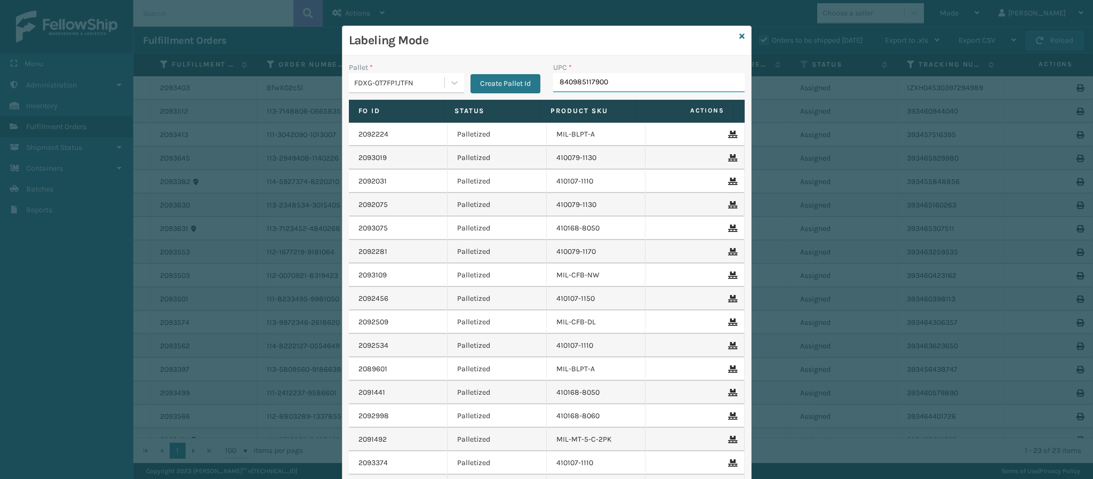
type input "840985117900"
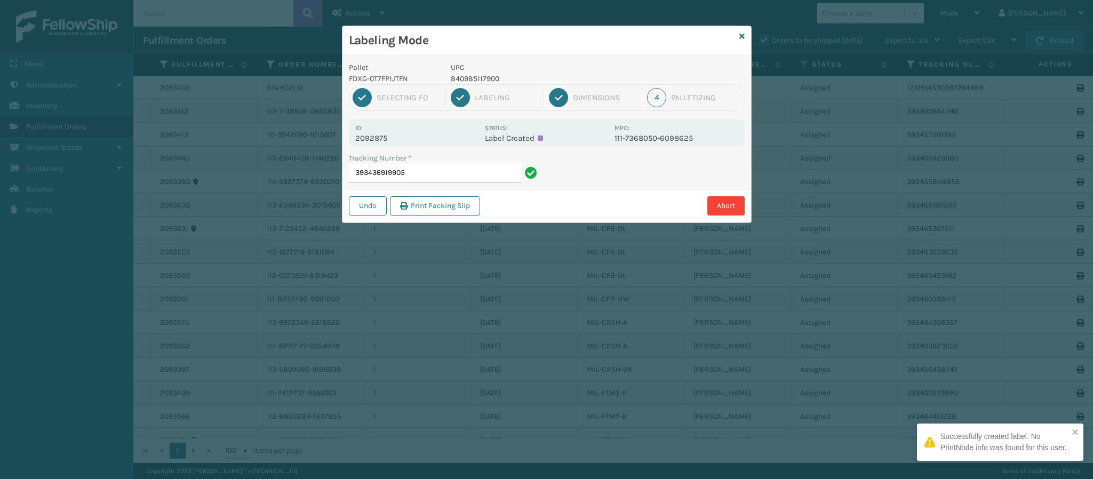
click at [385, 138] on p "2092875" at bounding box center [416, 138] width 123 height 10
click at [453, 173] on input "393436919905" at bounding box center [435, 173] width 172 height 19
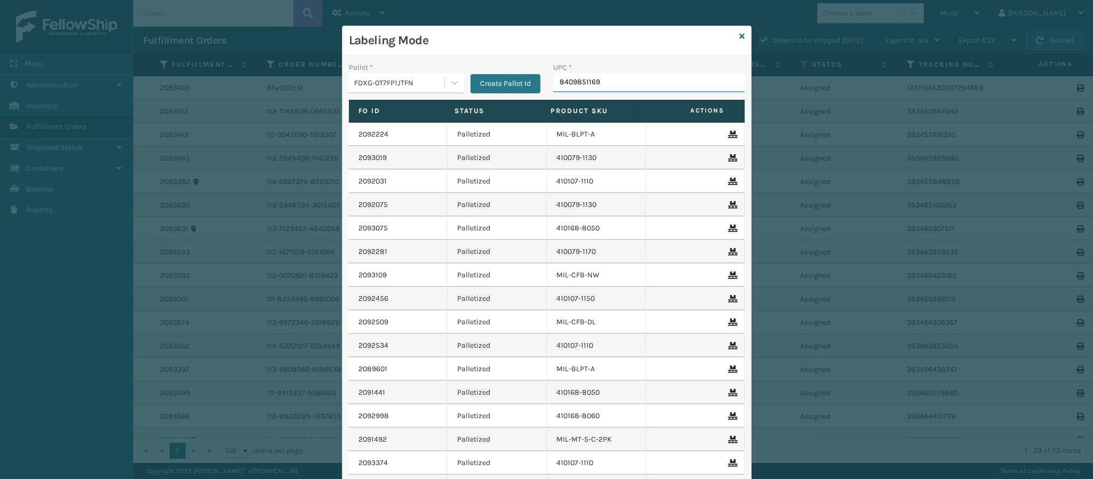
type input "84098511696"
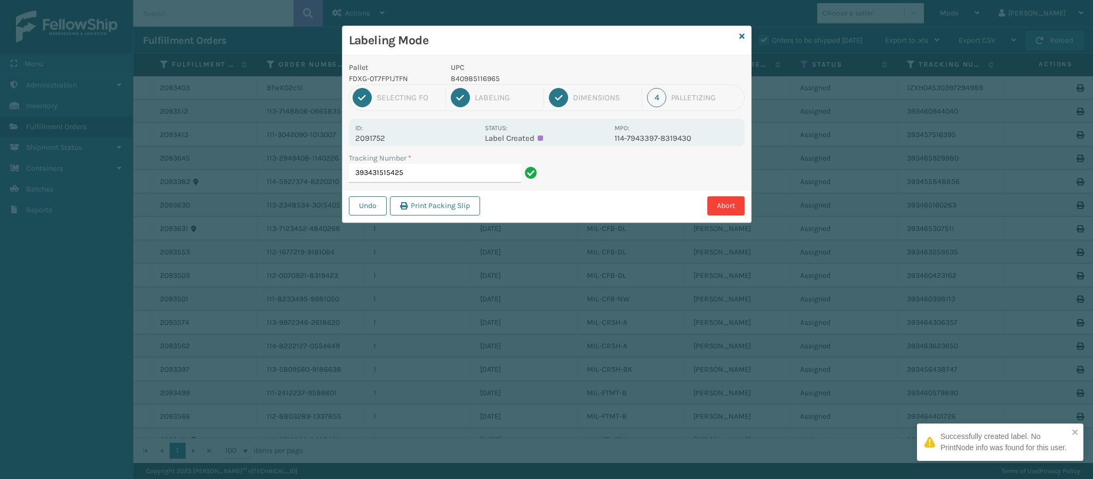
click at [384, 134] on p "2091752" at bounding box center [416, 138] width 123 height 10
click at [431, 173] on input "393431515425" at bounding box center [435, 173] width 172 height 19
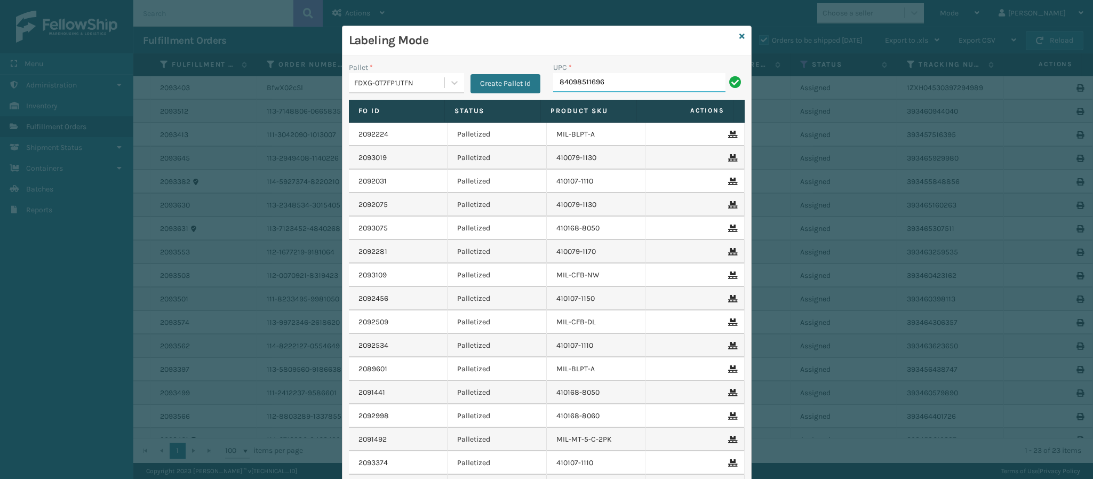
type input "840985116965"
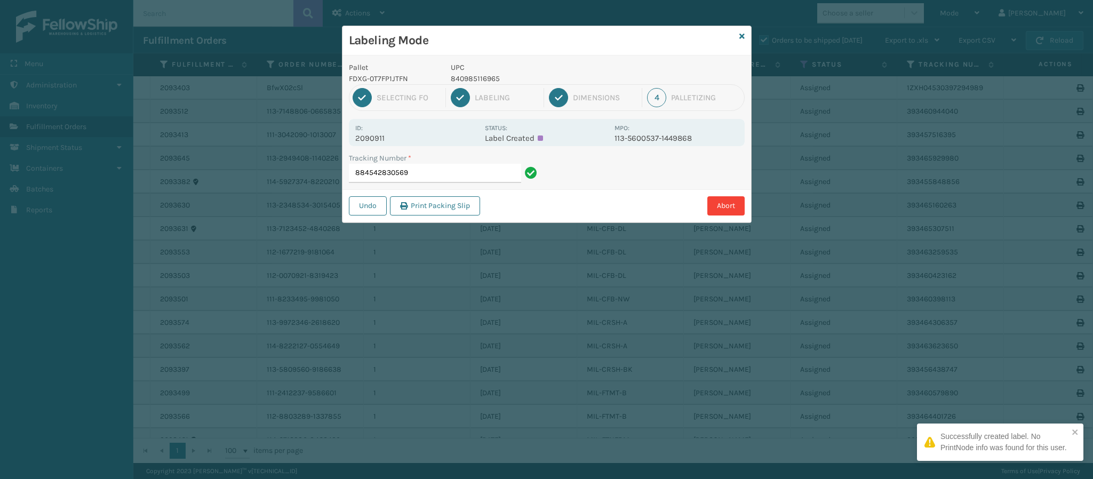
click at [378, 140] on p "2090911" at bounding box center [416, 138] width 123 height 10
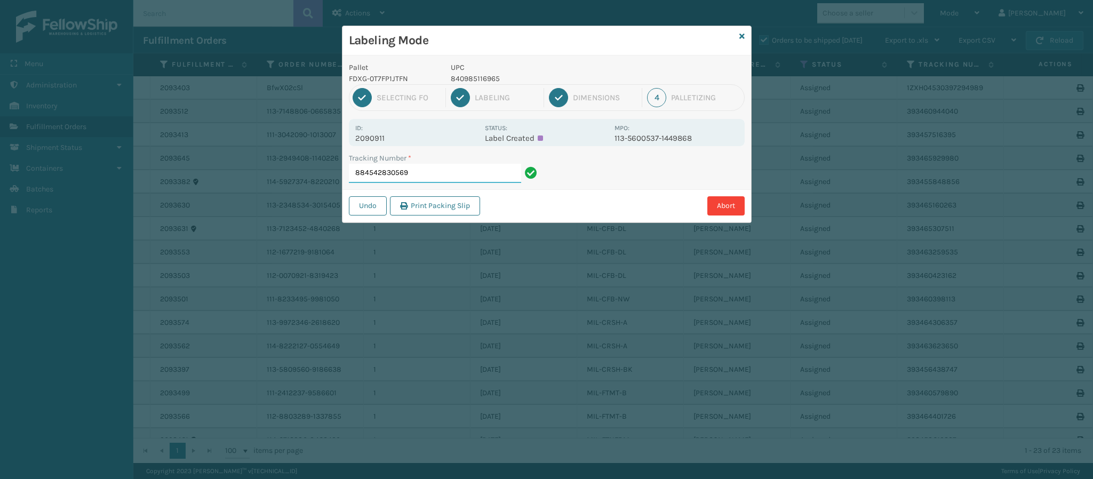
click at [444, 168] on input "884542830569" at bounding box center [435, 173] width 172 height 19
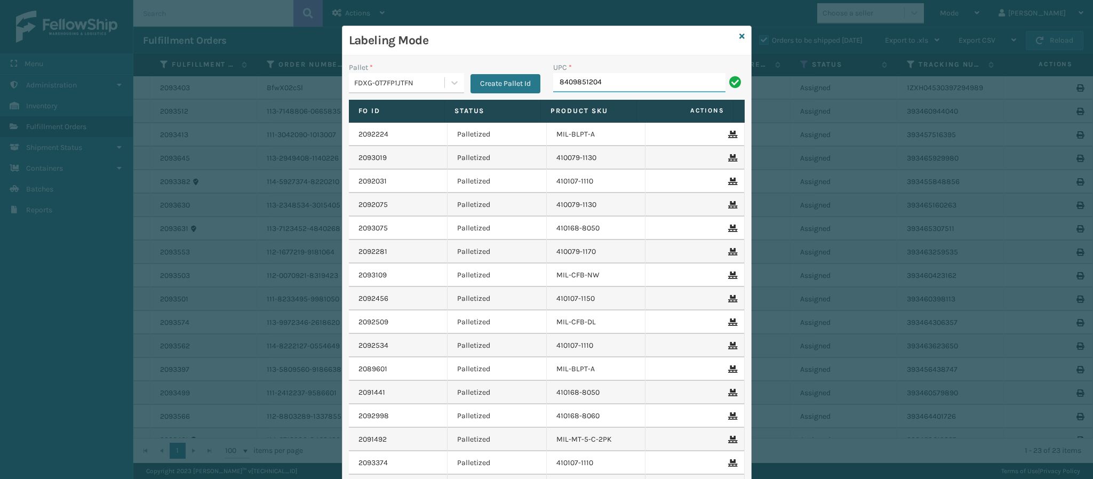
type input "84098512043"
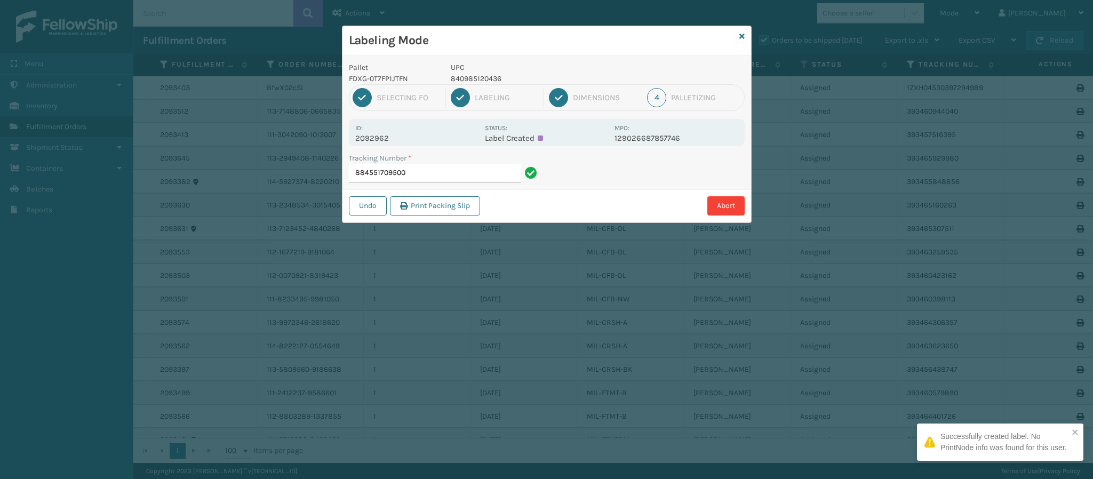
click at [376, 137] on p "2092962" at bounding box center [416, 138] width 123 height 10
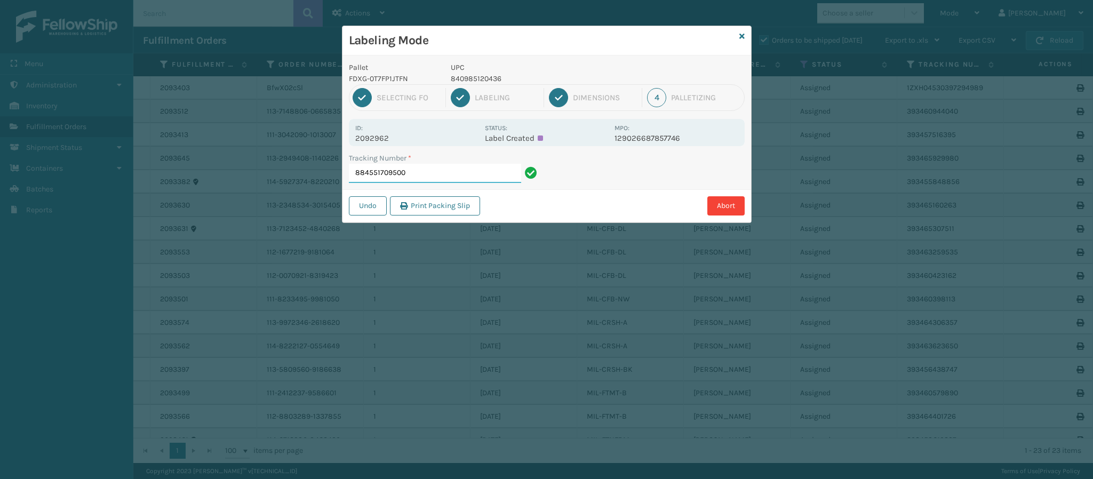
click at [454, 175] on input "884551709500" at bounding box center [435, 173] width 172 height 19
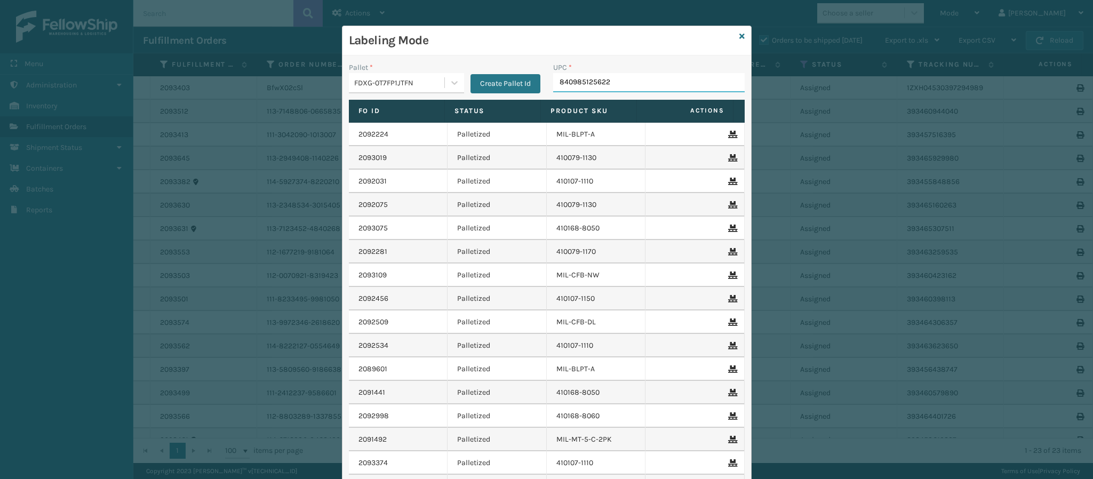
type input "840985125622"
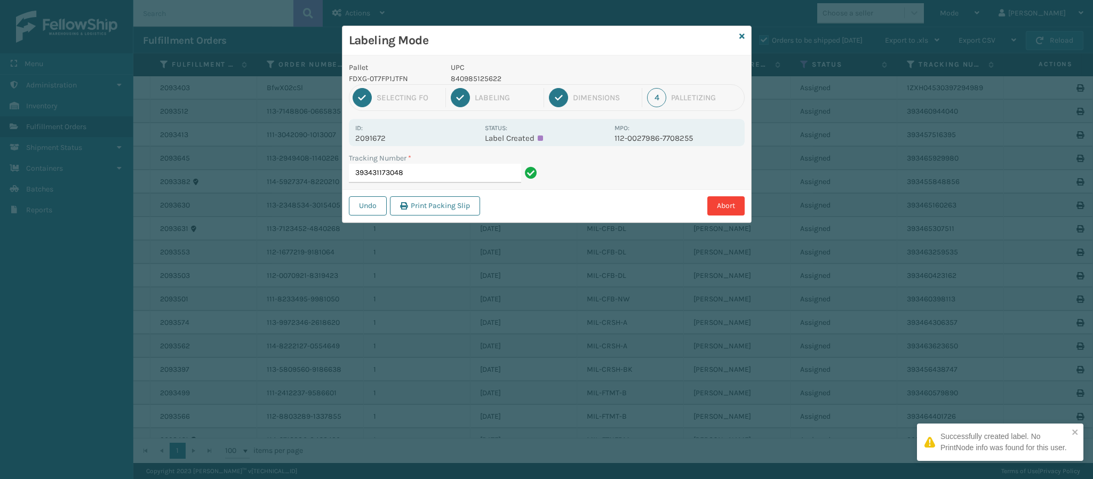
click at [383, 133] on div "Id: 2091672" at bounding box center [416, 132] width 123 height 21
click at [384, 141] on p "2091672" at bounding box center [416, 138] width 123 height 10
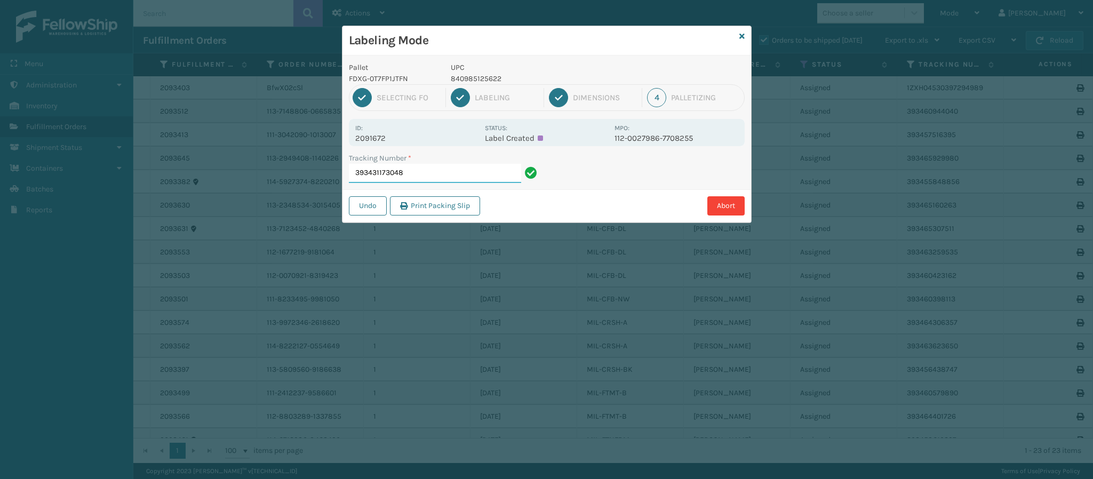
click at [466, 176] on input "393431173048" at bounding box center [435, 173] width 172 height 19
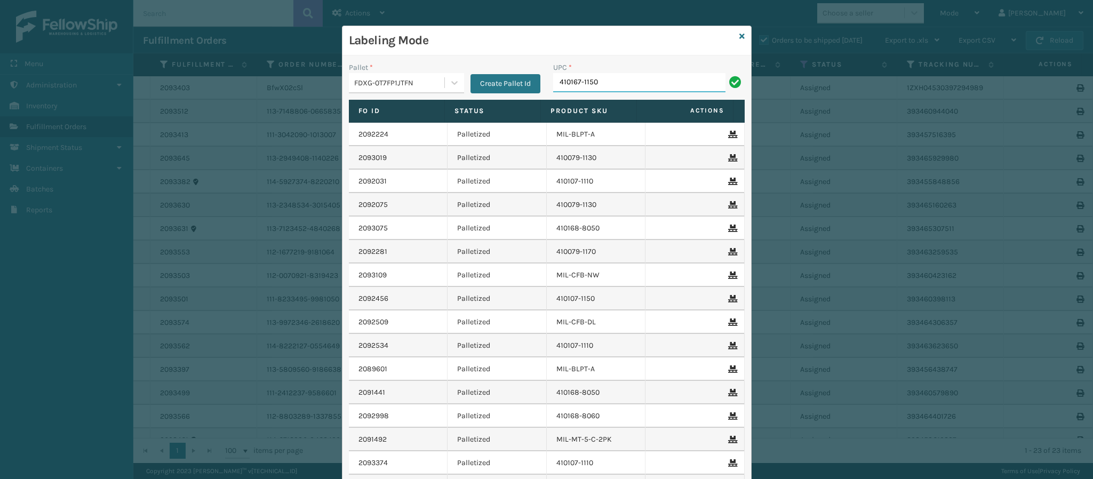
type input "410167-1150"
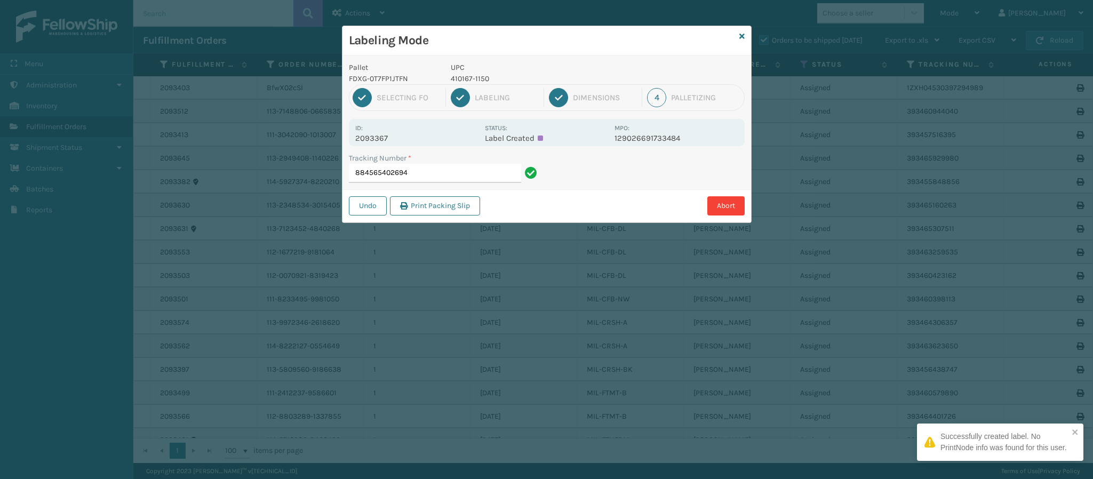
click at [383, 138] on p "2093367" at bounding box center [416, 138] width 123 height 10
click at [428, 170] on input "884565402694" at bounding box center [435, 173] width 172 height 19
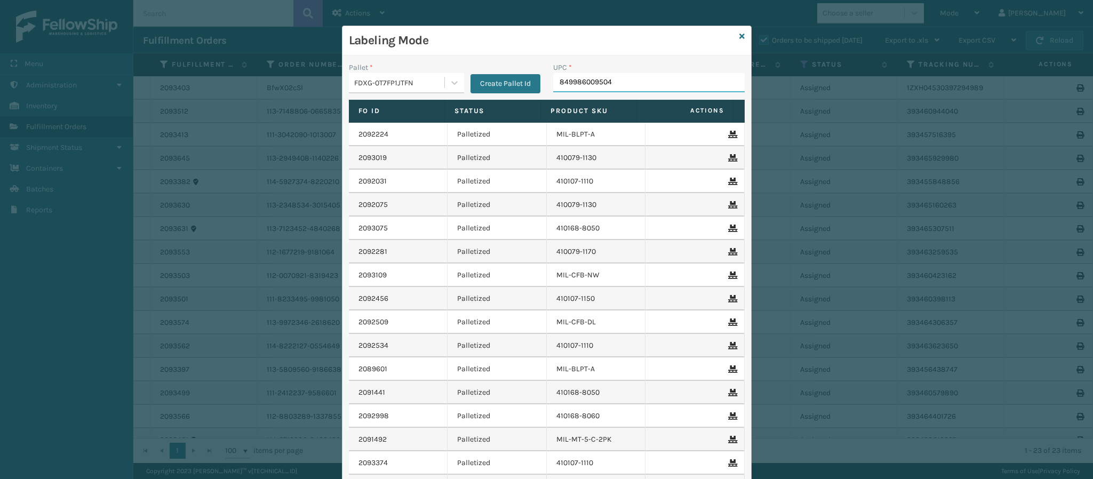
type input "849986009504"
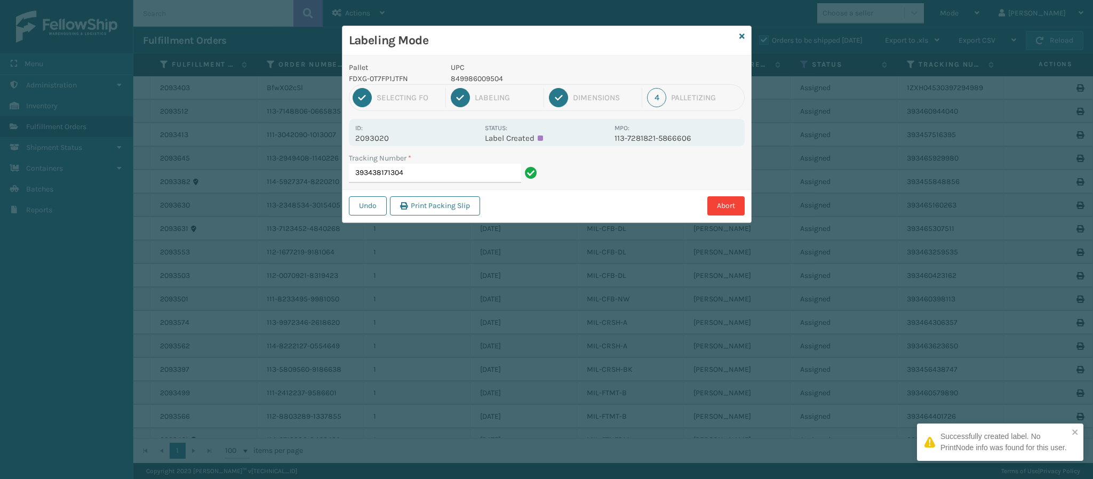
click at [378, 136] on p "2093020" at bounding box center [416, 138] width 123 height 10
click at [378, 137] on p "2093020" at bounding box center [416, 138] width 123 height 10
click at [485, 174] on input "393438171304" at bounding box center [435, 173] width 172 height 19
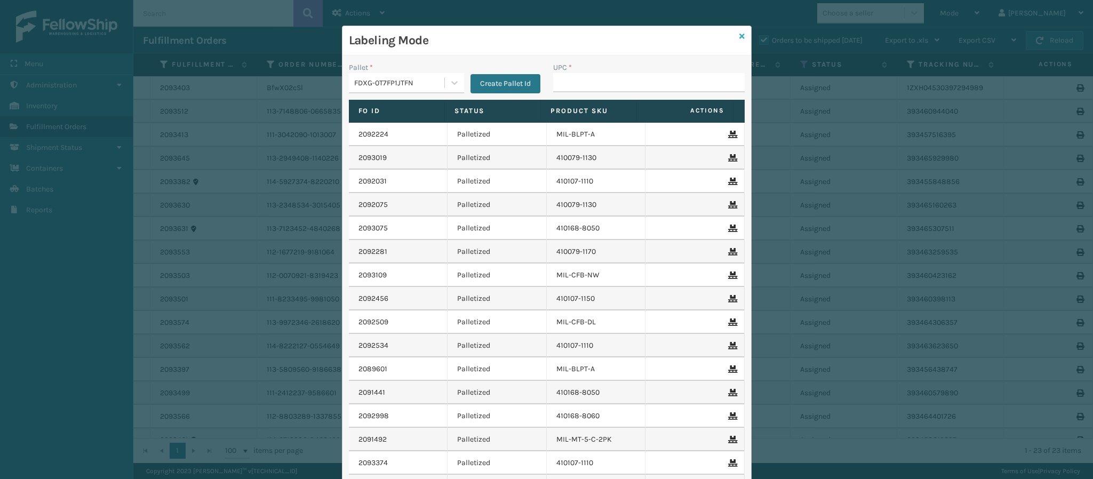
click at [739, 37] on icon at bounding box center [741, 36] width 5 height 7
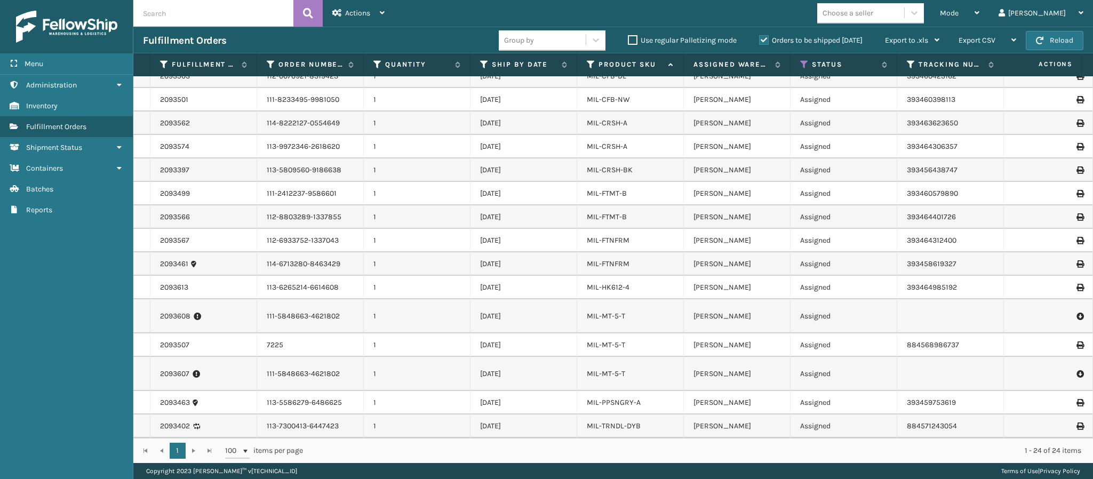
scroll to position [32, 0]
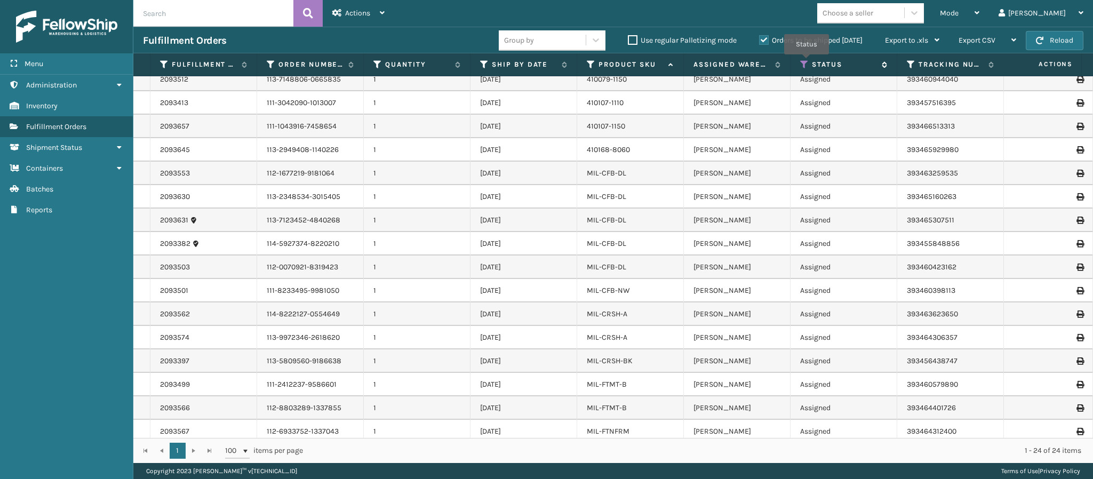
click at [807, 62] on icon at bounding box center [804, 65] width 9 height 10
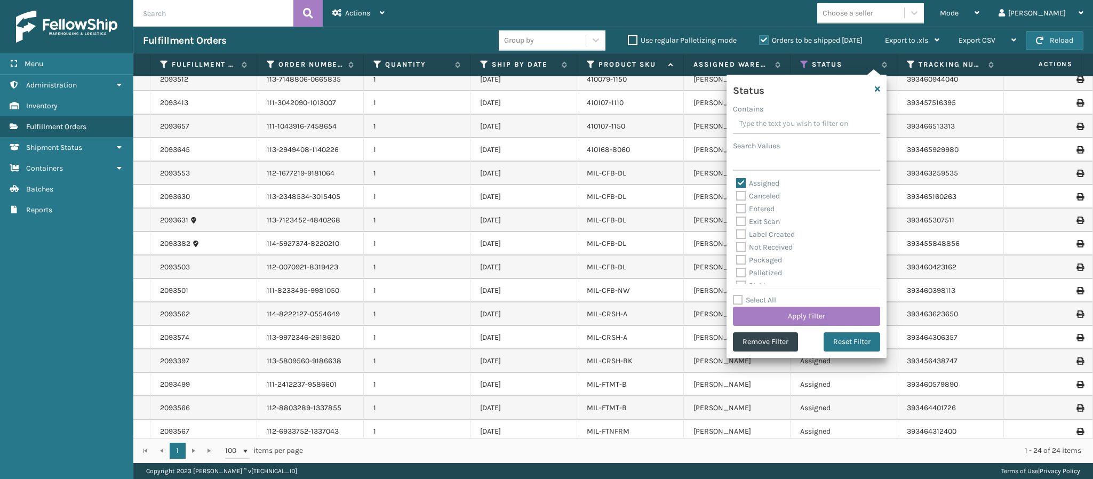
click at [734, 176] on div "Status Contains Search Values Assigned Canceled Entered Exit Scan Label Created…" at bounding box center [807, 216] width 160 height 283
click at [738, 182] on label "Assigned" at bounding box center [757, 183] width 43 height 9
click at [737, 182] on input "Assigned" at bounding box center [736, 180] width 1 height 7
checkbox input "false"
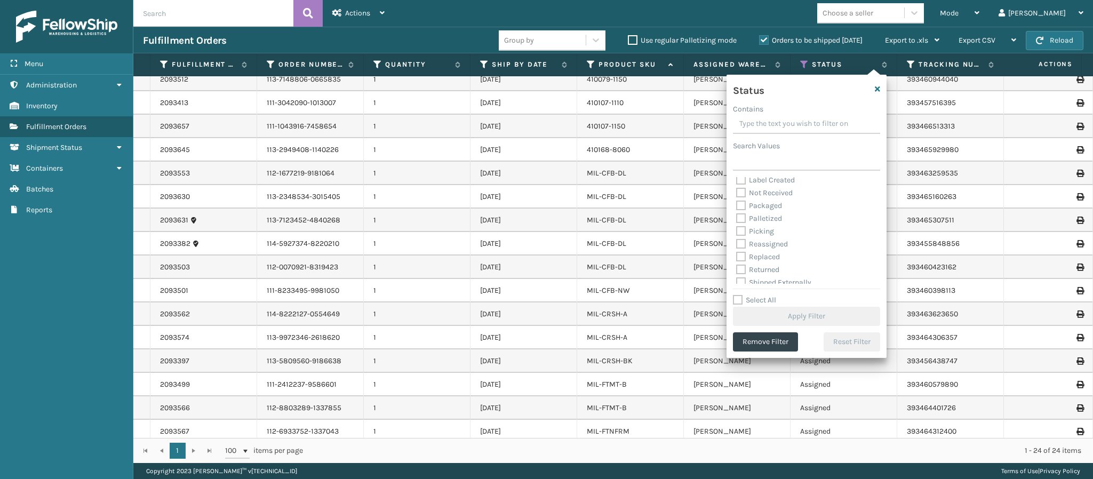
scroll to position [59, 0]
click at [738, 223] on label "Picking" at bounding box center [755, 226] width 38 height 9
click at [737, 223] on input "Picking" at bounding box center [736, 223] width 1 height 7
checkbox input "true"
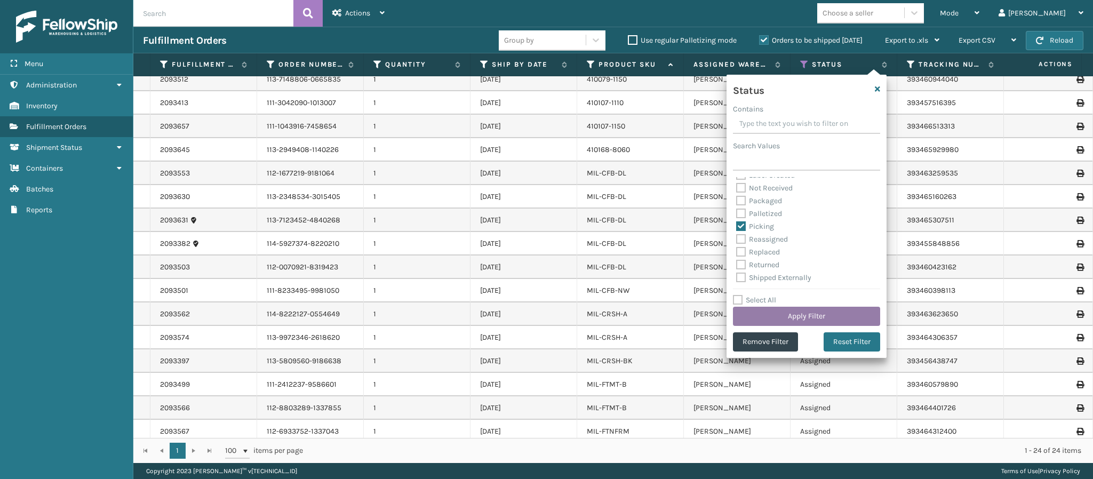
click at [796, 314] on button "Apply Filter" at bounding box center [806, 316] width 147 height 19
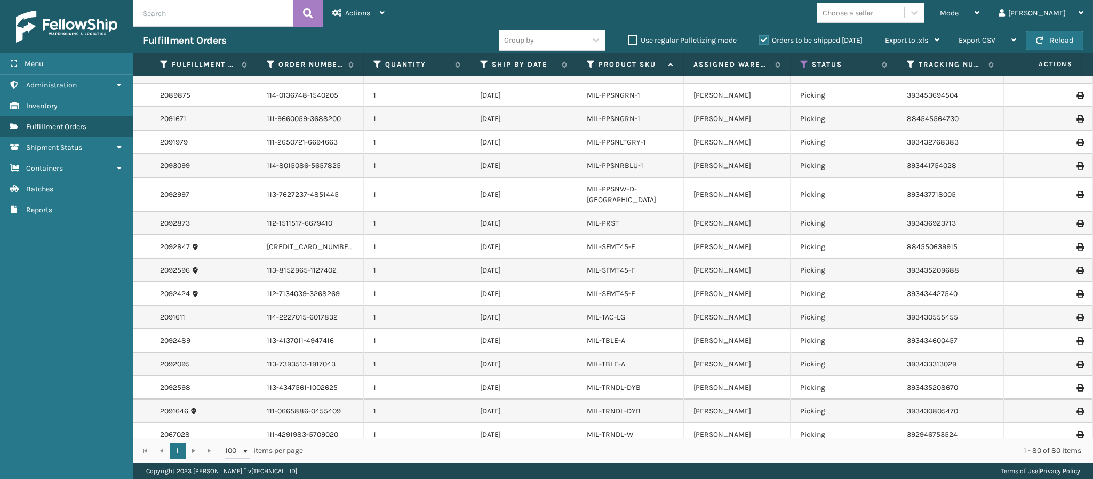
scroll to position [1505, 0]
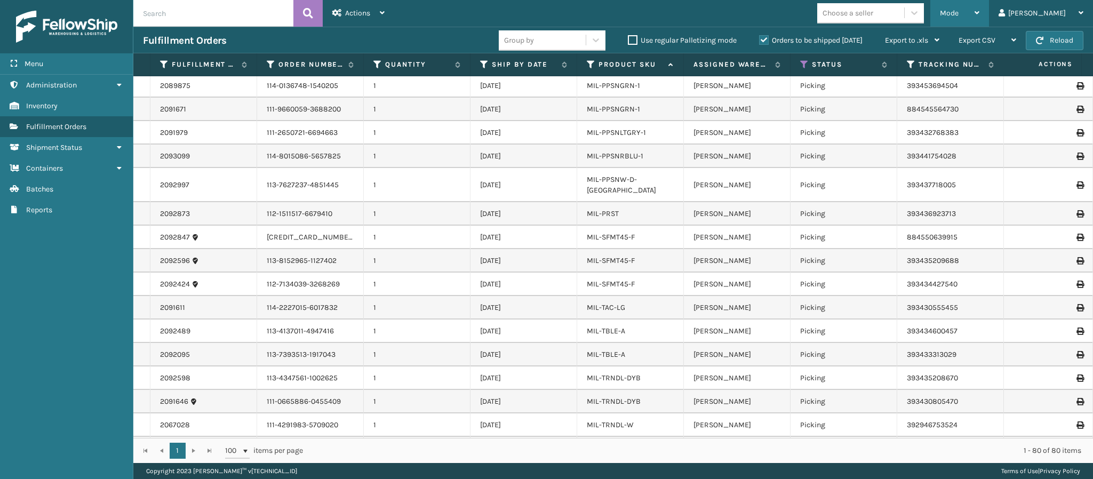
click at [980, 9] on div "Mode" at bounding box center [959, 13] width 39 height 27
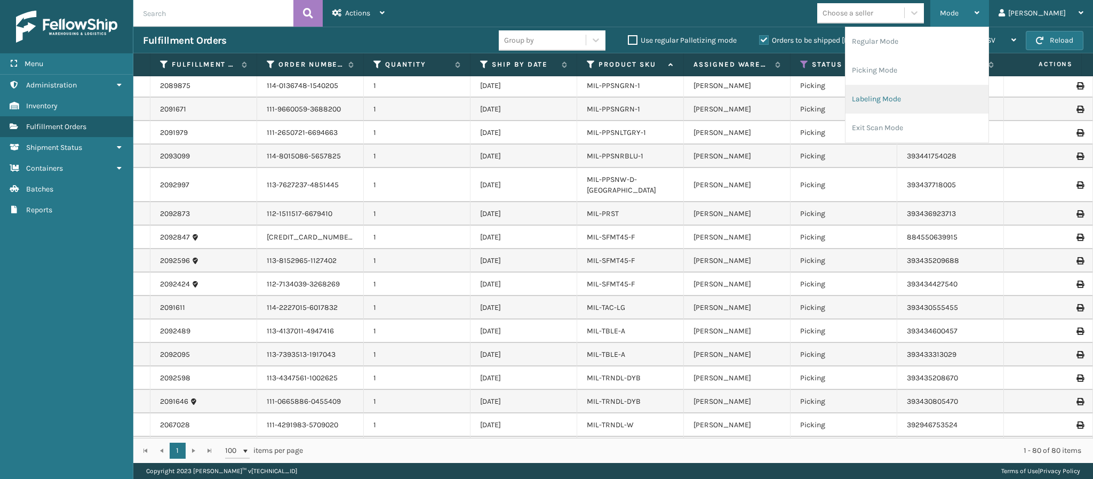
click at [930, 99] on li "Labeling Mode" at bounding box center [917, 99] width 143 height 29
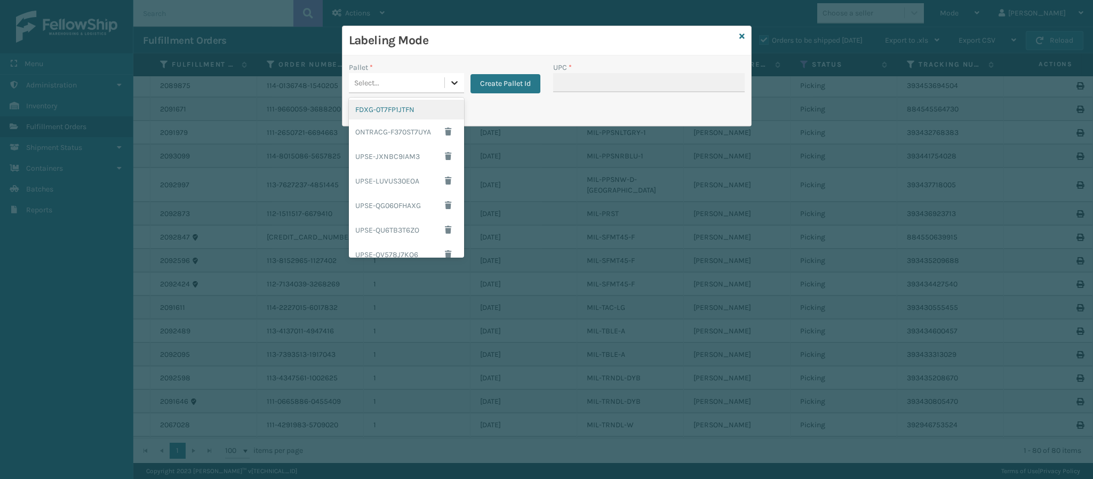
click at [457, 90] on div at bounding box center [454, 82] width 19 height 19
click at [397, 113] on div "FDXG-0T7FP1JTFN" at bounding box center [406, 110] width 115 height 20
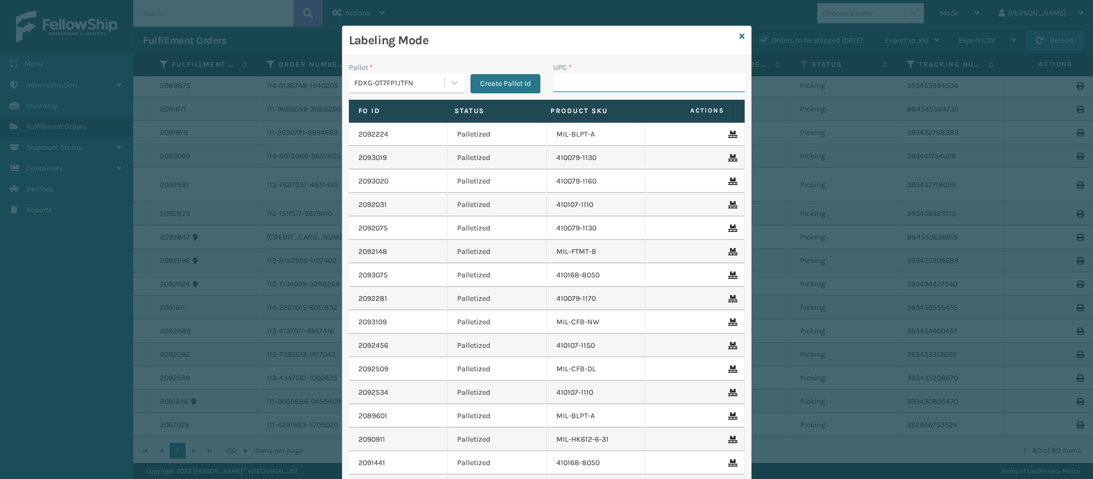
click at [666, 79] on input "UPC *" at bounding box center [649, 82] width 192 height 19
type input "84098511818"
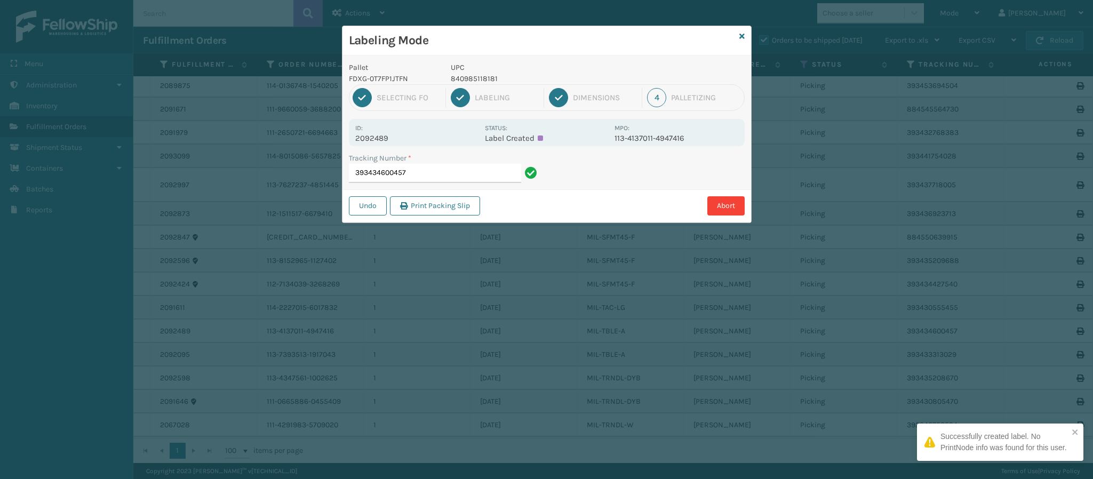
click at [389, 133] on div "Id: 2092489" at bounding box center [416, 132] width 123 height 21
click at [388, 136] on p "2092489" at bounding box center [416, 138] width 123 height 10
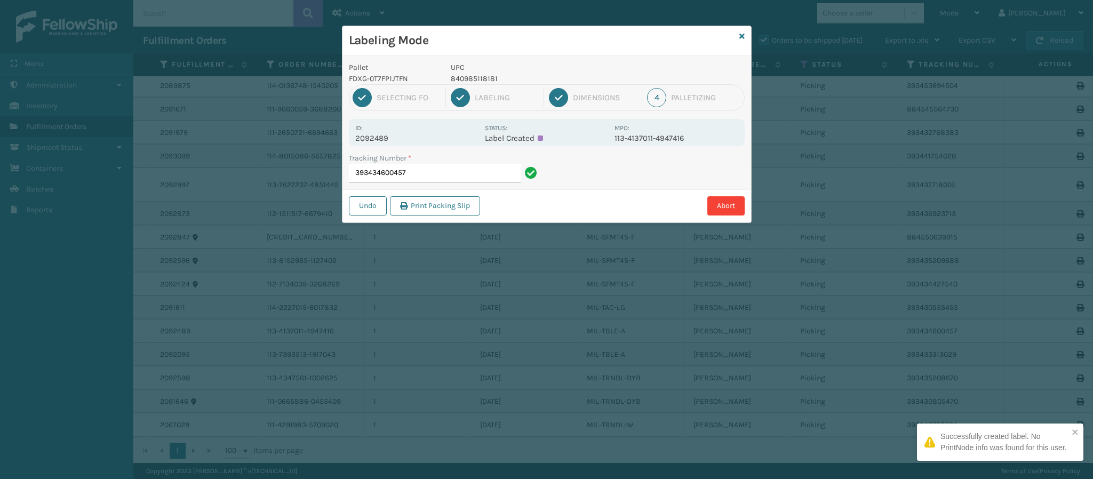
click at [388, 136] on p "2092489" at bounding box center [416, 138] width 123 height 10
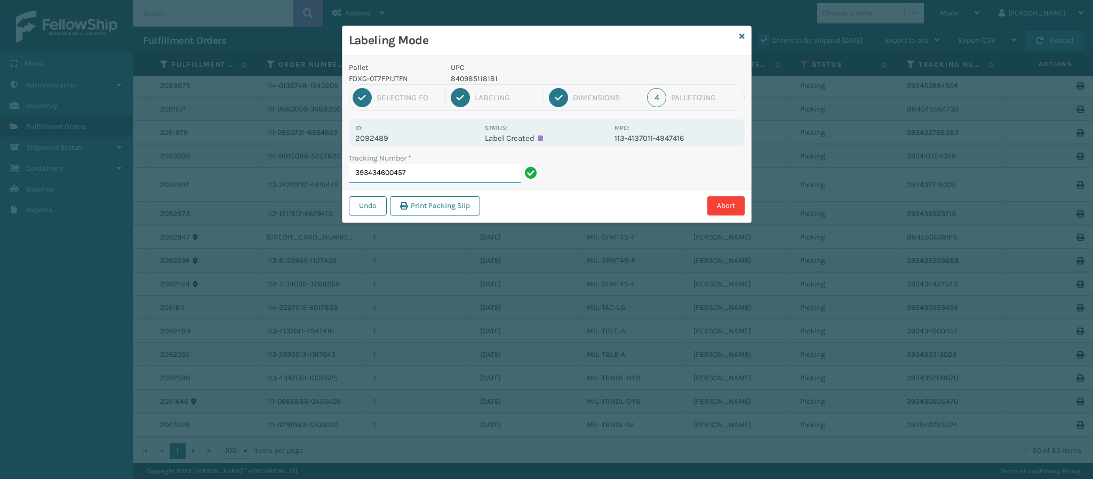
click at [437, 177] on input "393434600457" at bounding box center [435, 173] width 172 height 19
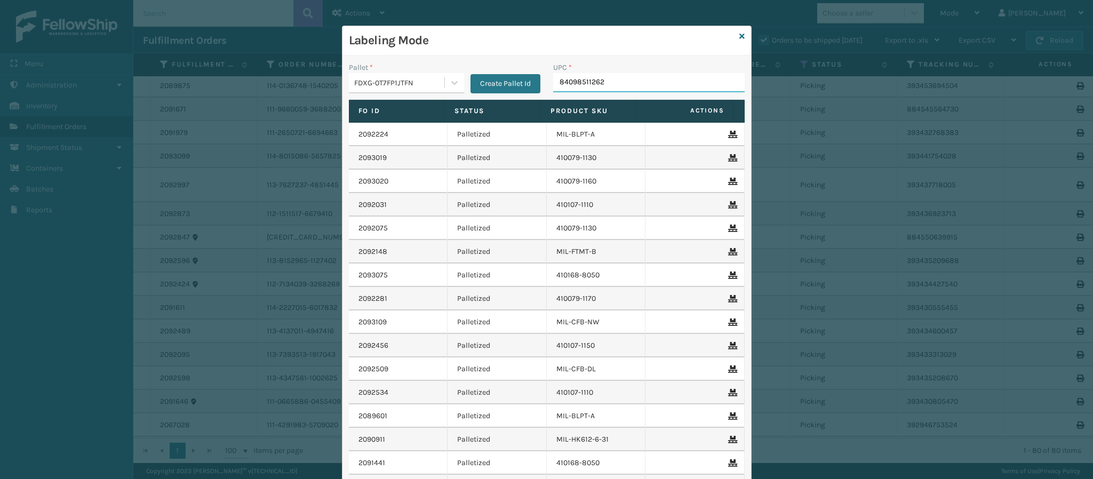
type input "840985112622"
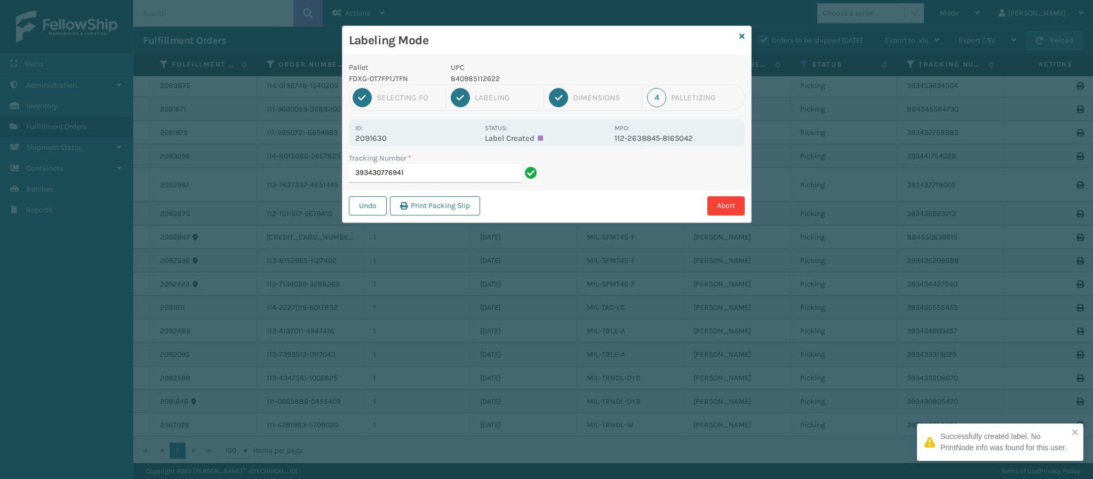
click at [386, 135] on p "2091630" at bounding box center [416, 138] width 123 height 10
click at [430, 170] on input "393430776941" at bounding box center [435, 173] width 172 height 19
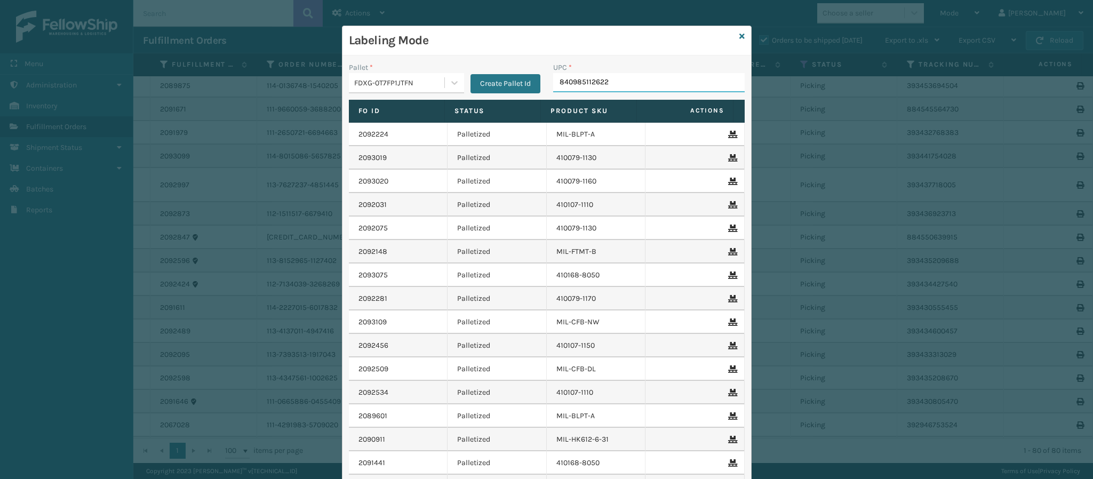
type input "840985112622"
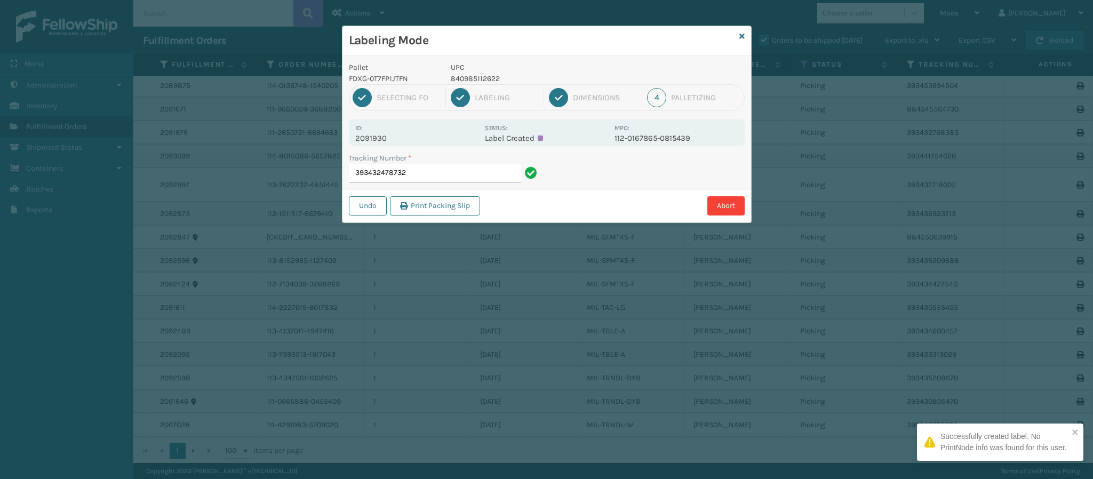
click at [386, 137] on p "2091930" at bounding box center [416, 138] width 123 height 10
click at [422, 170] on input "393432478732" at bounding box center [435, 173] width 172 height 19
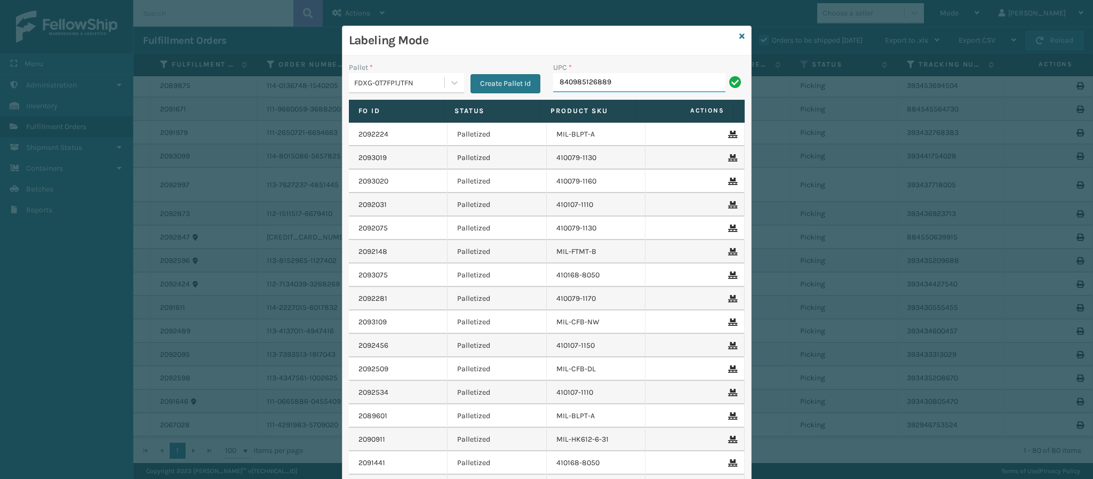
type input "840985126889"
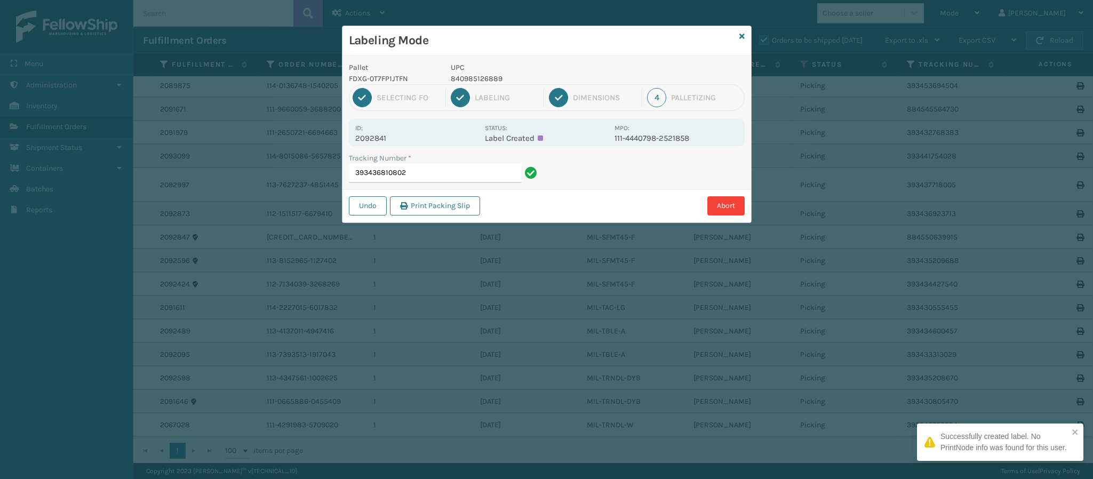
click at [380, 132] on div "Id: 2092841" at bounding box center [416, 132] width 123 height 21
click at [384, 138] on p "2092841" at bounding box center [416, 138] width 123 height 10
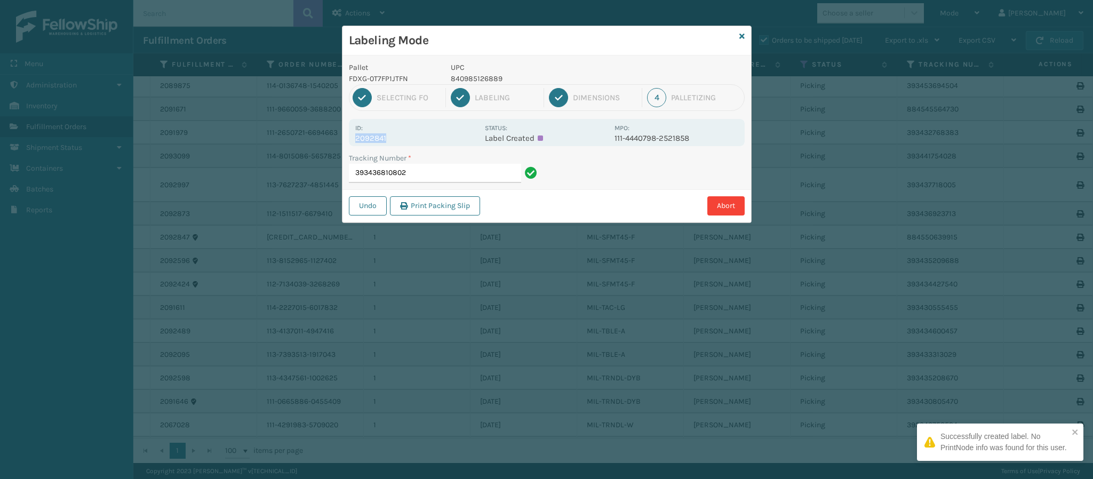
click at [384, 138] on p "2092841" at bounding box center [416, 138] width 123 height 10
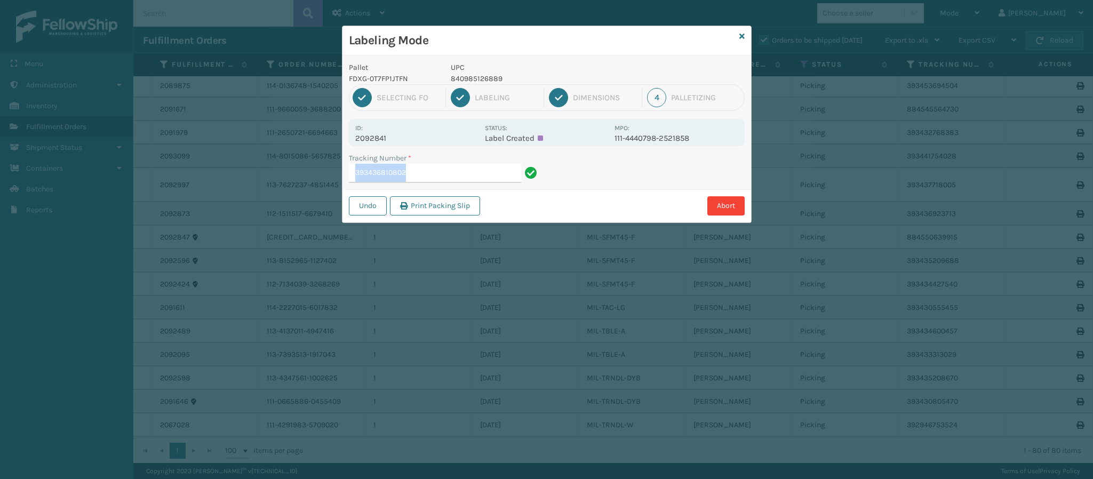
click at [440, 178] on div "Pallet FDXG-0T7FP1JTFN UPC 840985126889 1 Selecting FO 2 Labeling 3 Dimensions …" at bounding box center [547, 138] width 409 height 167
click at [439, 173] on input "393436810802" at bounding box center [435, 173] width 172 height 19
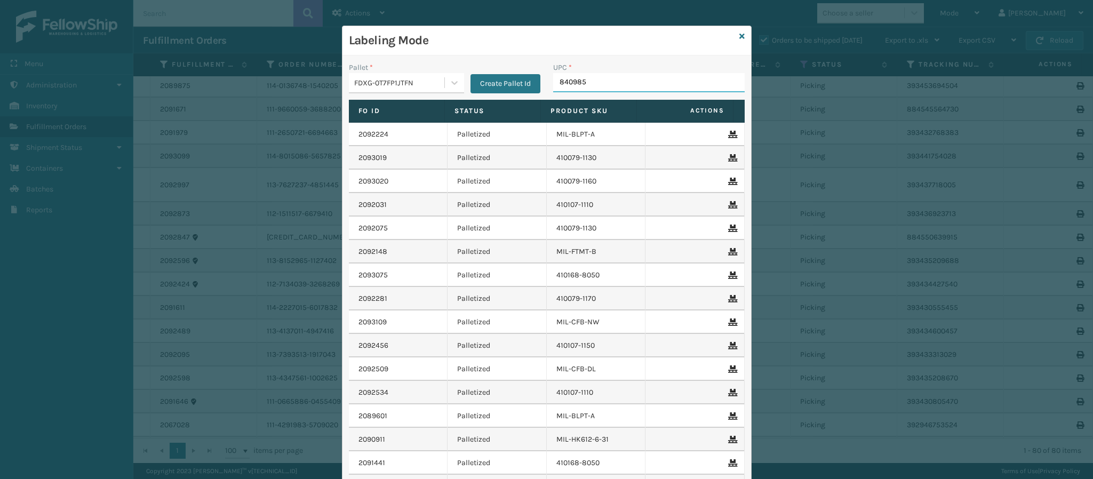
type input "8409851"
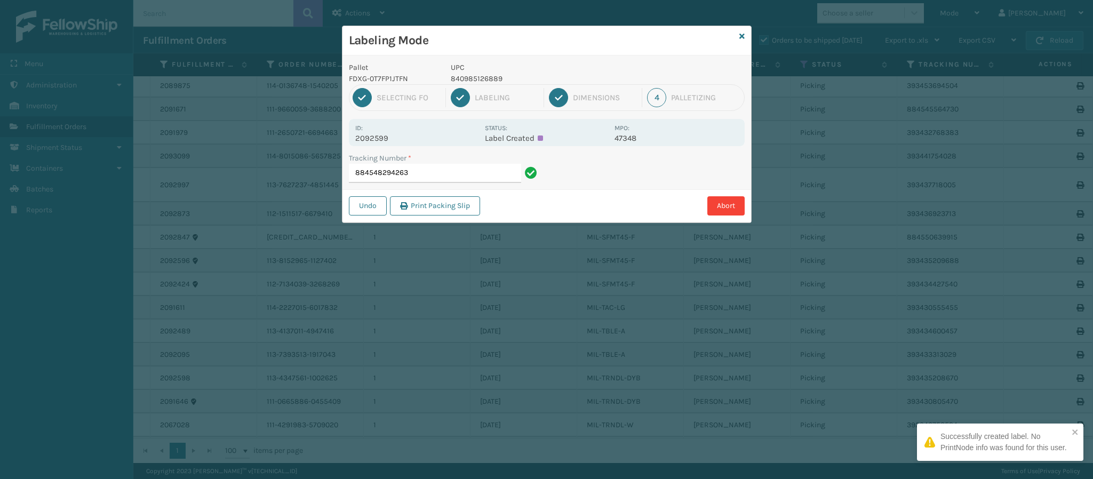
click at [386, 138] on p "2092599" at bounding box center [416, 138] width 123 height 10
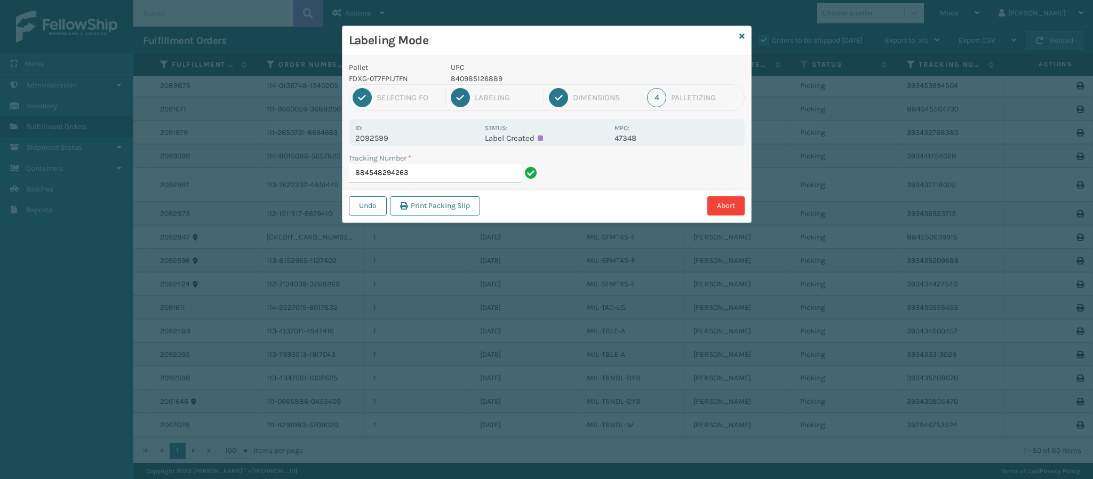
click at [388, 138] on p "2092599" at bounding box center [416, 138] width 123 height 10
click at [430, 165] on div "Tracking Number * 884548294263" at bounding box center [445, 168] width 192 height 30
click at [435, 170] on input "884548294263" at bounding box center [435, 173] width 172 height 19
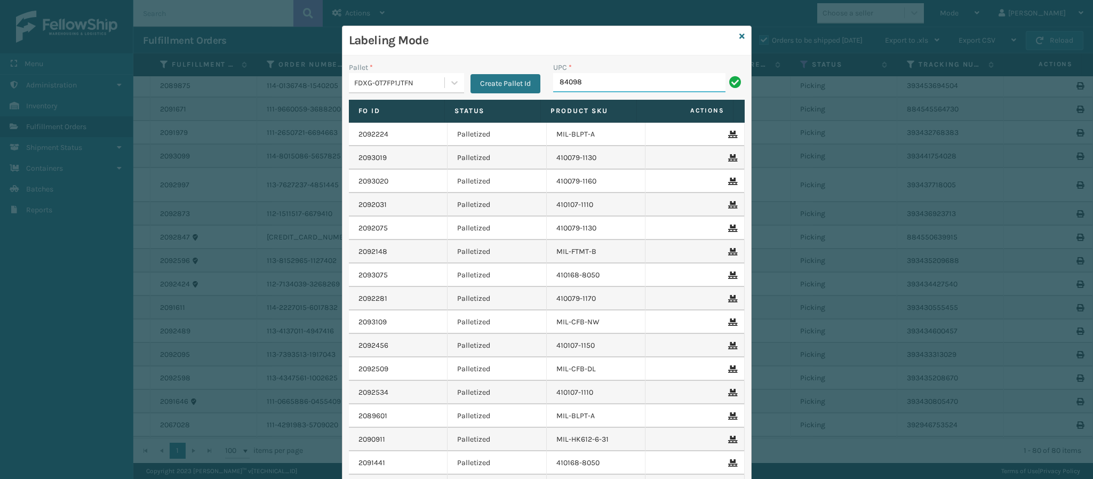
type input "840985"
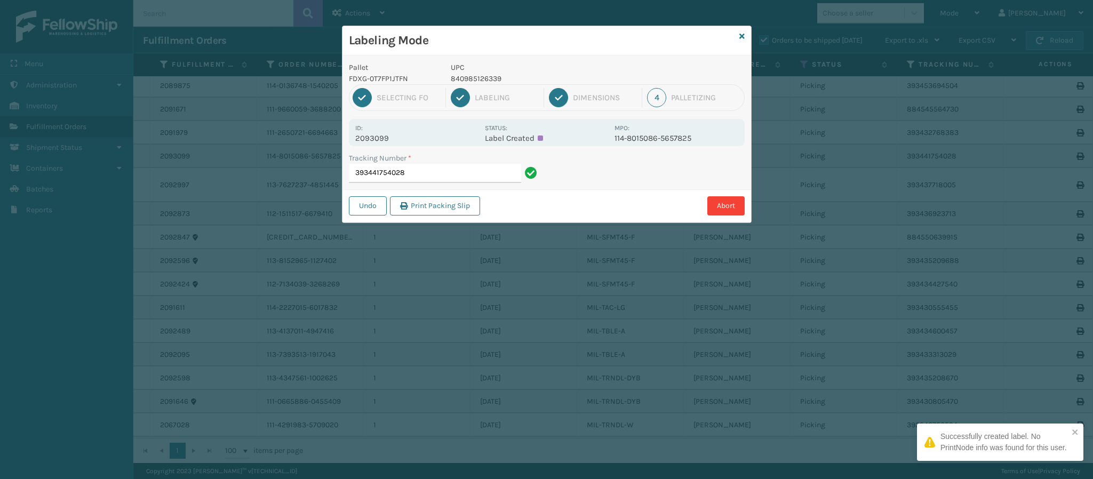
click at [387, 130] on div "Id: 2093099" at bounding box center [416, 132] width 123 height 21
click at [389, 138] on p "2093099" at bounding box center [416, 138] width 123 height 10
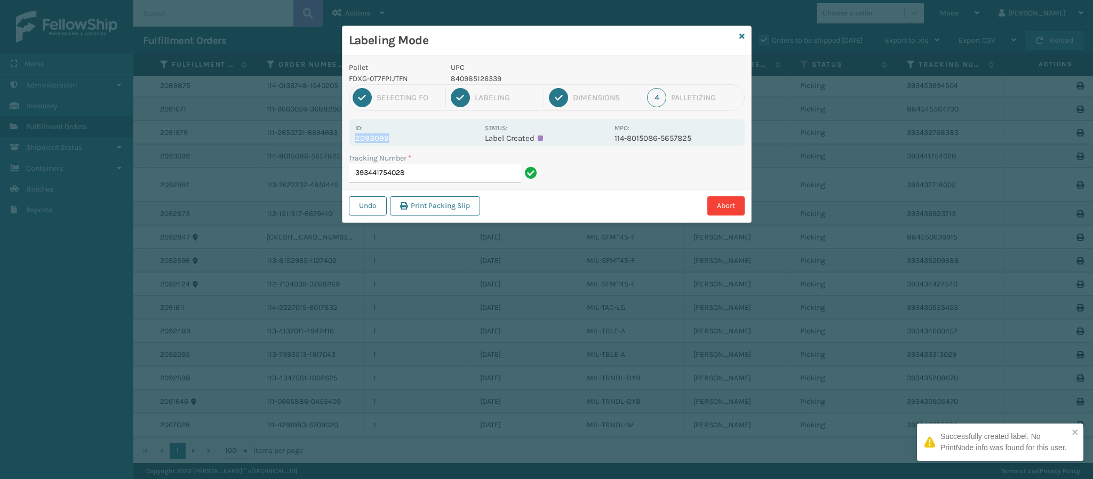
click at [389, 138] on p "2093099" at bounding box center [416, 138] width 123 height 10
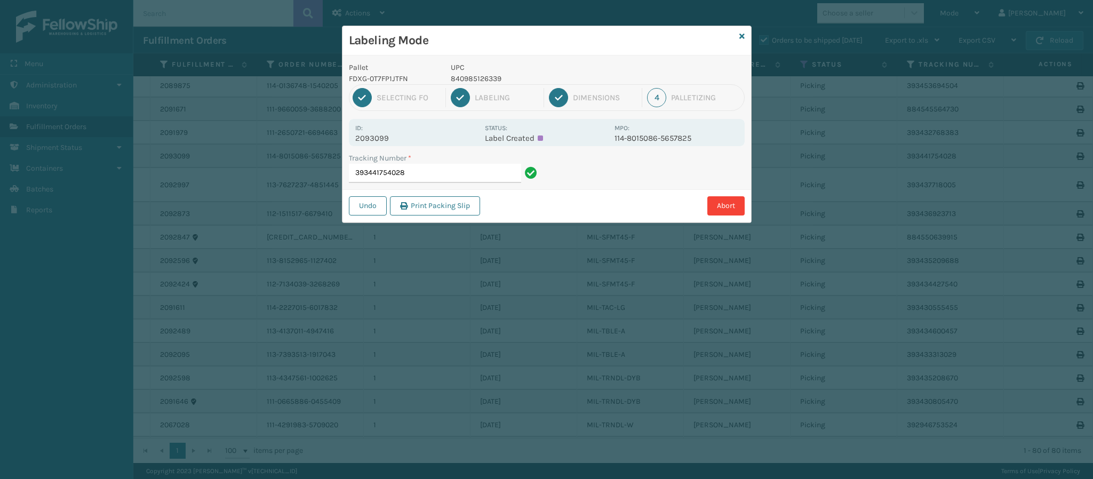
click at [435, 162] on div "Tracking Number *" at bounding box center [445, 158] width 192 height 11
click at [435, 165] on input "393441754028" at bounding box center [435, 173] width 172 height 19
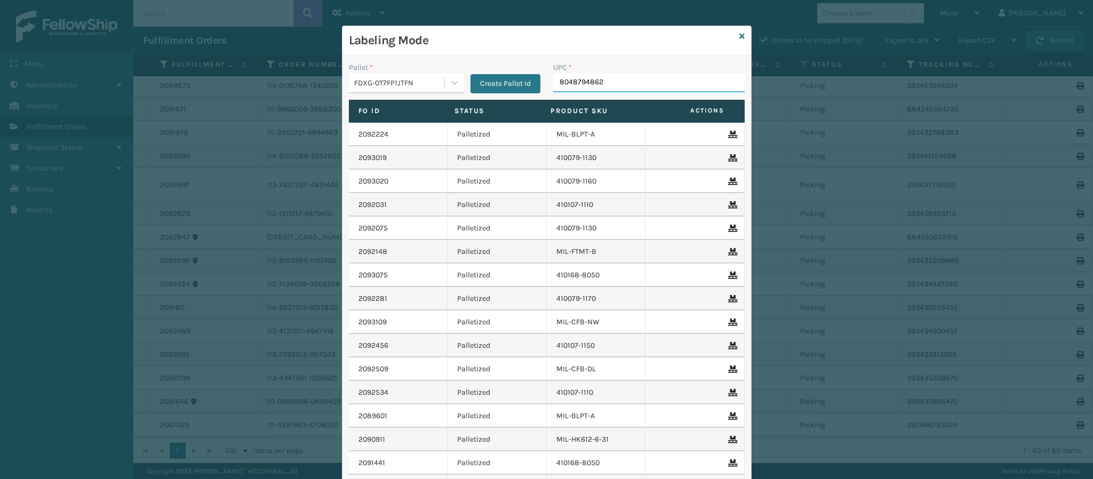
type input "80487948629"
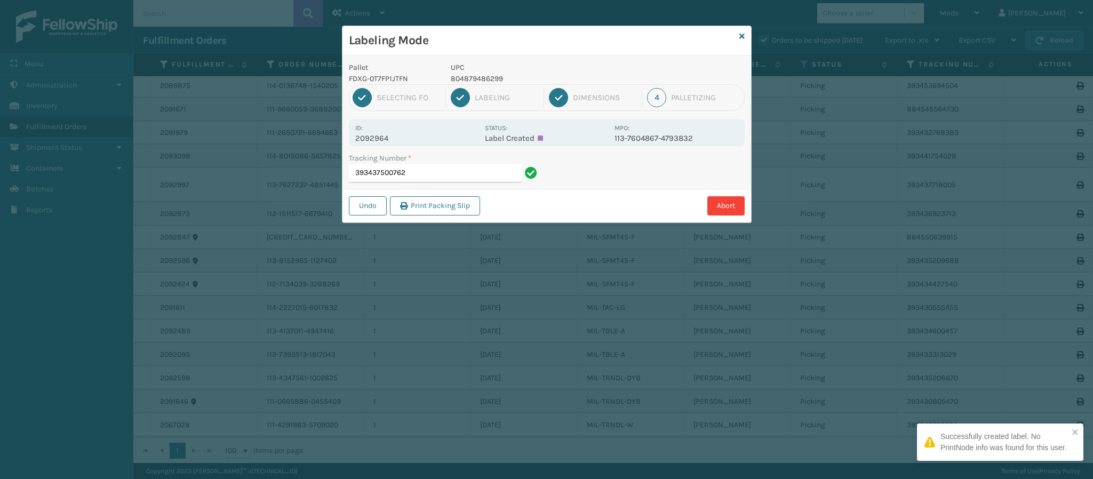
click at [391, 137] on p "2092964" at bounding box center [416, 138] width 123 height 10
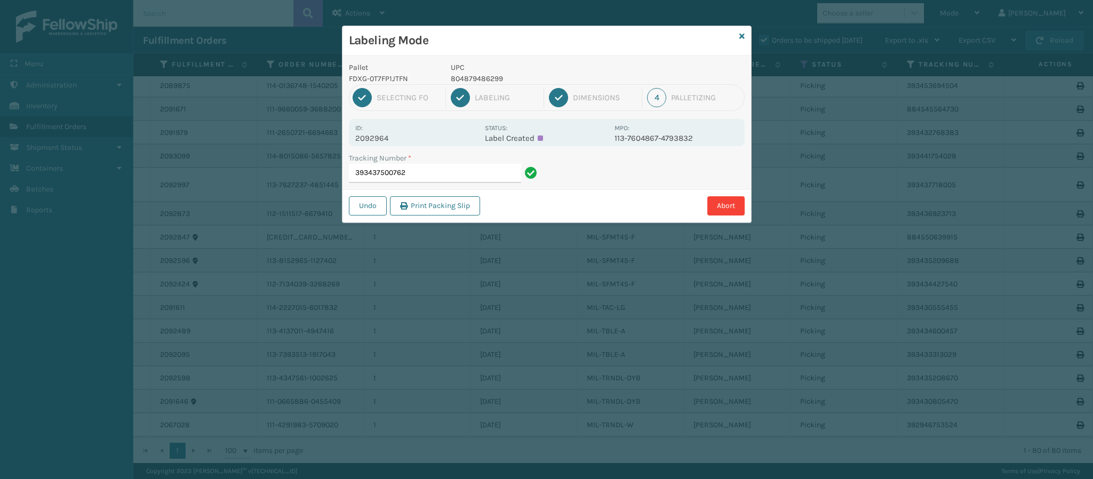
drag, startPoint x: 426, startPoint y: 162, endPoint x: 430, endPoint y: 169, distance: 7.4
click at [430, 169] on div "Tracking Number * 393437500762" at bounding box center [445, 168] width 192 height 30
click at [432, 175] on input "393437500762" at bounding box center [435, 173] width 172 height 19
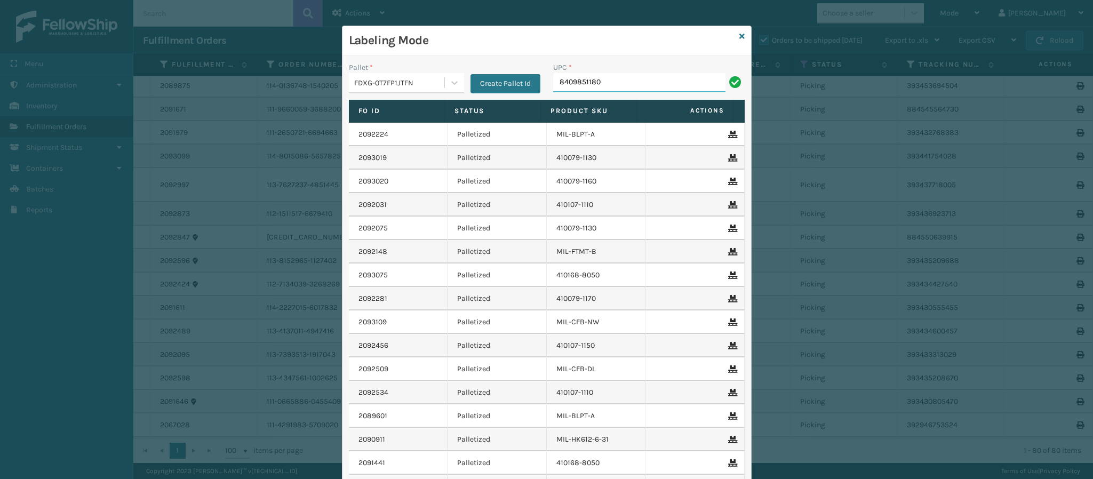
type input "84098511801"
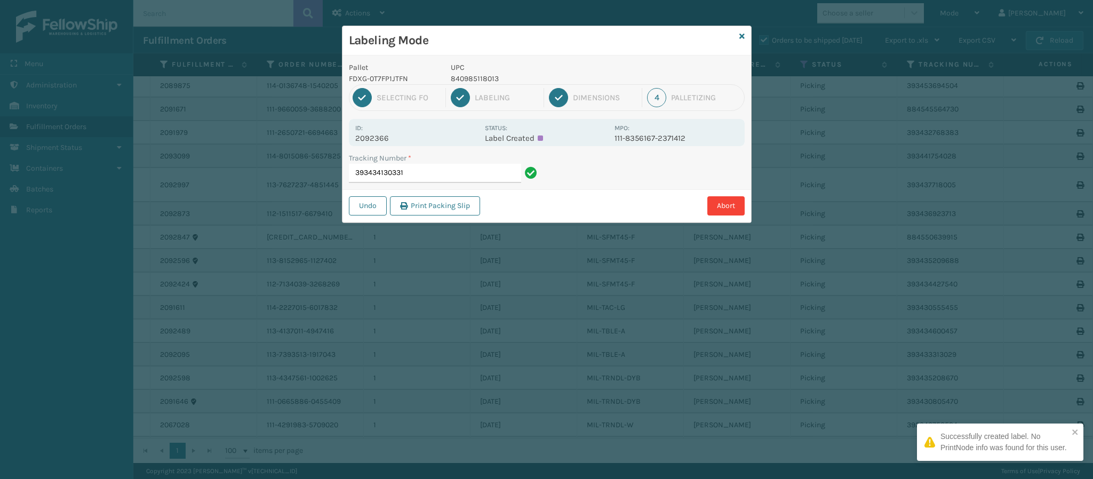
click at [388, 134] on p "2092366" at bounding box center [416, 138] width 123 height 10
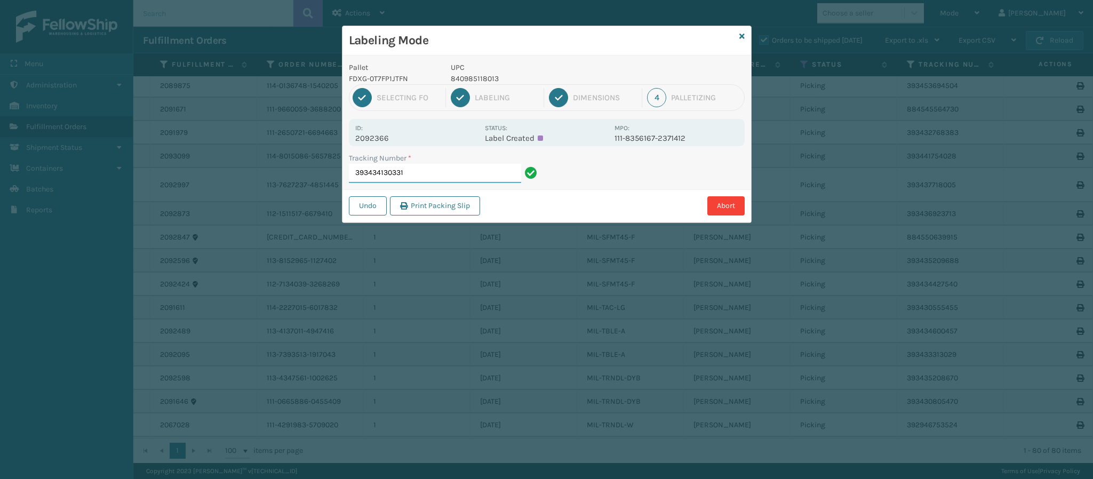
click at [423, 174] on input "393434130331" at bounding box center [435, 173] width 172 height 19
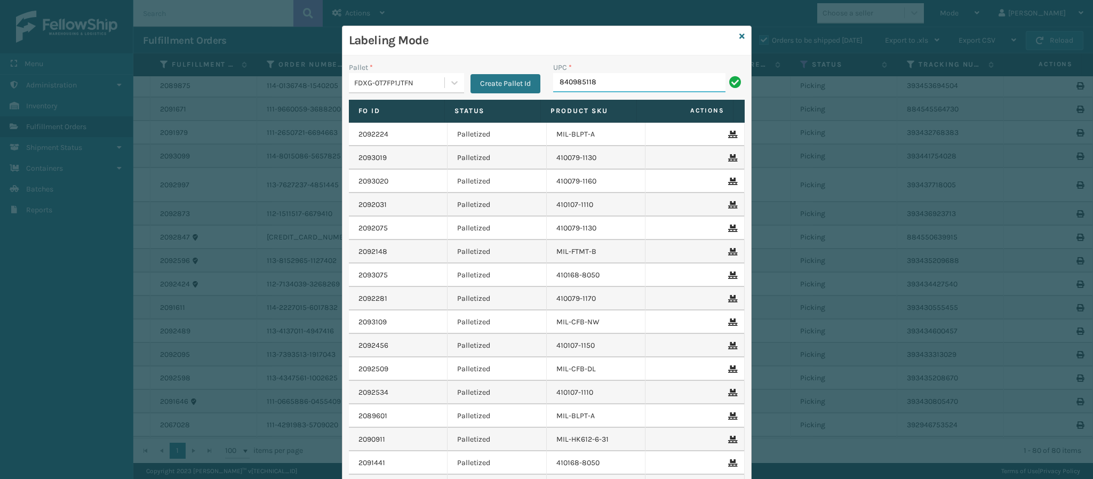
type input "8409851180"
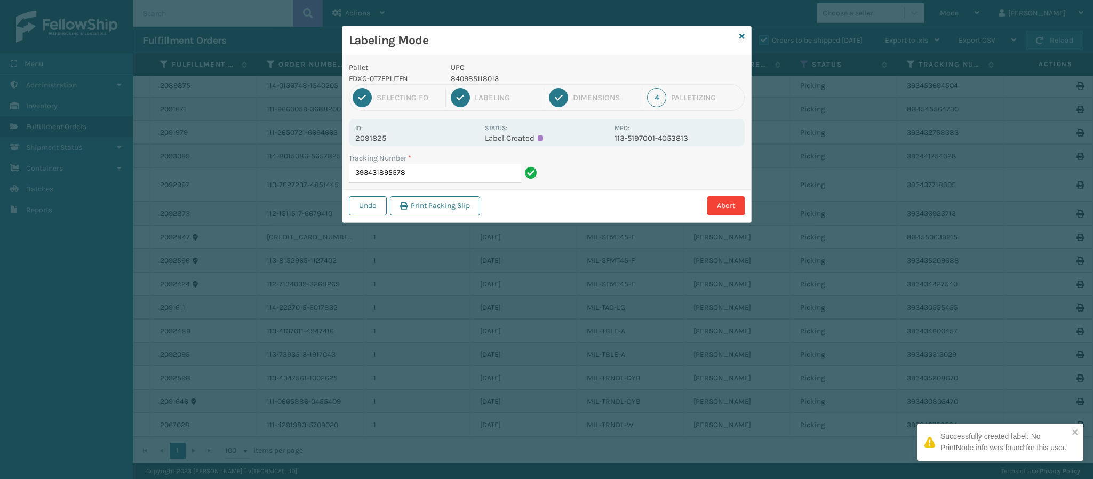
click at [383, 141] on p "2091825" at bounding box center [416, 138] width 123 height 10
click at [456, 175] on input "393431895578" at bounding box center [435, 173] width 172 height 19
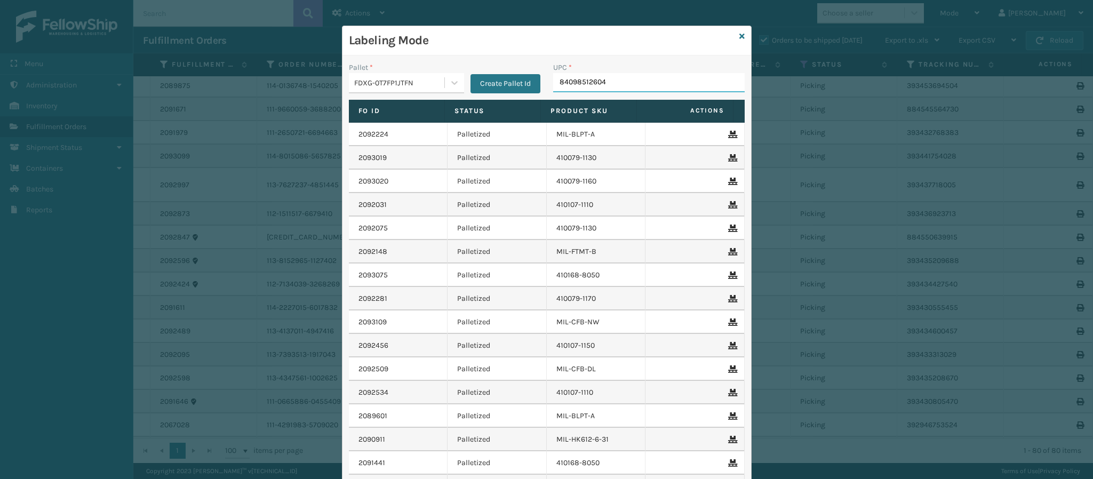
type input "840985126049"
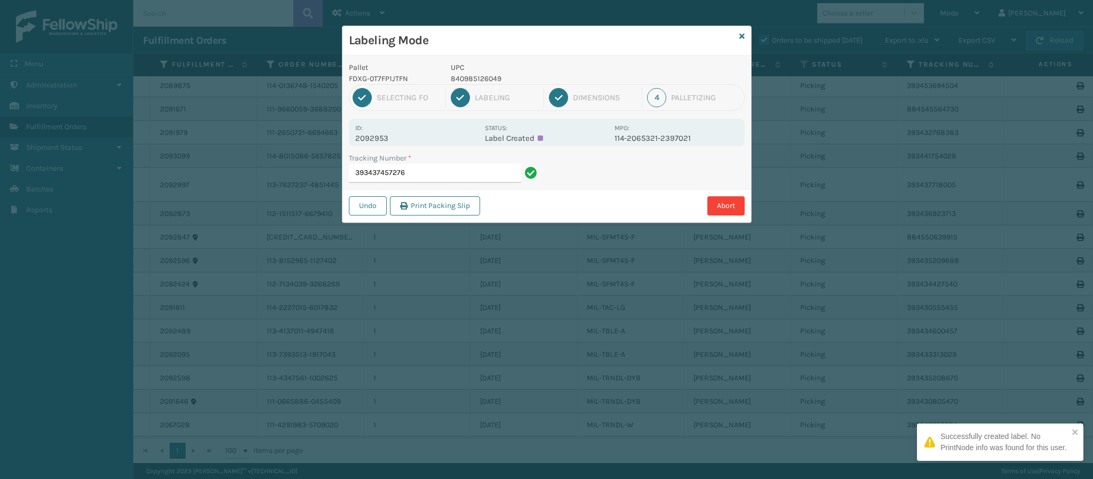
click at [388, 138] on p "2092953" at bounding box center [416, 138] width 123 height 10
click at [388, 137] on p "2092953" at bounding box center [416, 138] width 123 height 10
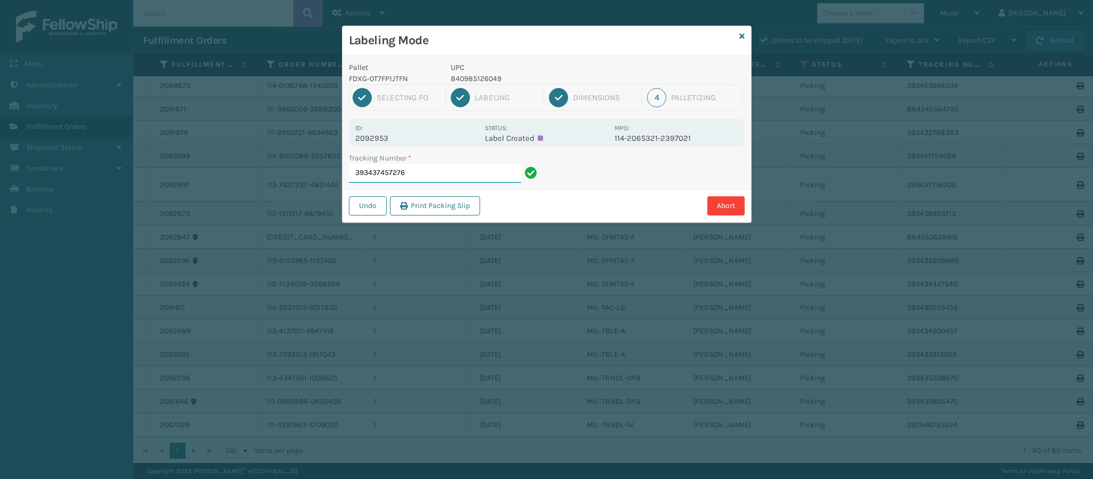
click at [432, 172] on input "393437457276" at bounding box center [435, 173] width 172 height 19
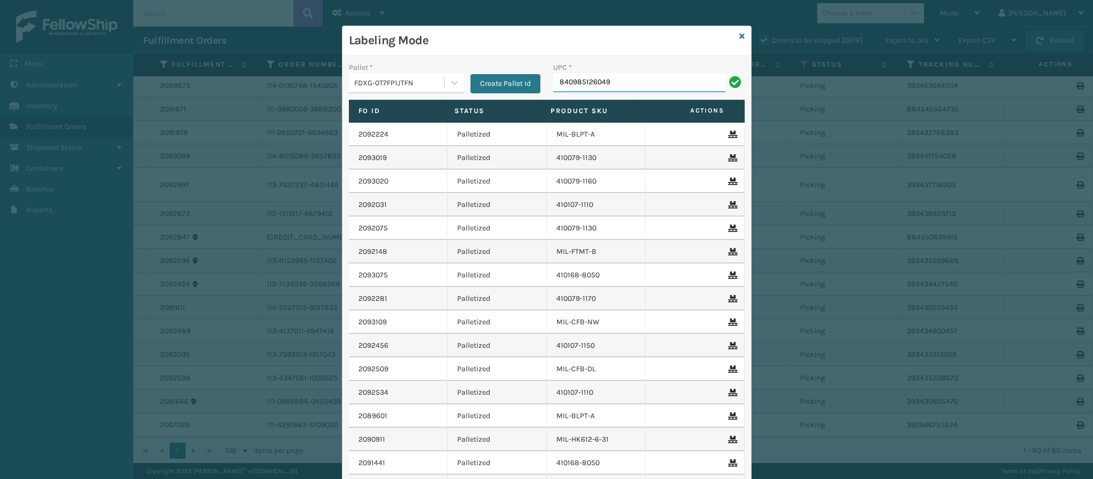
type input "840985126049"
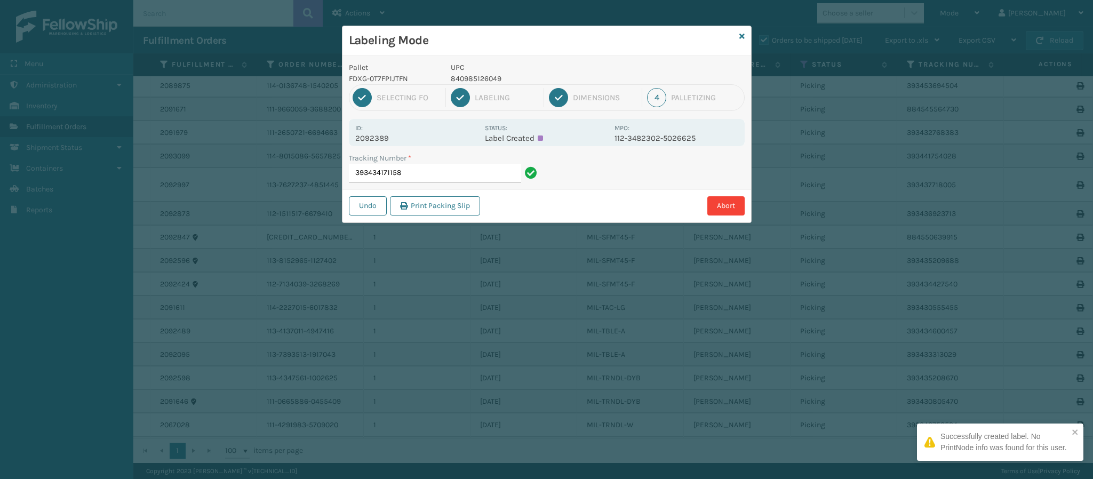
click at [383, 138] on p "2092389" at bounding box center [416, 138] width 123 height 10
click at [445, 176] on input "393434171158" at bounding box center [435, 173] width 172 height 19
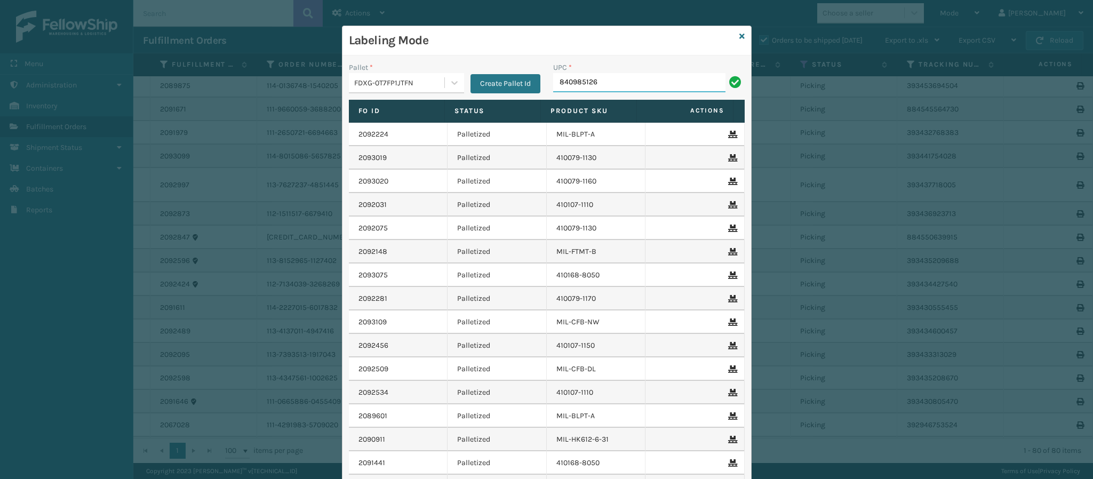
type input "8409851260"
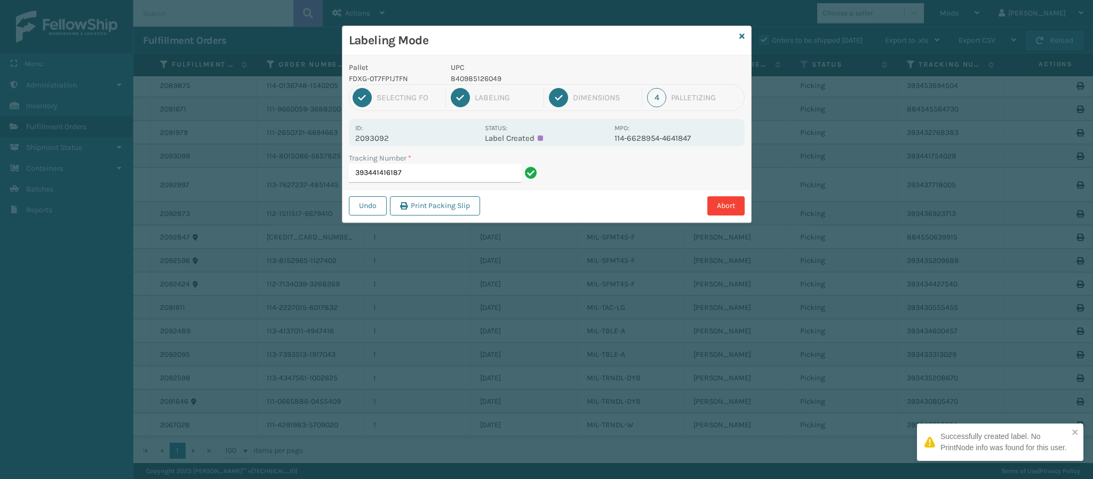
click at [389, 146] on div "Id: 2093092 Status: Label Created MPO: 114-6628954-4641847" at bounding box center [547, 132] width 396 height 27
click at [423, 173] on input "393441416187" at bounding box center [435, 173] width 172 height 19
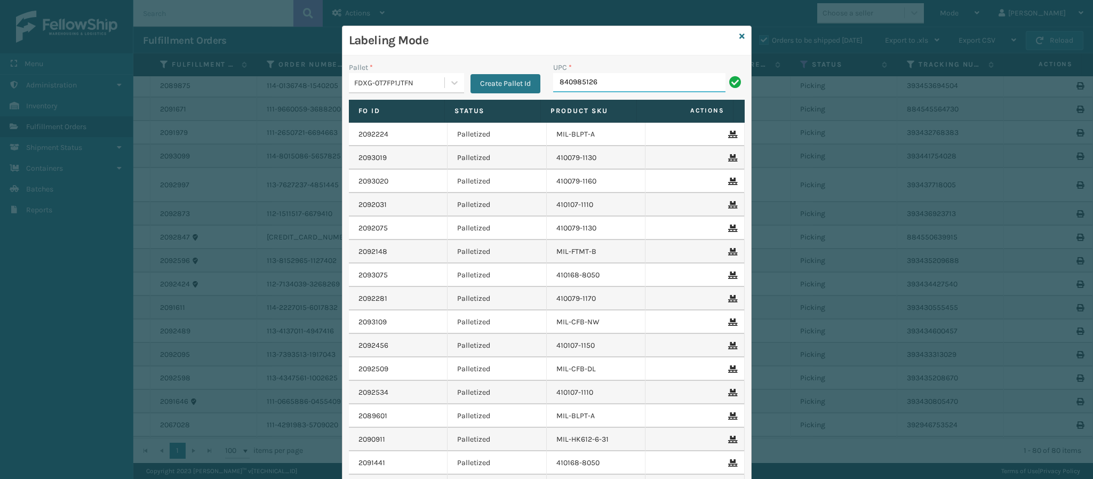
type input "8409851260"
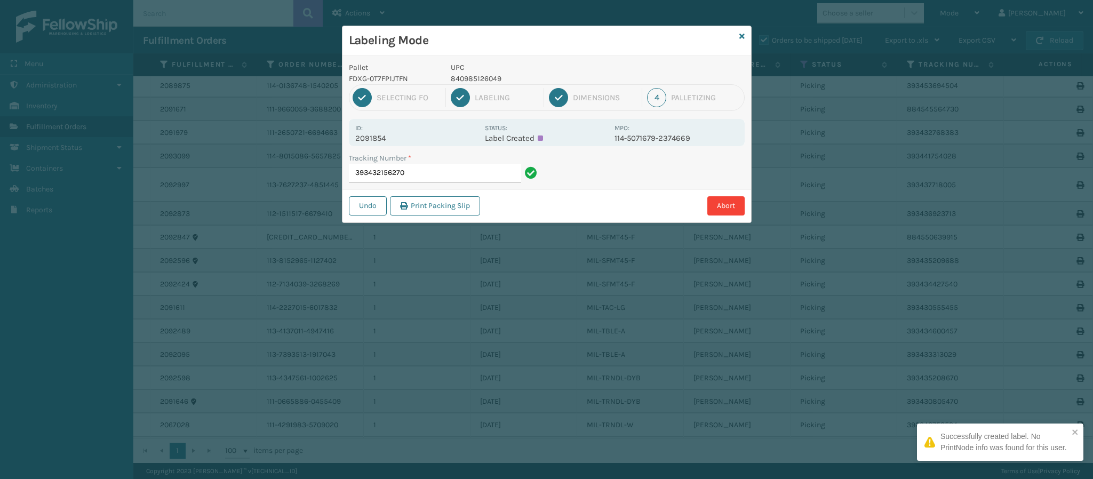
click at [384, 135] on p "2091854" at bounding box center [416, 138] width 123 height 10
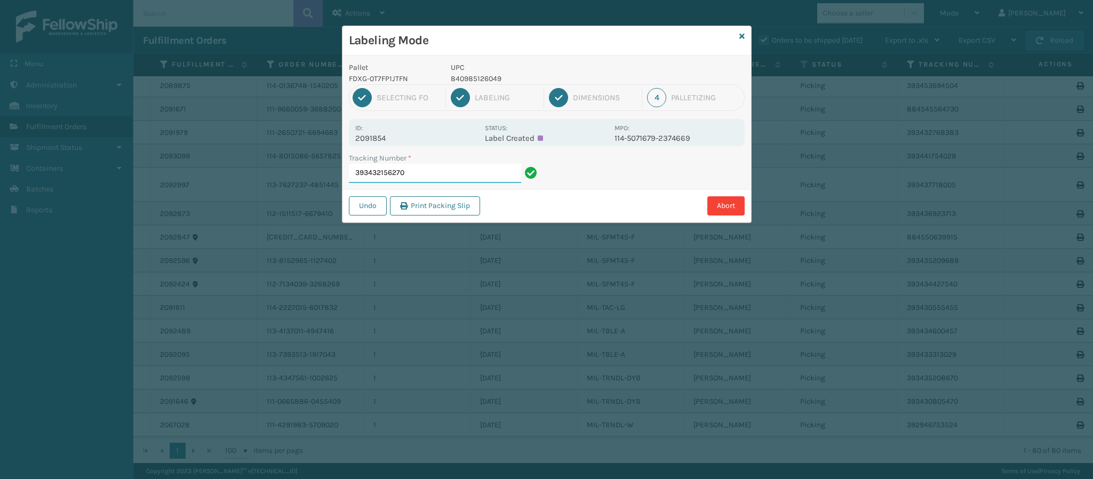
click at [438, 181] on input "393432156270" at bounding box center [435, 173] width 172 height 19
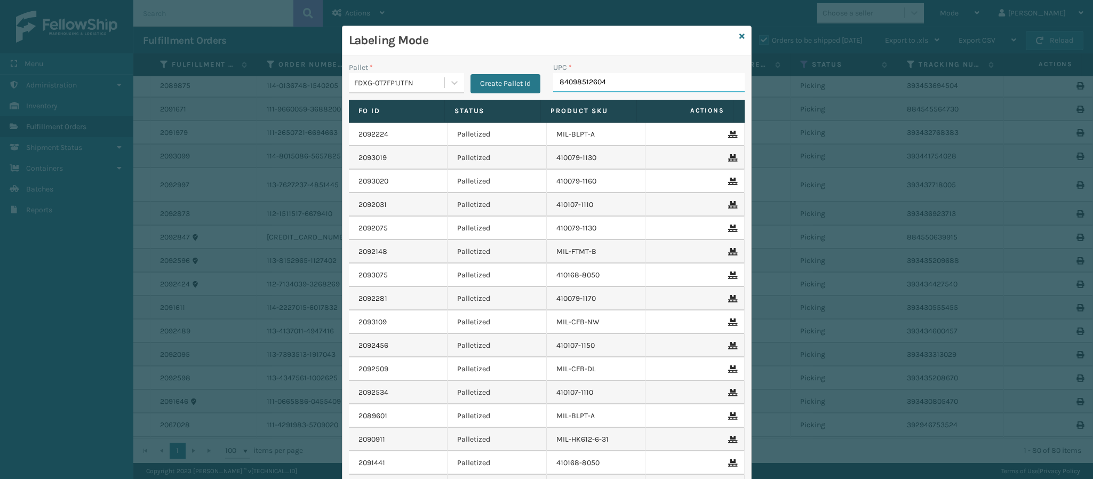
type input "840985126049"
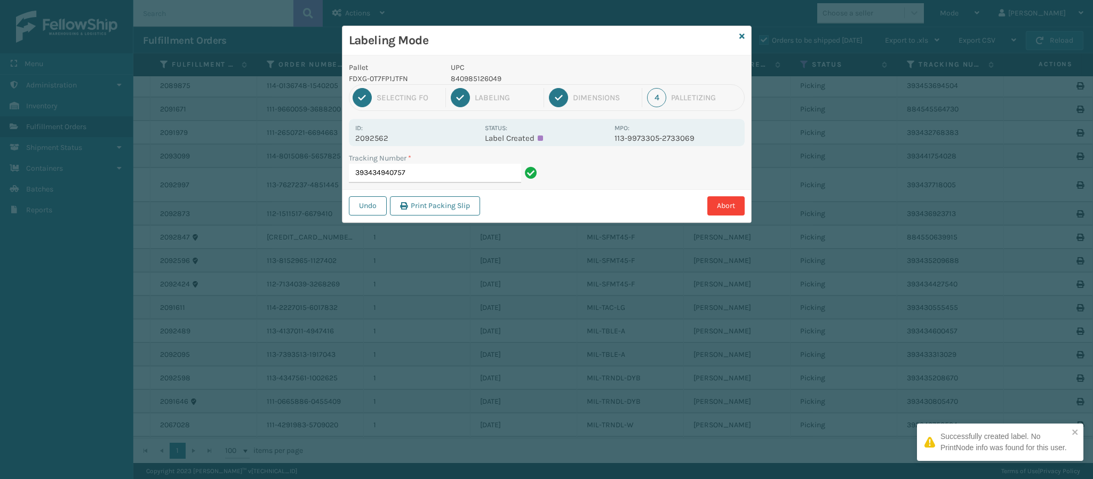
click at [389, 141] on p "2092562" at bounding box center [416, 138] width 123 height 10
click at [389, 140] on p "2092562" at bounding box center [416, 138] width 123 height 10
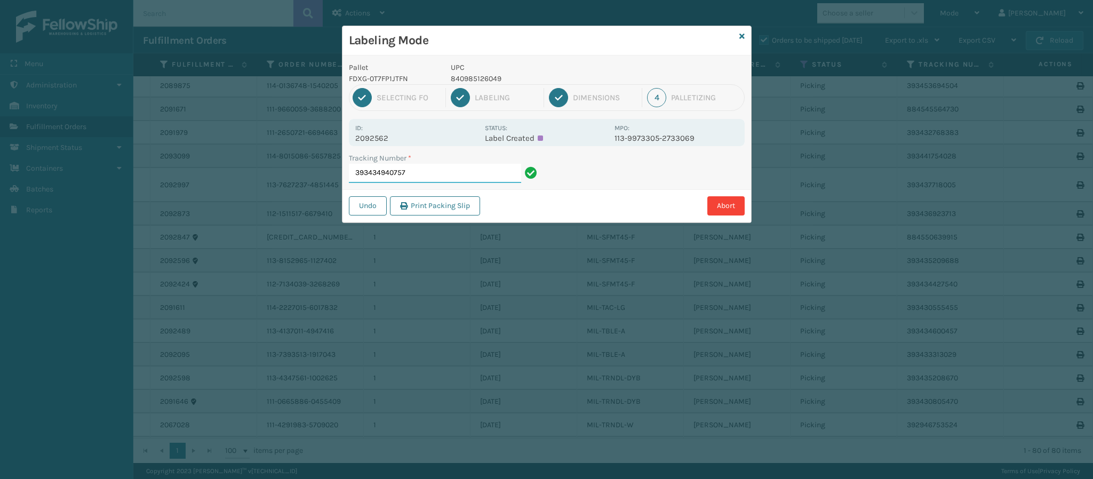
click at [490, 176] on input "393434940757" at bounding box center [435, 173] width 172 height 19
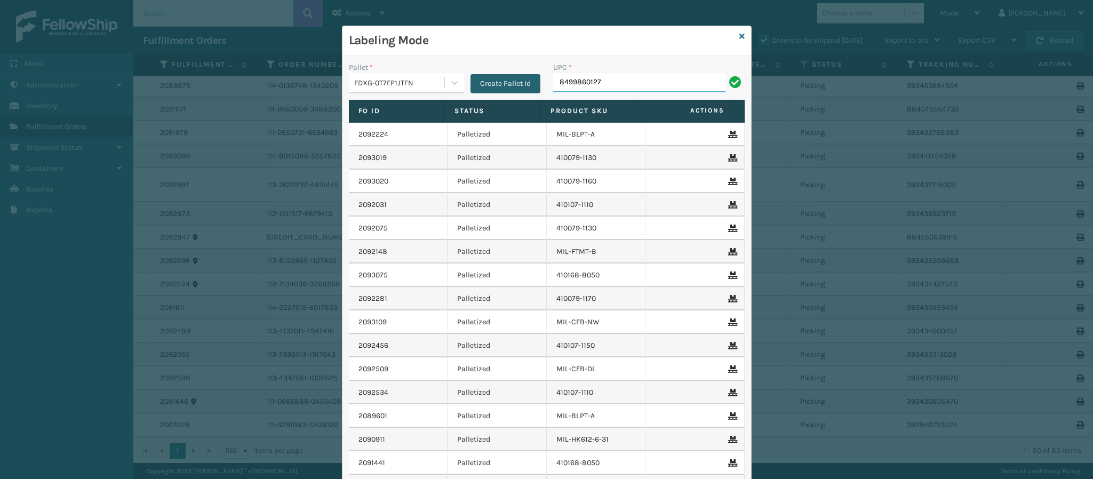
type input "84998601272"
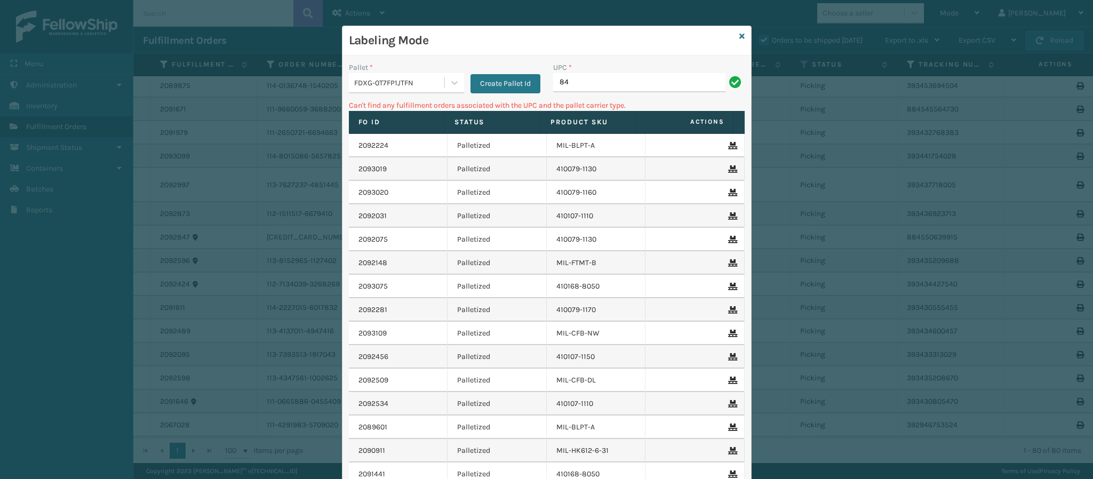
type input "8"
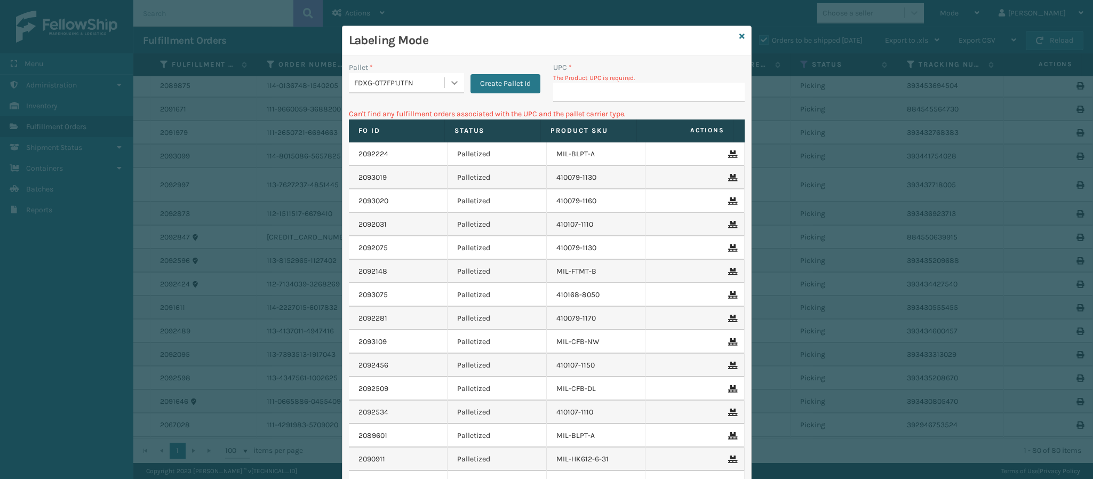
click at [451, 85] on icon at bounding box center [454, 82] width 11 height 11
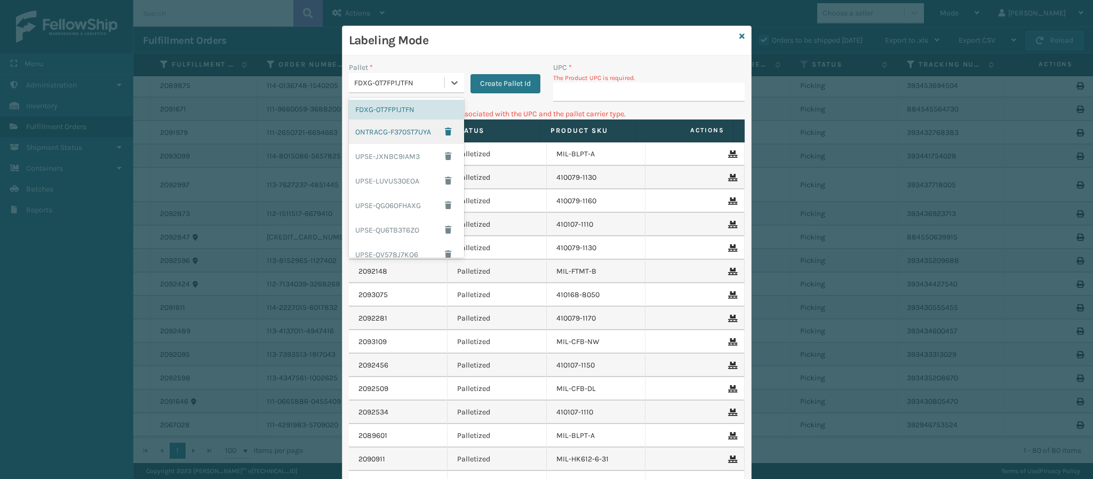
scroll to position [106, 0]
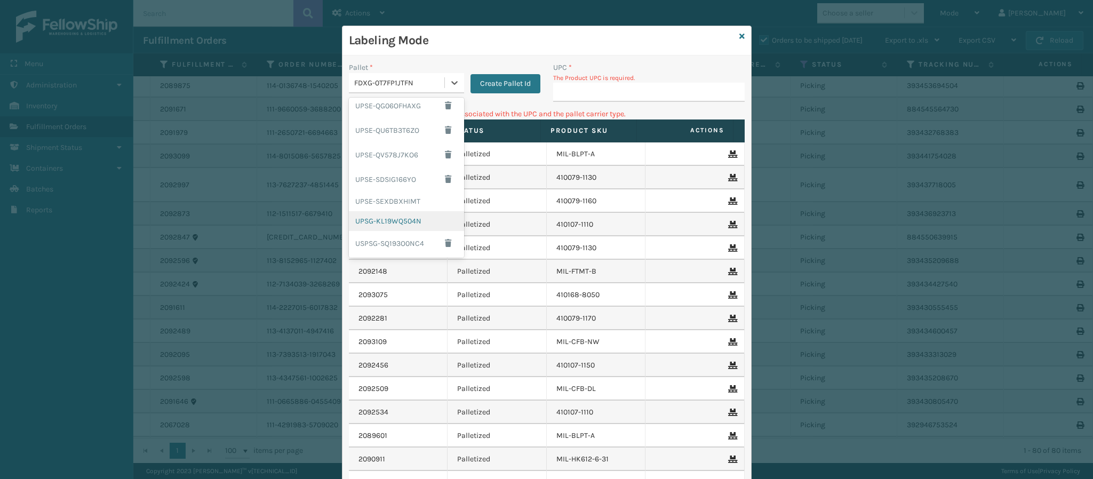
click at [394, 224] on div "UPSG-KL19WQ504N" at bounding box center [406, 221] width 115 height 20
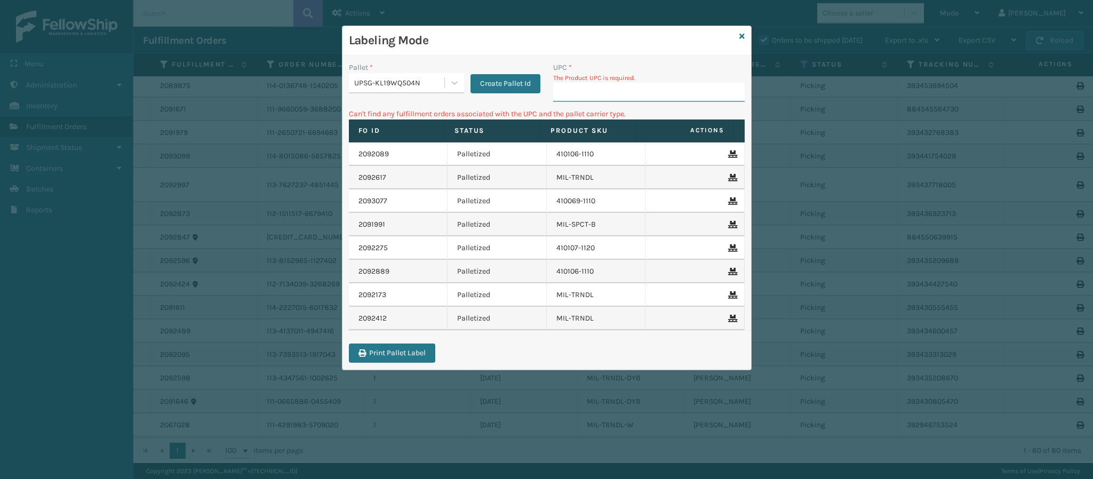
click at [586, 86] on input "UPC *" at bounding box center [649, 92] width 192 height 19
type input "849986012726"
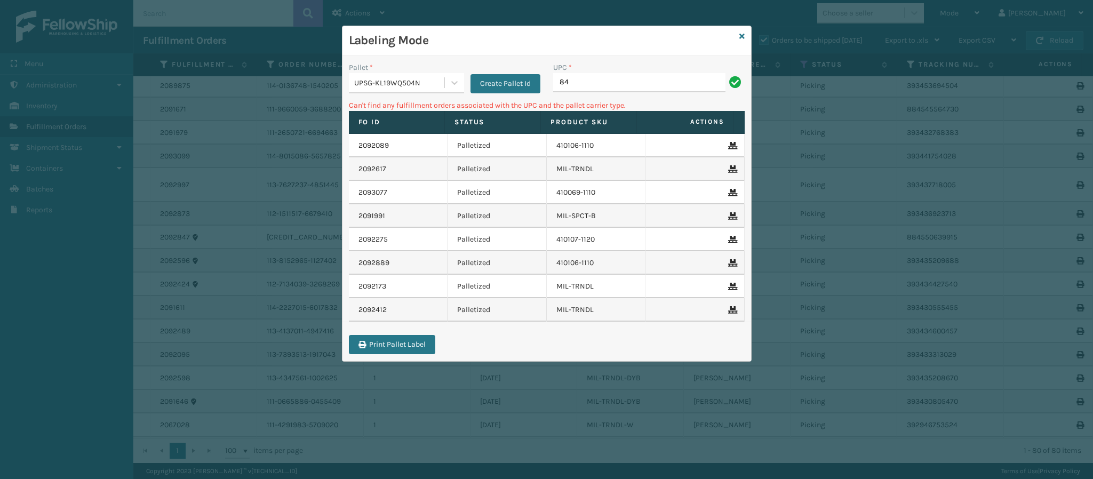
type input "8"
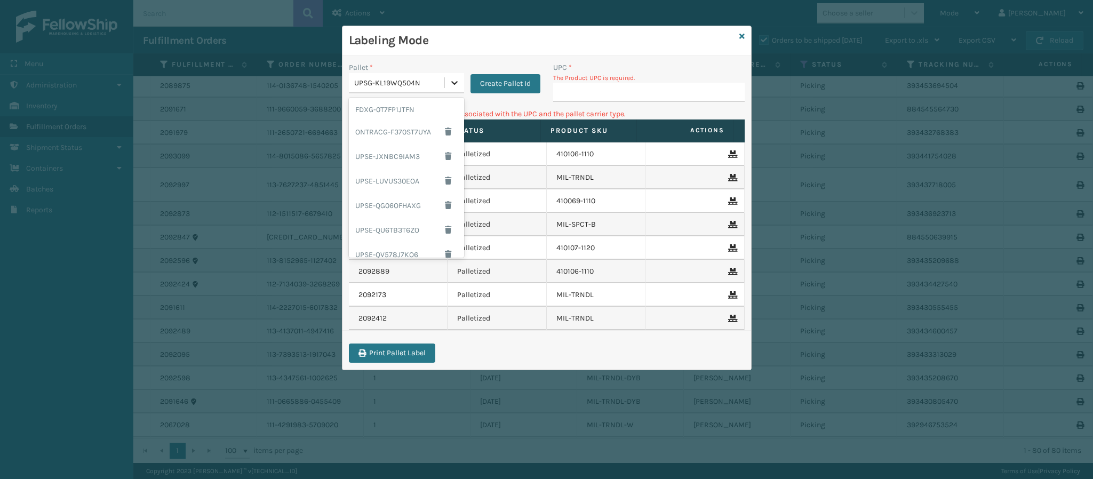
click at [455, 82] on icon at bounding box center [454, 82] width 11 height 11
click at [410, 106] on div "FDXG-0T7FP1JTFN" at bounding box center [406, 110] width 115 height 20
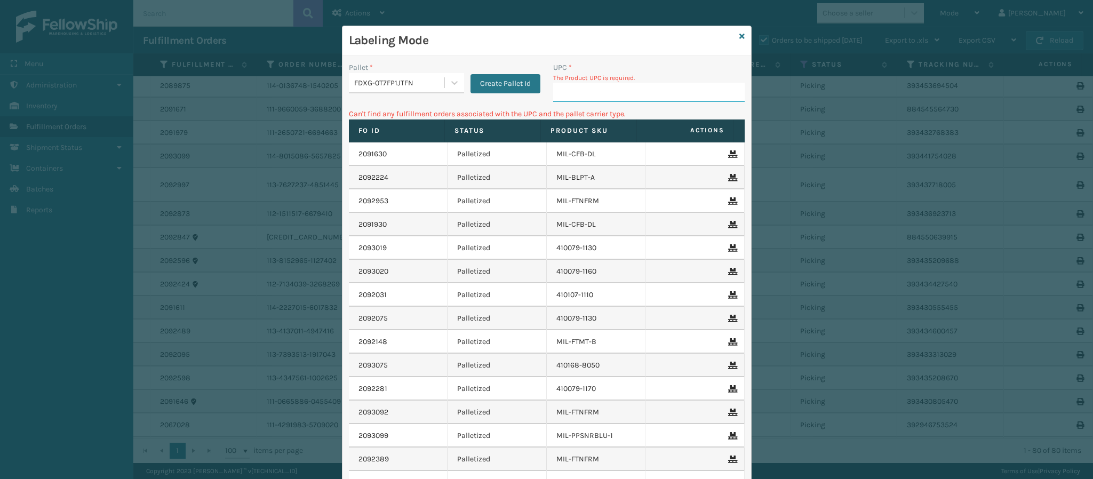
click at [576, 101] on input "UPC *" at bounding box center [649, 92] width 192 height 19
type input "8499860140"
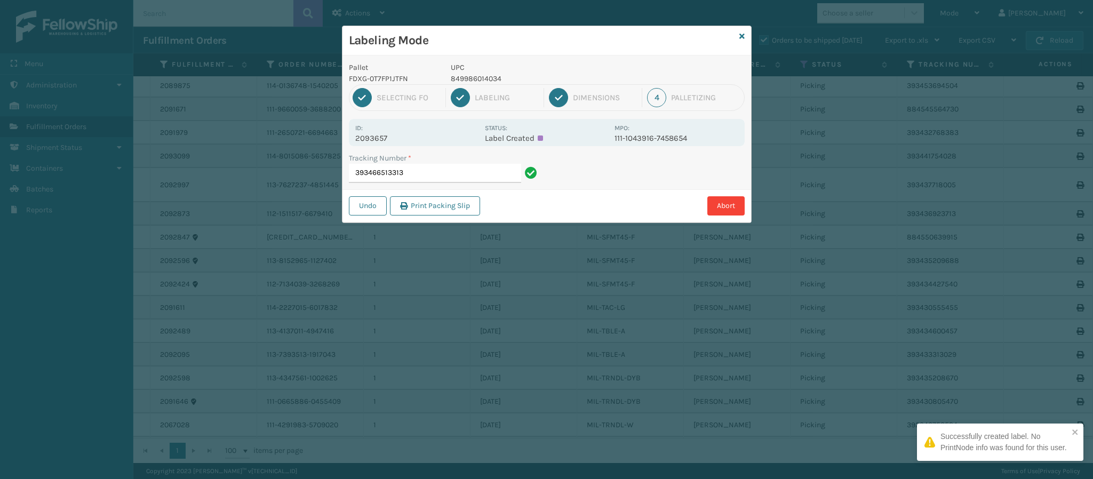
click at [388, 139] on p "2093657" at bounding box center [416, 138] width 123 height 10
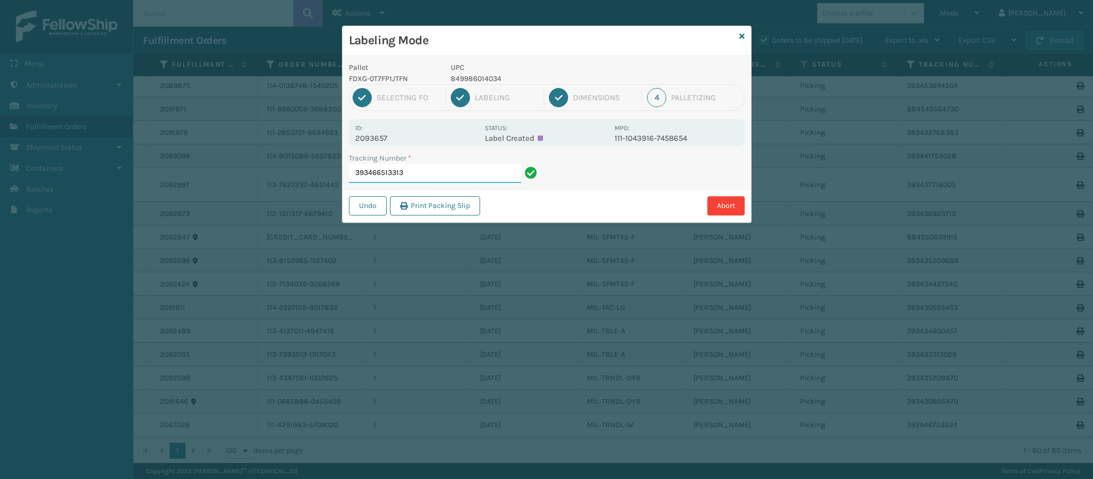
click at [424, 172] on input "393466513313" at bounding box center [435, 173] width 172 height 19
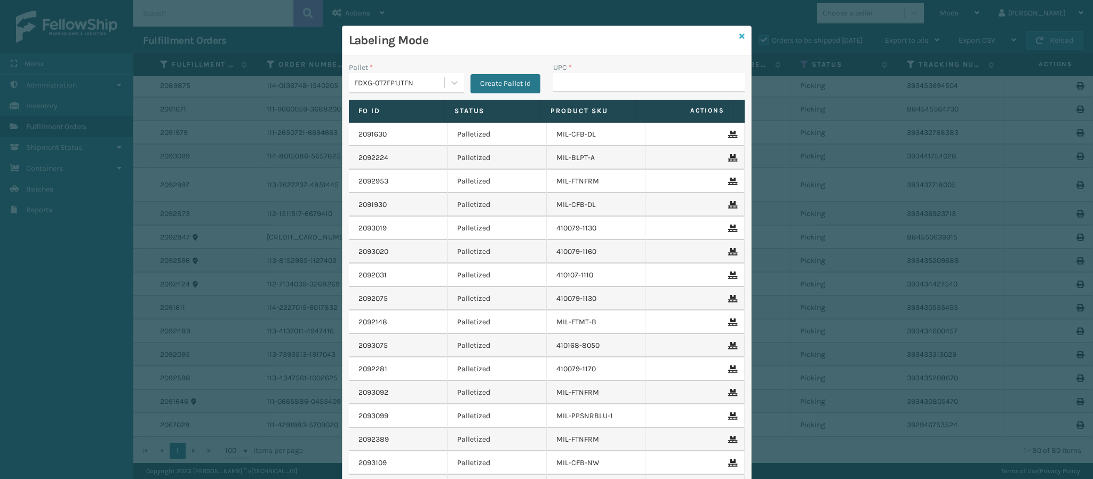
click at [739, 38] on icon at bounding box center [741, 36] width 5 height 7
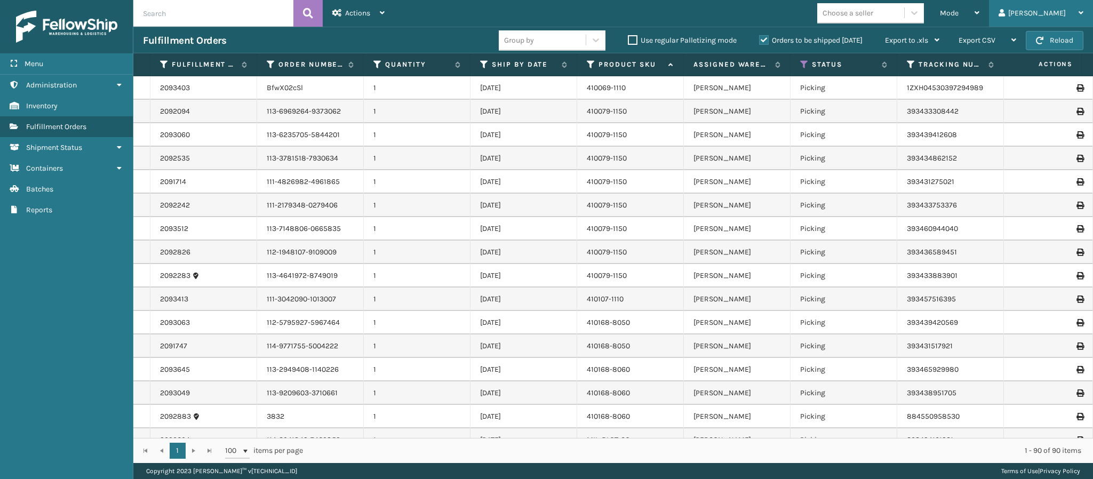
click at [1080, 15] on icon at bounding box center [1081, 12] width 5 height 7
click at [980, 14] on icon at bounding box center [977, 12] width 5 height 7
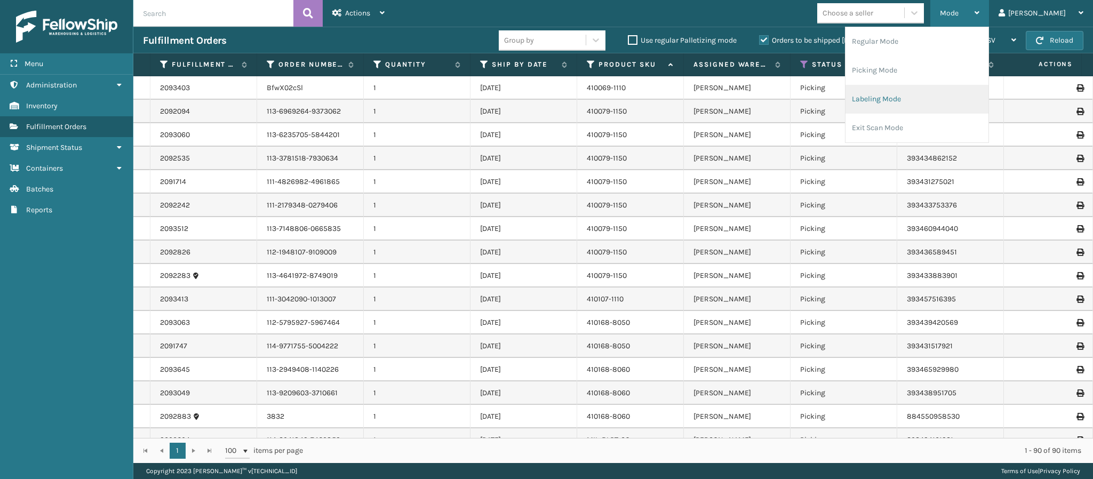
click at [927, 103] on li "Labeling Mode" at bounding box center [917, 99] width 143 height 29
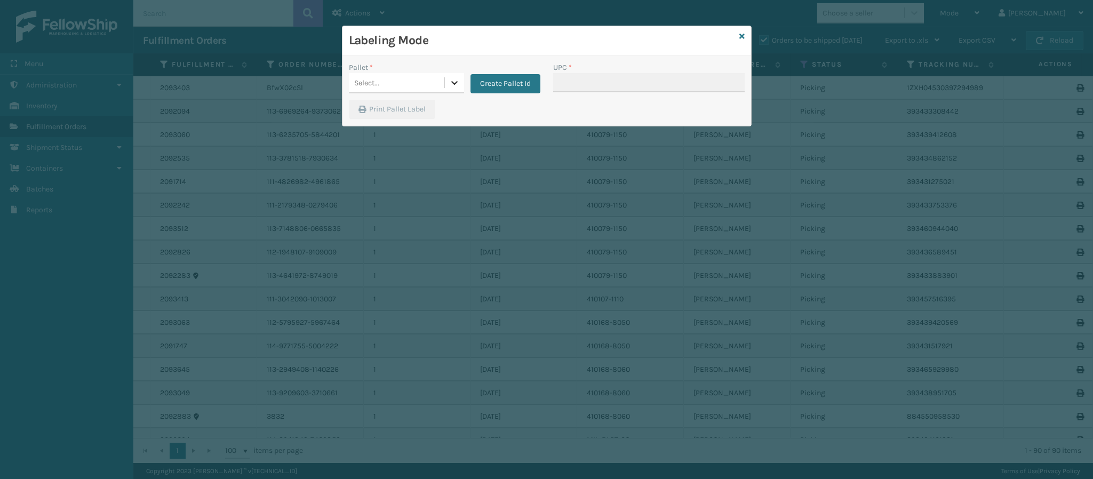
click at [458, 78] on icon at bounding box center [454, 82] width 11 height 11
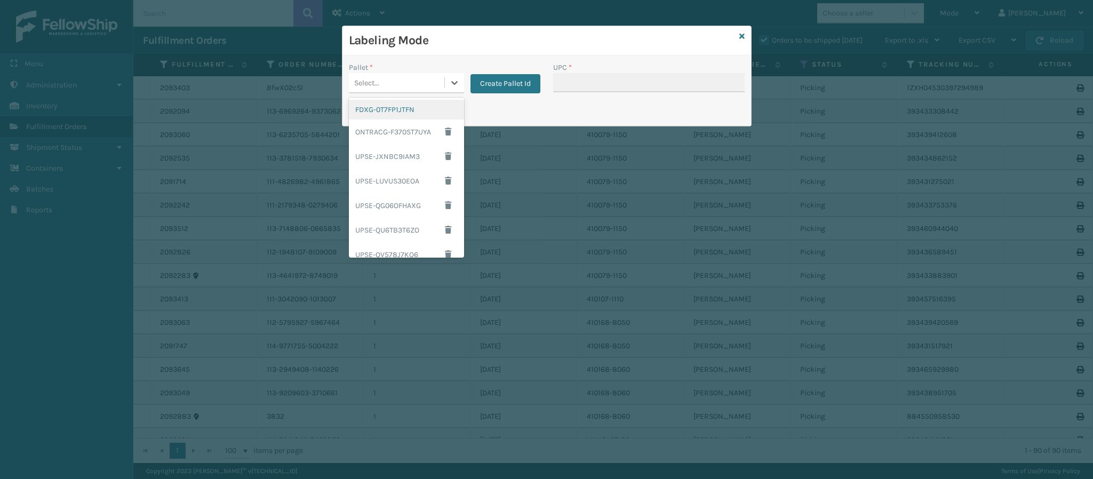
click at [417, 108] on div "FDXG-0T7FP1JTFN" at bounding box center [406, 110] width 115 height 20
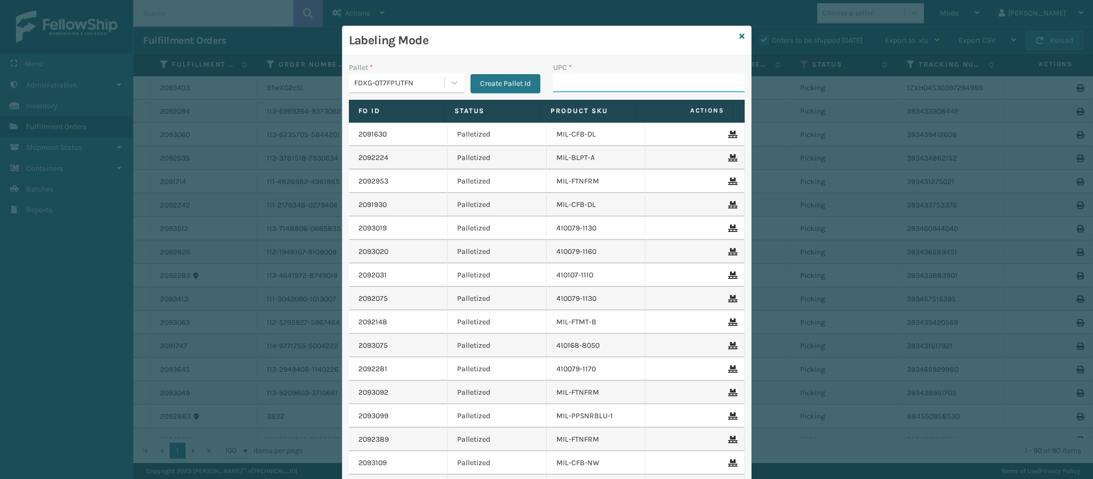
click at [603, 90] on input "UPC *" at bounding box center [649, 82] width 192 height 19
type input "84998603390"
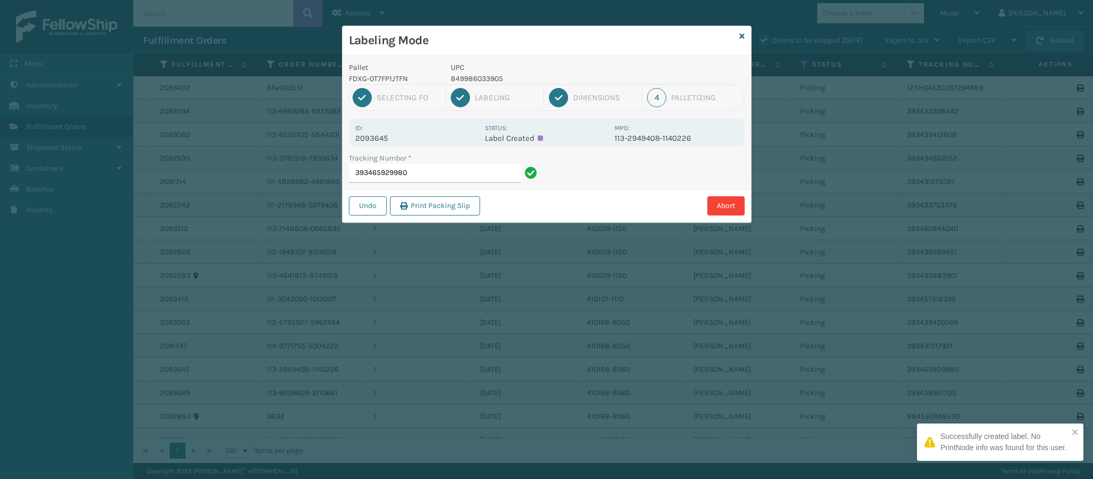
click at [387, 133] on p "2093645" at bounding box center [416, 138] width 123 height 10
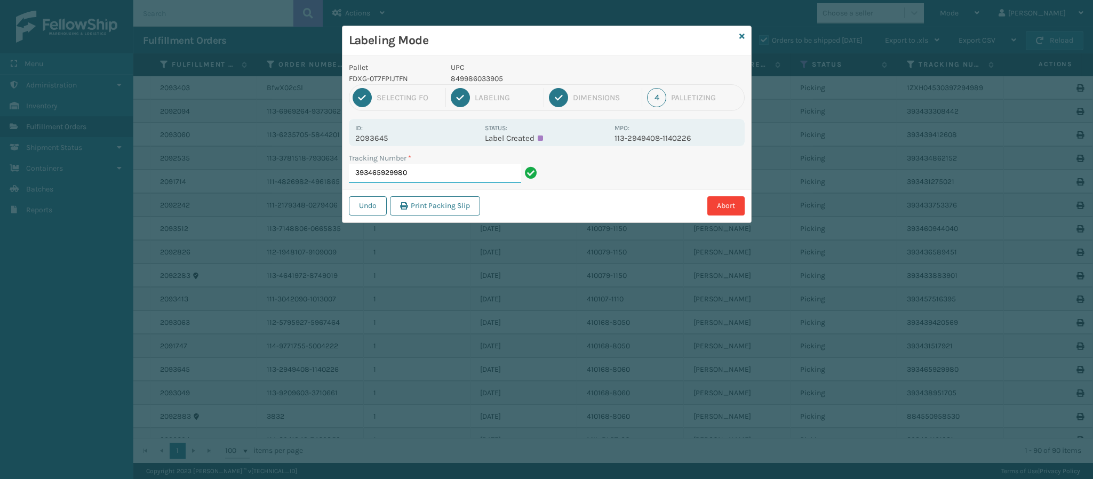
click at [485, 178] on input "393465929980" at bounding box center [435, 173] width 172 height 19
